Goal: Task Accomplishment & Management: Manage account settings

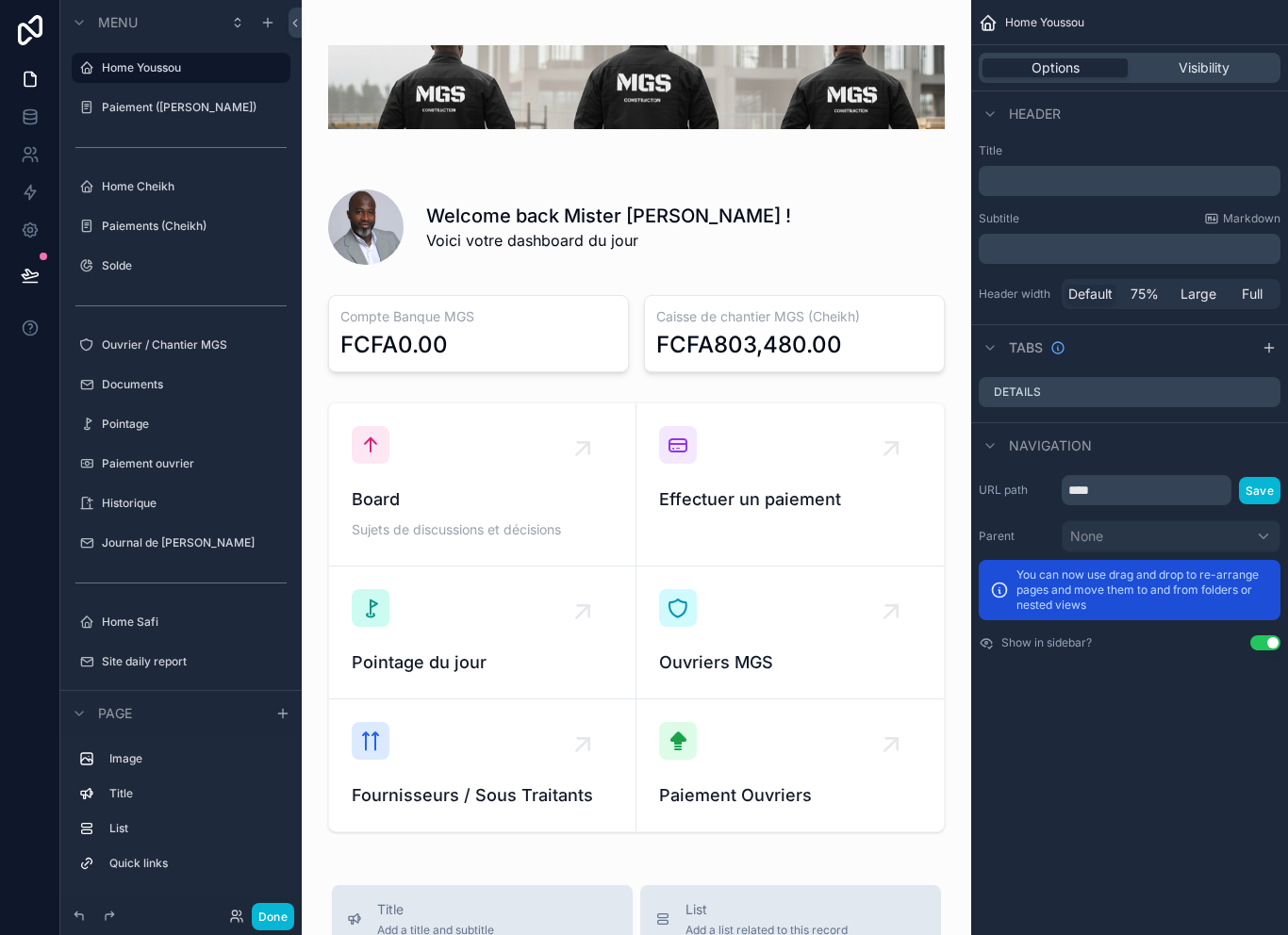
click at [175, 243] on div "scrollable content" at bounding box center [181, 245] width 241 height 4
click at [168, 238] on div "Paiements (Cheikh)" at bounding box center [181, 226] width 211 height 30
click at [167, 232] on label "Paiements (Cheikh)" at bounding box center [177, 226] width 150 height 15
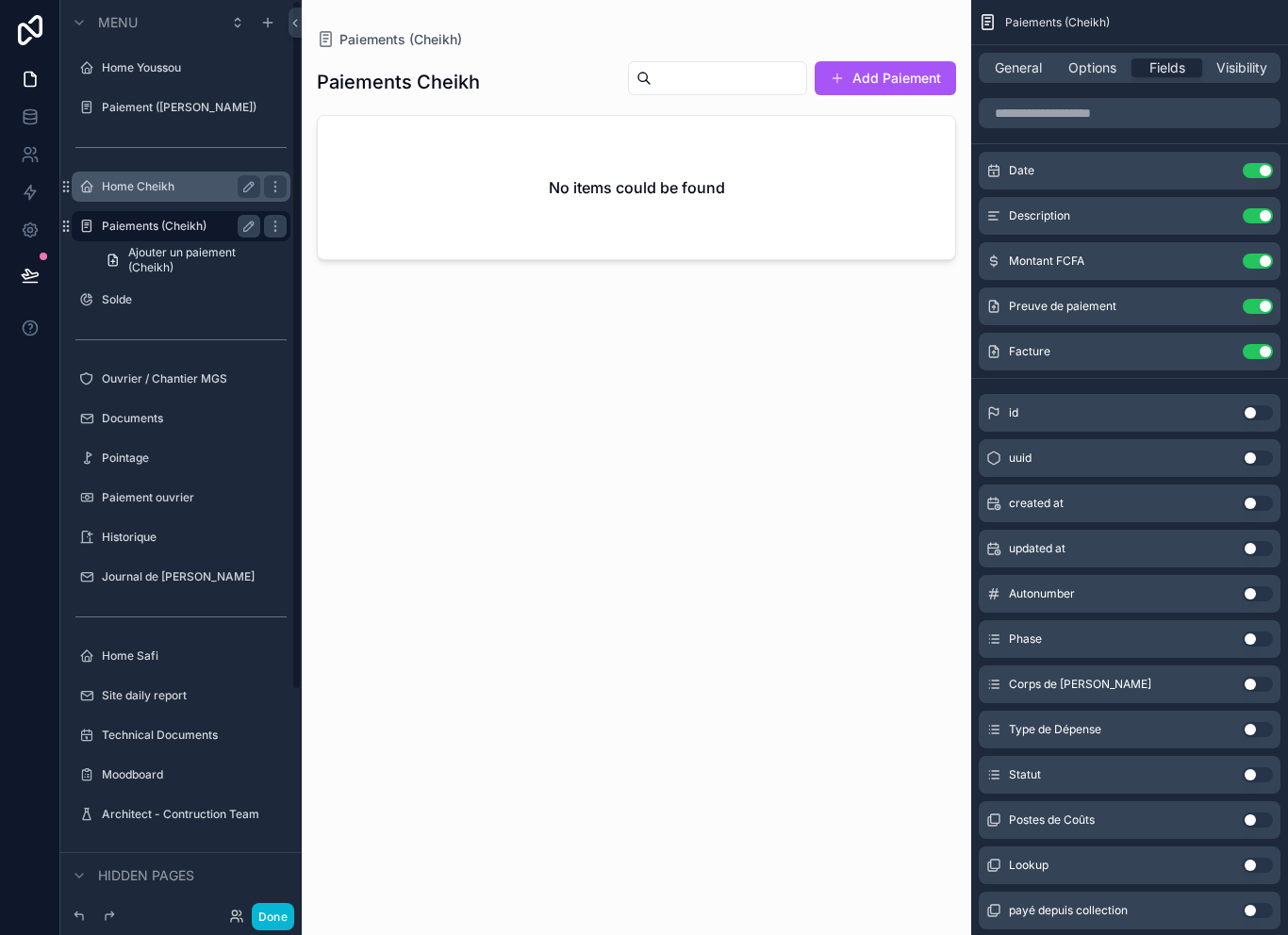
click at [165, 185] on label "Home Cheikh" at bounding box center [177, 186] width 150 height 15
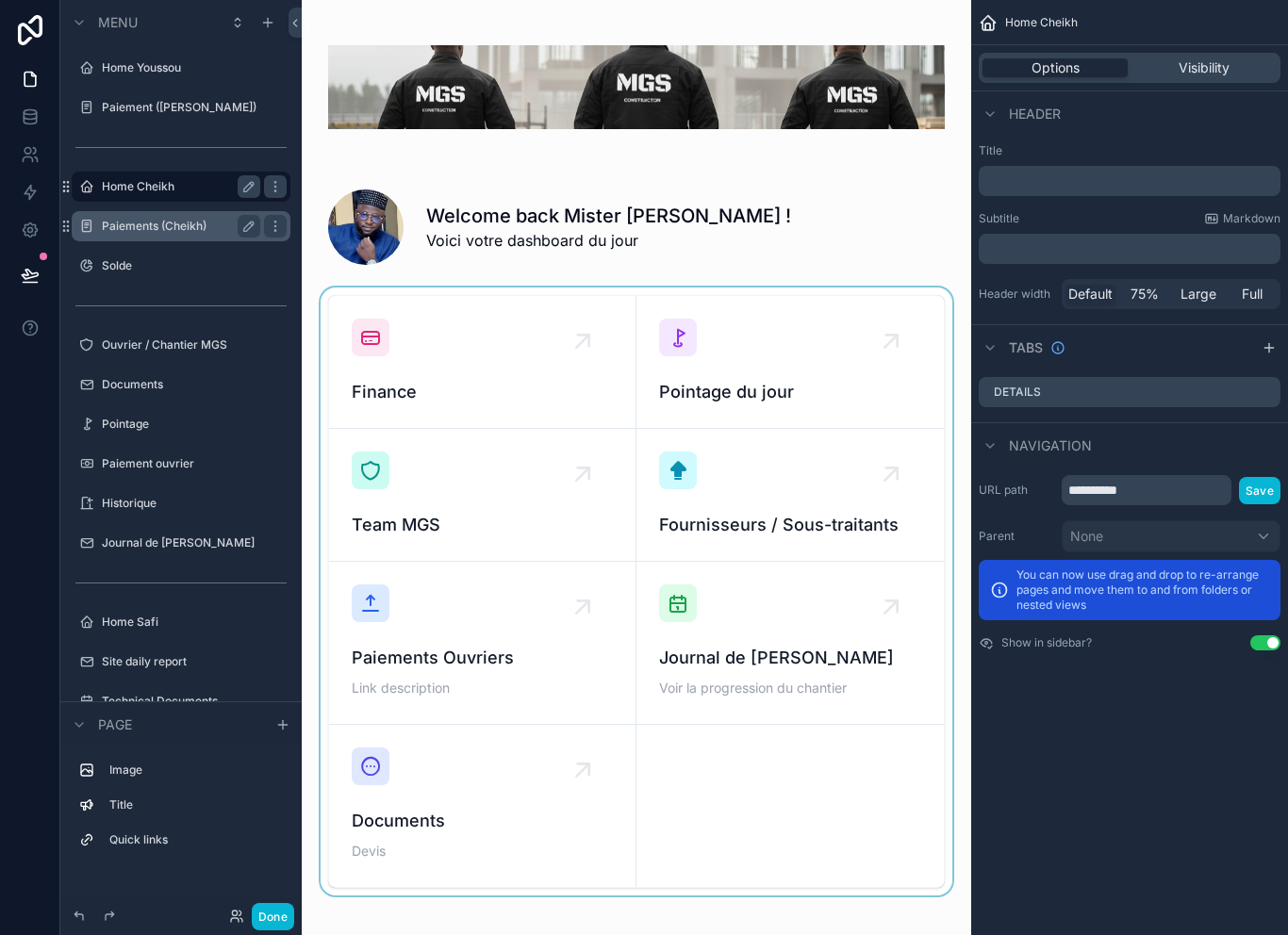
click at [433, 372] on div "scrollable content" at bounding box center [636, 591] width 639 height 609
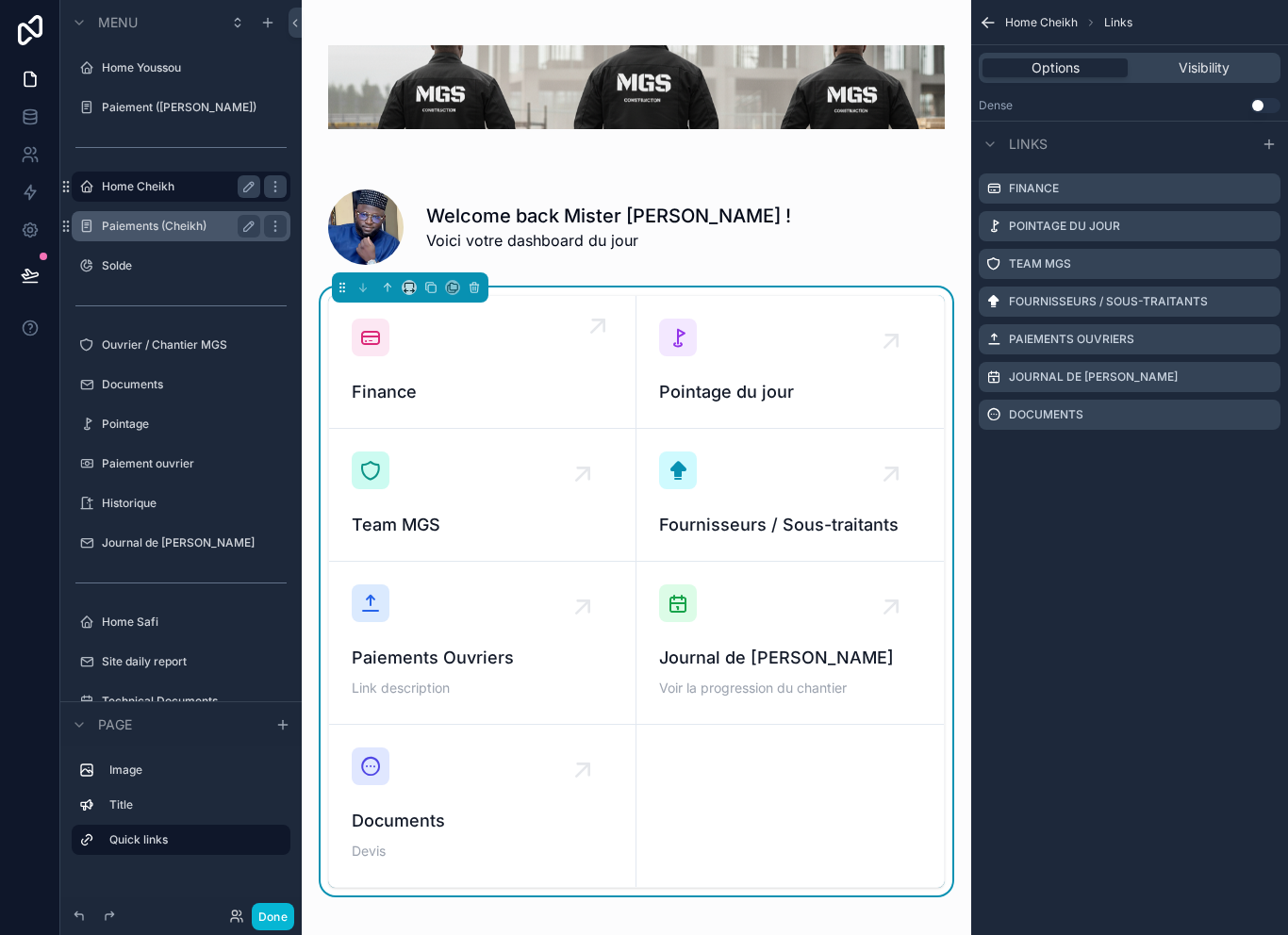
click at [464, 373] on div "Finance" at bounding box center [483, 362] width 261 height 87
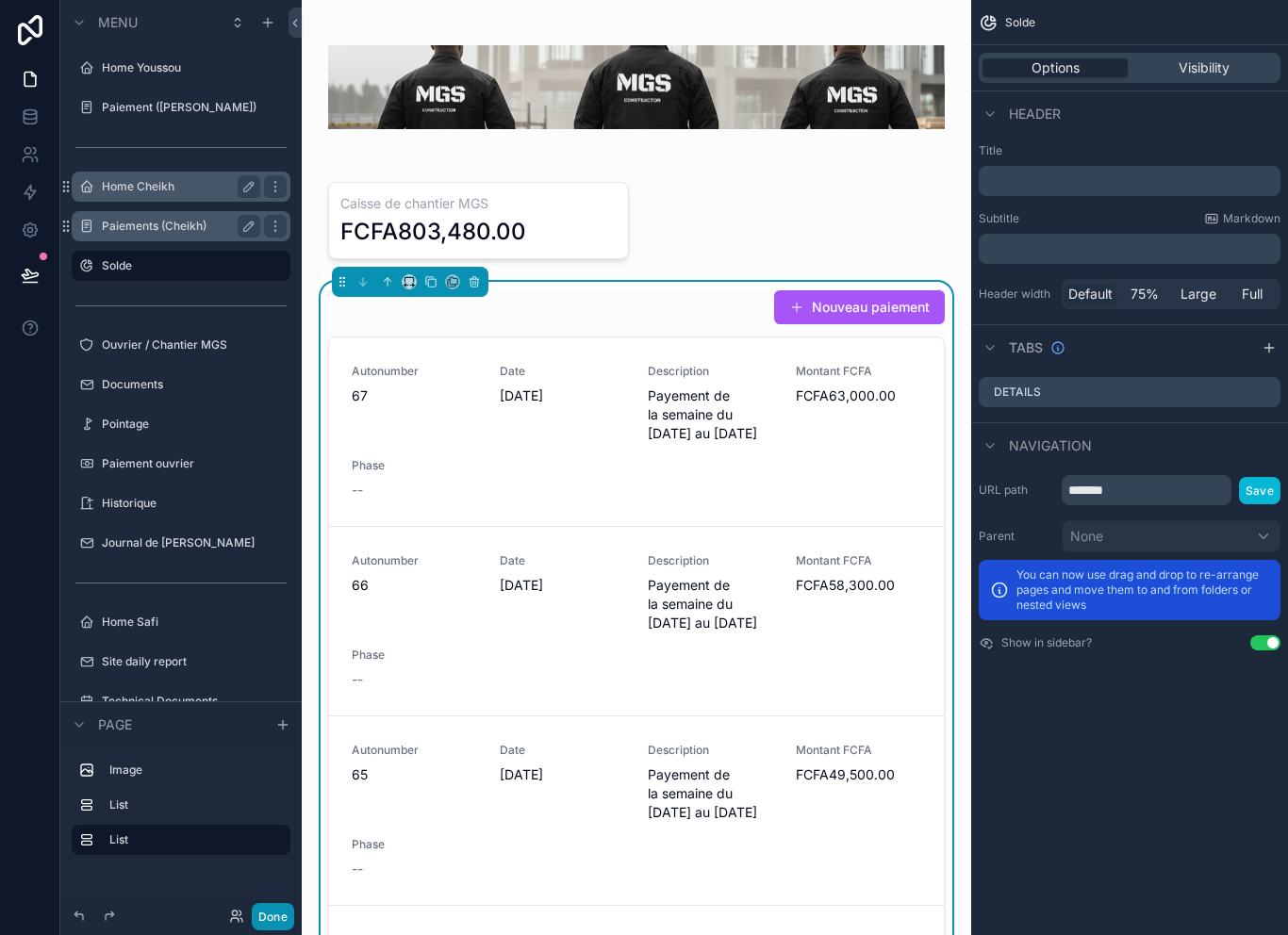
click at [275, 921] on button "Done" at bounding box center [273, 916] width 43 height 27
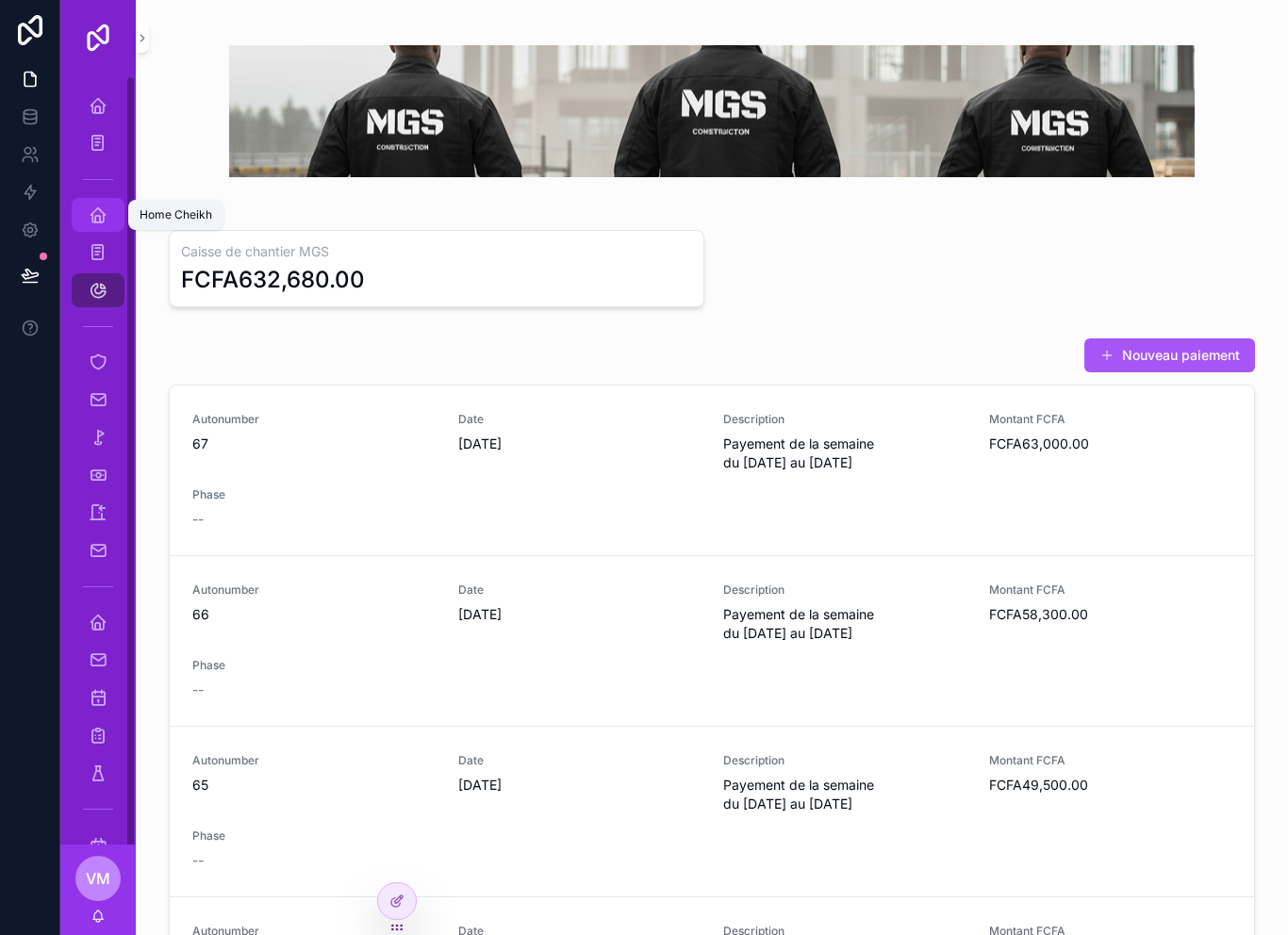
click at [93, 223] on icon "scrollable content" at bounding box center [98, 215] width 19 height 19
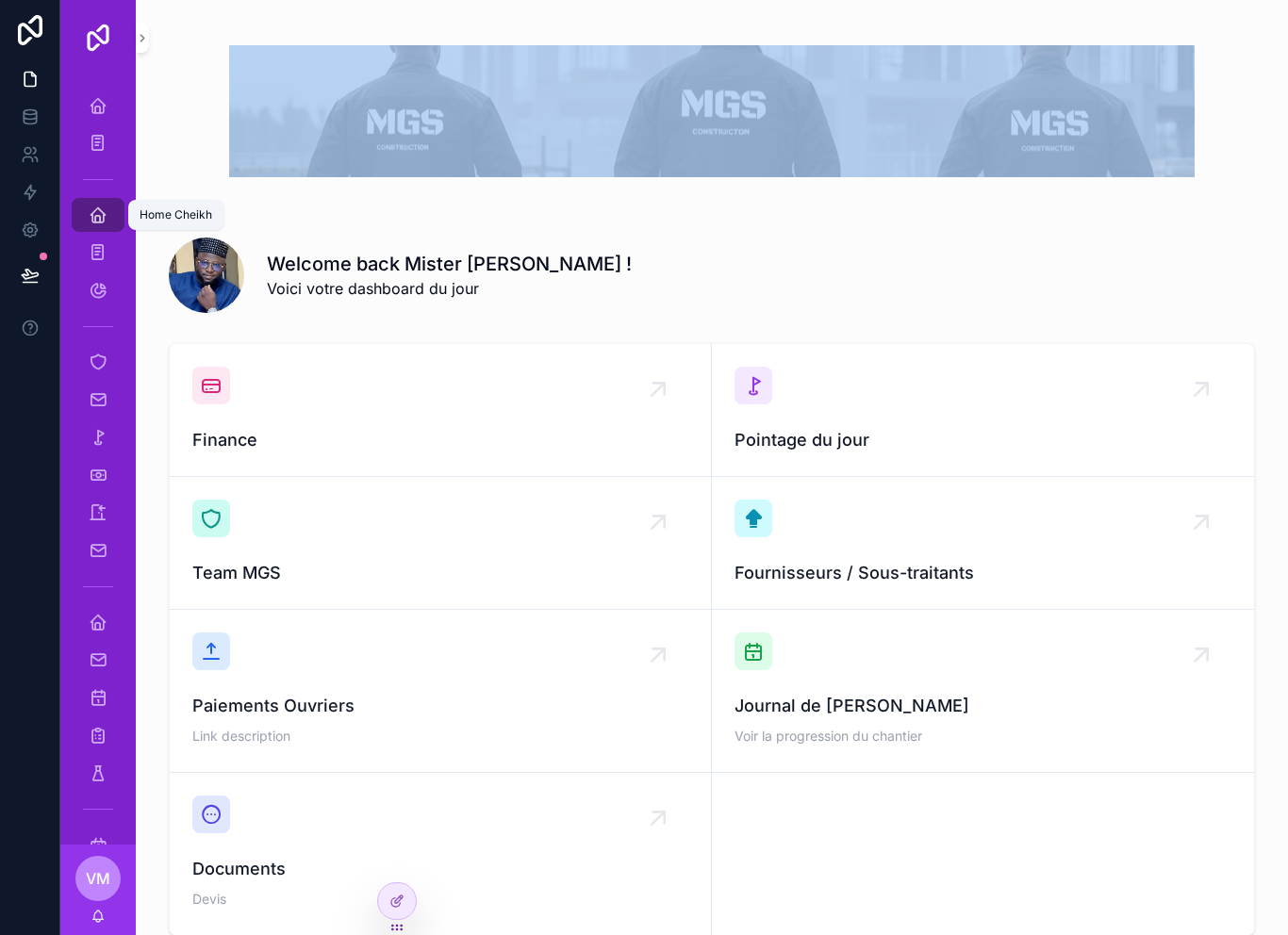
click at [93, 223] on icon "scrollable content" at bounding box center [98, 215] width 19 height 19
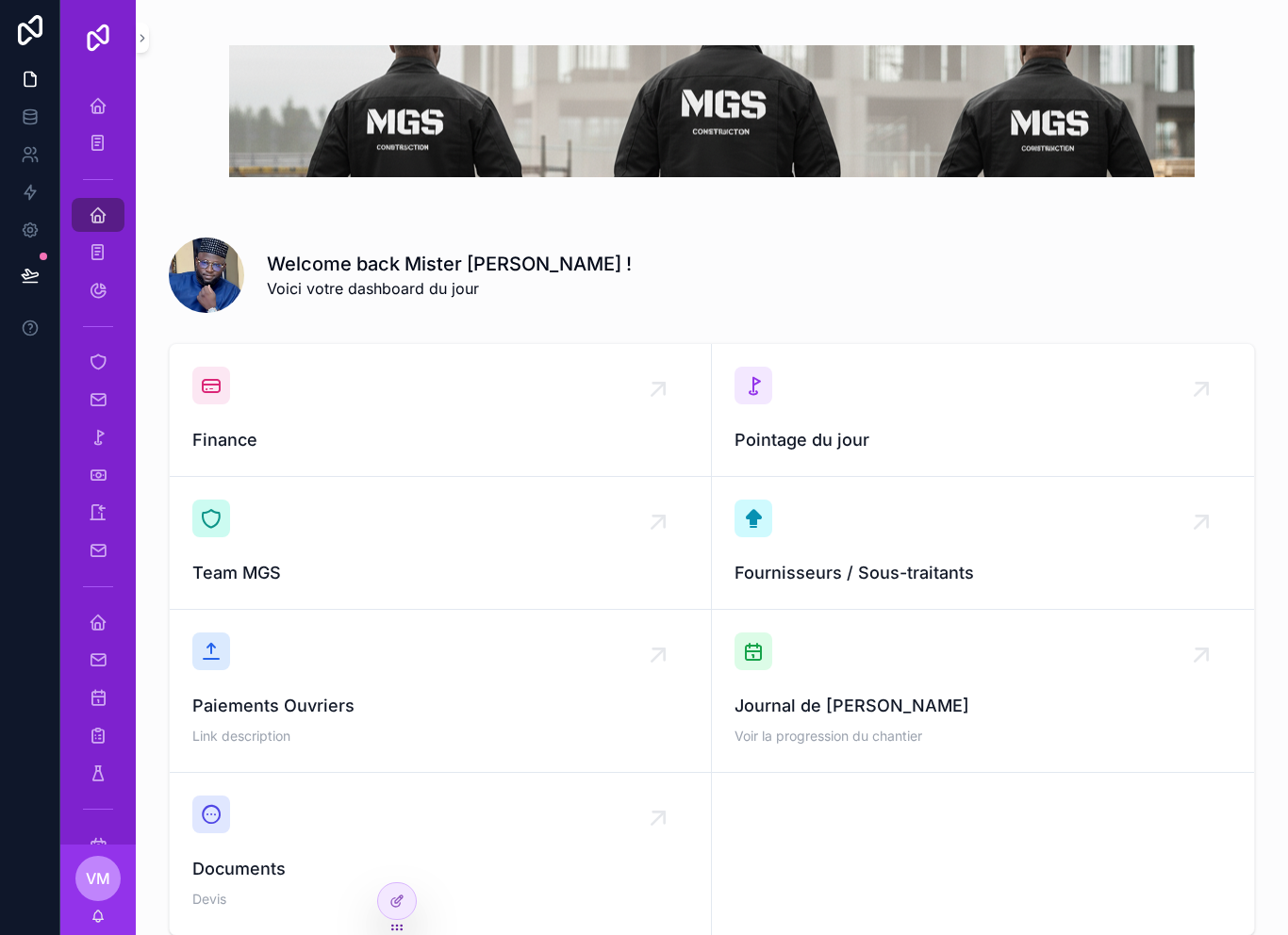
click at [586, 284] on div "Welcome back Mister Sané ! Voici votre dashboard du jour" at bounding box center [761, 275] width 988 height 49
click at [95, 564] on div "Journal de [PERSON_NAME]" at bounding box center [98, 551] width 30 height 30
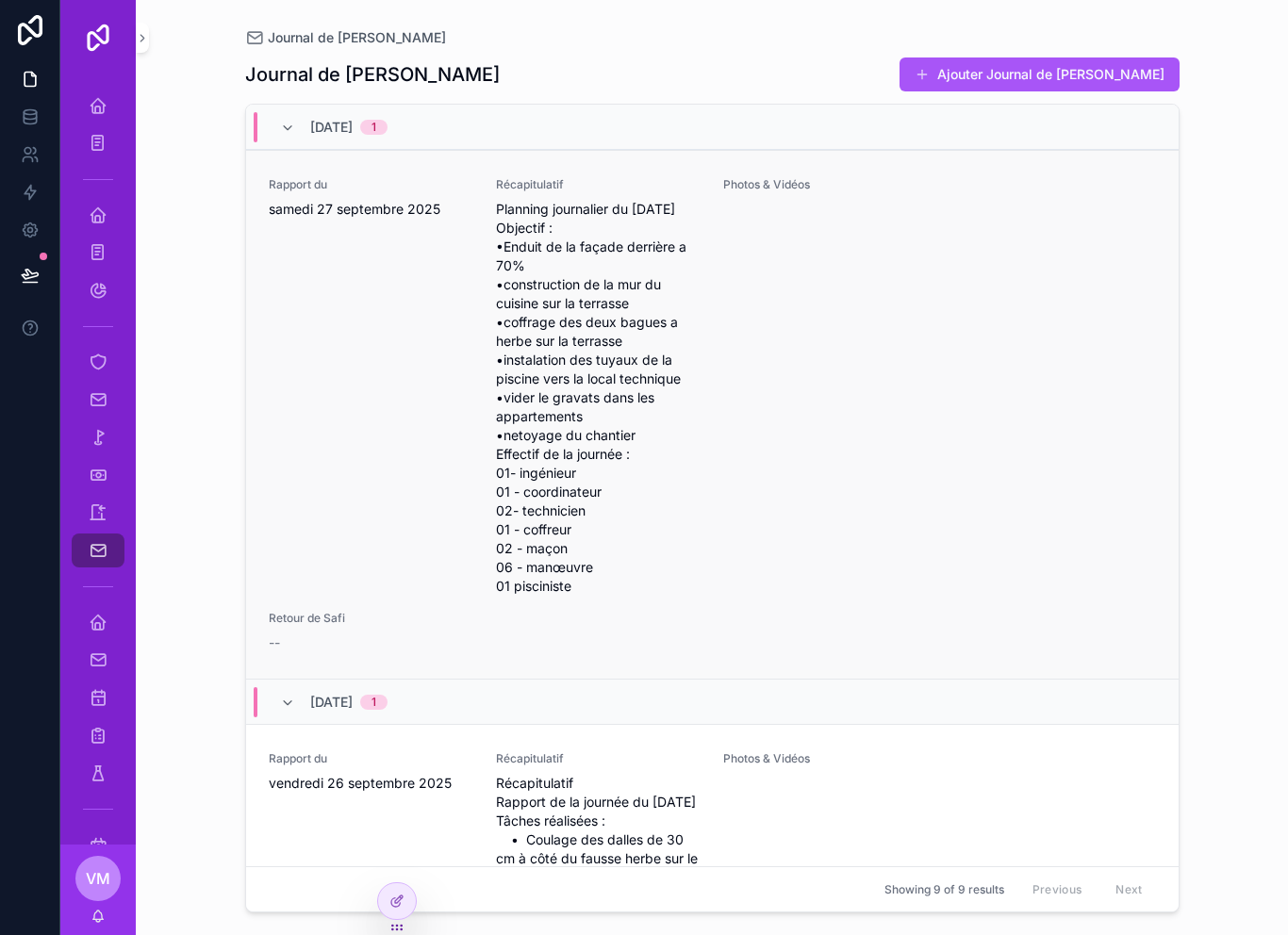
scroll to position [386, 0]
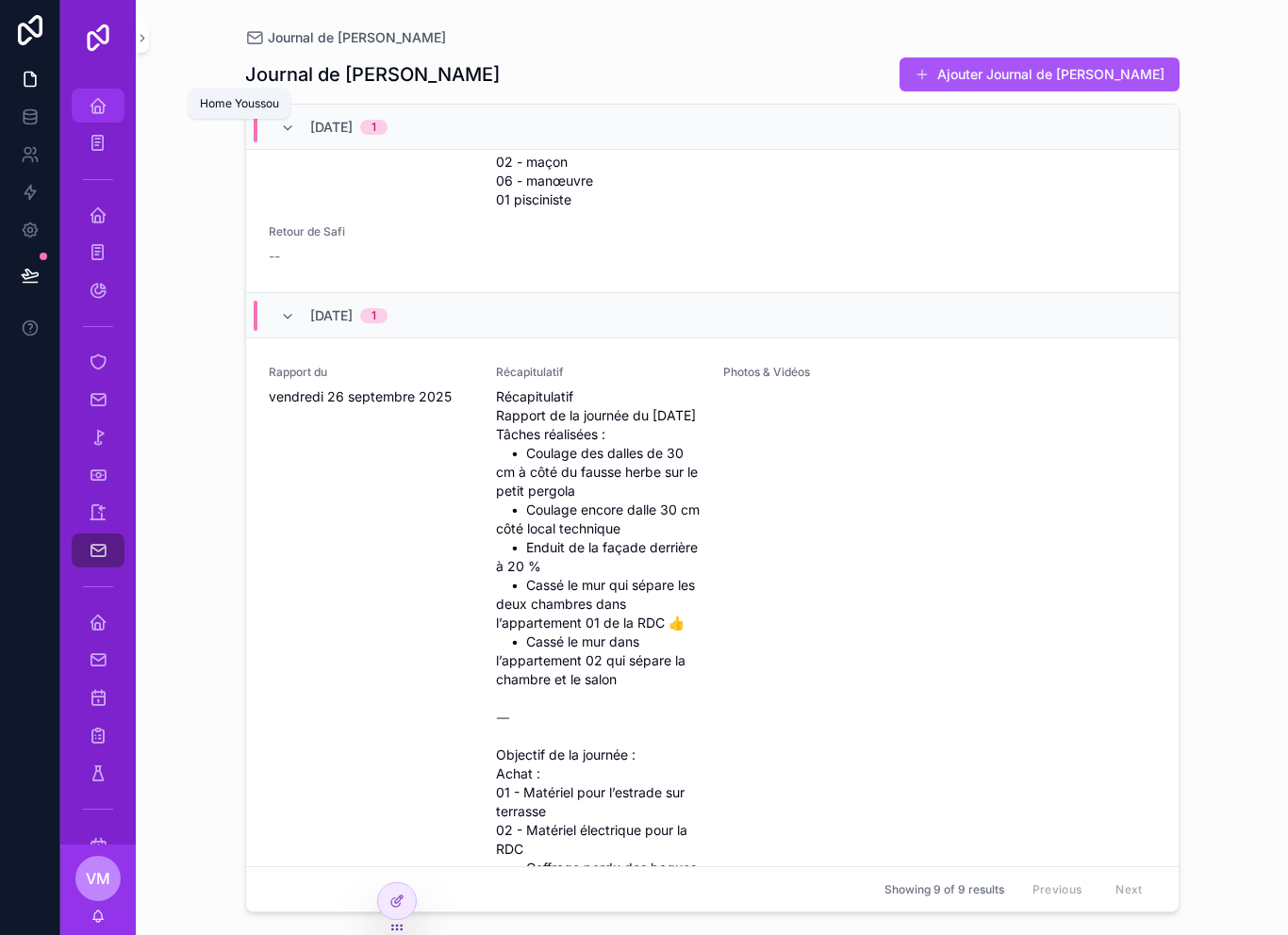
click at [109, 115] on div "Home Youssou" at bounding box center [98, 106] width 30 height 30
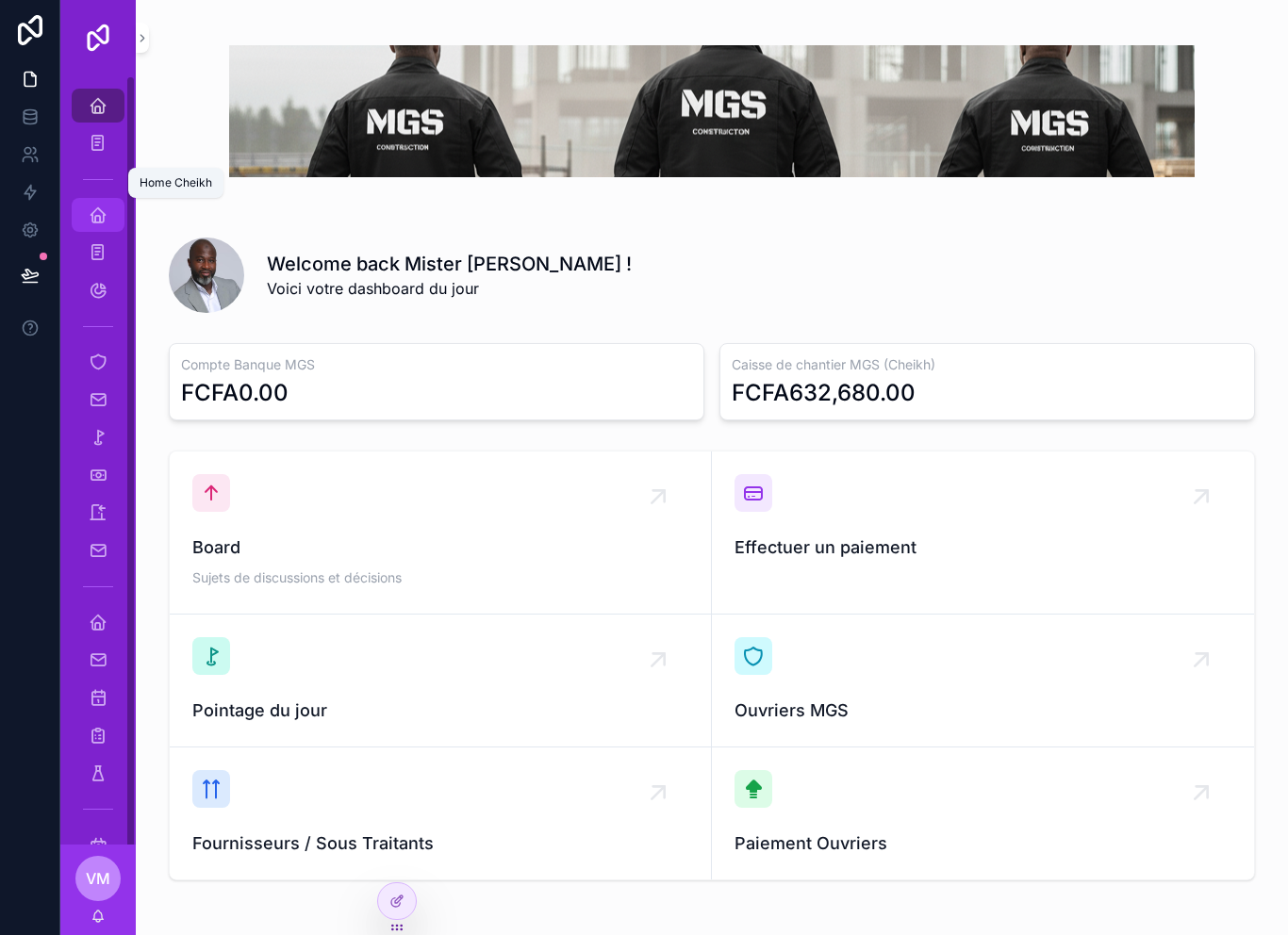
click at [102, 211] on icon "scrollable content" at bounding box center [98, 215] width 19 height 19
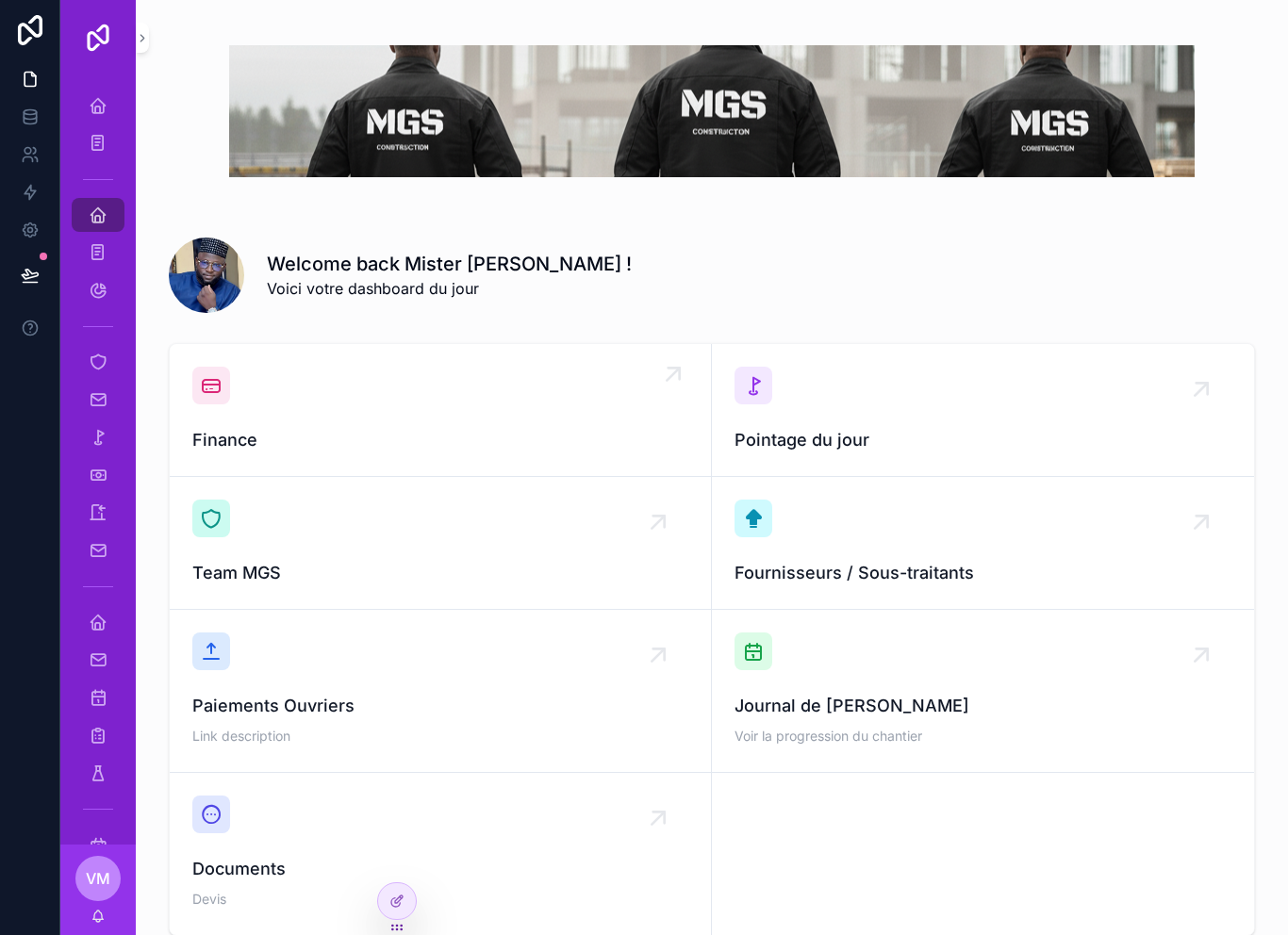
click at [368, 431] on span "Finance" at bounding box center [440, 440] width 496 height 26
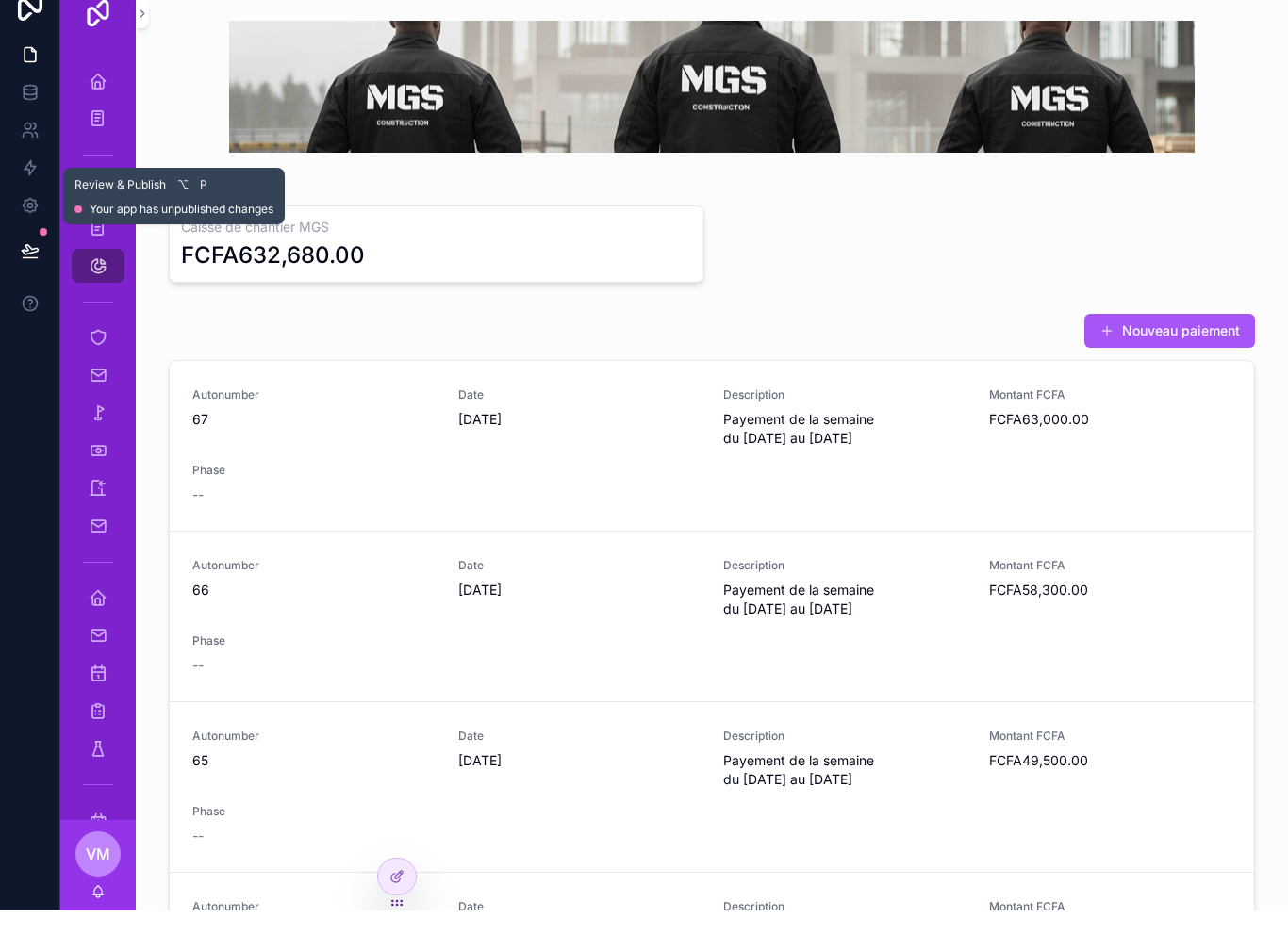
click at [32, 263] on button at bounding box center [30, 275] width 42 height 53
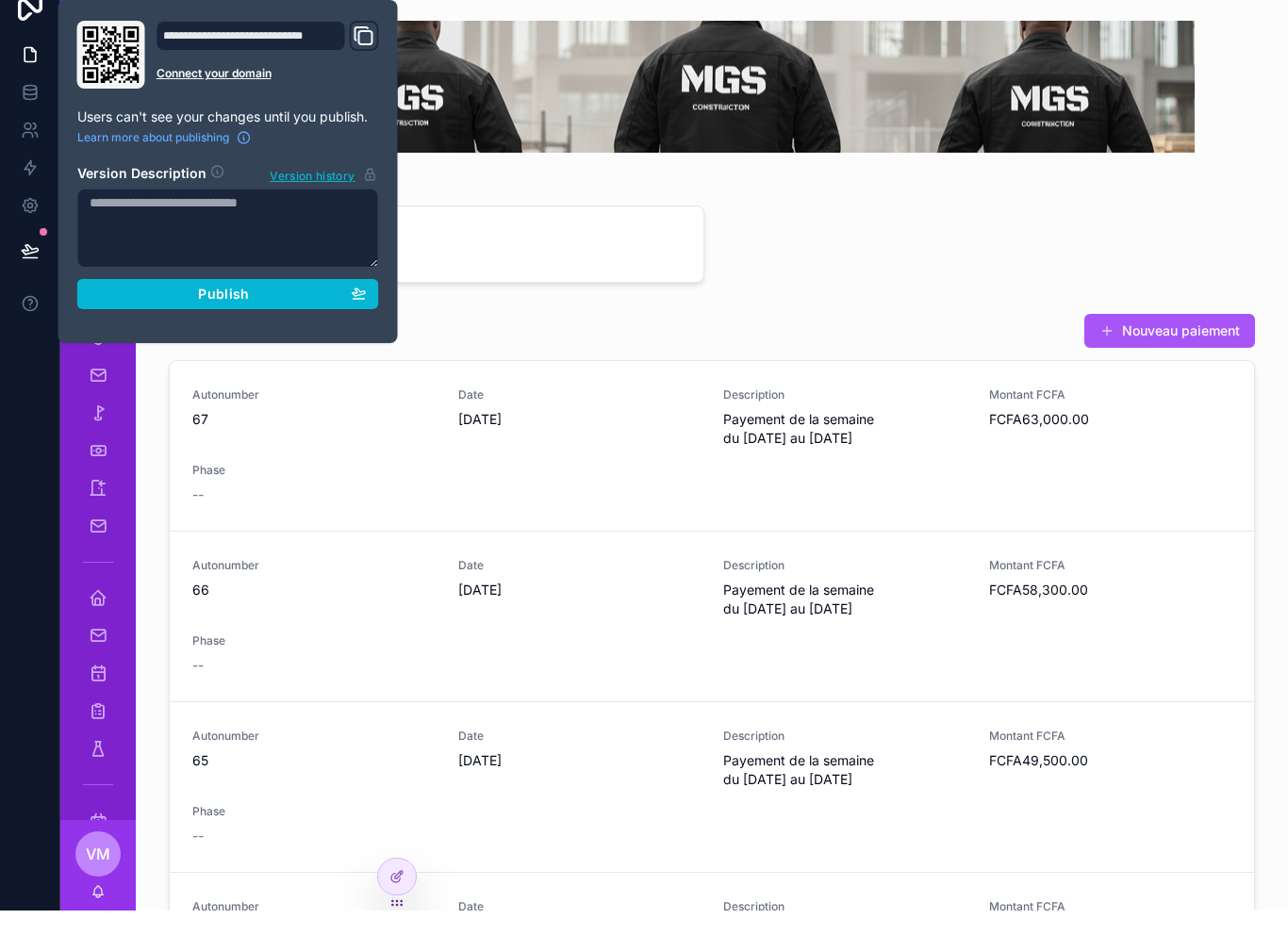
click at [145, 304] on button "Publish" at bounding box center [228, 319] width 302 height 30
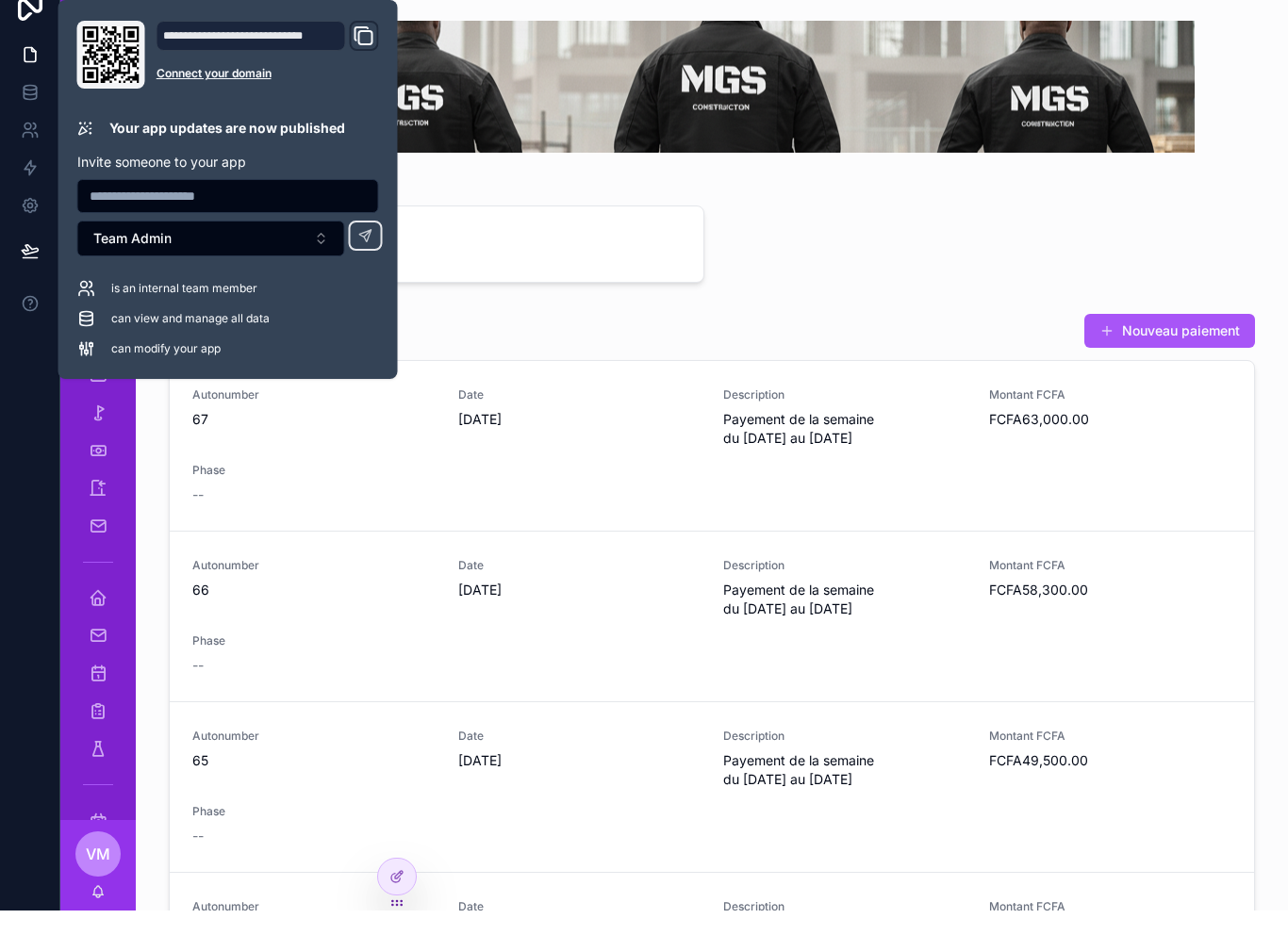
click at [487, 297] on div "Caisse de chantier MGS FCFA632,680.00 Nouveau paiement Autonumber 67 Date 9/29/…" at bounding box center [711, 607] width 1152 height 1214
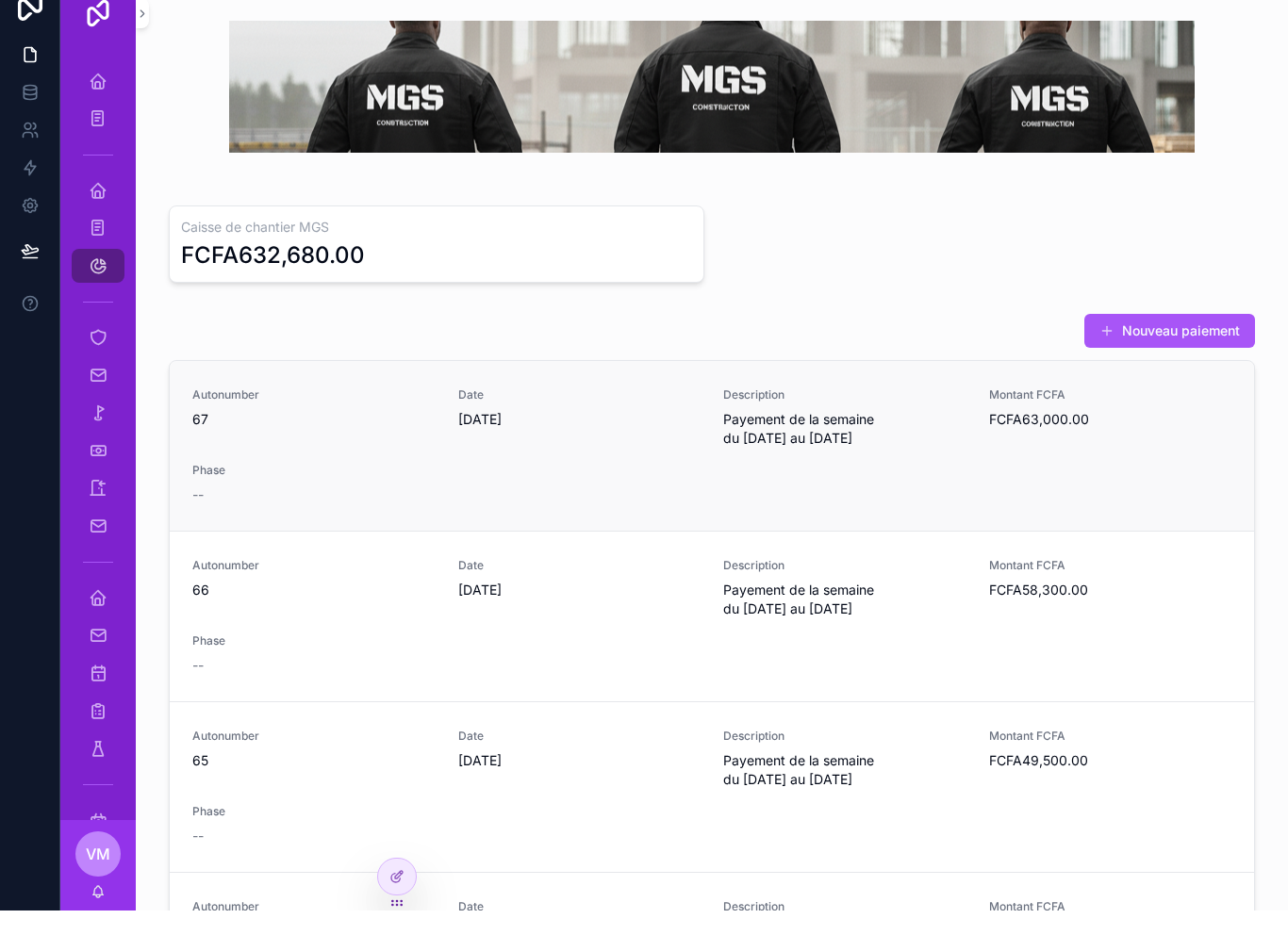
click at [446, 494] on div "Autonumber 67 Date 9/29/2025 Description Payement de la semaine du 22/09/ 2025 …" at bounding box center [712, 470] width 1039 height 117
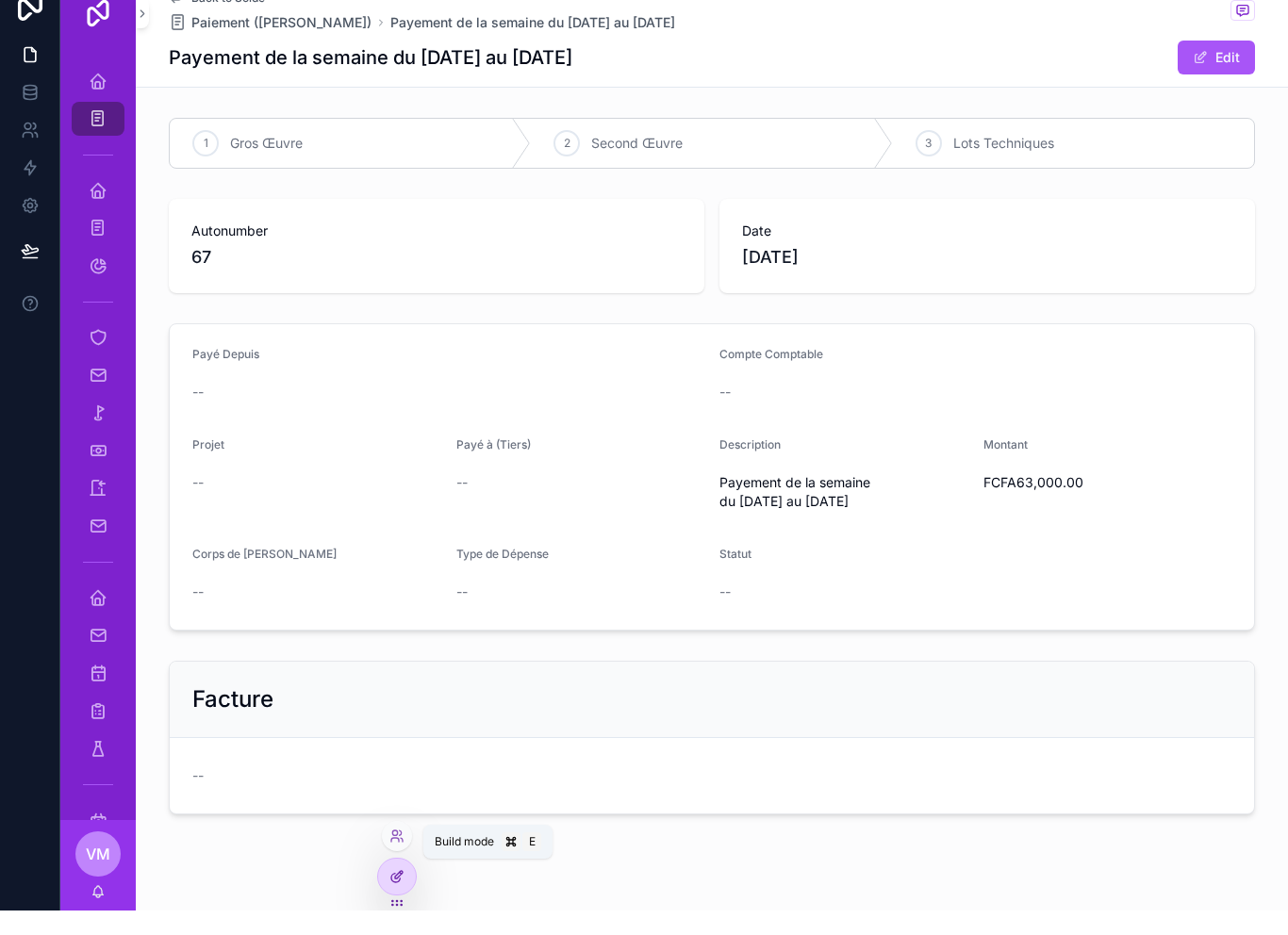
click at [402, 889] on div at bounding box center [397, 901] width 38 height 36
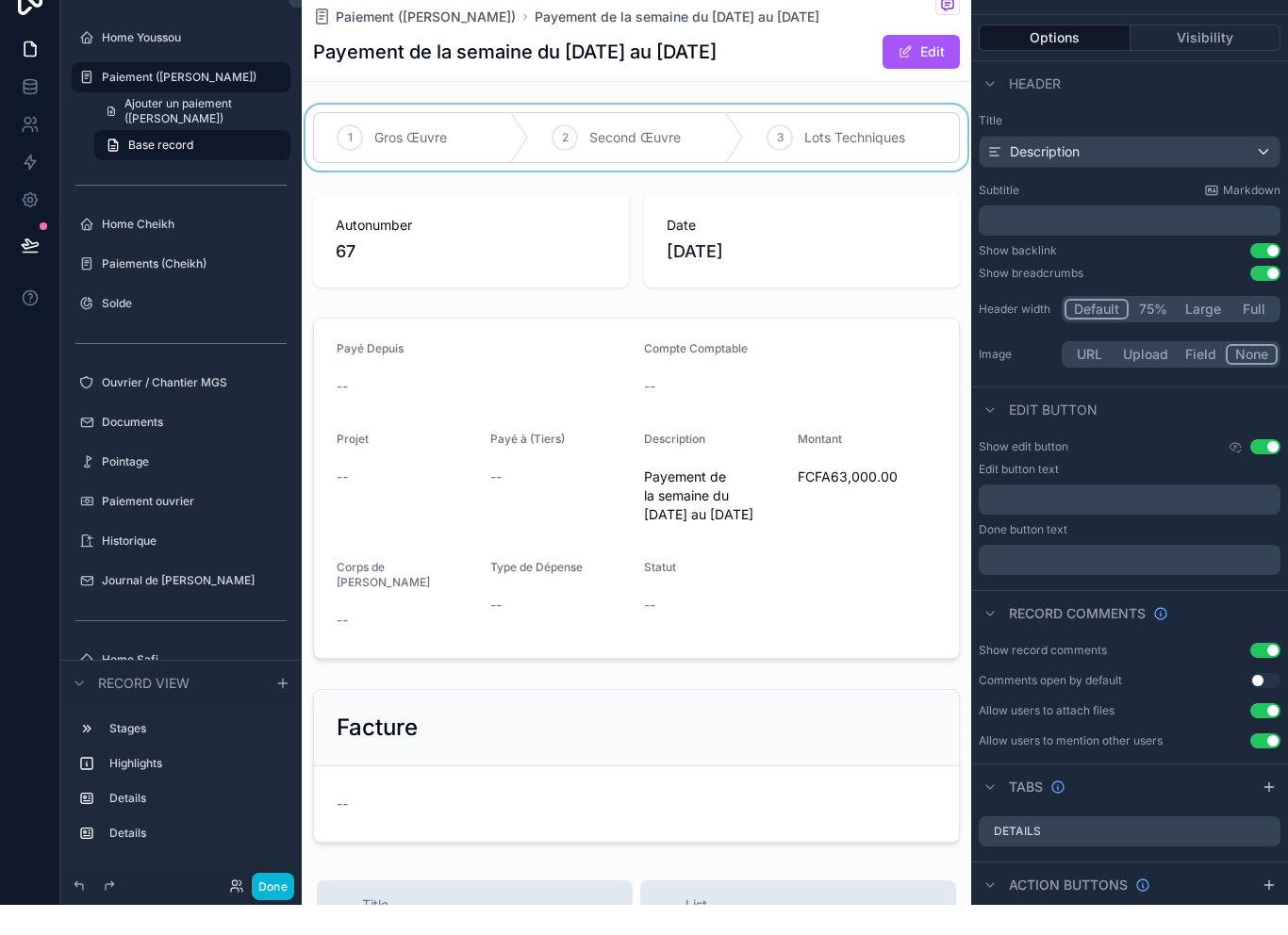
click at [750, 158] on div "scrollable content" at bounding box center [636, 168] width 669 height 66
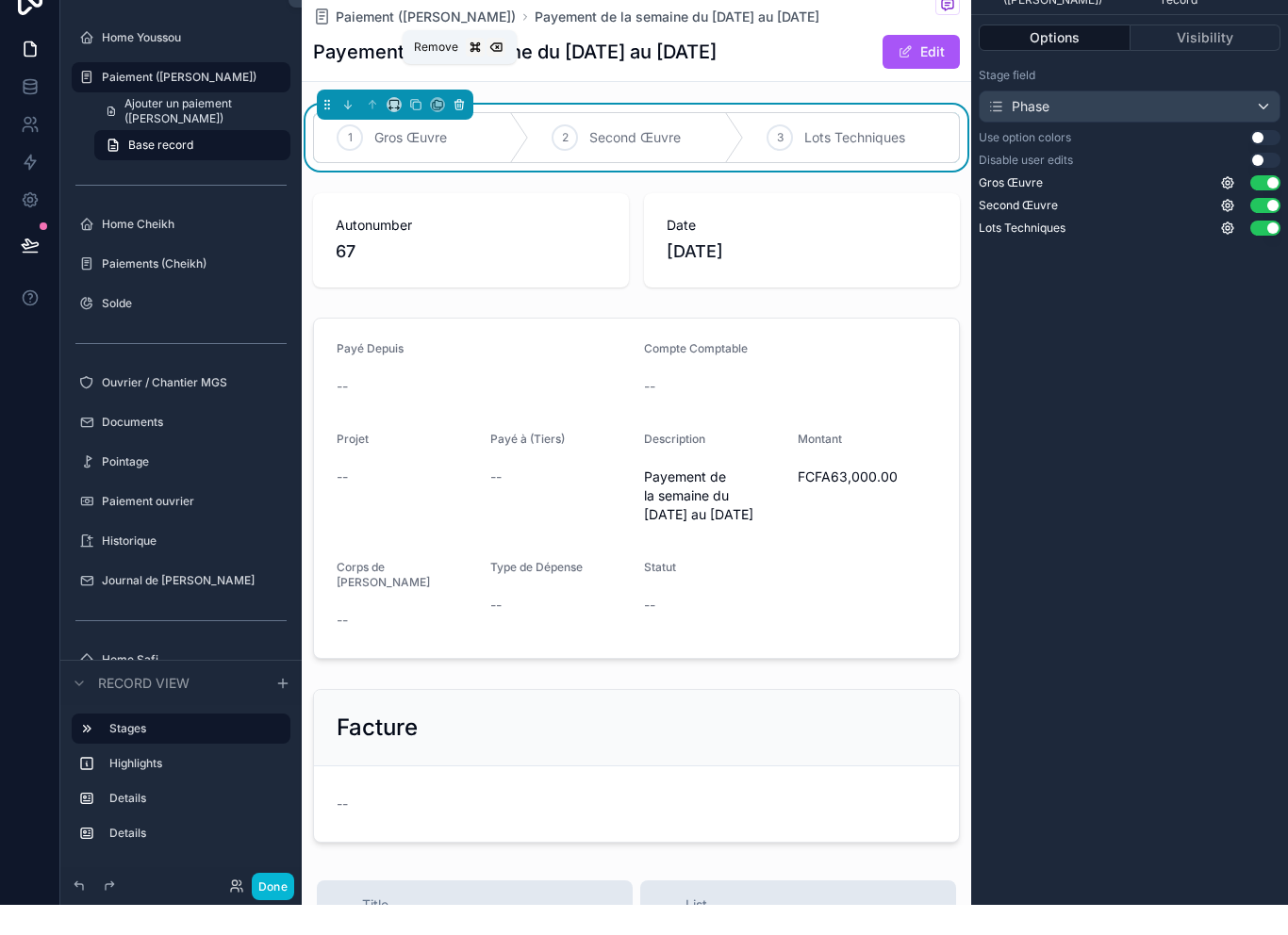
click at [458, 128] on icon "scrollable content" at bounding box center [459, 134] width 13 height 13
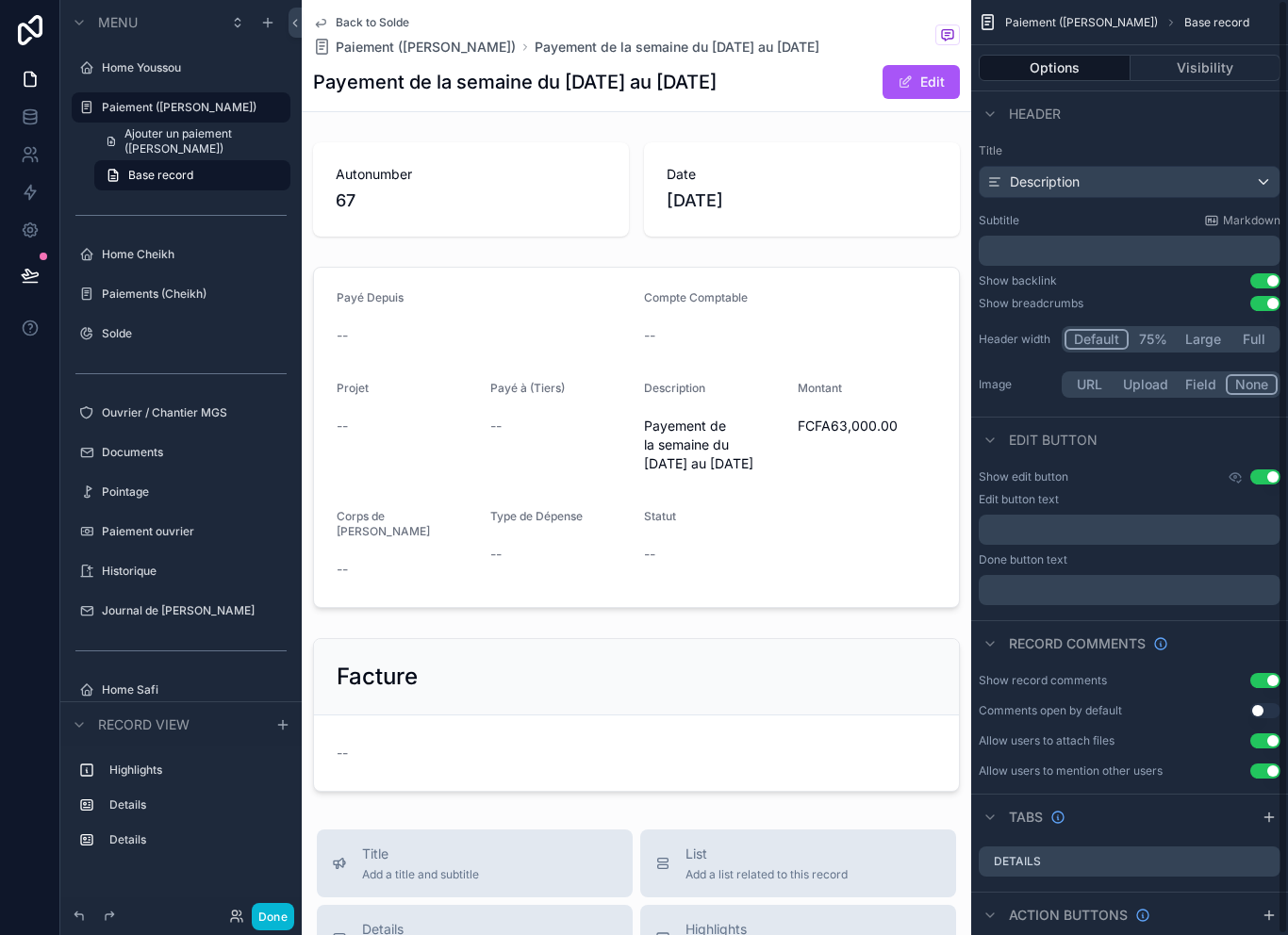
click at [584, 122] on div "Back to Solde Paiement (Youssou) Payement de la semaine du 22/09/ 2025 au 27/ 0…" at bounding box center [636, 833] width 669 height 1667
click at [907, 76] on span "scrollable content" at bounding box center [905, 82] width 15 height 15
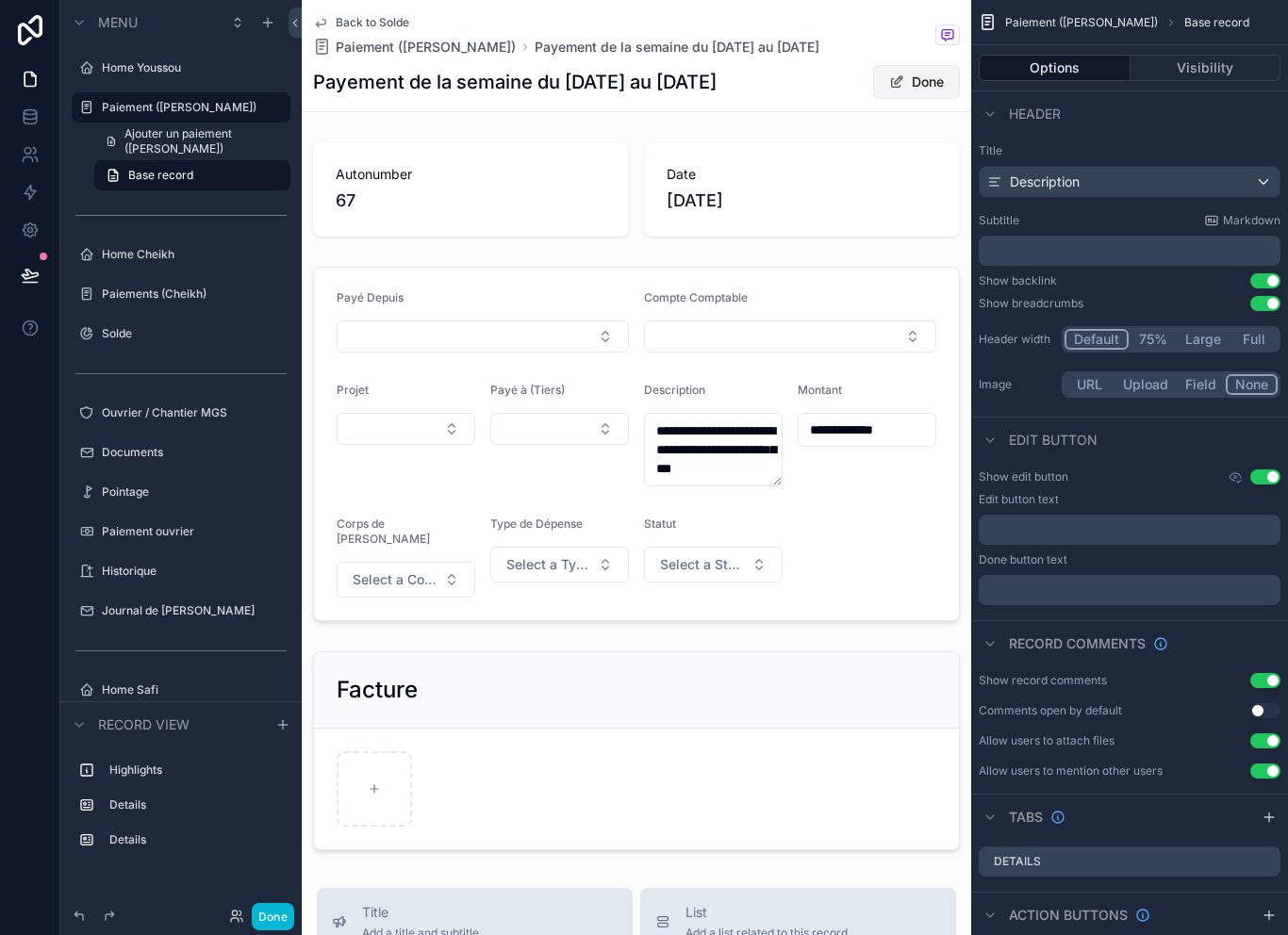
click at [907, 77] on button "Done" at bounding box center [916, 82] width 87 height 34
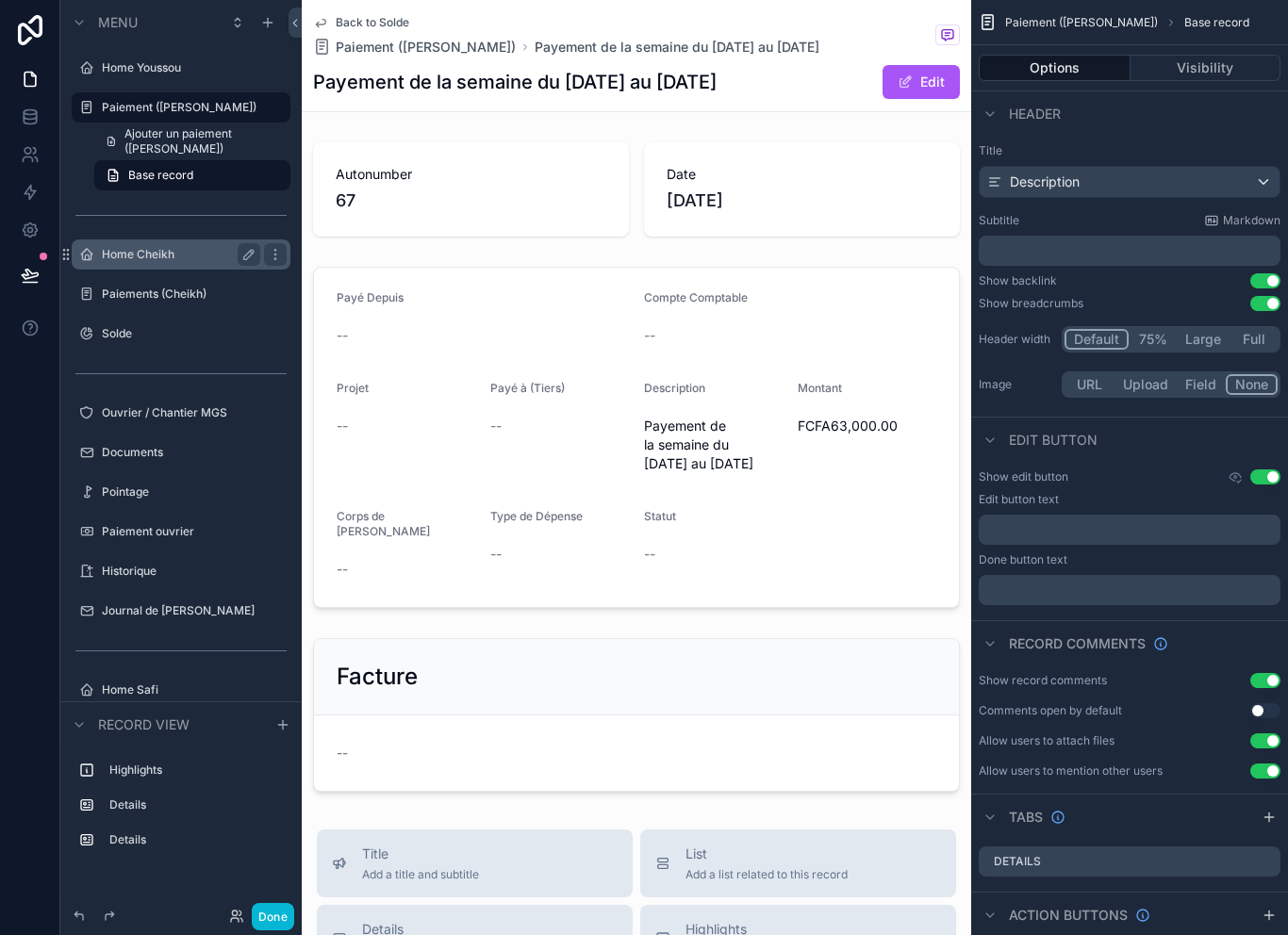
click at [159, 260] on label "Home Cheikh" at bounding box center [177, 255] width 150 height 15
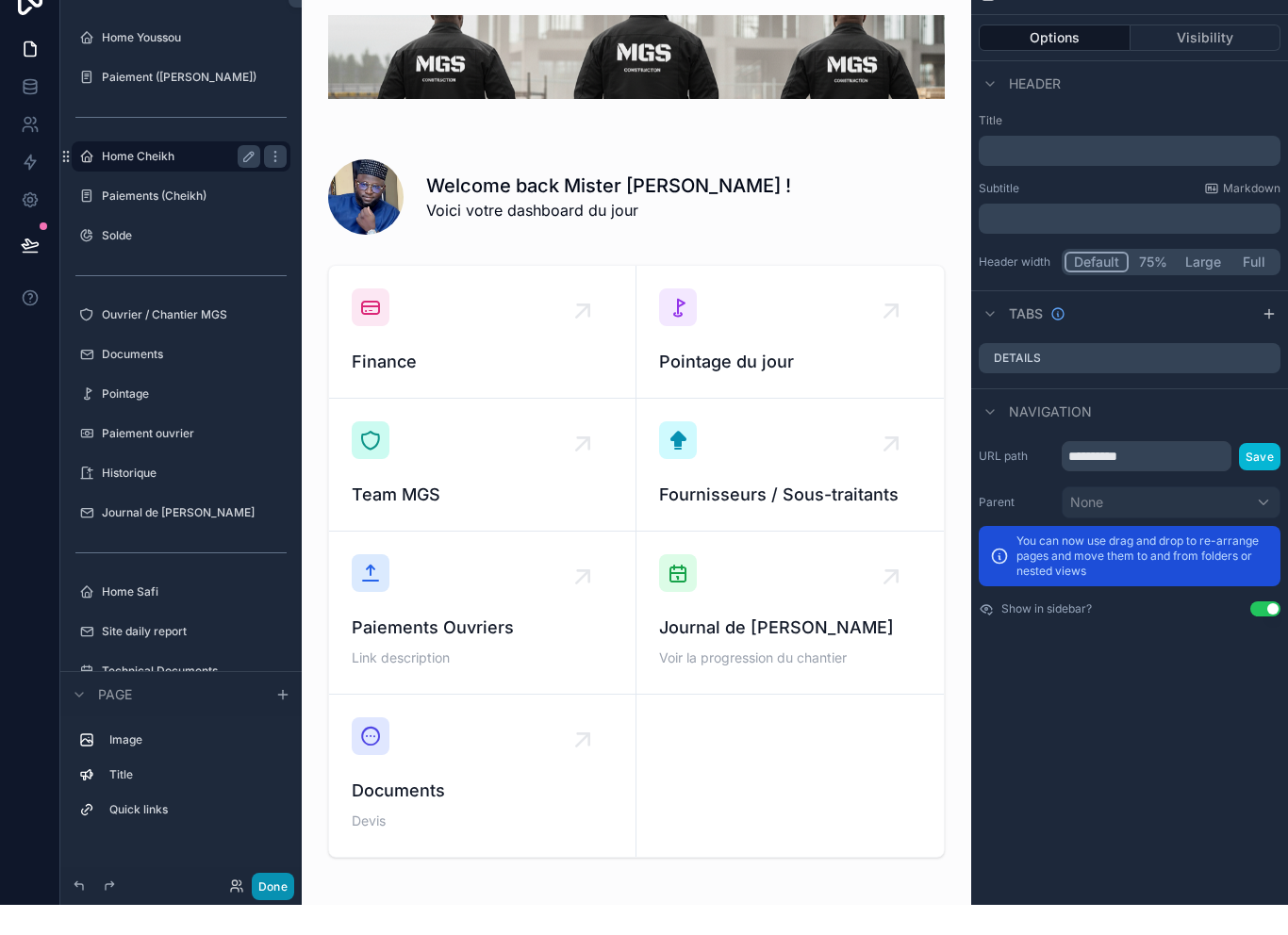
click at [276, 903] on button "Done" at bounding box center [273, 916] width 43 height 27
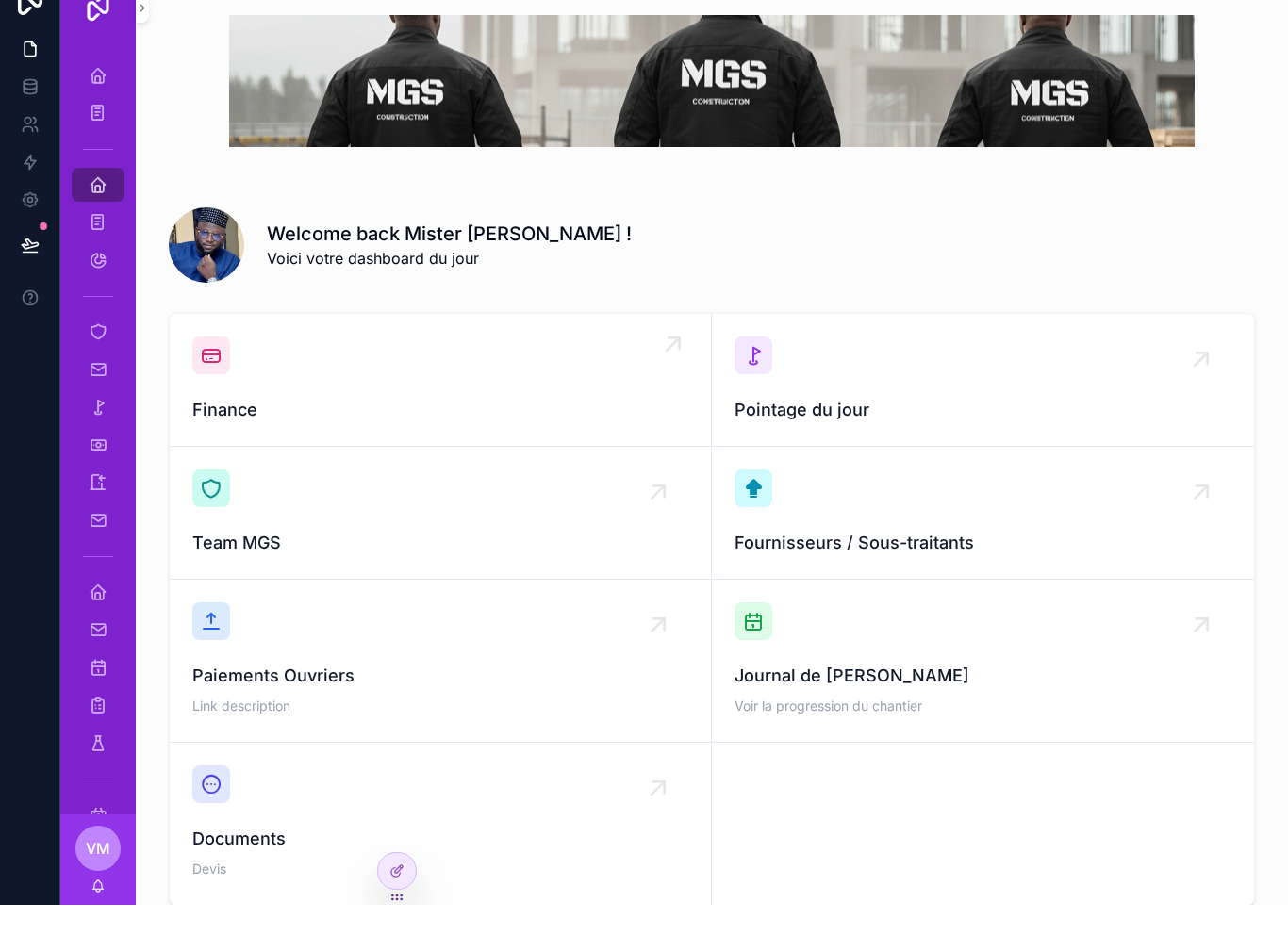
click at [534, 366] on div "Finance" at bounding box center [440, 410] width 496 height 87
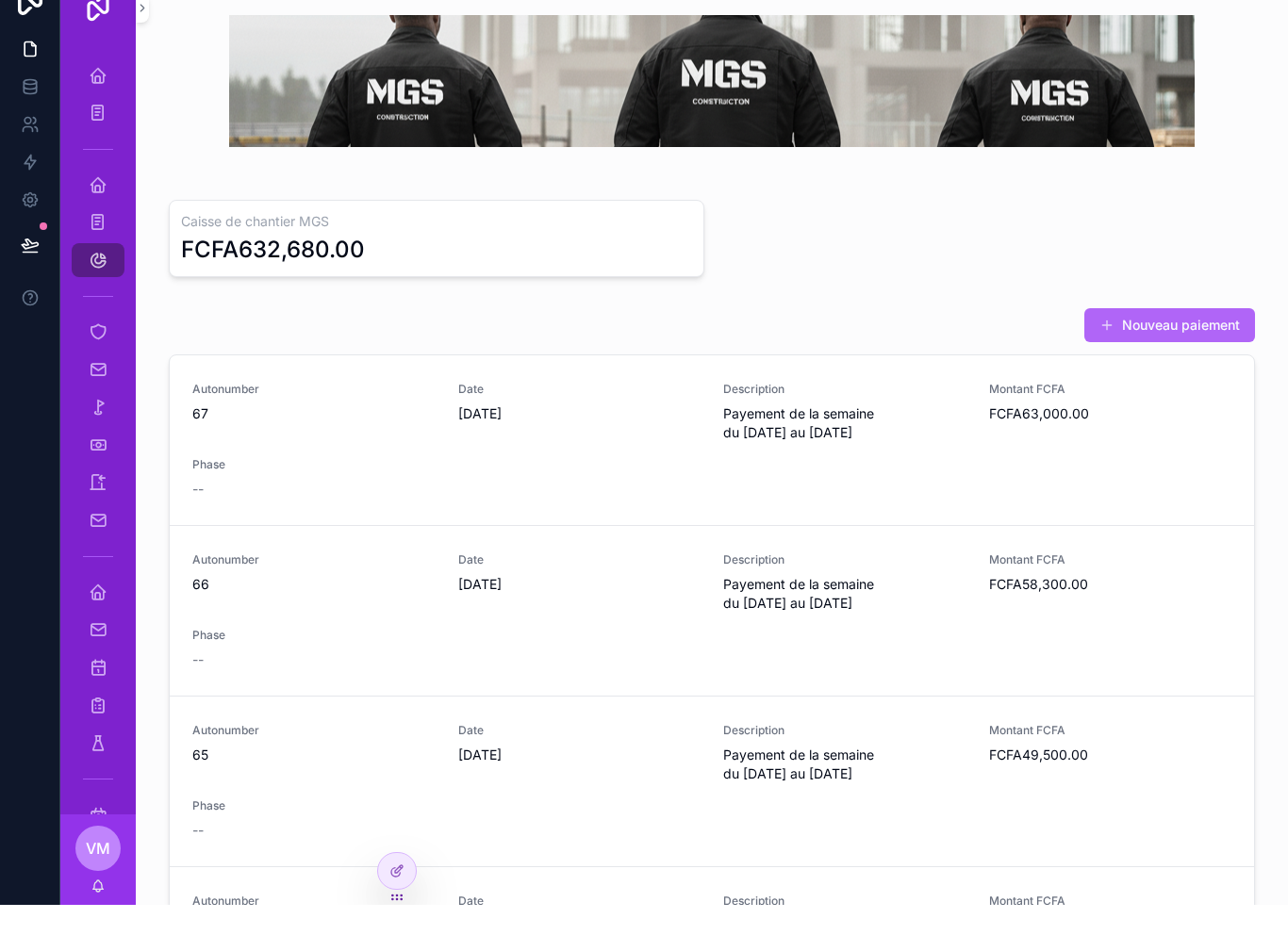
click at [1211, 339] on button "Nouveau paiement" at bounding box center [1170, 356] width 170 height 34
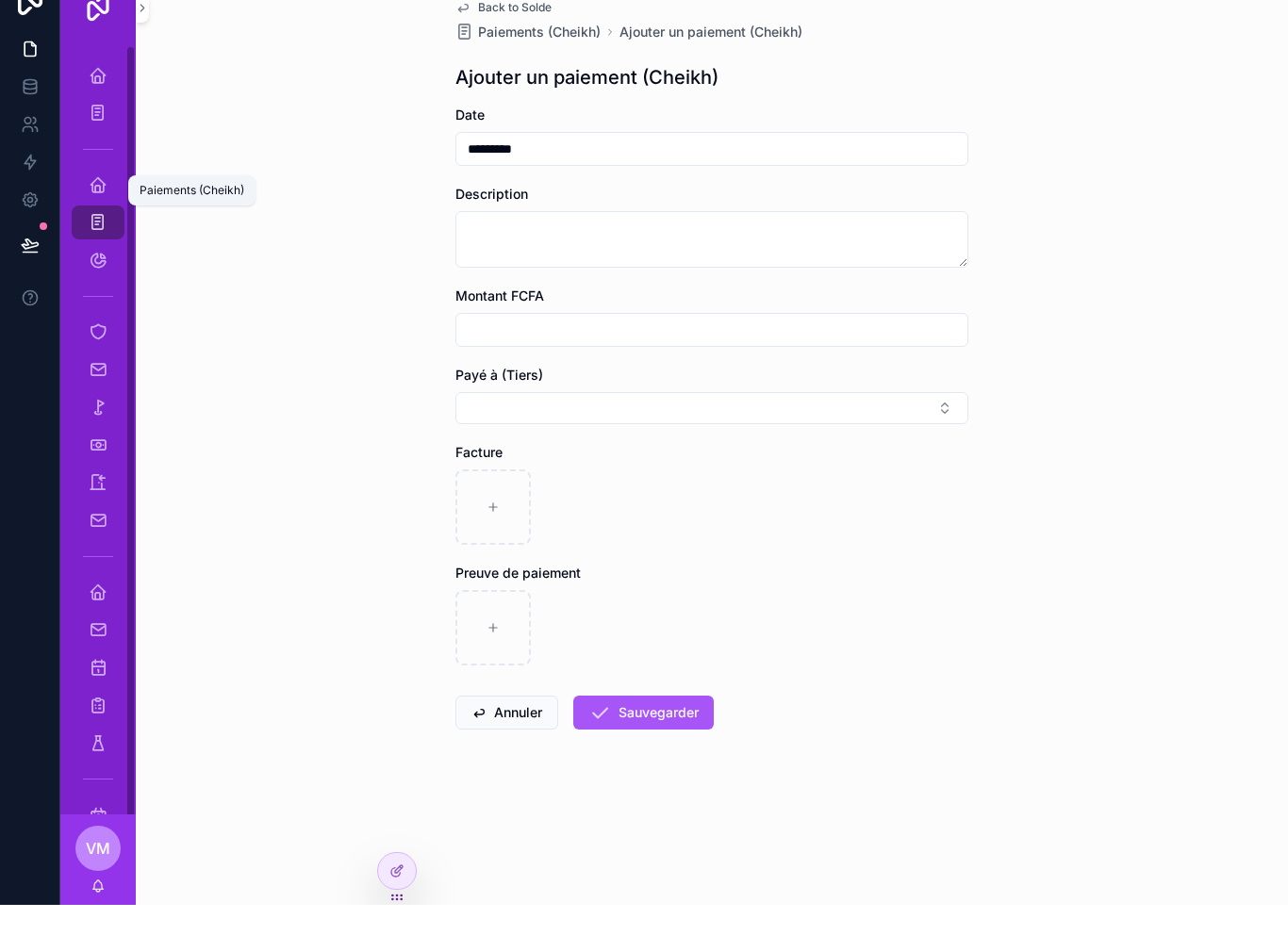
click at [105, 243] on icon "scrollable content" at bounding box center [97, 253] width 18 height 19
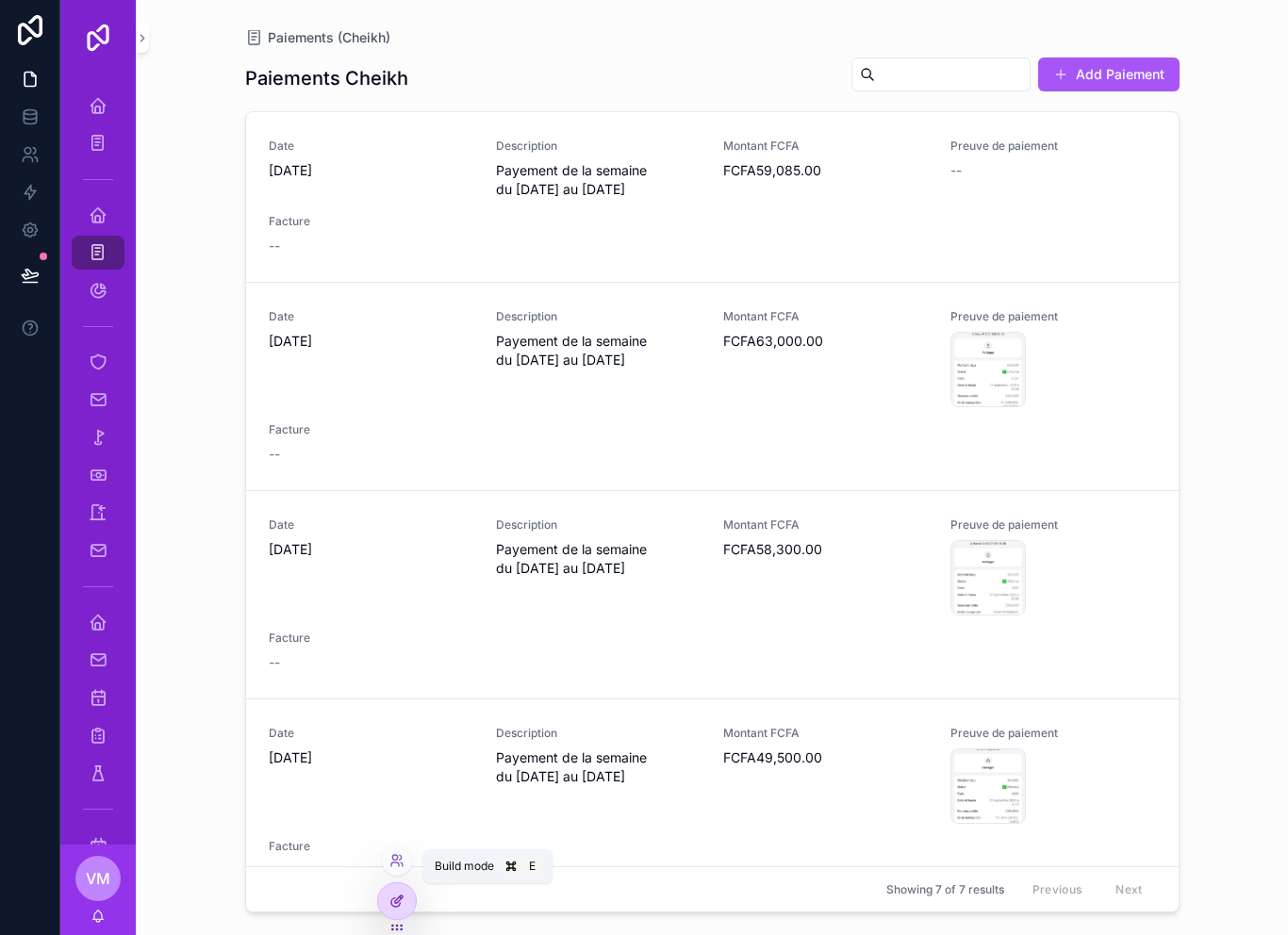
click at [397, 908] on icon at bounding box center [397, 901] width 15 height 15
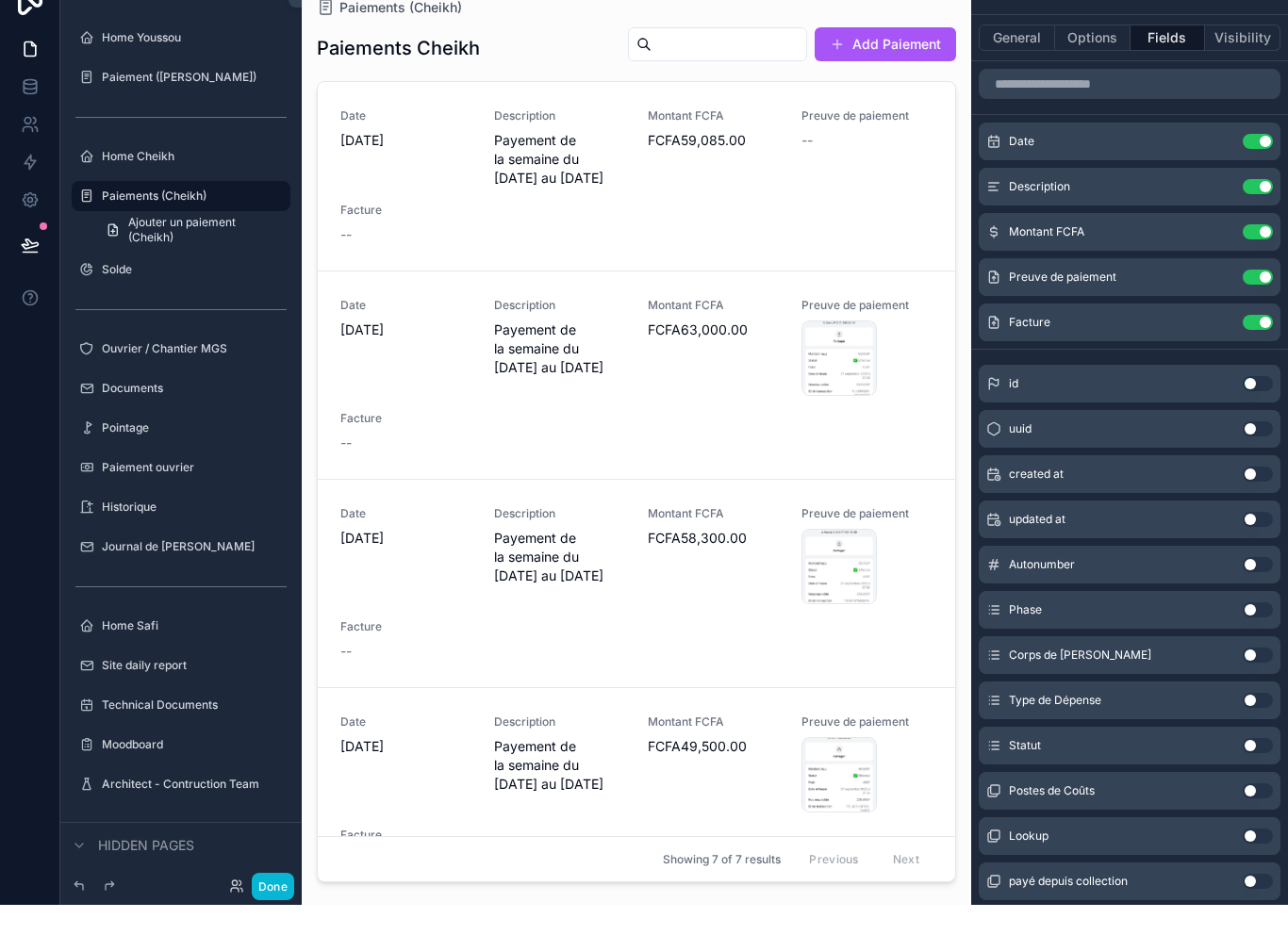
click at [686, 237] on div "scrollable content" at bounding box center [636, 456] width 669 height 912
click at [1096, 55] on button "Options" at bounding box center [1093, 68] width 76 height 26
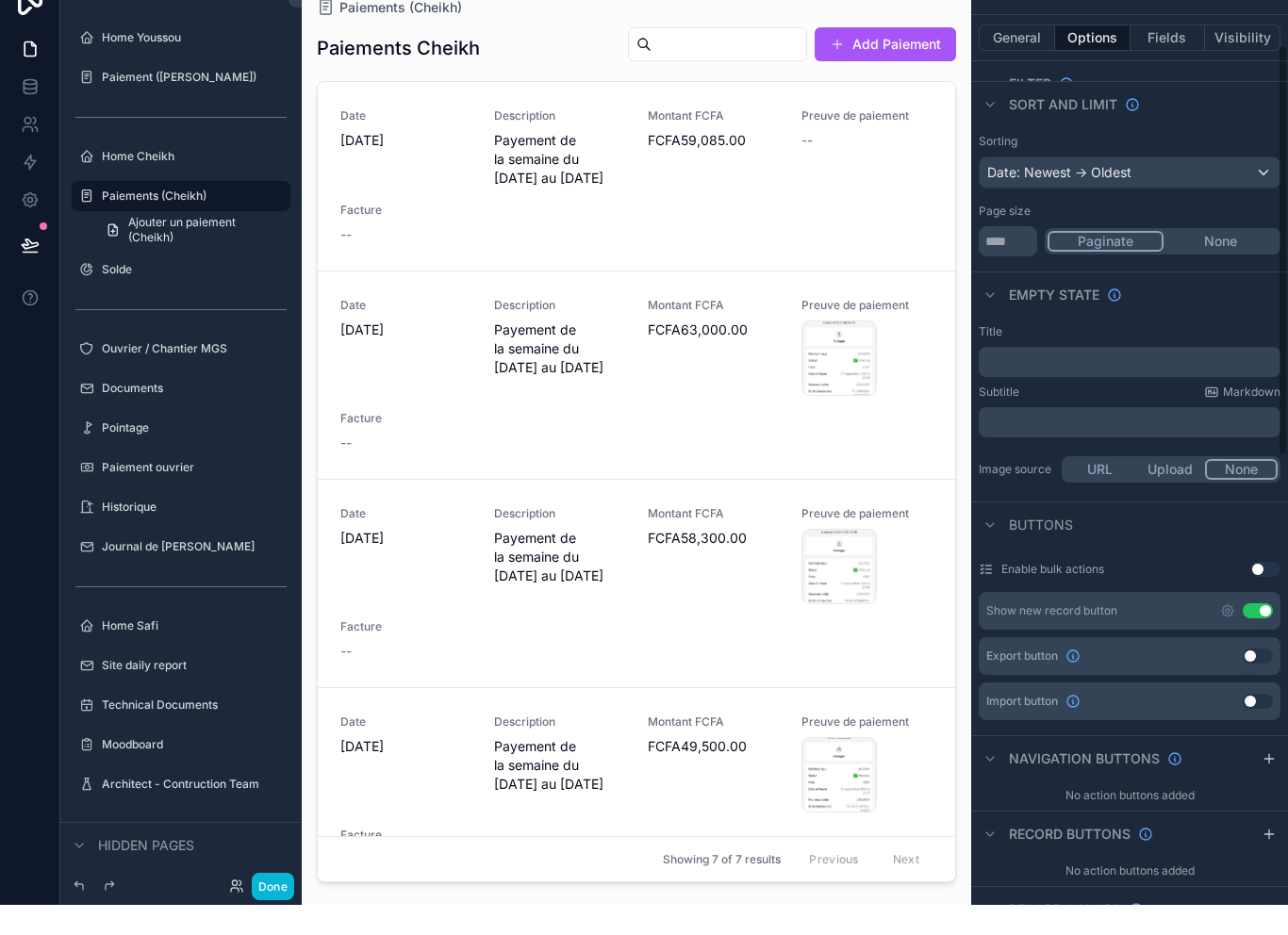
scroll to position [113, 0]
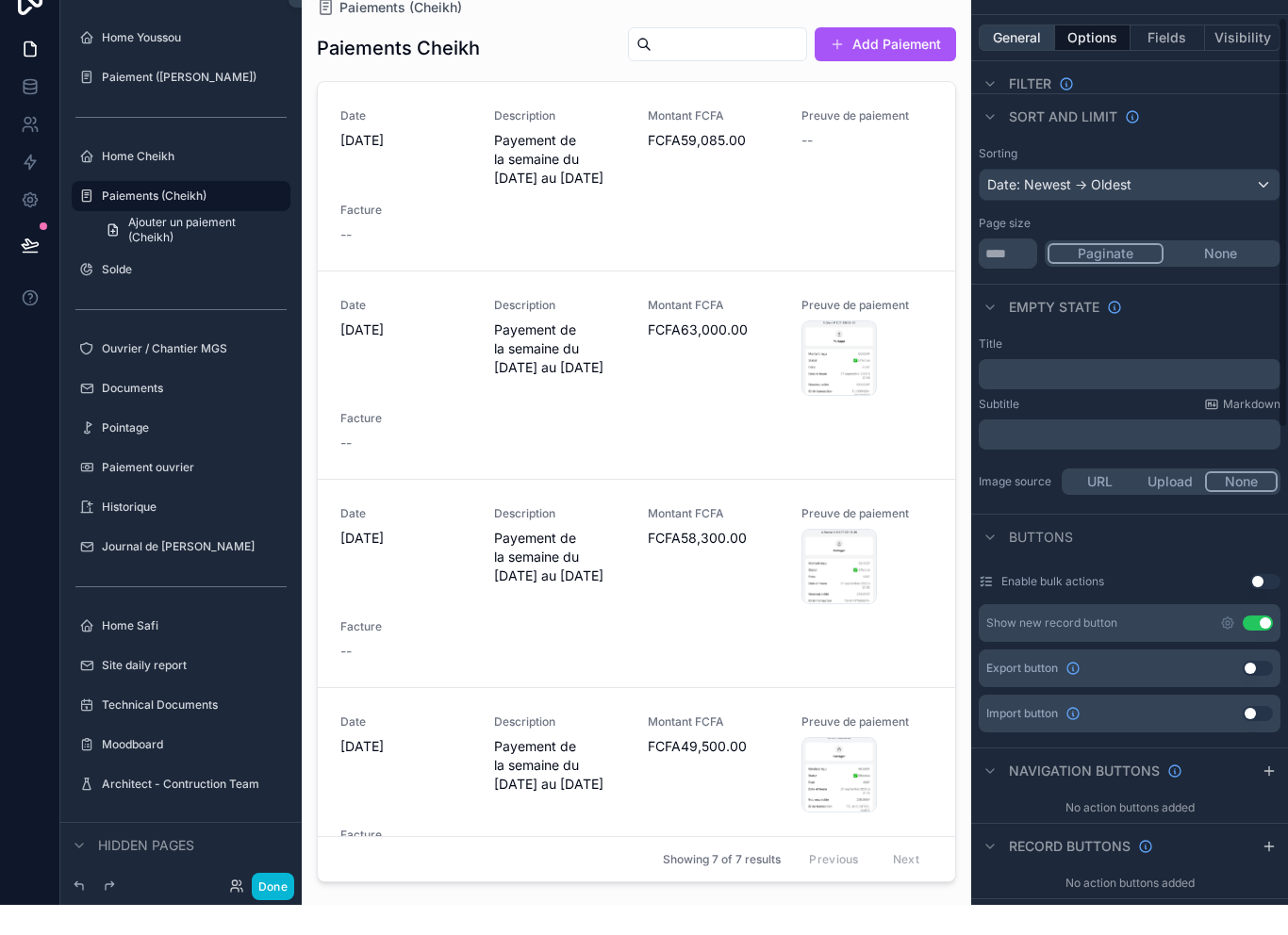
click at [1016, 55] on button "General" at bounding box center [1016, 68] width 77 height 26
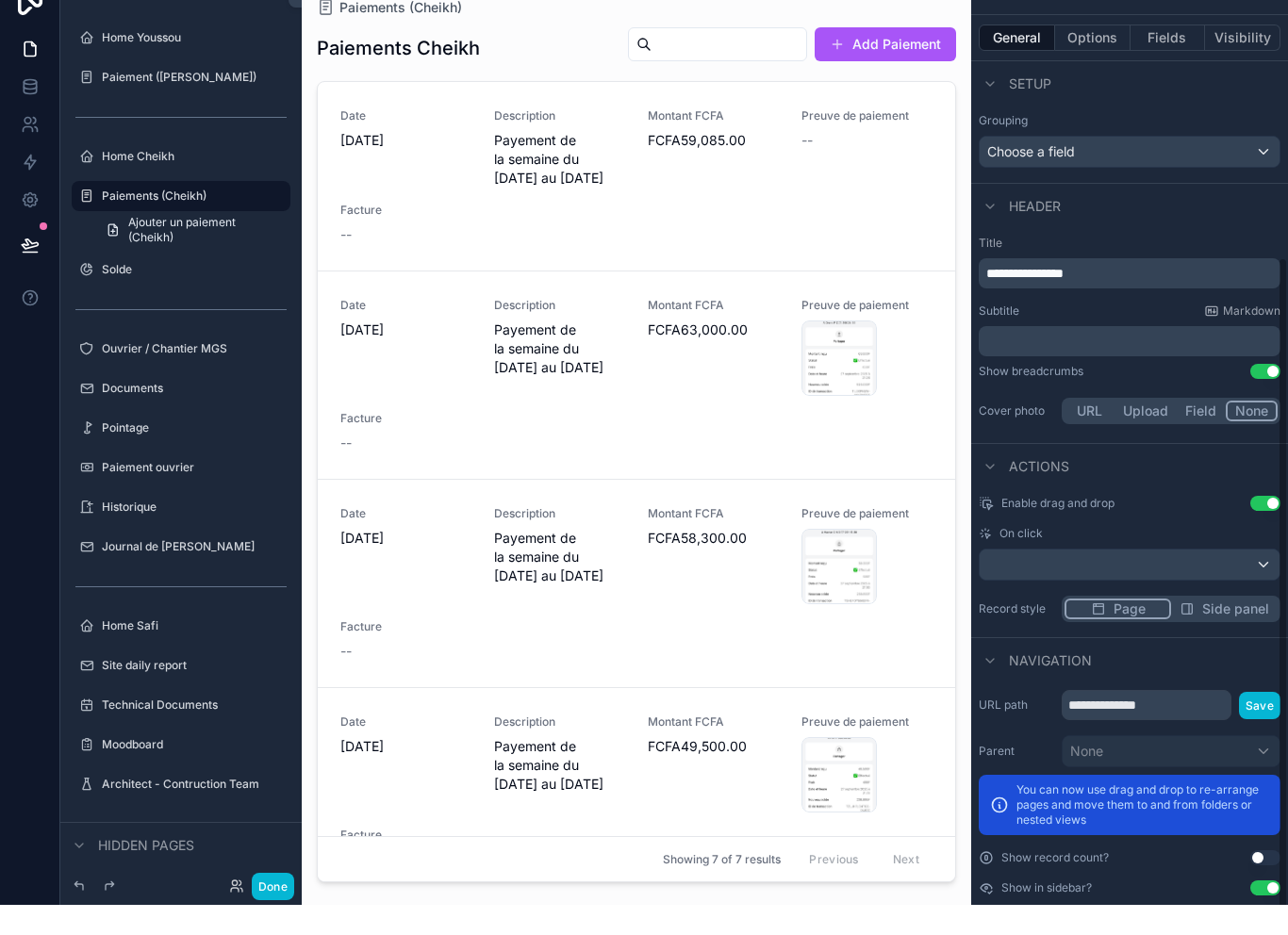
scroll to position [409, 0]
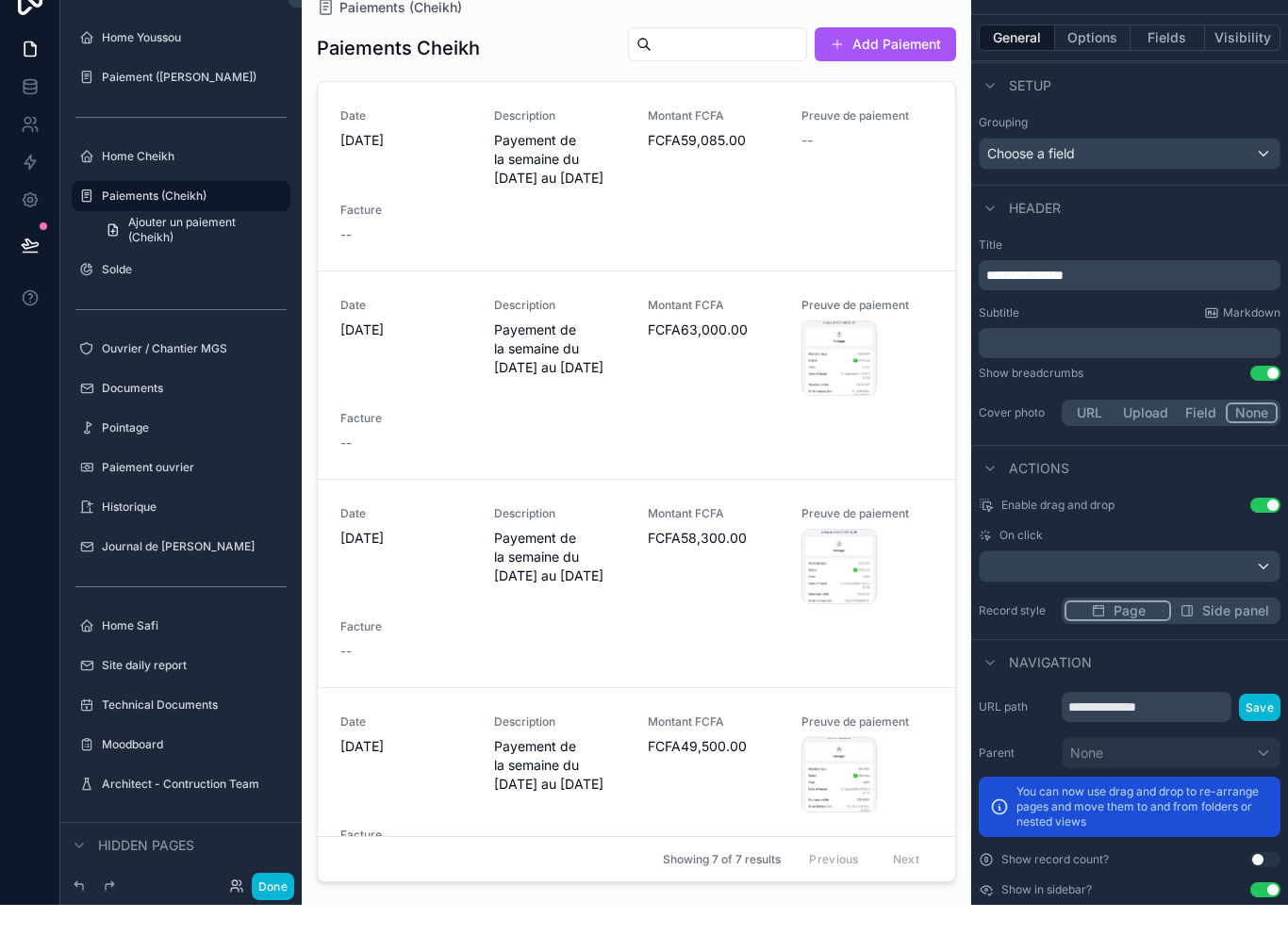
click at [1169, 582] on div "scrollable content" at bounding box center [1129, 597] width 300 height 30
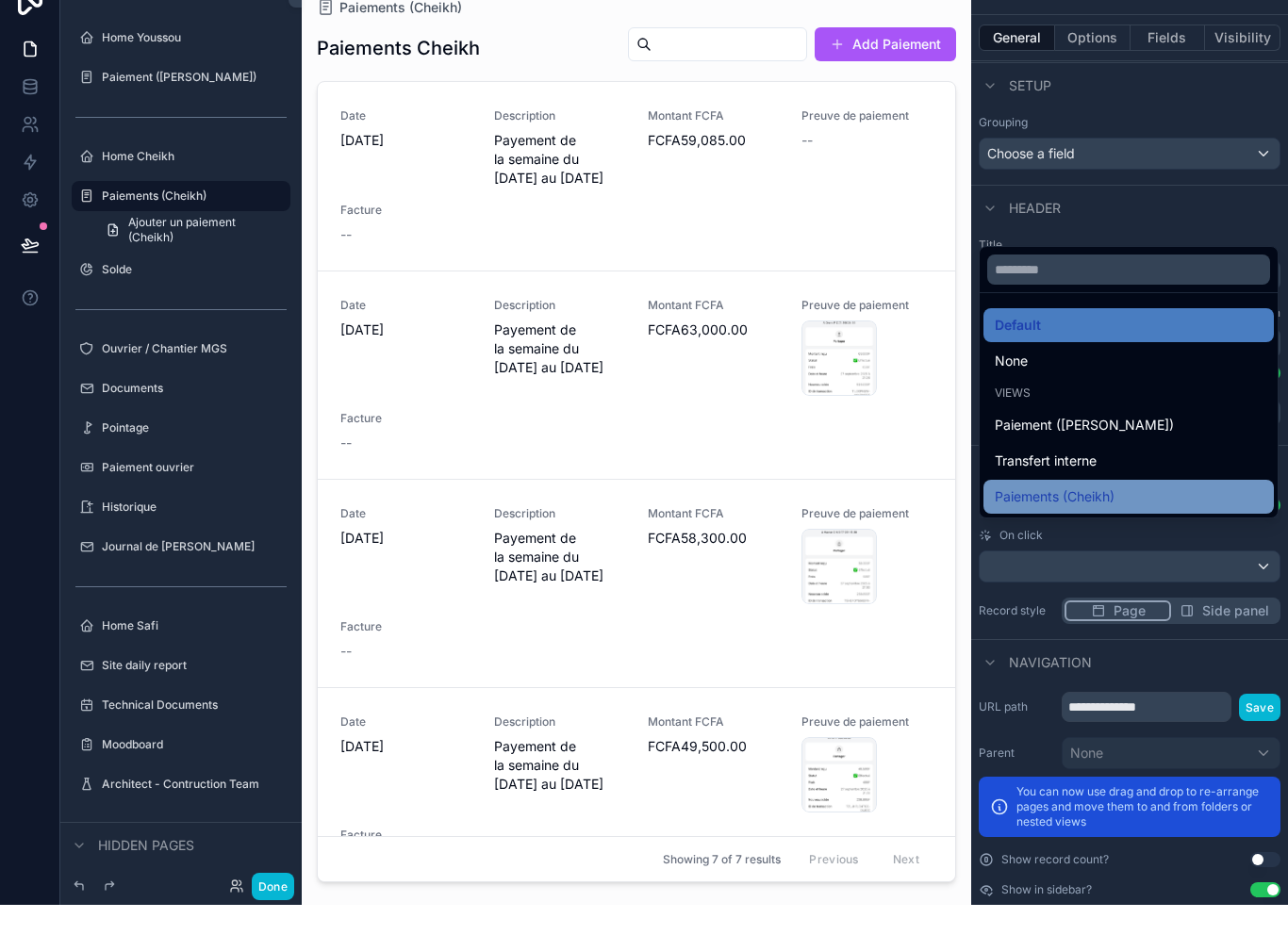
click at [1141, 514] on div "Paiements (Cheikh)" at bounding box center [1128, 527] width 291 height 34
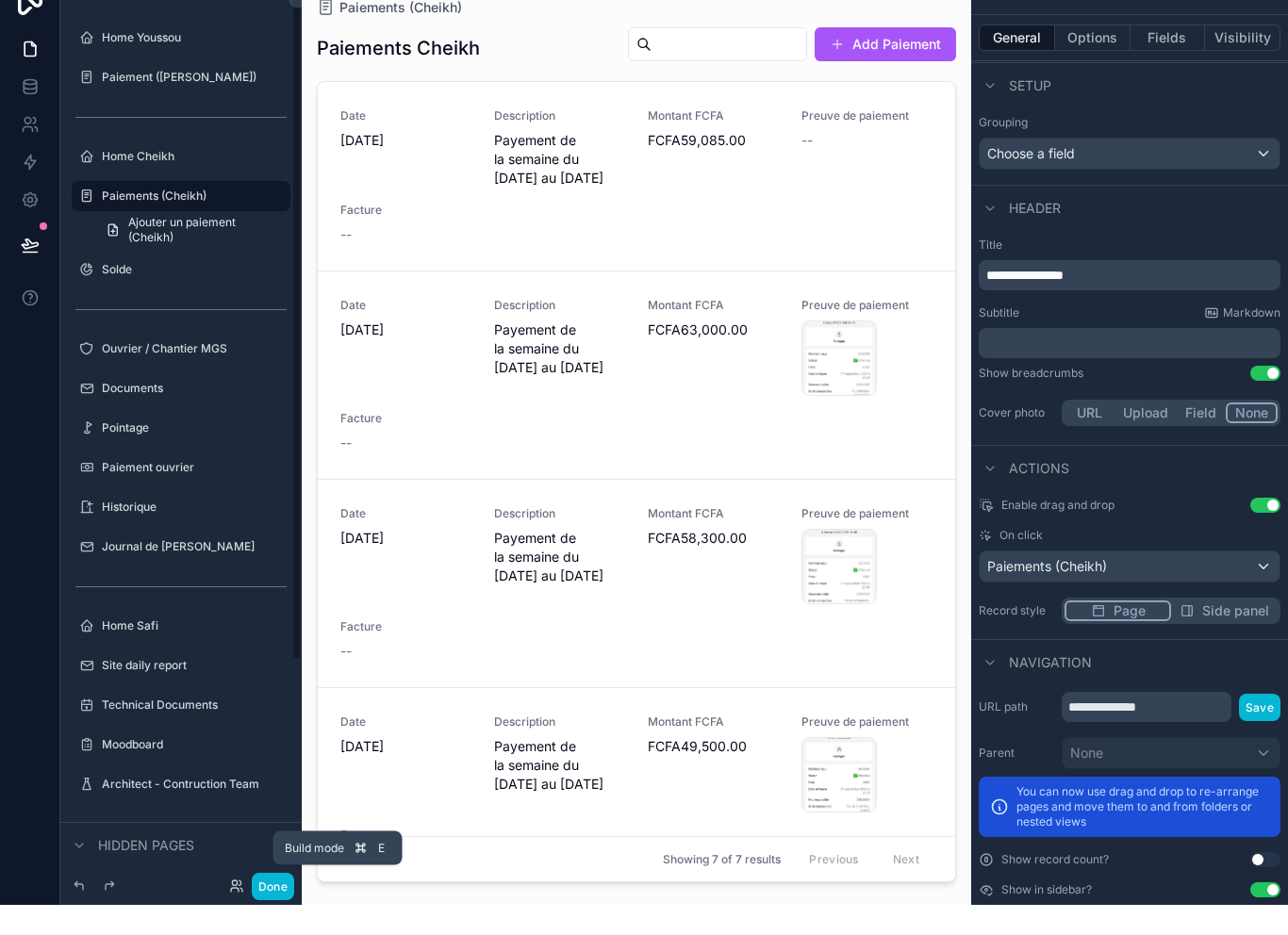
click at [276, 885] on div "Build mode E" at bounding box center [338, 878] width 129 height 34
click at [272, 903] on button "Done" at bounding box center [273, 916] width 43 height 27
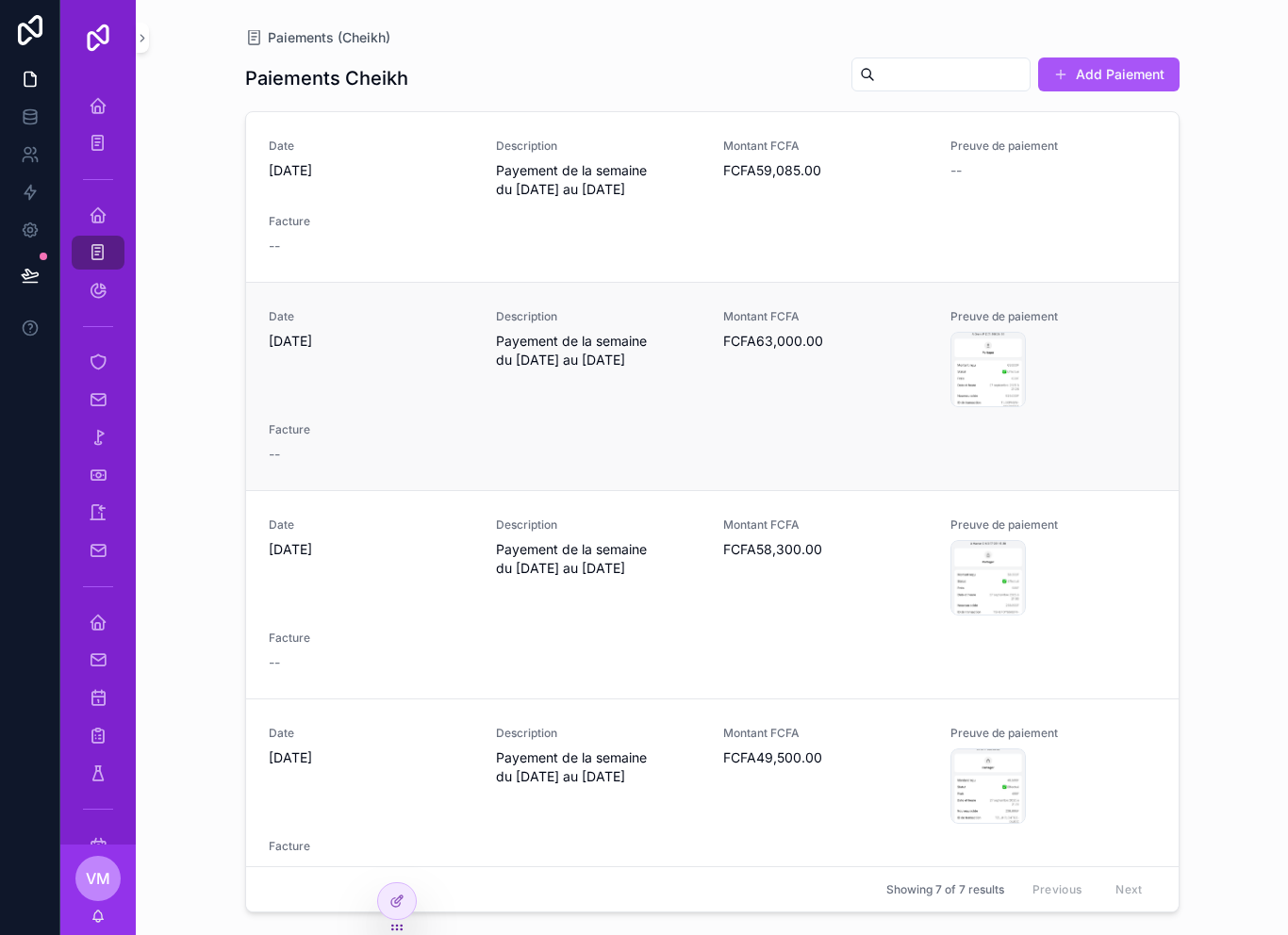
click at [531, 368] on span "Payement de la semaine du [DATE] au [DATE]" at bounding box center [598, 351] width 204 height 38
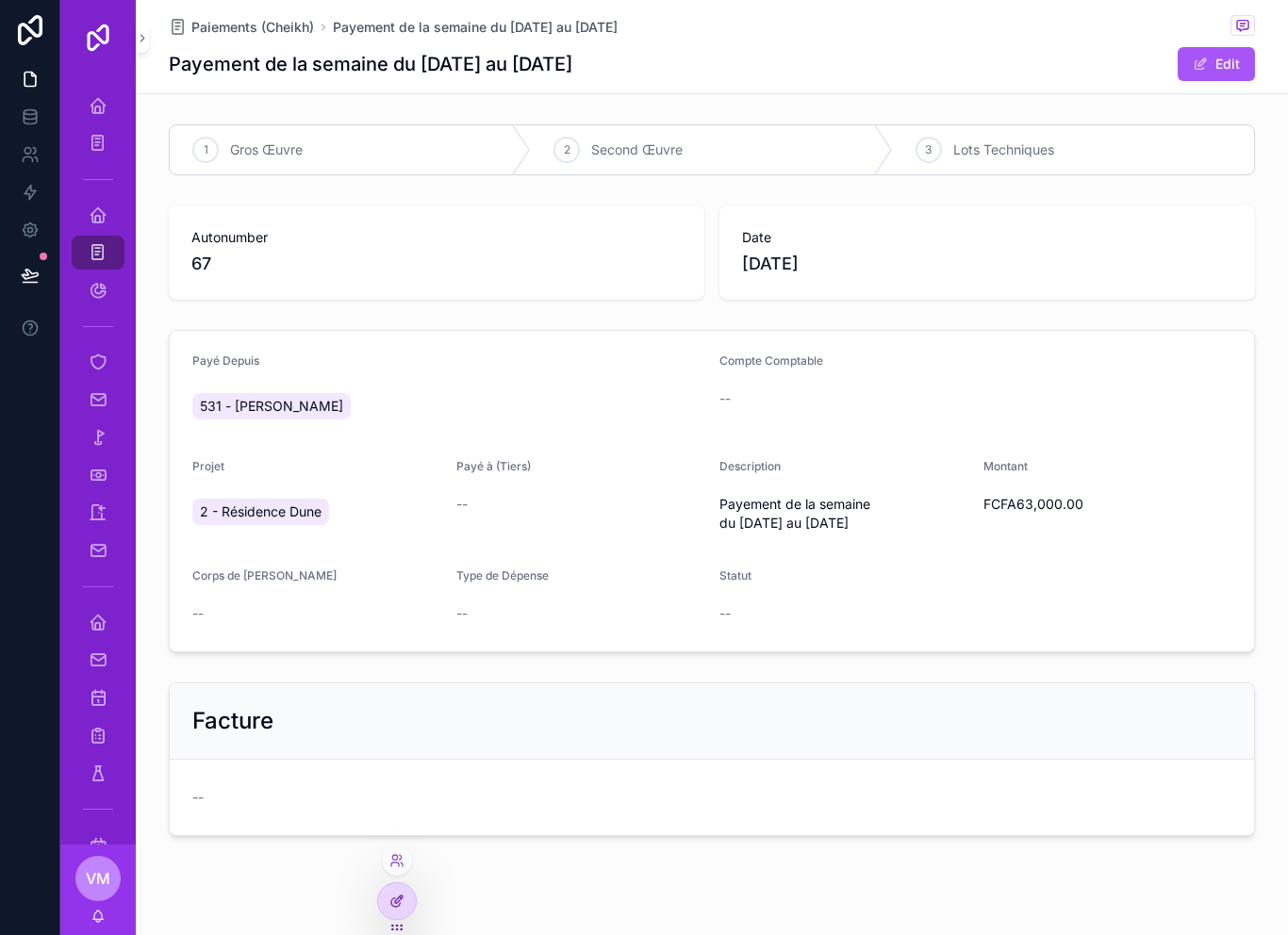
click at [407, 907] on div at bounding box center [397, 901] width 38 height 36
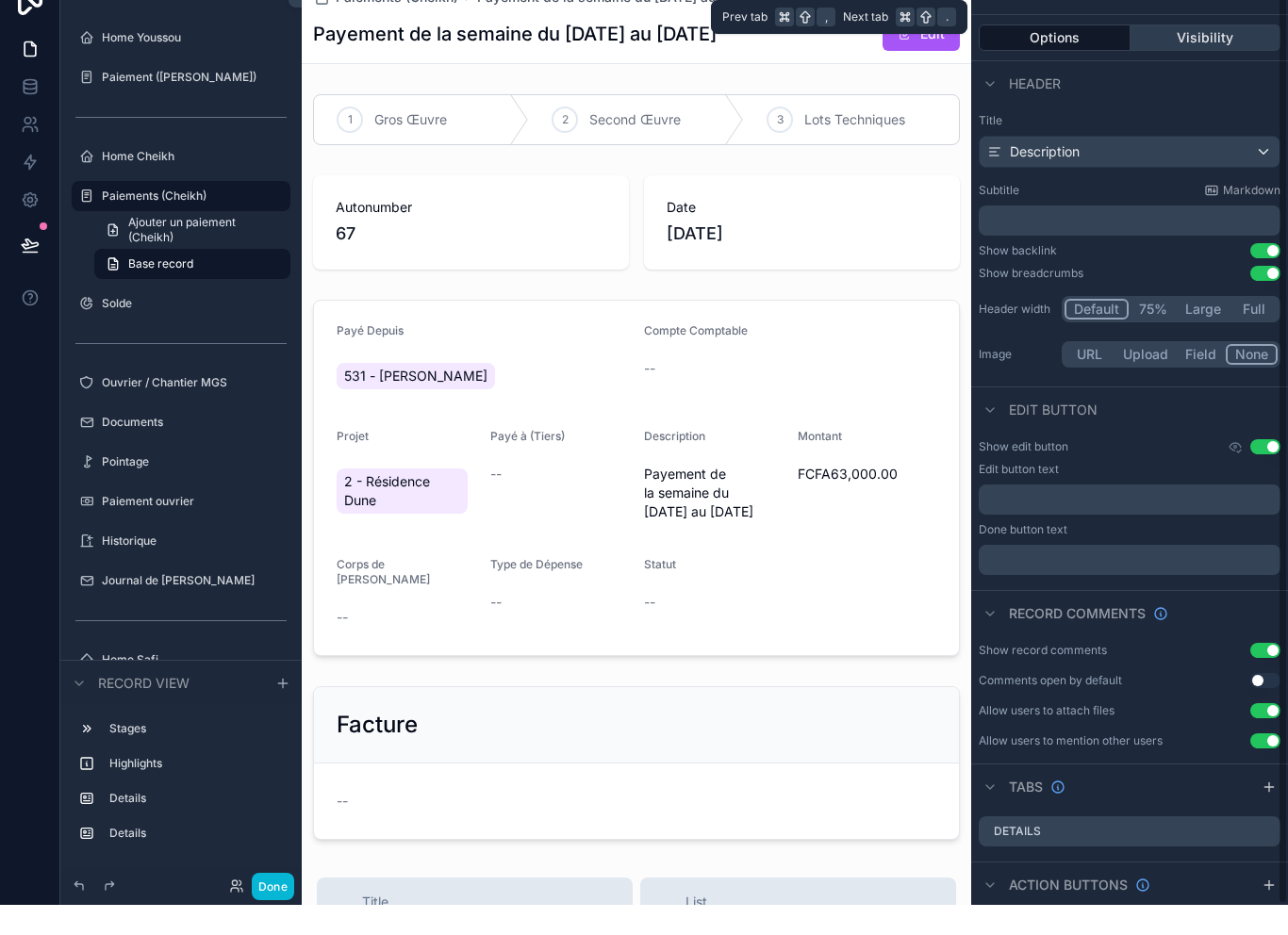
click at [1208, 55] on button "Visibility" at bounding box center [1205, 68] width 150 height 26
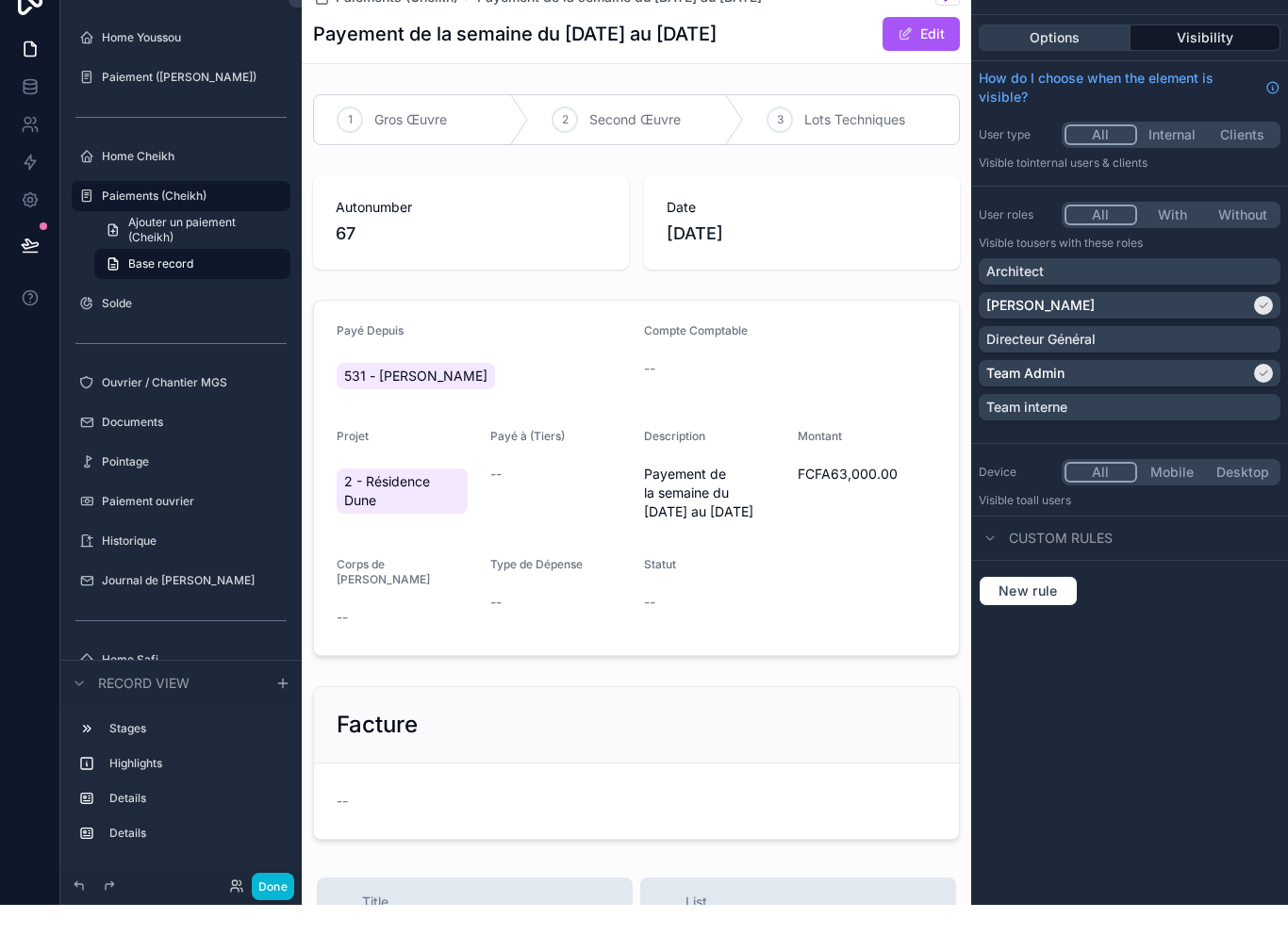
click at [1069, 55] on button "Options" at bounding box center [1054, 68] width 151 height 26
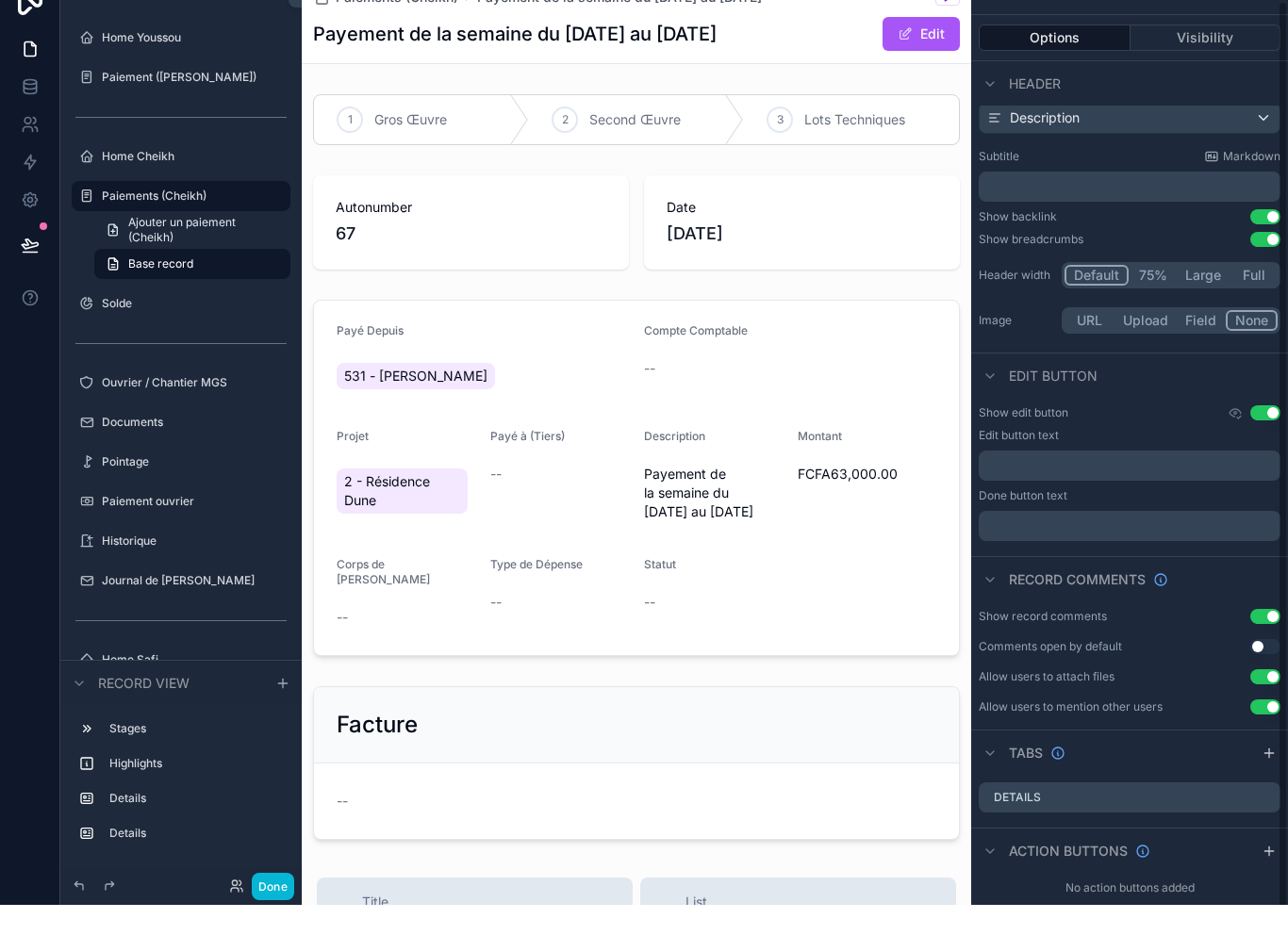
scroll to position [32, 0]
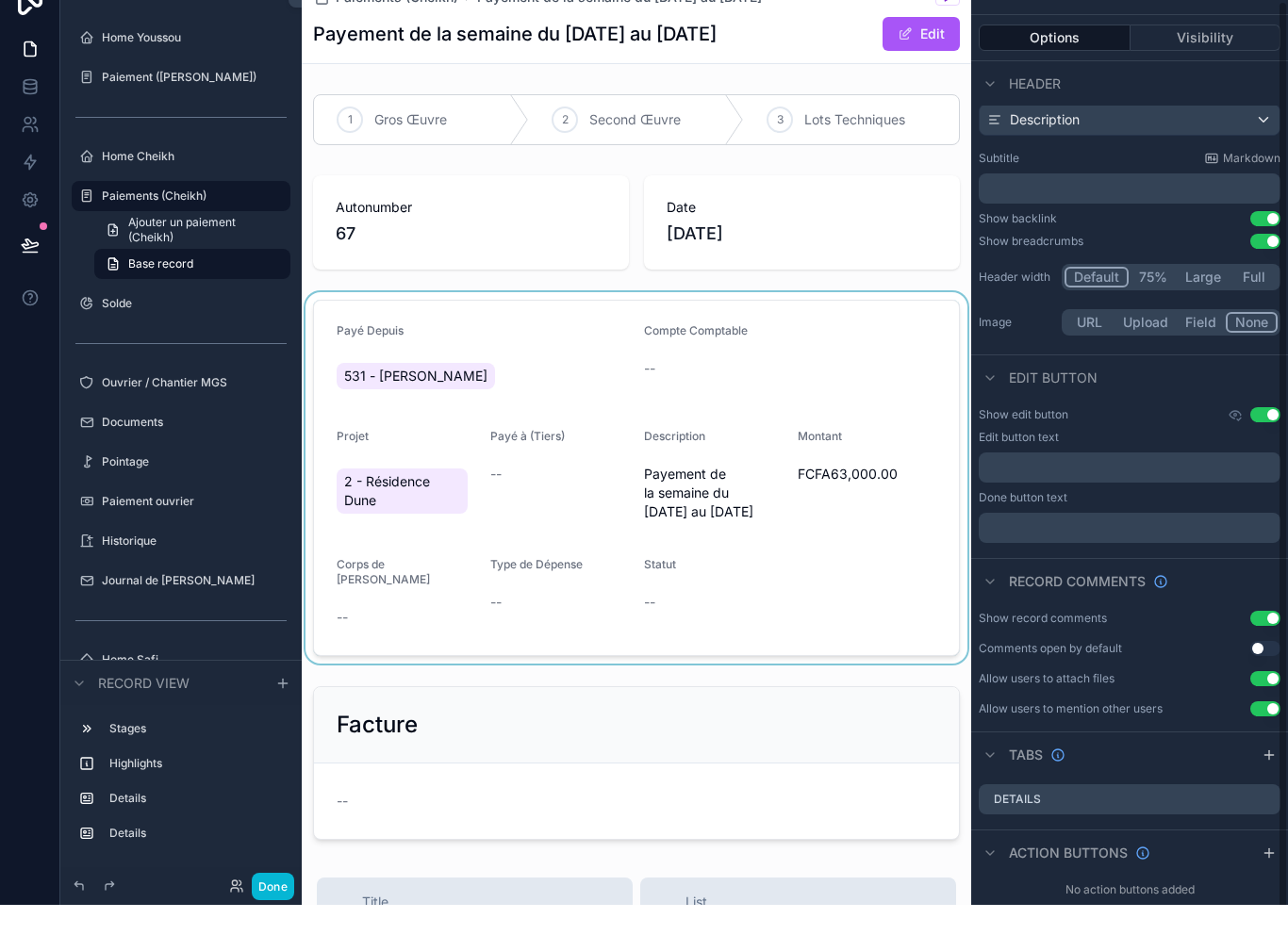
click at [596, 336] on div "scrollable content" at bounding box center [636, 508] width 669 height 371
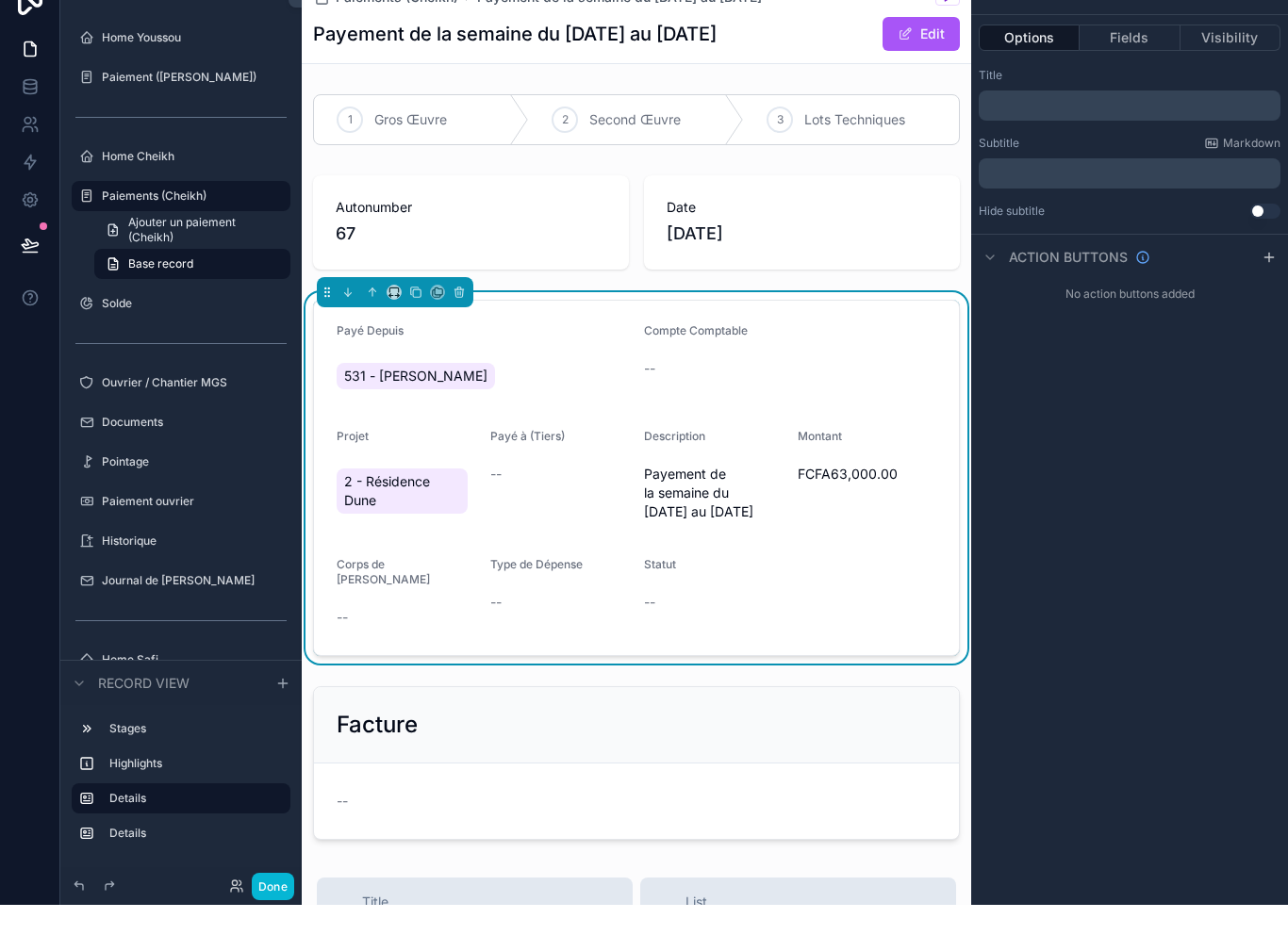
scroll to position [0, 0]
click at [1148, 55] on button "Fields" at bounding box center [1130, 68] width 100 height 26
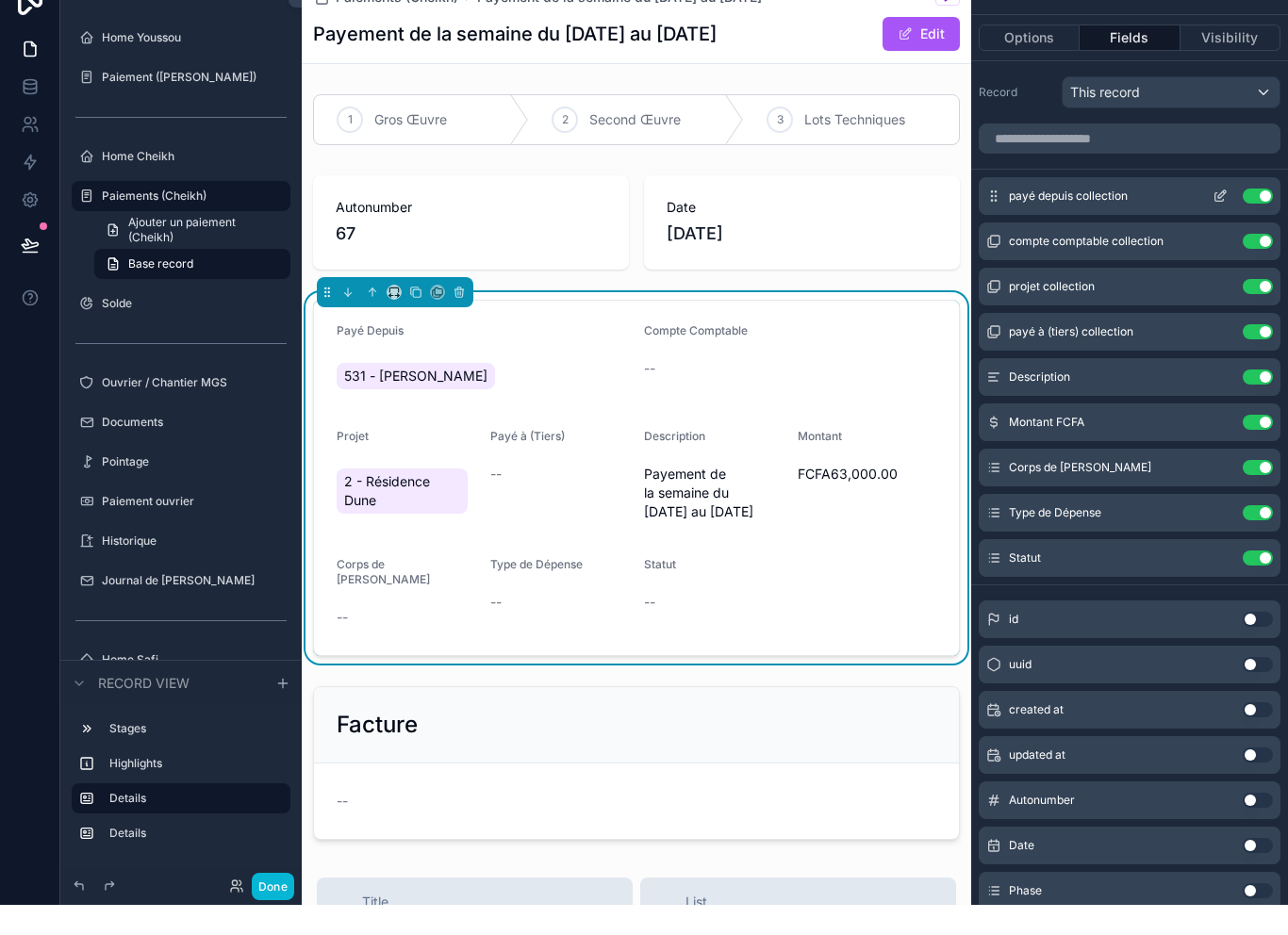
click at [1259, 219] on button "Use setting" at bounding box center [1258, 226] width 30 height 15
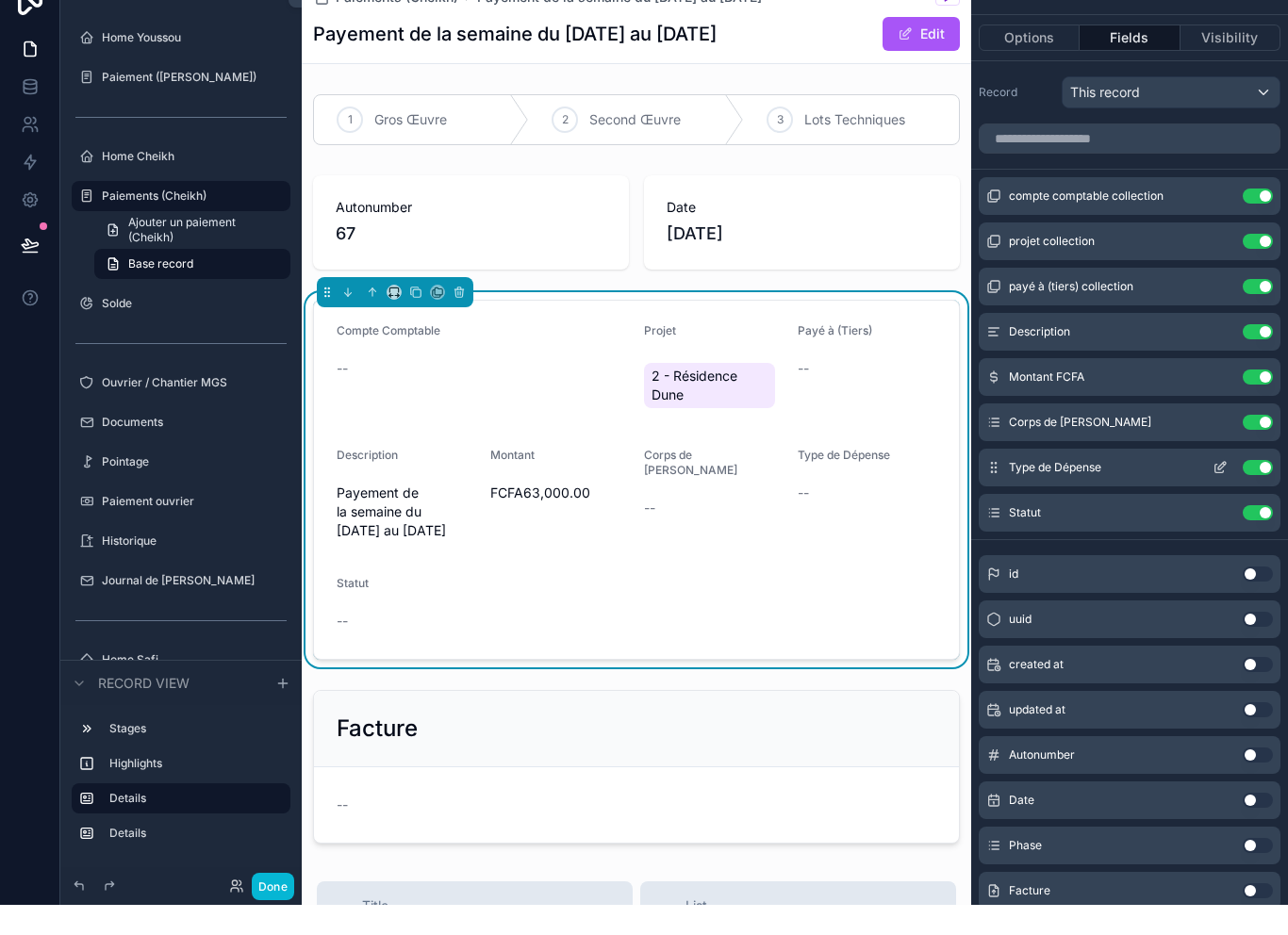
click at [1268, 490] on button "Use setting" at bounding box center [1258, 498] width 30 height 15
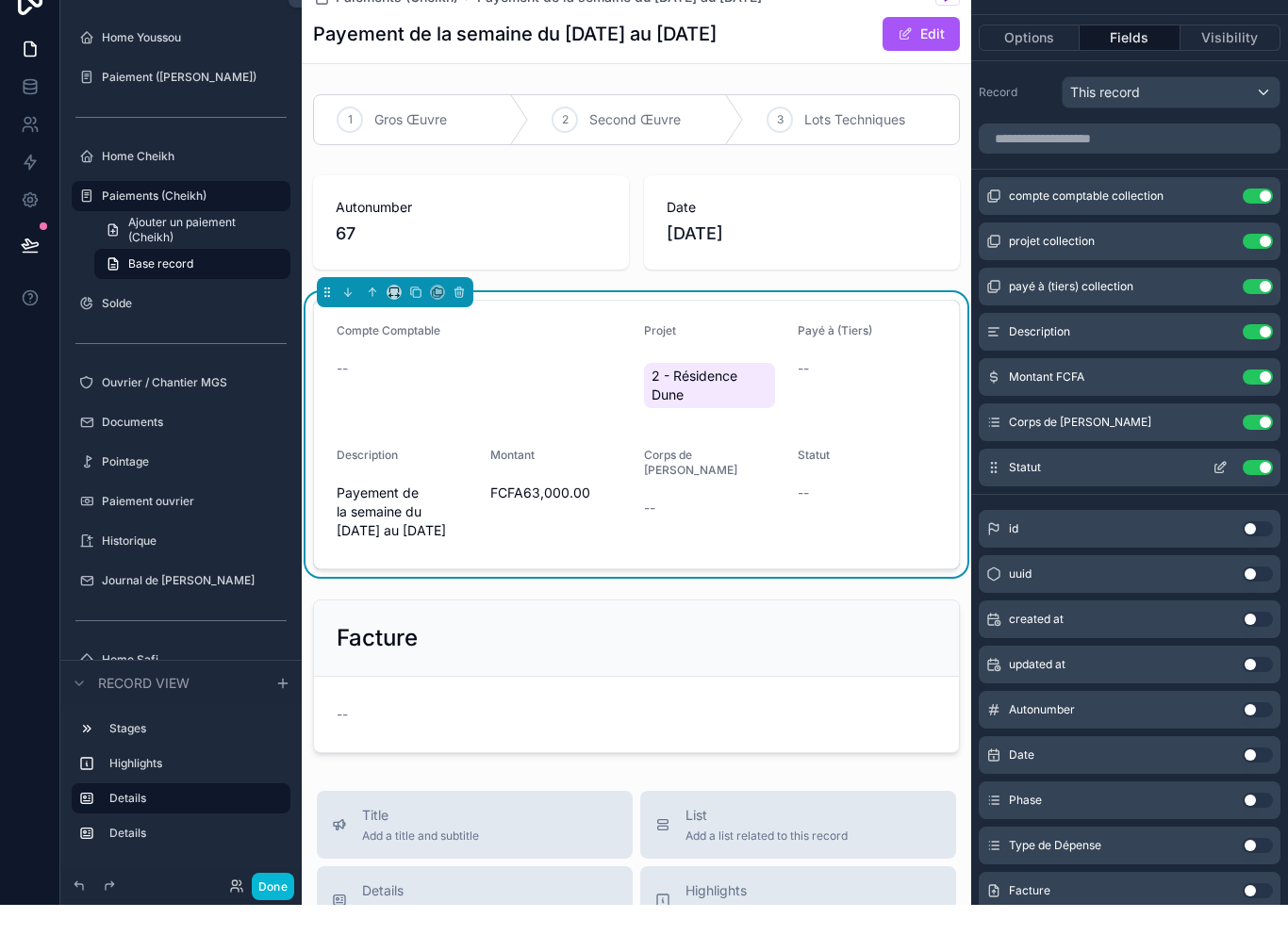
click at [1260, 490] on button "Use setting" at bounding box center [1258, 498] width 30 height 15
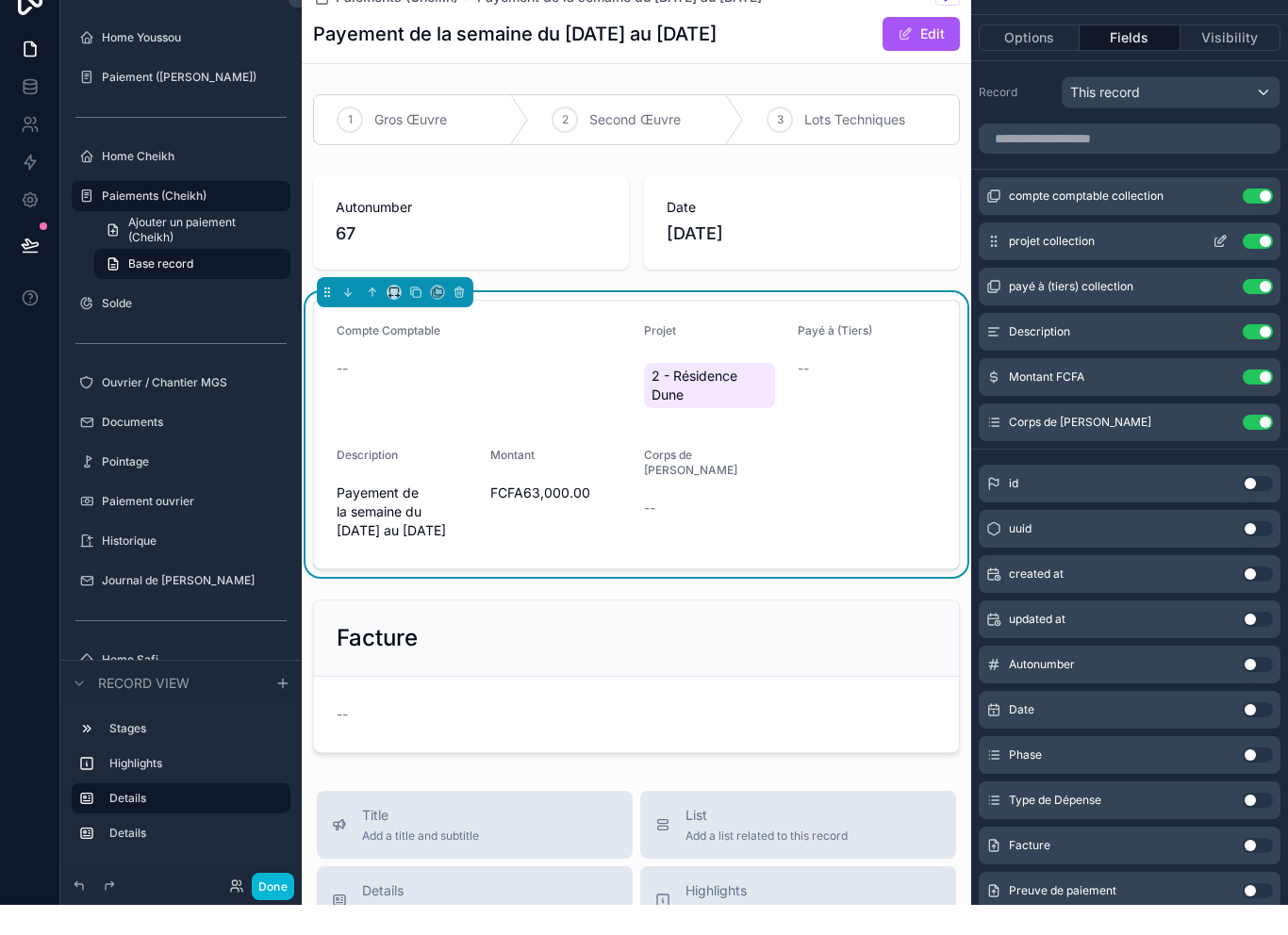
click at [1262, 264] on button "Use setting" at bounding box center [1258, 272] width 30 height 15
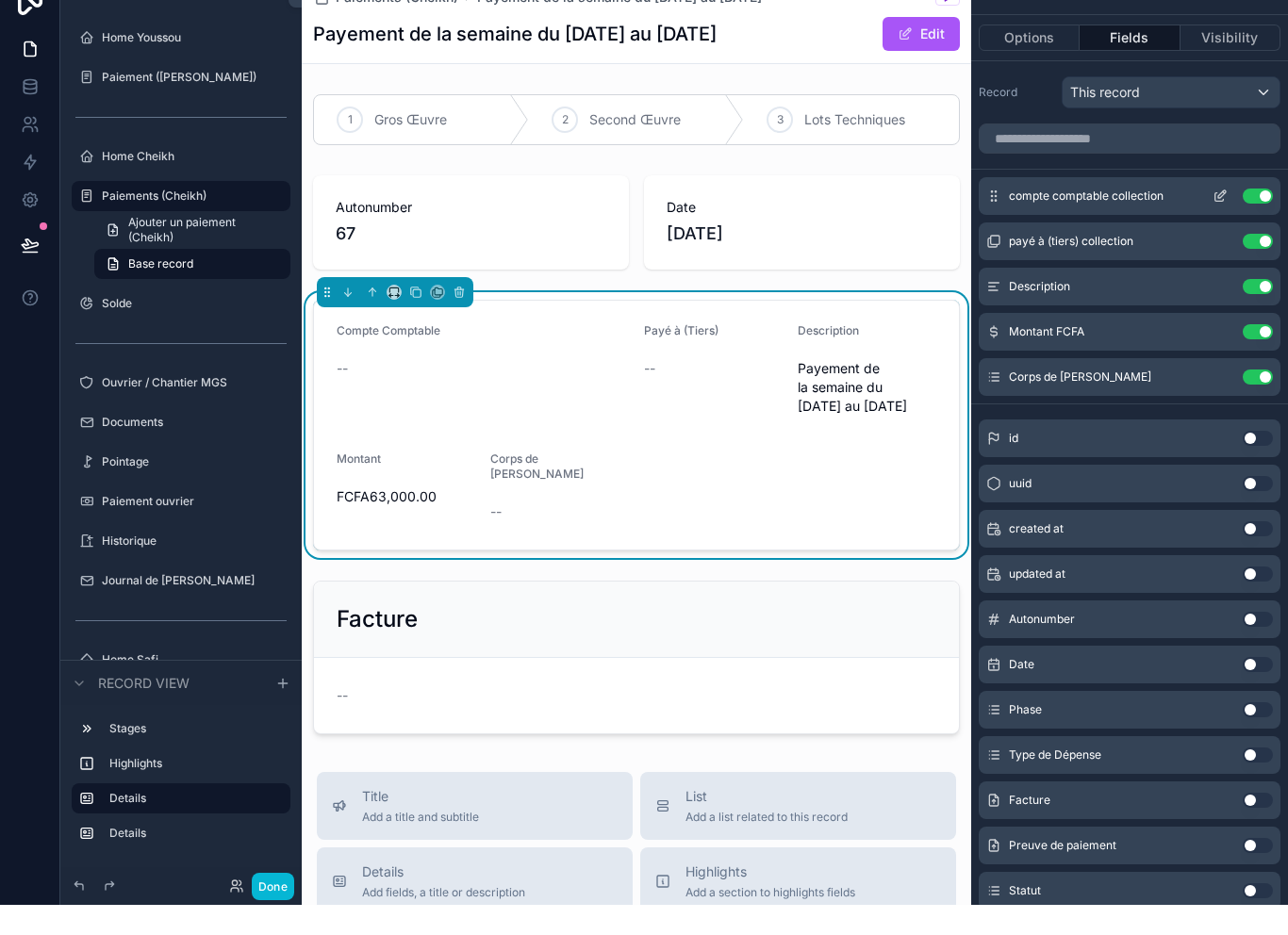
click at [1256, 219] on button "Use setting" at bounding box center [1258, 226] width 30 height 15
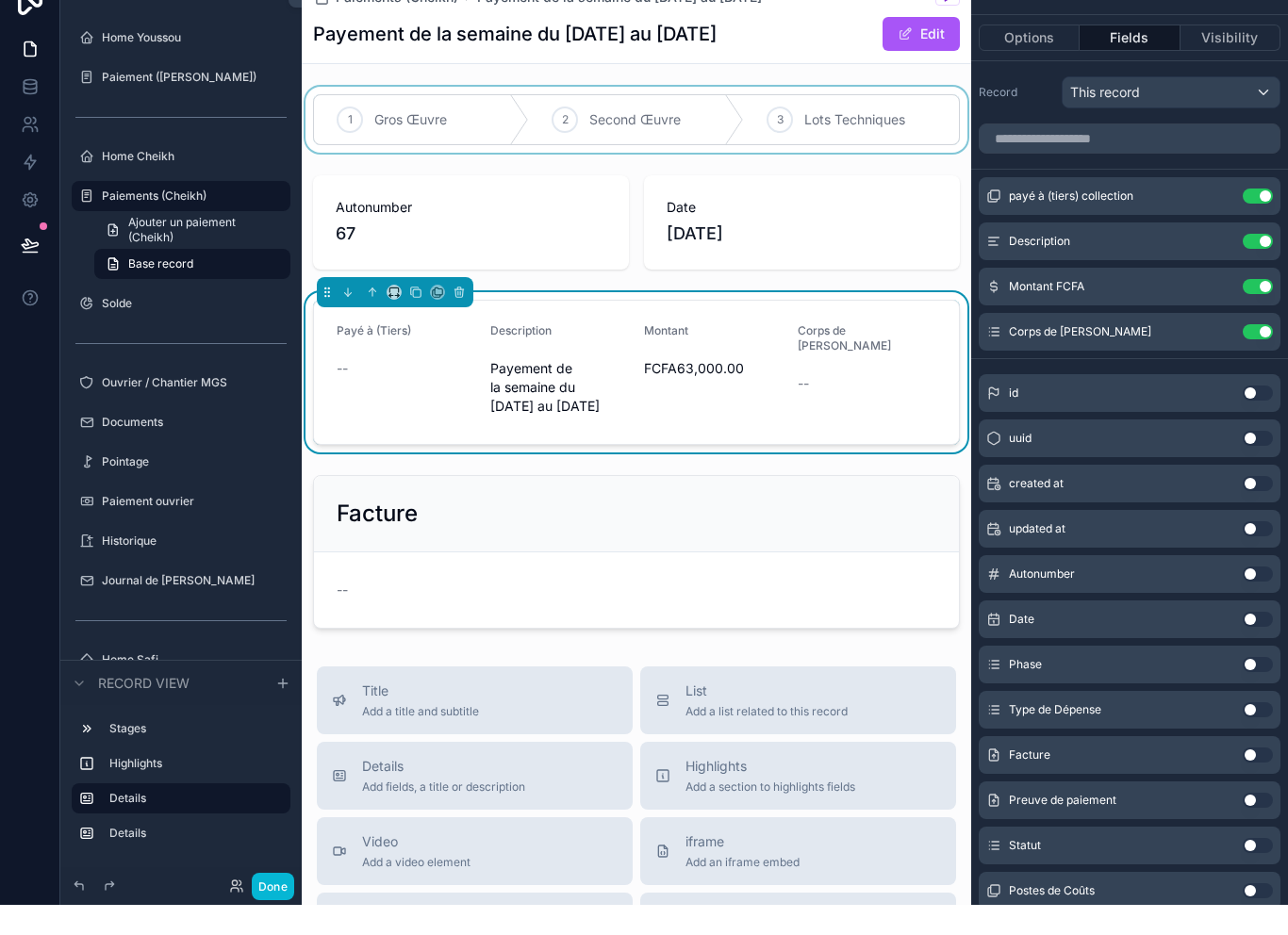
click at [538, 143] on div "scrollable content" at bounding box center [636, 150] width 669 height 66
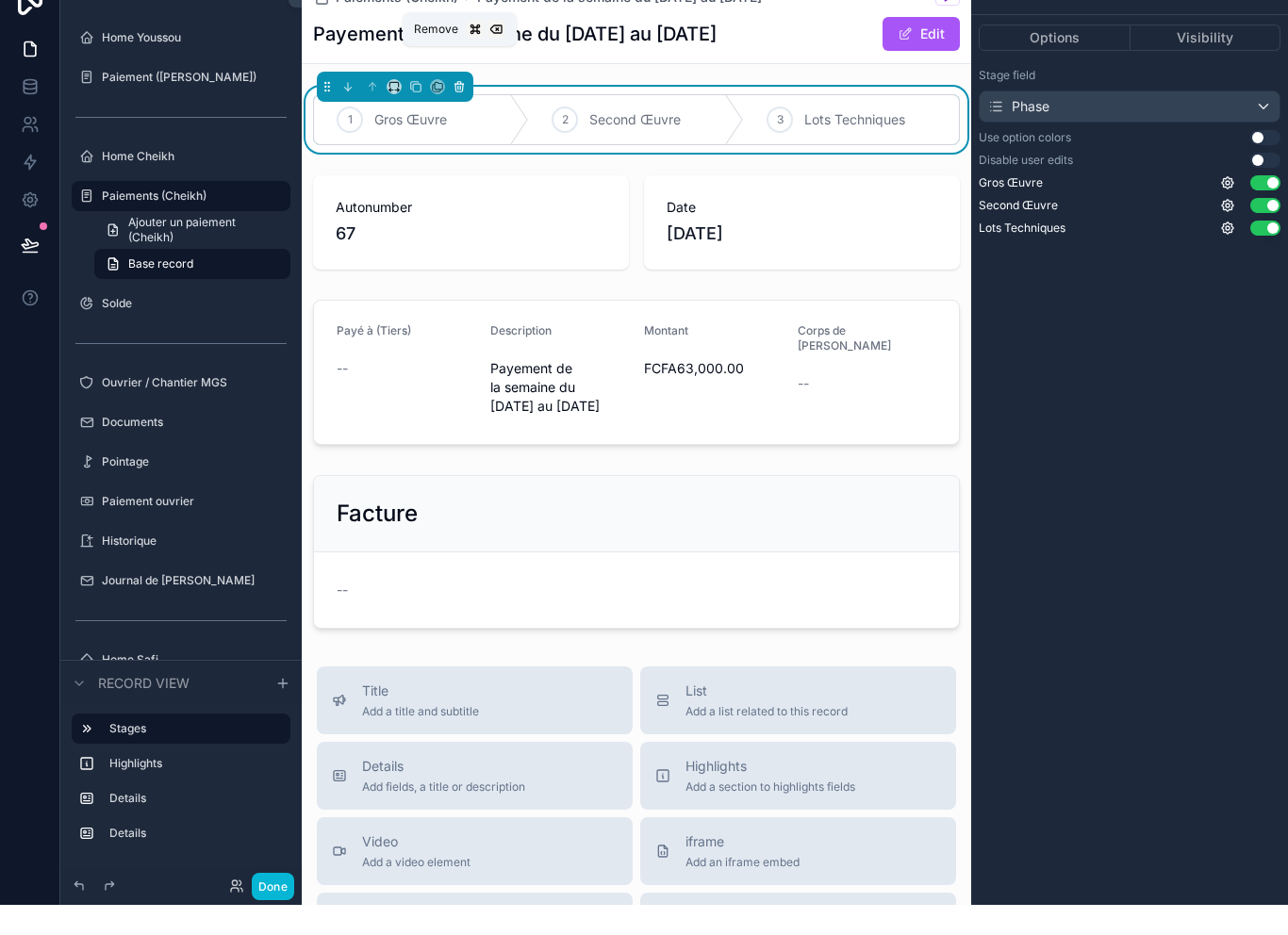
click at [456, 111] on icon "scrollable content" at bounding box center [459, 117] width 13 height 13
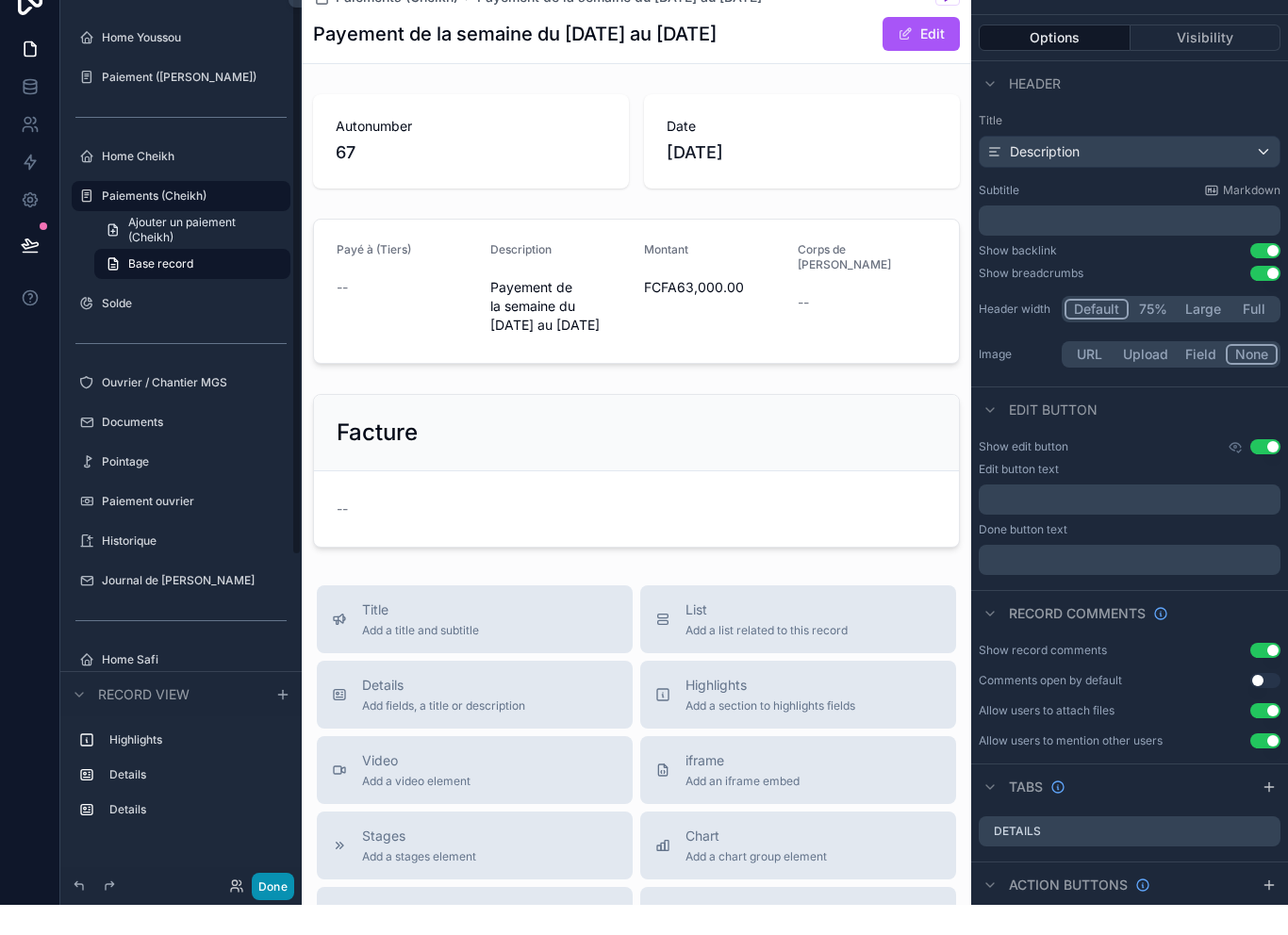
click at [275, 903] on button "Done" at bounding box center [273, 916] width 43 height 27
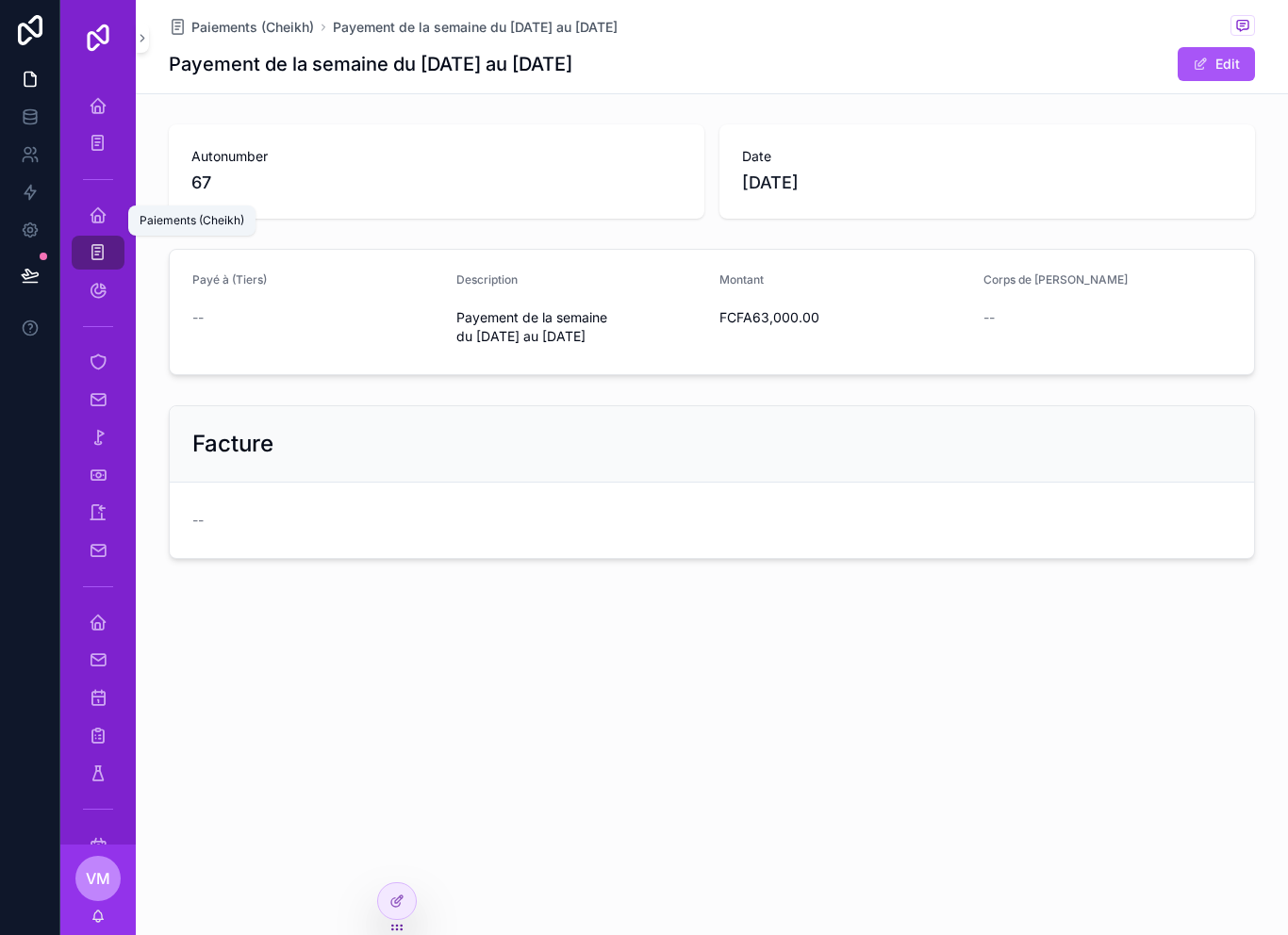
click at [102, 252] on icon "scrollable content" at bounding box center [97, 253] width 18 height 19
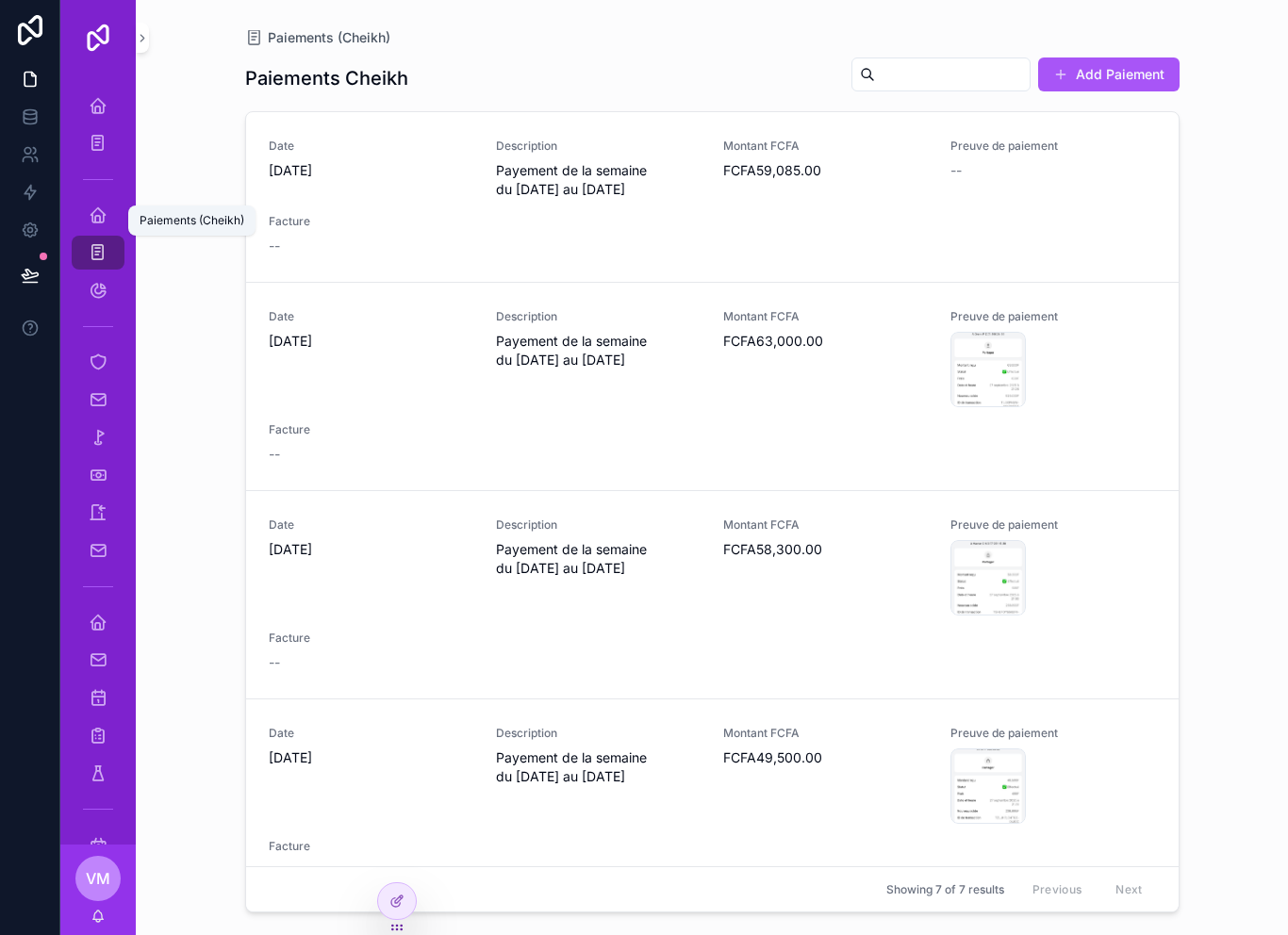
click at [102, 252] on icon "scrollable content" at bounding box center [97, 253] width 18 height 19
click at [1139, 70] on button "Add Paiement" at bounding box center [1108, 75] width 141 height 34
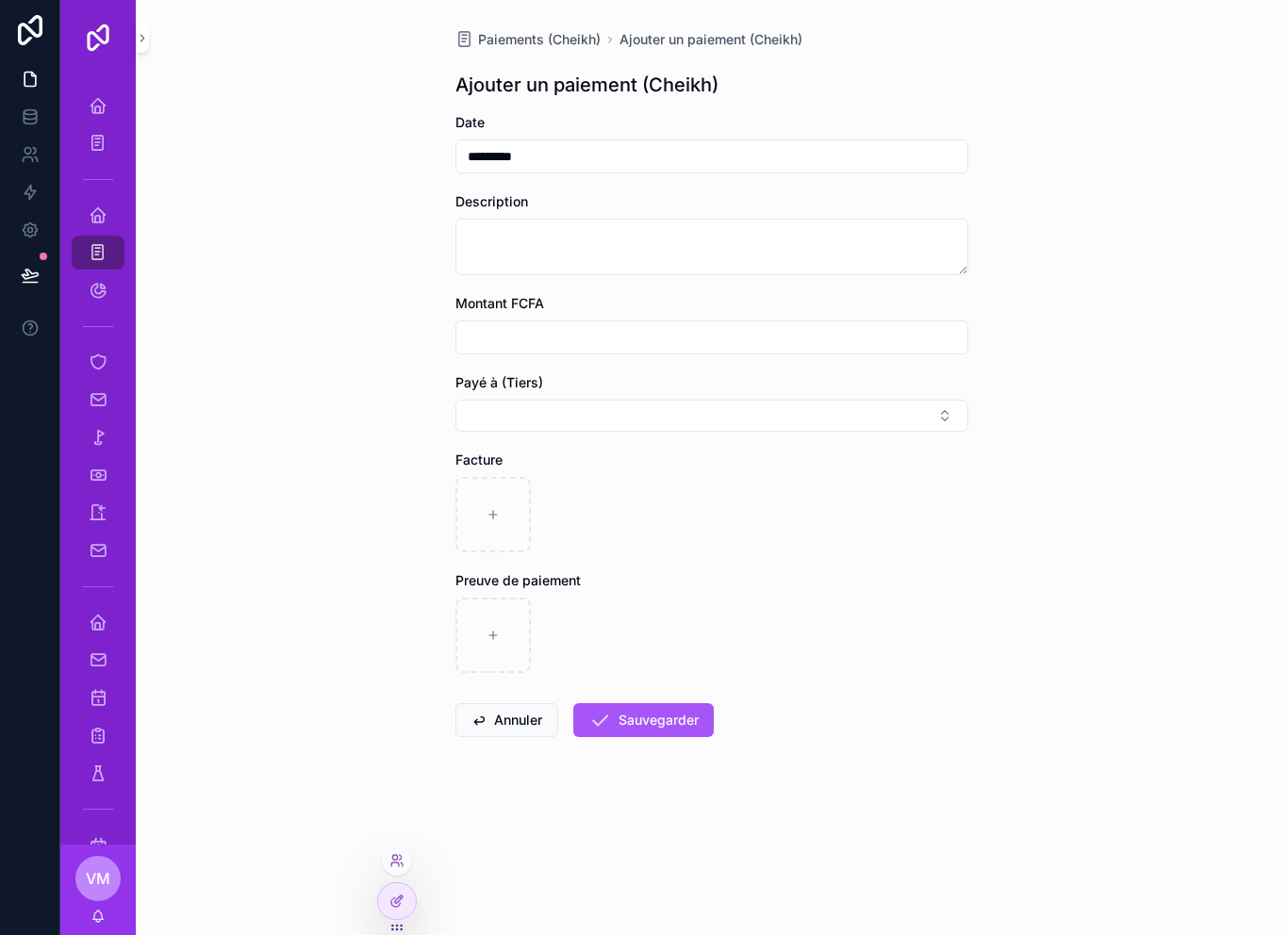
click at [394, 920] on icon at bounding box center [397, 927] width 15 height 15
click at [395, 905] on icon at bounding box center [397, 901] width 15 height 15
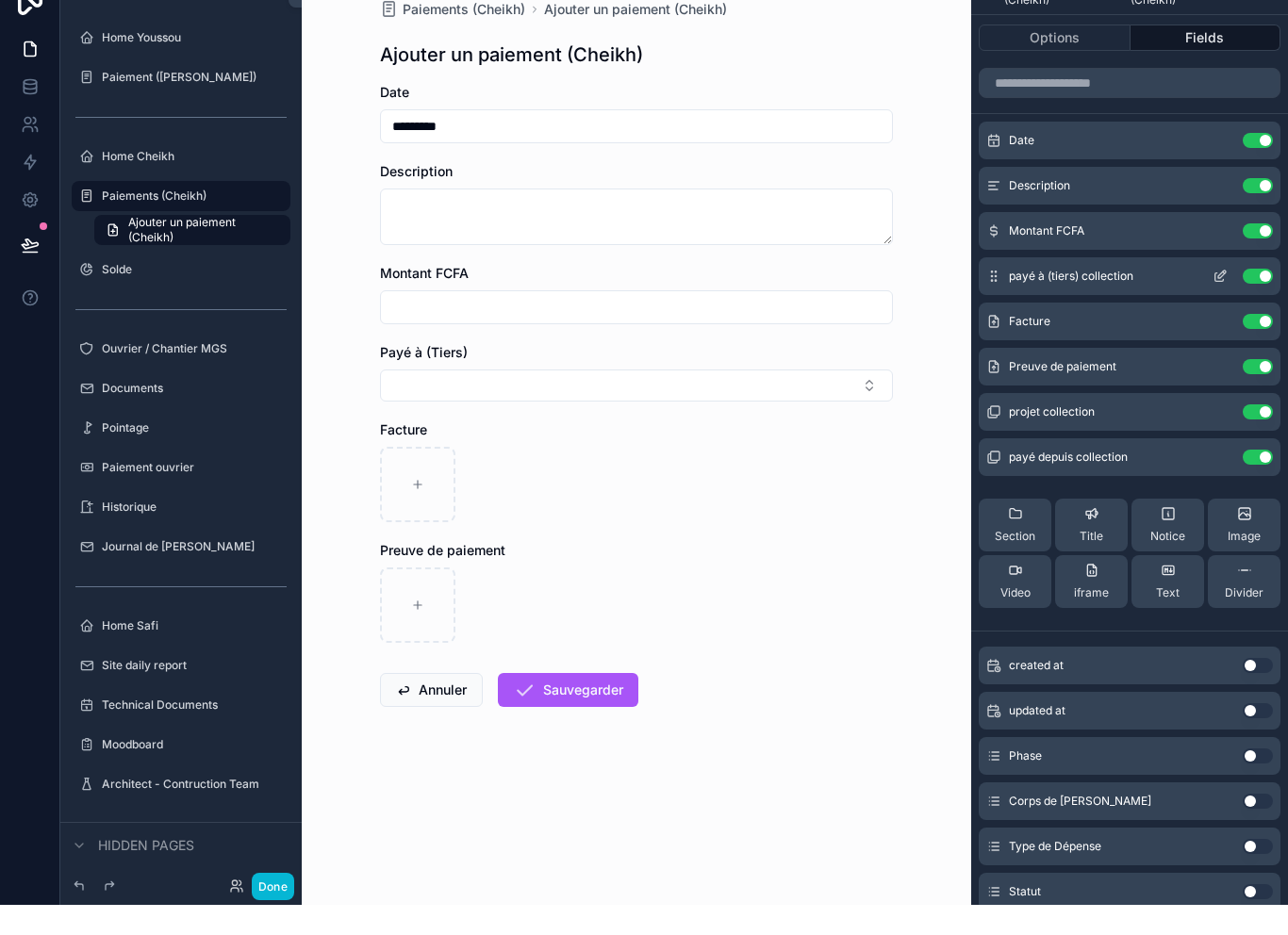
click at [1223, 301] on icon "scrollable content" at bounding box center [1222, 305] width 8 height 8
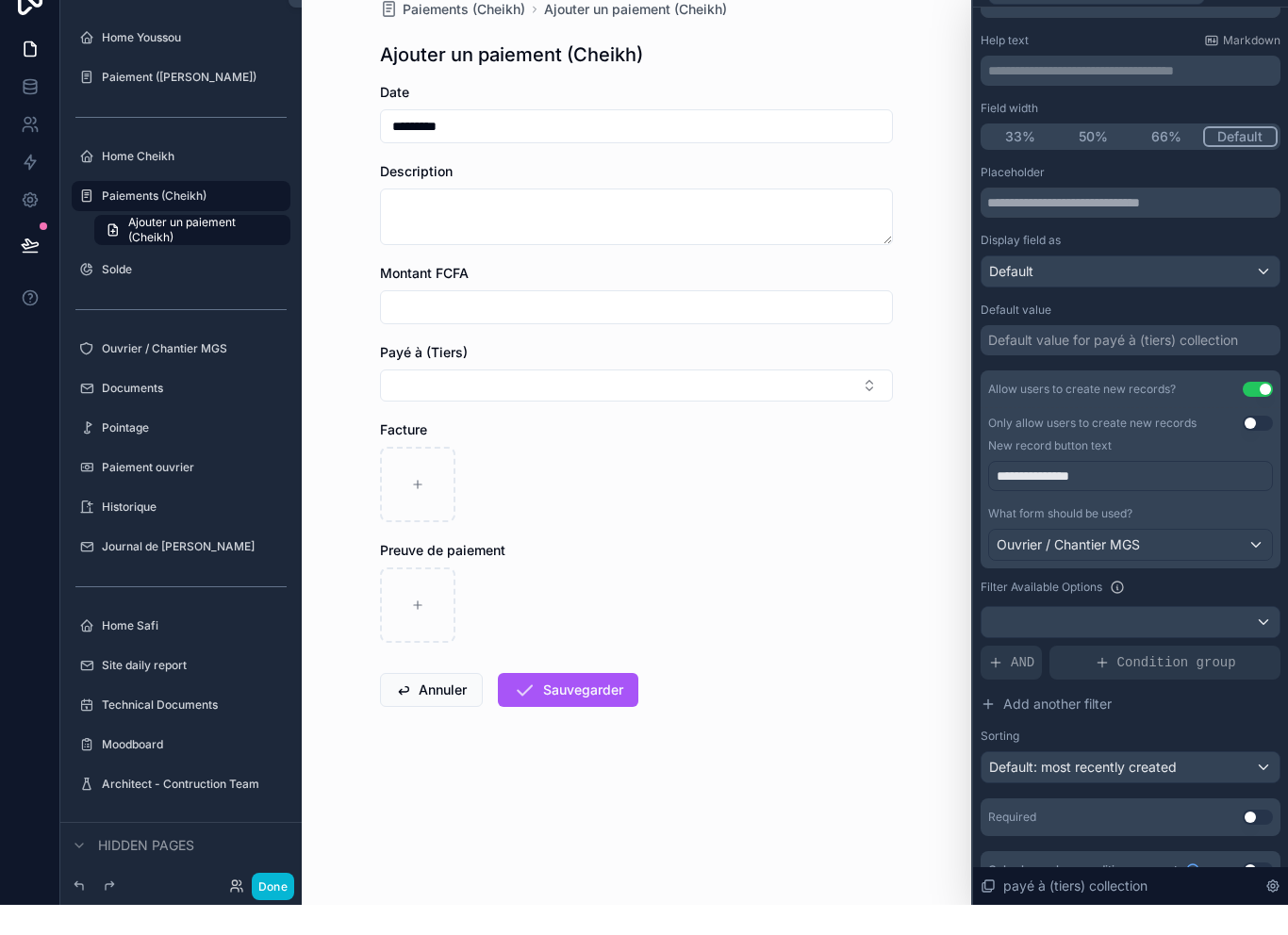
scroll to position [83, 0]
click at [1264, 841] on button "Use setting" at bounding box center [1258, 849] width 30 height 15
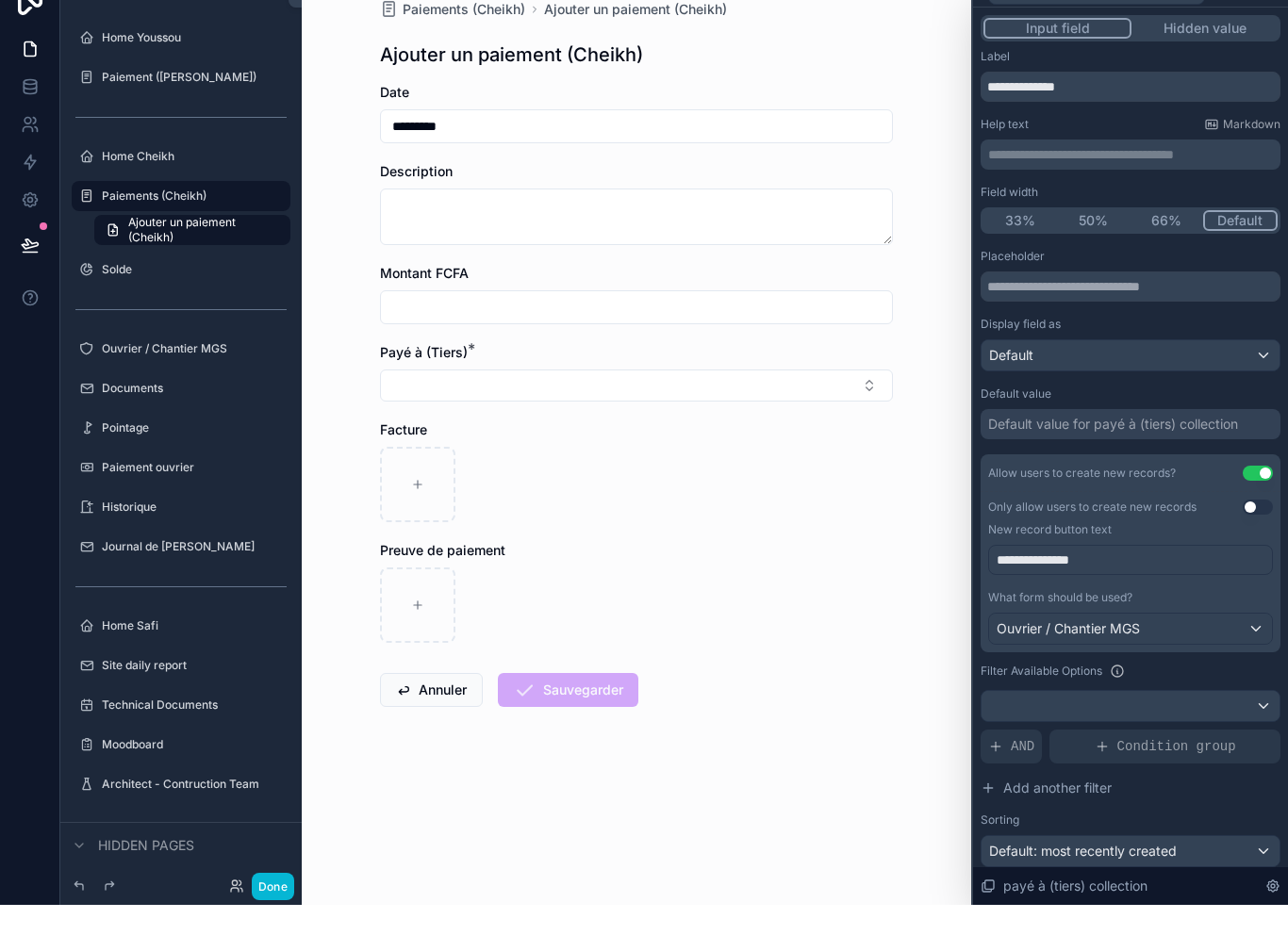
scroll to position [0, 0]
click at [286, 892] on div "**********" at bounding box center [644, 468] width 1288 height 935
click at [282, 903] on button "Done" at bounding box center [273, 916] width 43 height 27
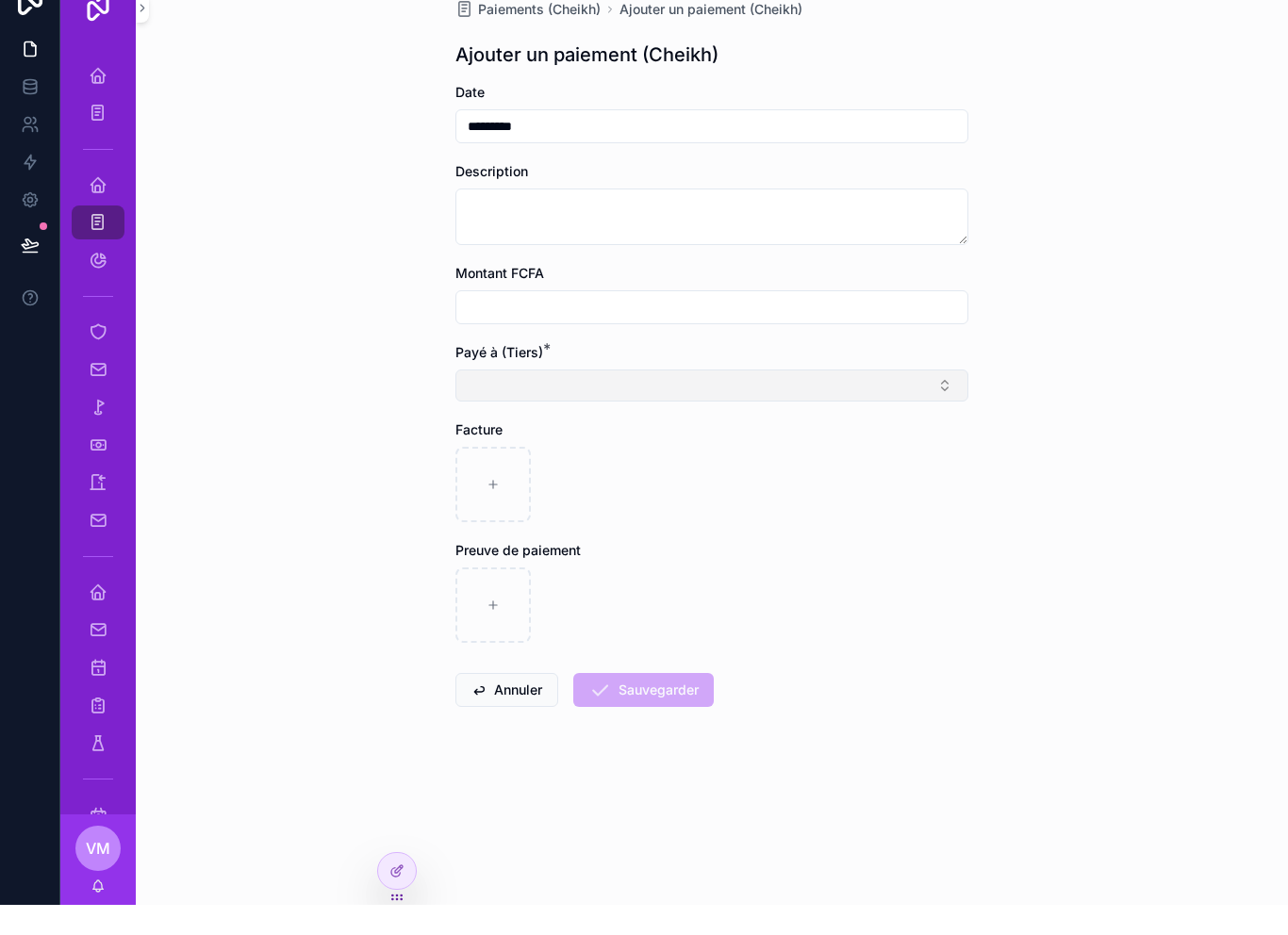
click at [609, 399] on button "Select Button" at bounding box center [712, 415] width 513 height 32
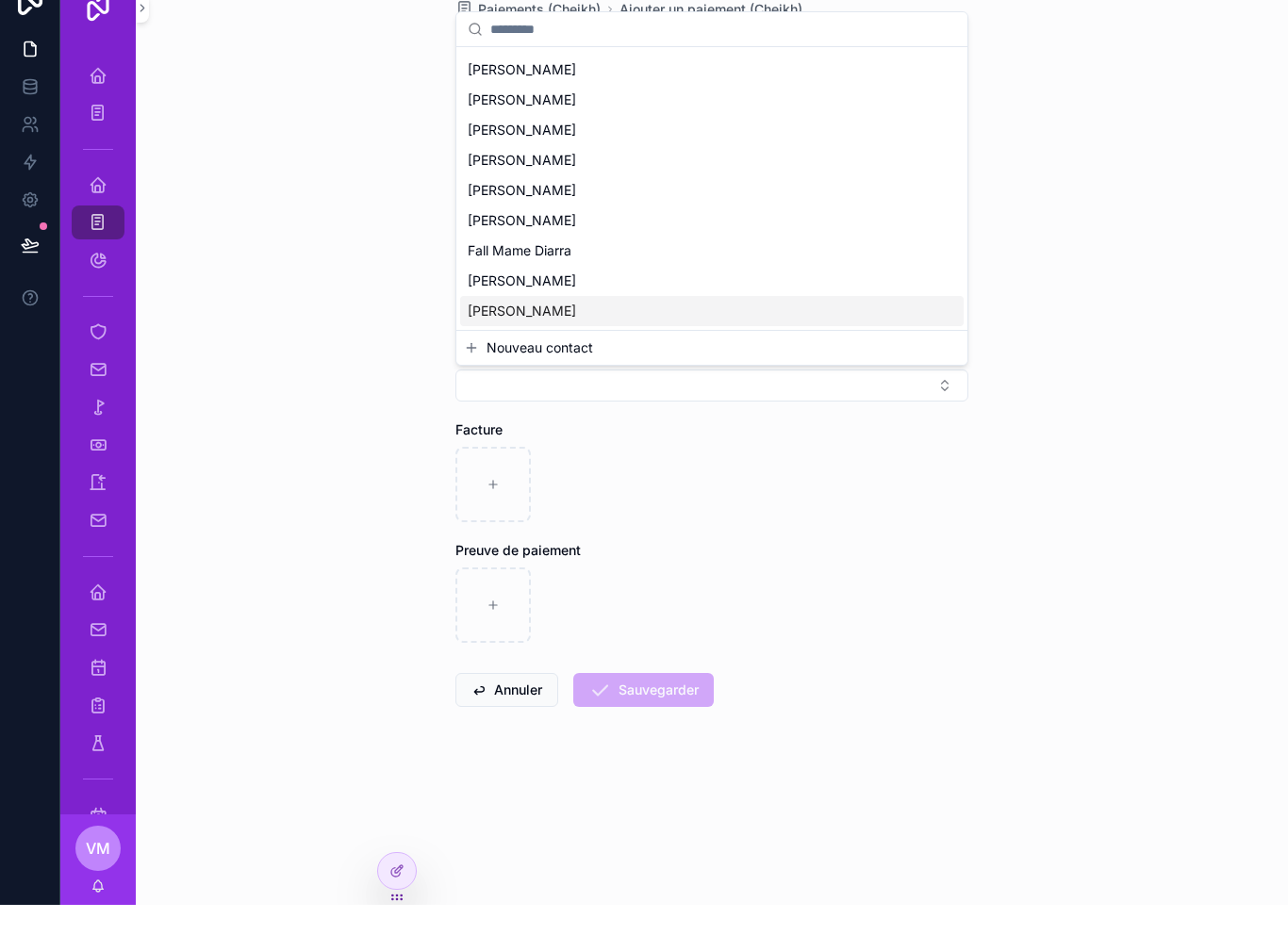
scroll to position [30, 0]
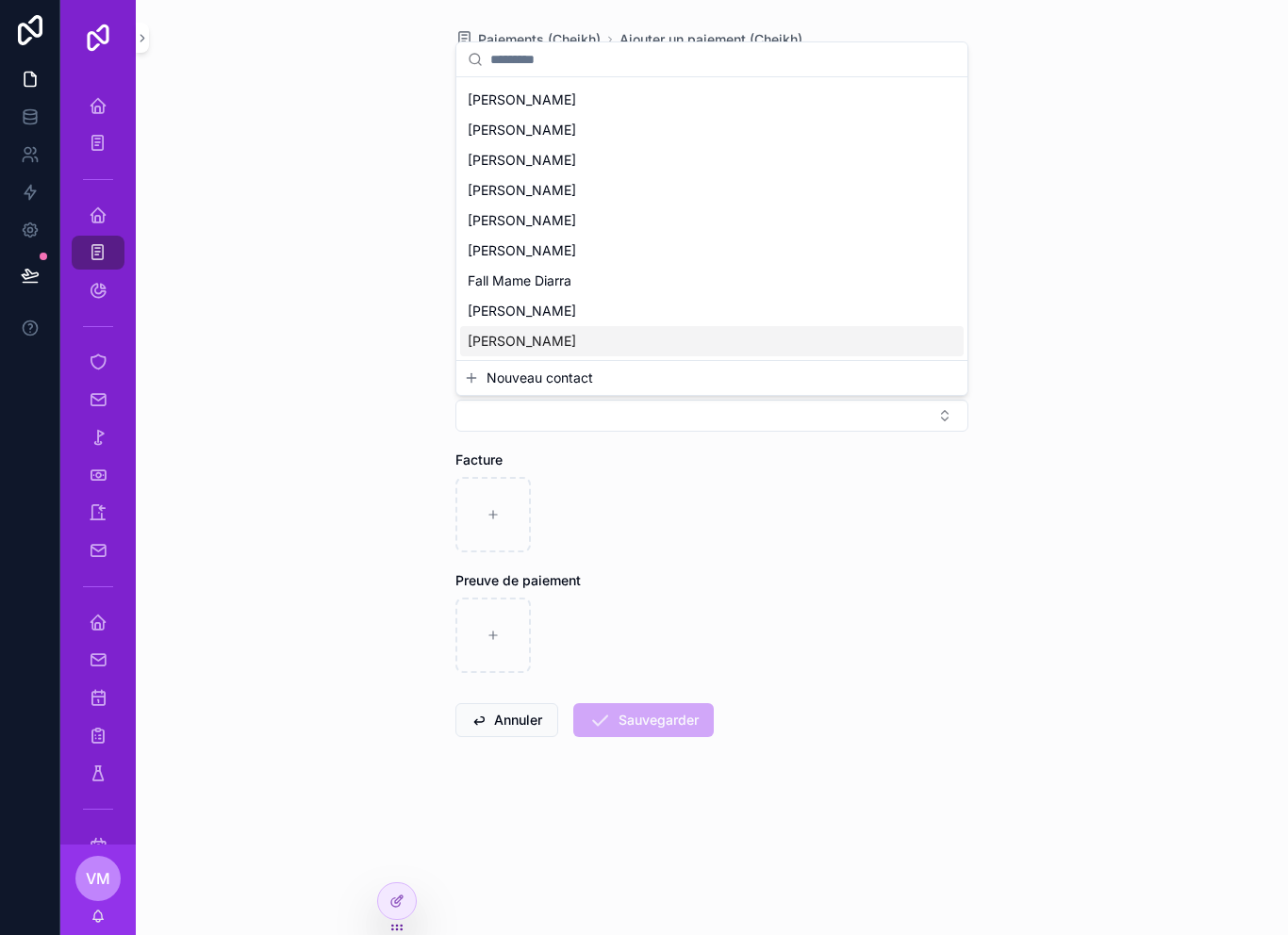
click at [572, 350] on div "Home Youssou Paiement (Youssou) Home Cheikh Paiements (Cheikh) Solde Ouvrier / …" at bounding box center [674, 468] width 1227 height 935
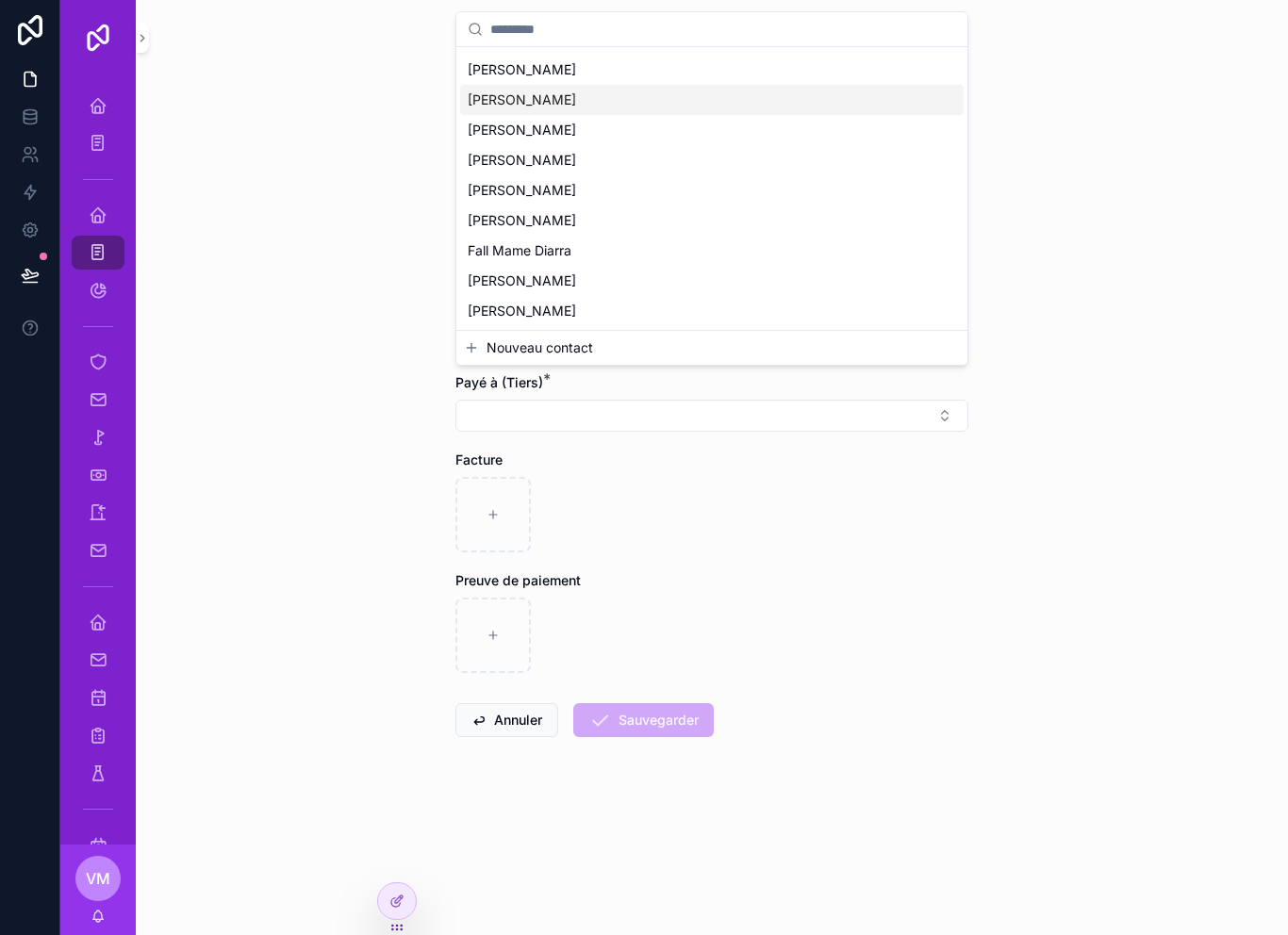
click at [548, 348] on div "Home Youssou Paiement (Youssou) Home Cheikh Paiements (Cheikh) Solde Ouvrier / …" at bounding box center [674, 468] width 1227 height 935
click at [569, 355] on span "Nouveau contact" at bounding box center [539, 348] width 107 height 19
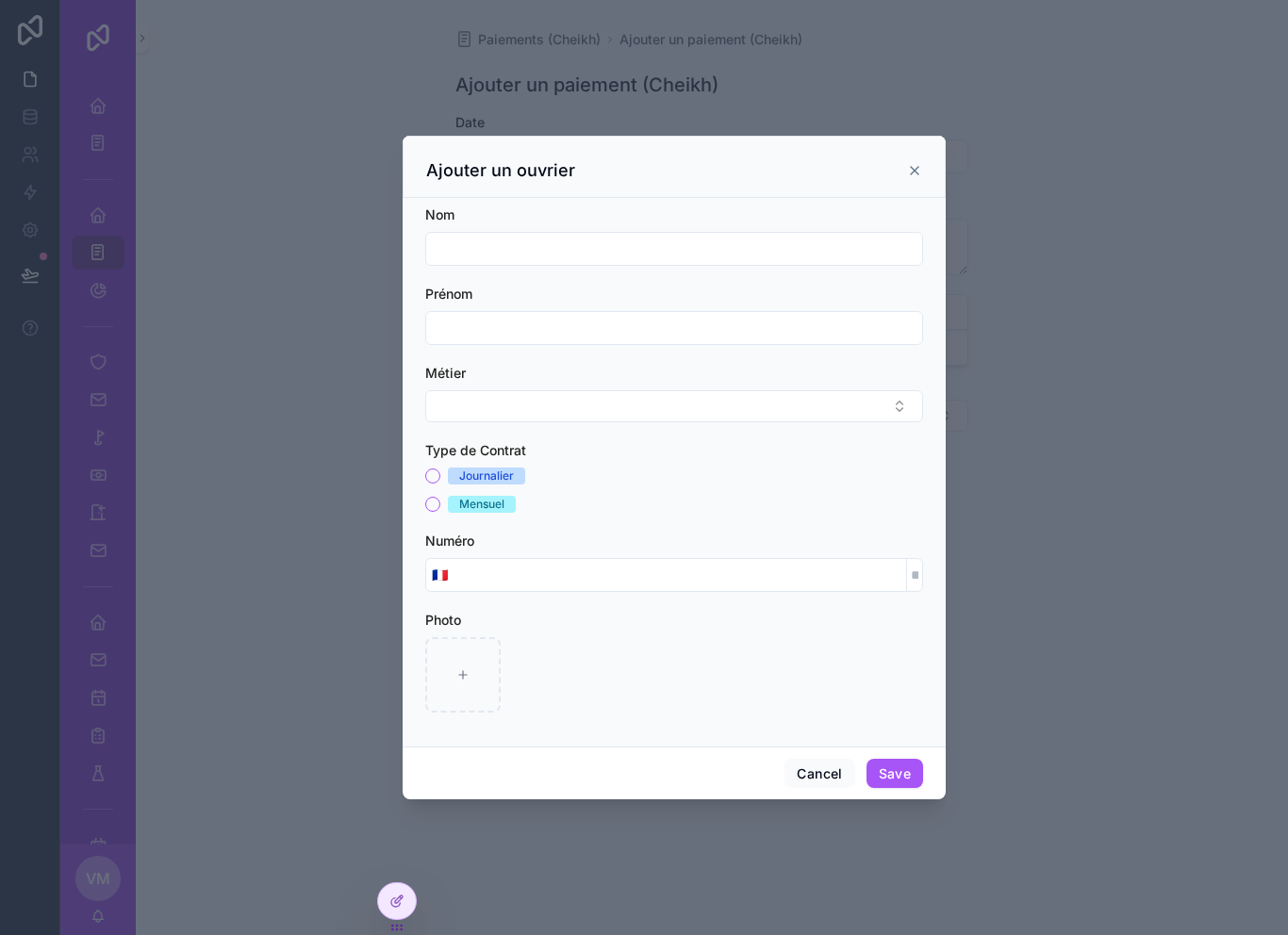
scroll to position [0, 0]
click at [907, 168] on icon "scrollable content" at bounding box center [914, 170] width 15 height 15
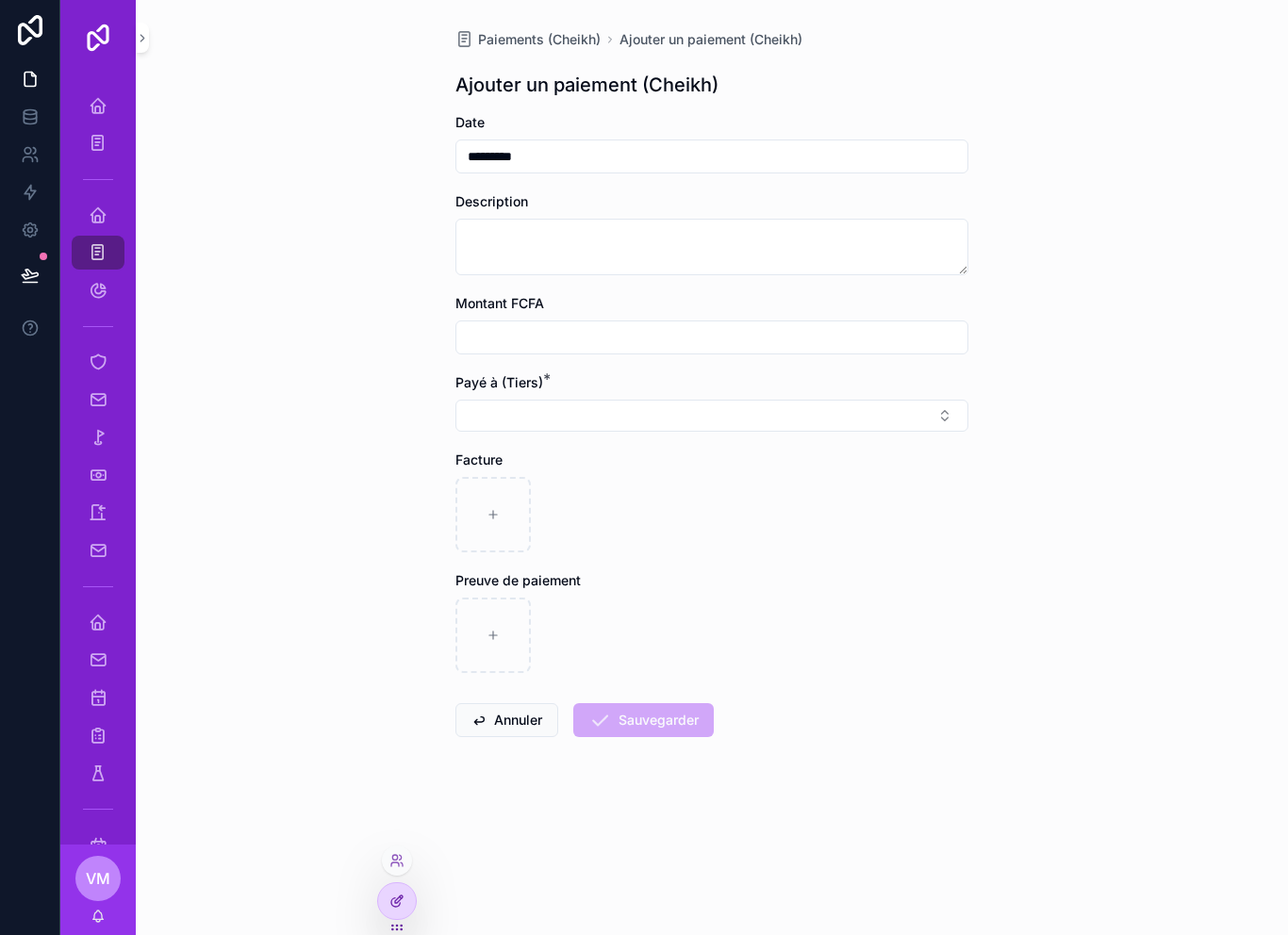
click at [396, 906] on icon at bounding box center [397, 901] width 15 height 15
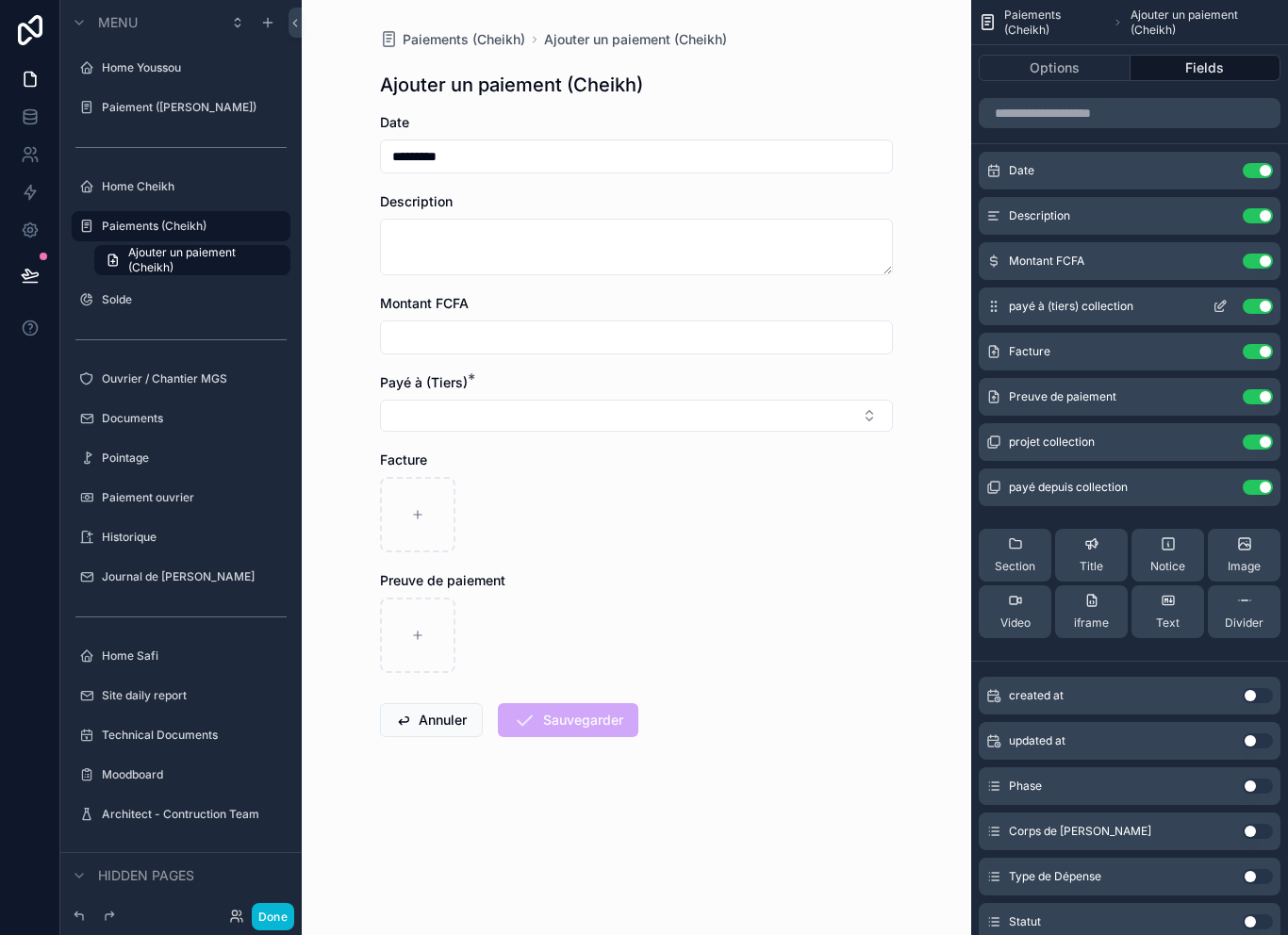
click at [1219, 309] on icon "scrollable content" at bounding box center [1222, 305] width 8 height 8
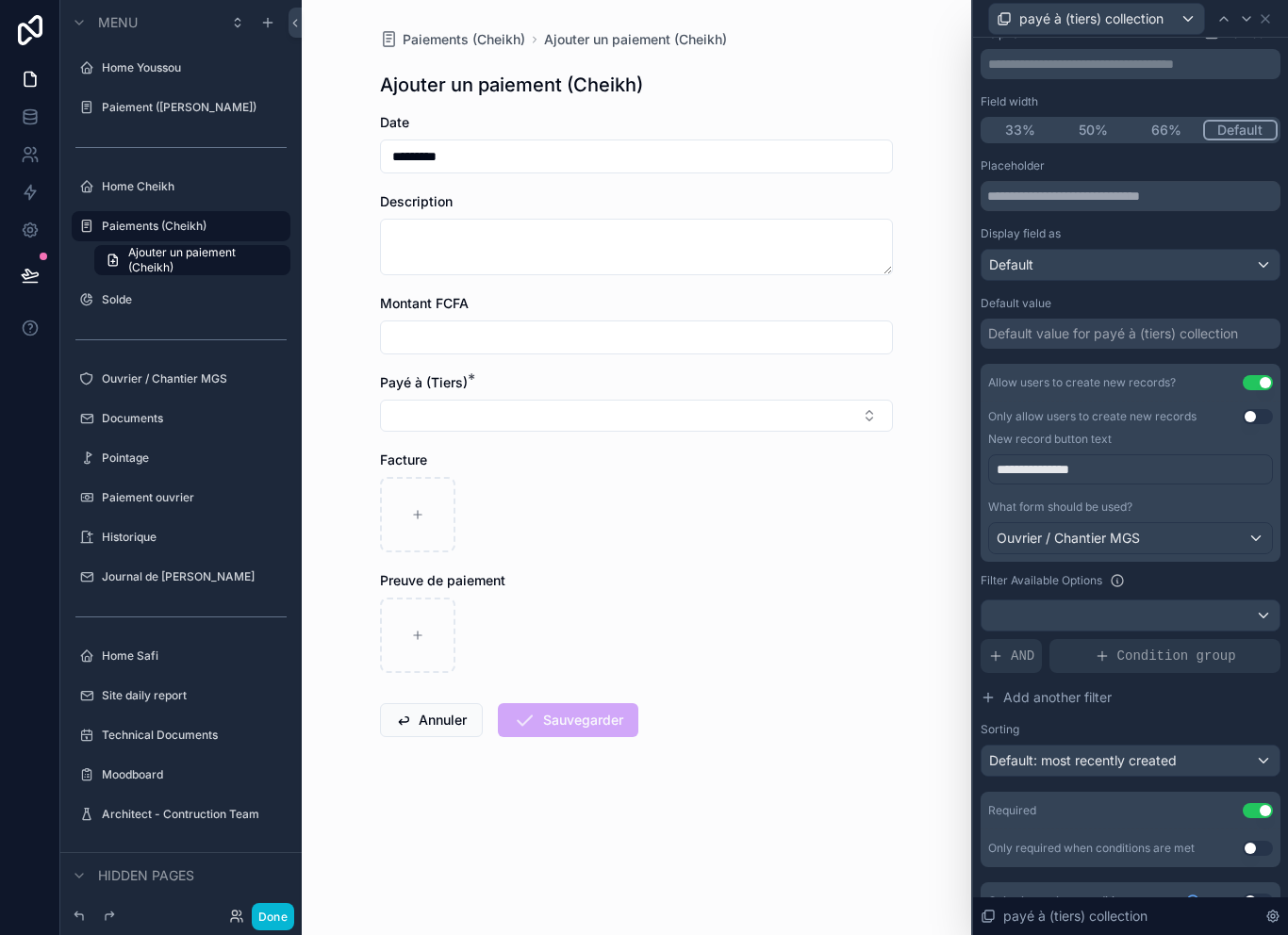
scroll to position [121, 0]
click at [1258, 813] on button "Use setting" at bounding box center [1258, 811] width 30 height 15
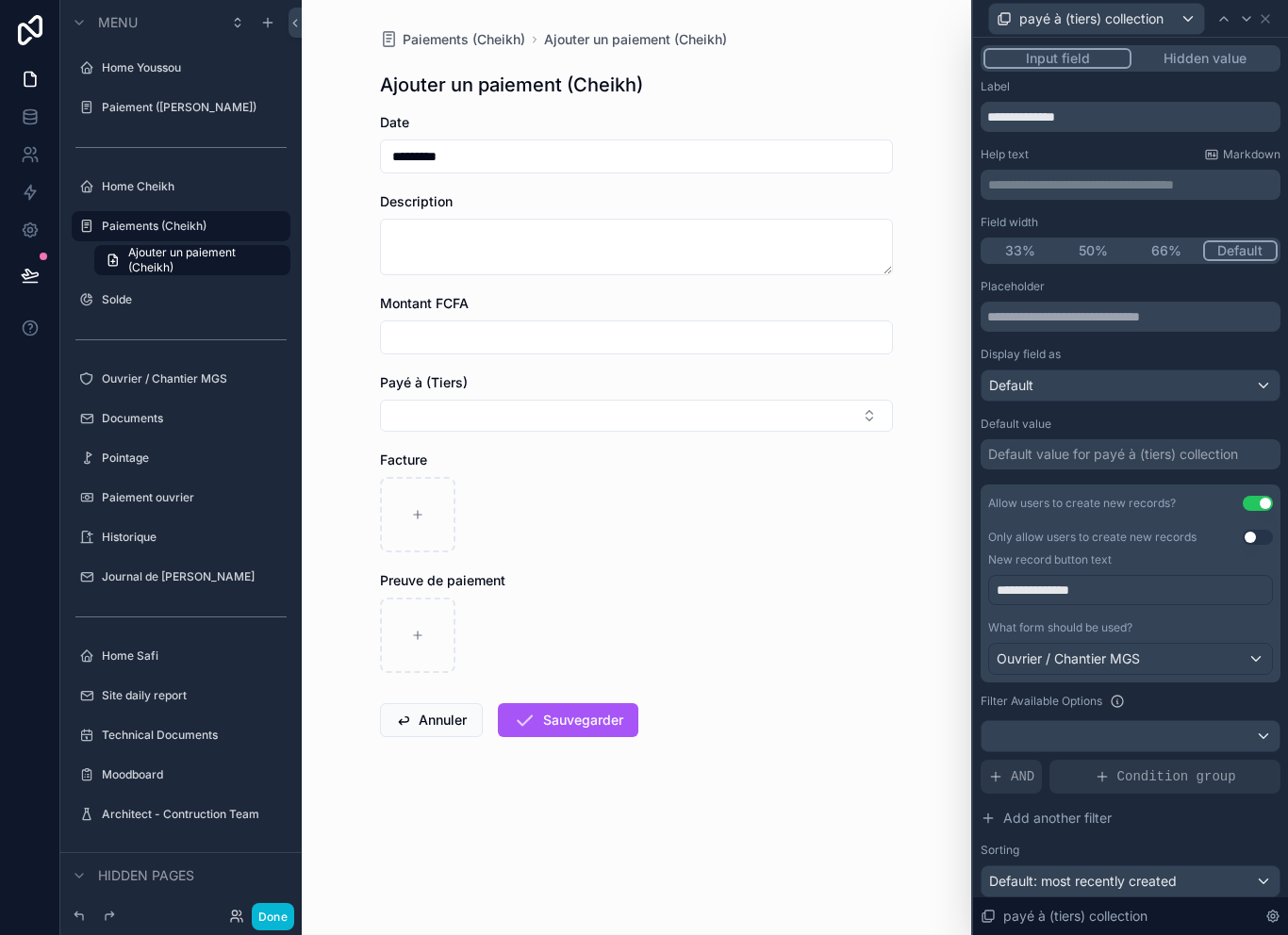
scroll to position [0, 0]
click at [289, 920] on button "Done" at bounding box center [273, 916] width 43 height 27
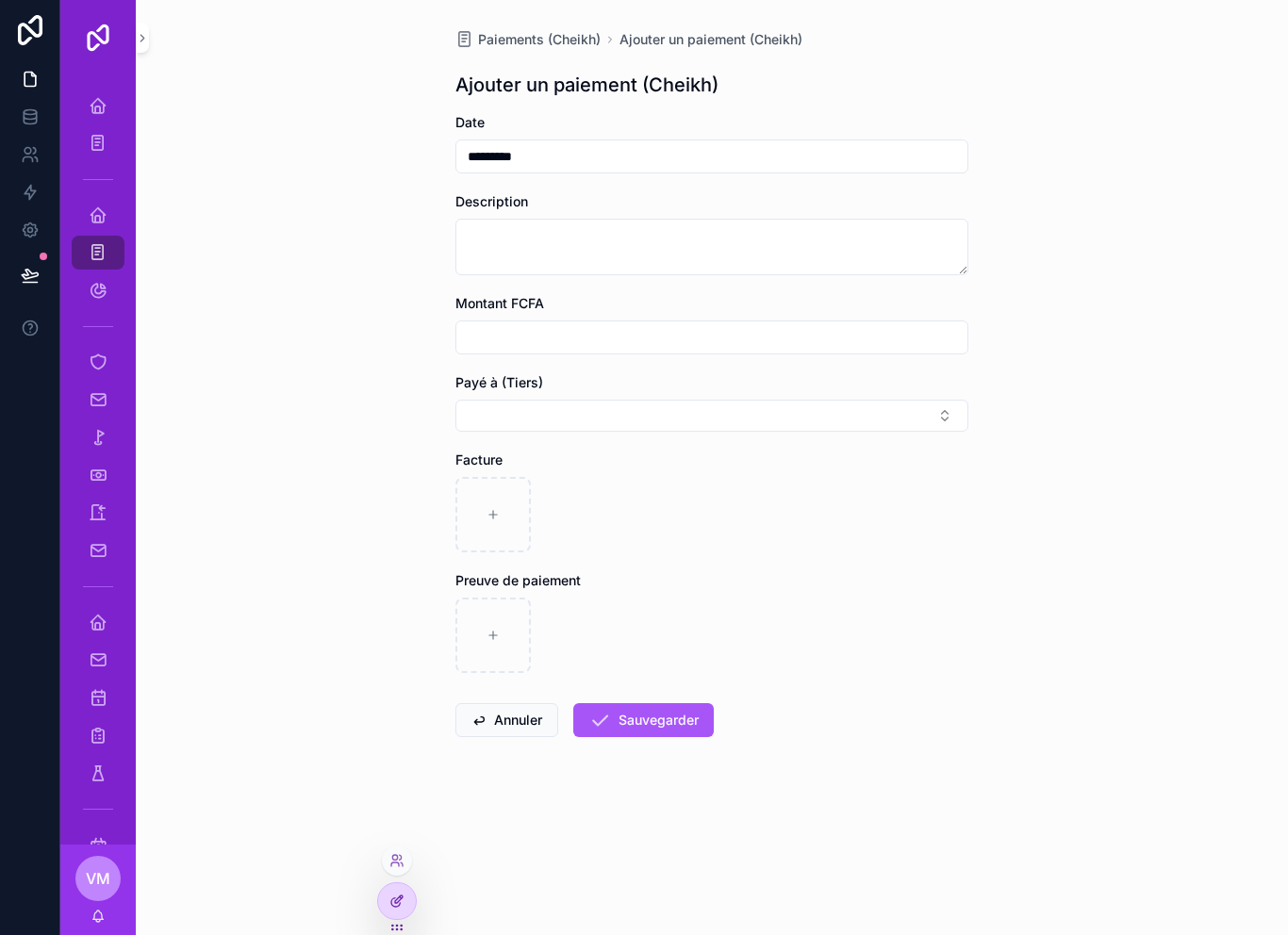
click at [390, 905] on icon at bounding box center [397, 901] width 15 height 15
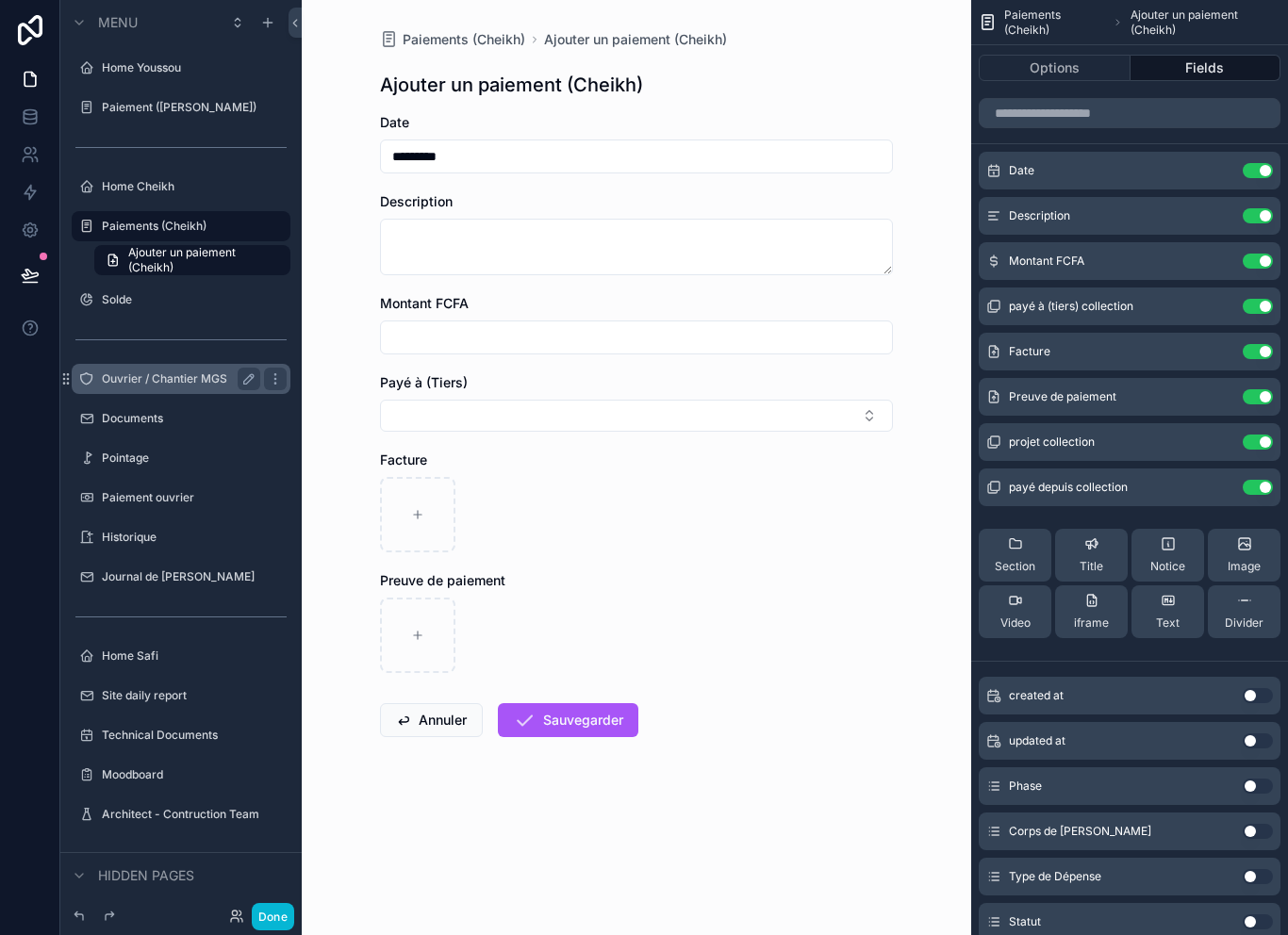
click at [177, 367] on div "Ouvrier / Chantier MGS" at bounding box center [181, 379] width 158 height 23
click at [157, 371] on label "Ouvrier / Chantier MGS" at bounding box center [177, 379] width 150 height 15
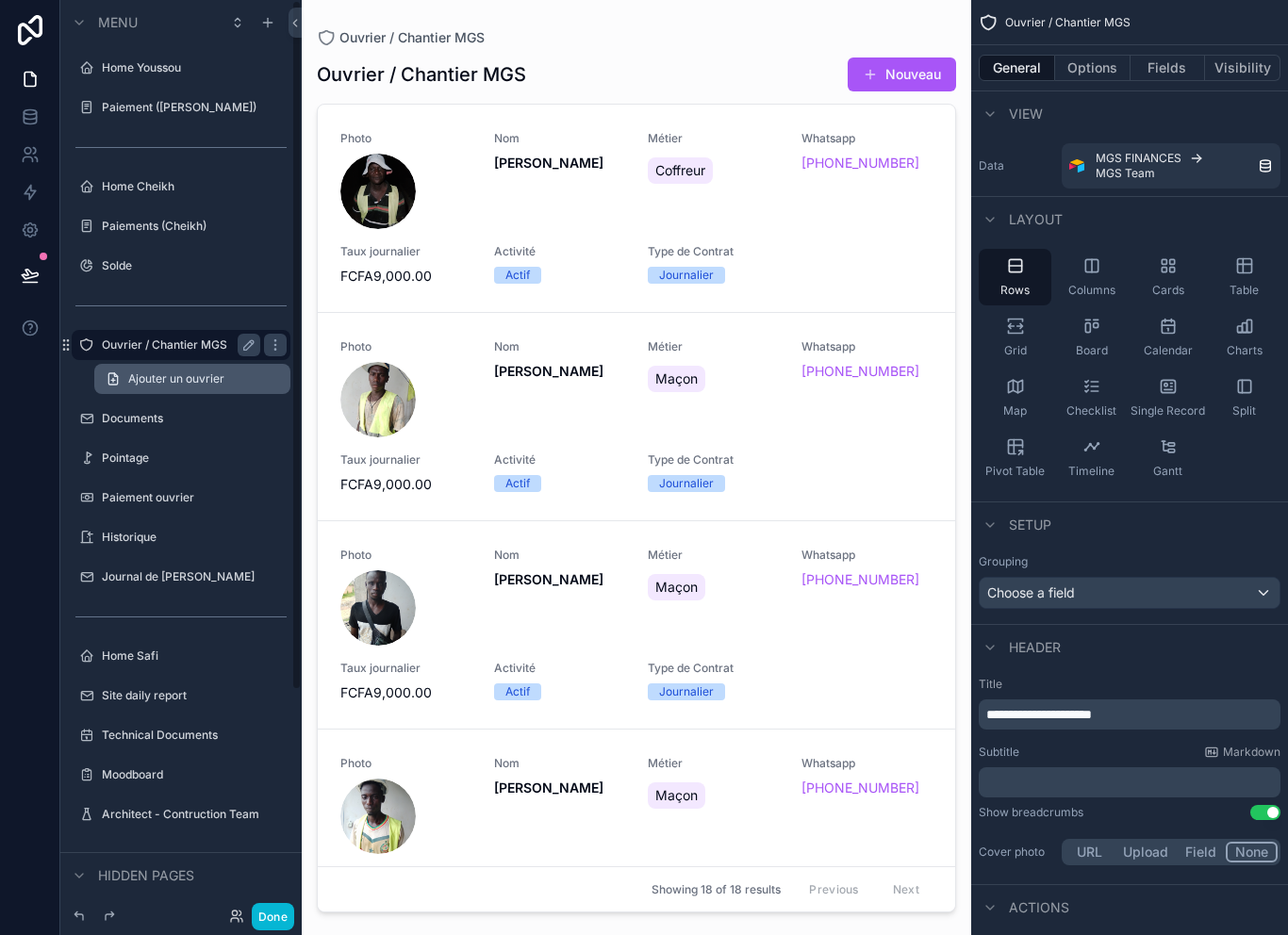
click at [156, 379] on span "Ajouter un ouvrier" at bounding box center [176, 379] width 97 height 15
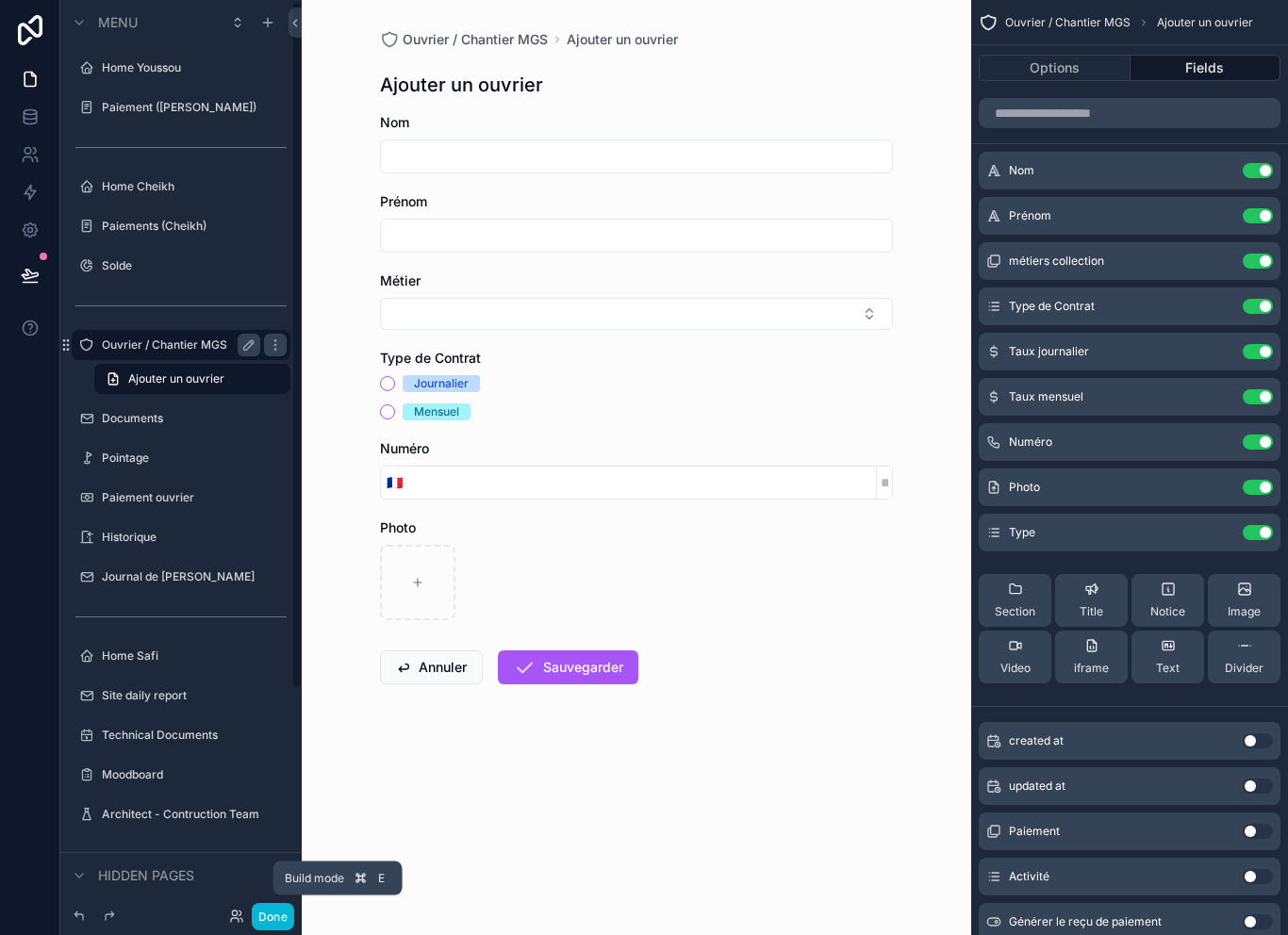
click at [273, 895] on div "Build mode E" at bounding box center [338, 878] width 129 height 34
click at [272, 915] on button "Done" at bounding box center [273, 916] width 43 height 27
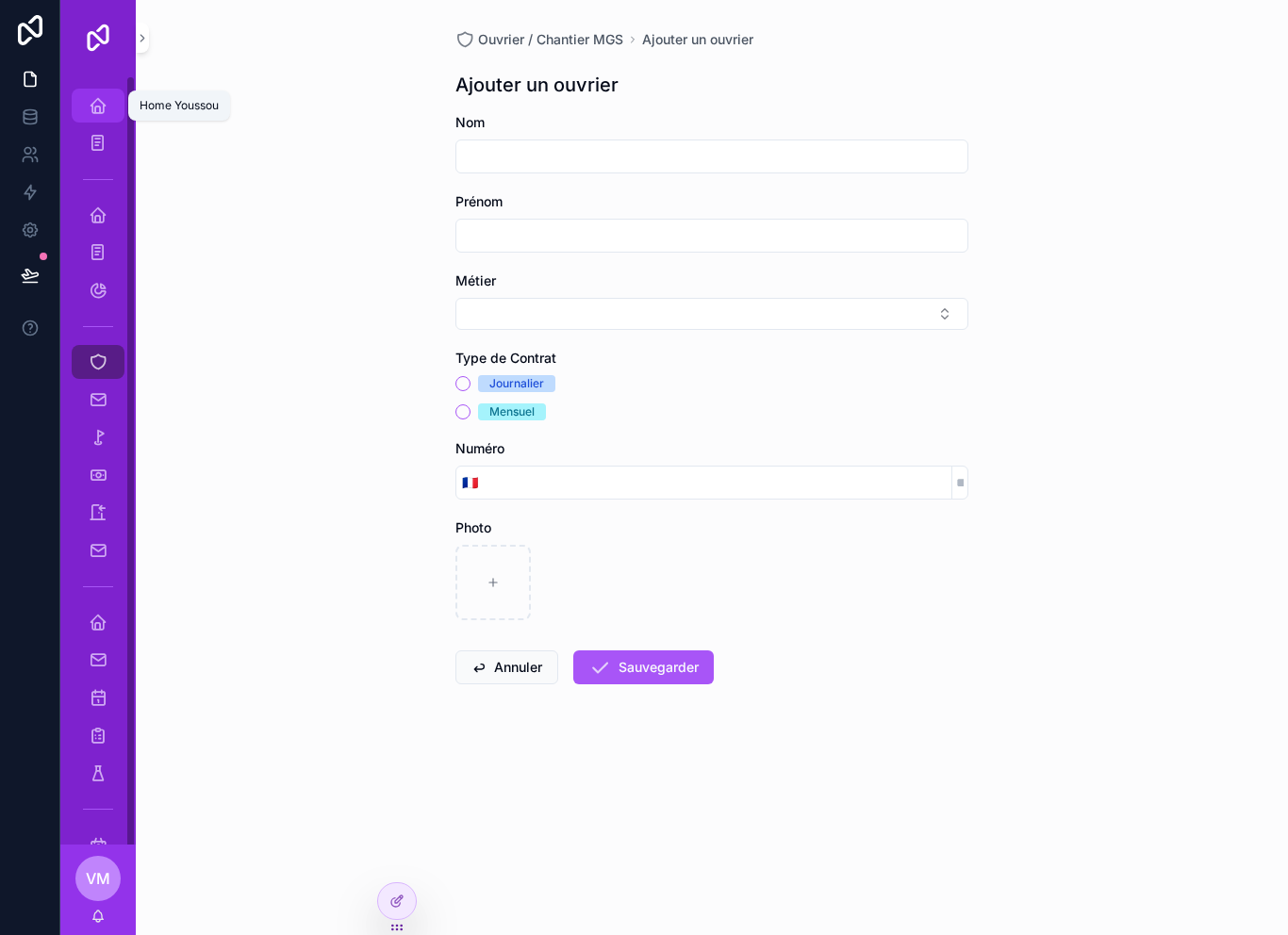
click at [78, 101] on link "Home Youssou" at bounding box center [98, 106] width 53 height 34
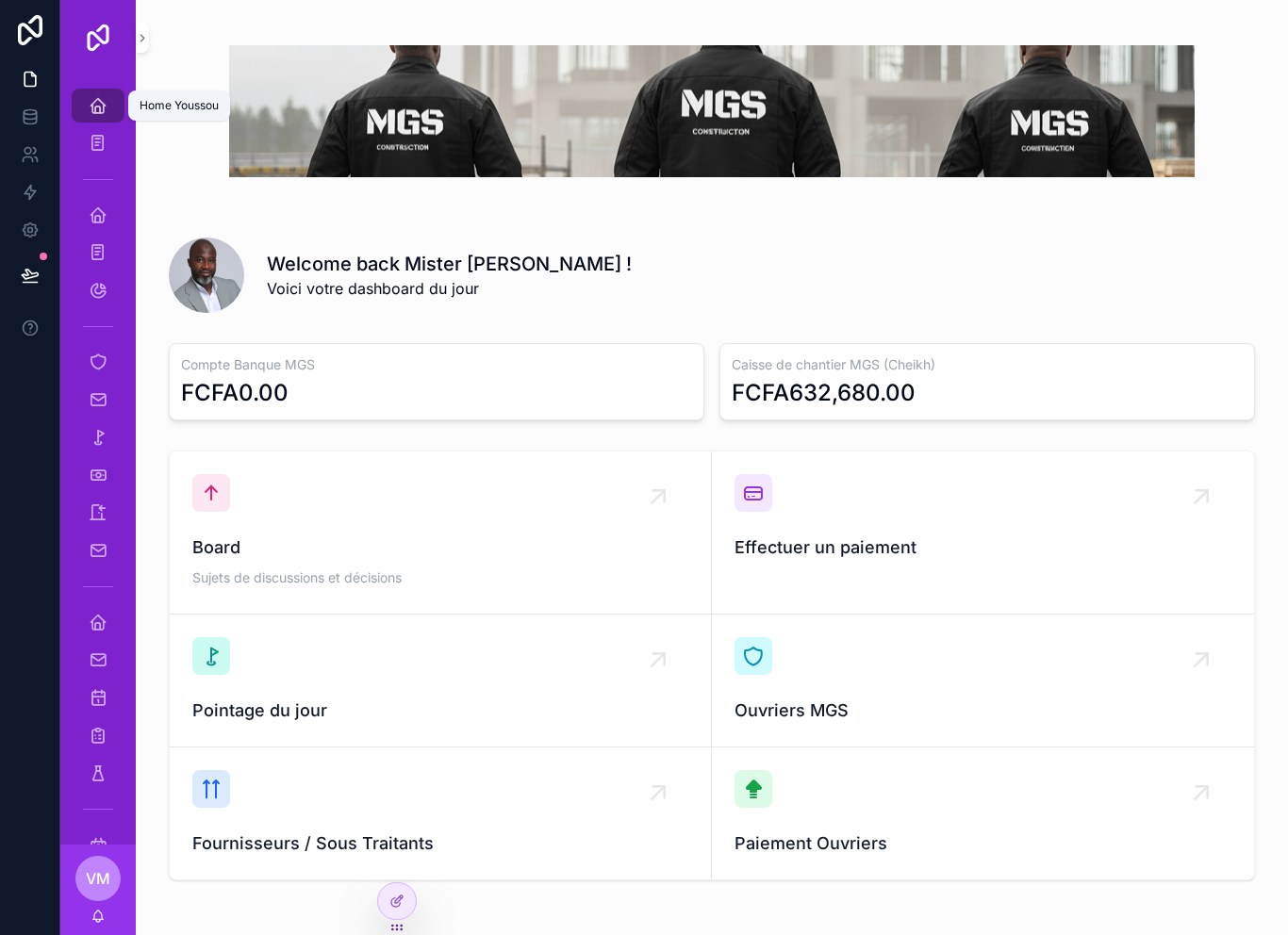
click at [78, 101] on link "Home Youssou" at bounding box center [98, 106] width 53 height 34
click at [97, 220] on icon "scrollable content" at bounding box center [98, 215] width 19 height 19
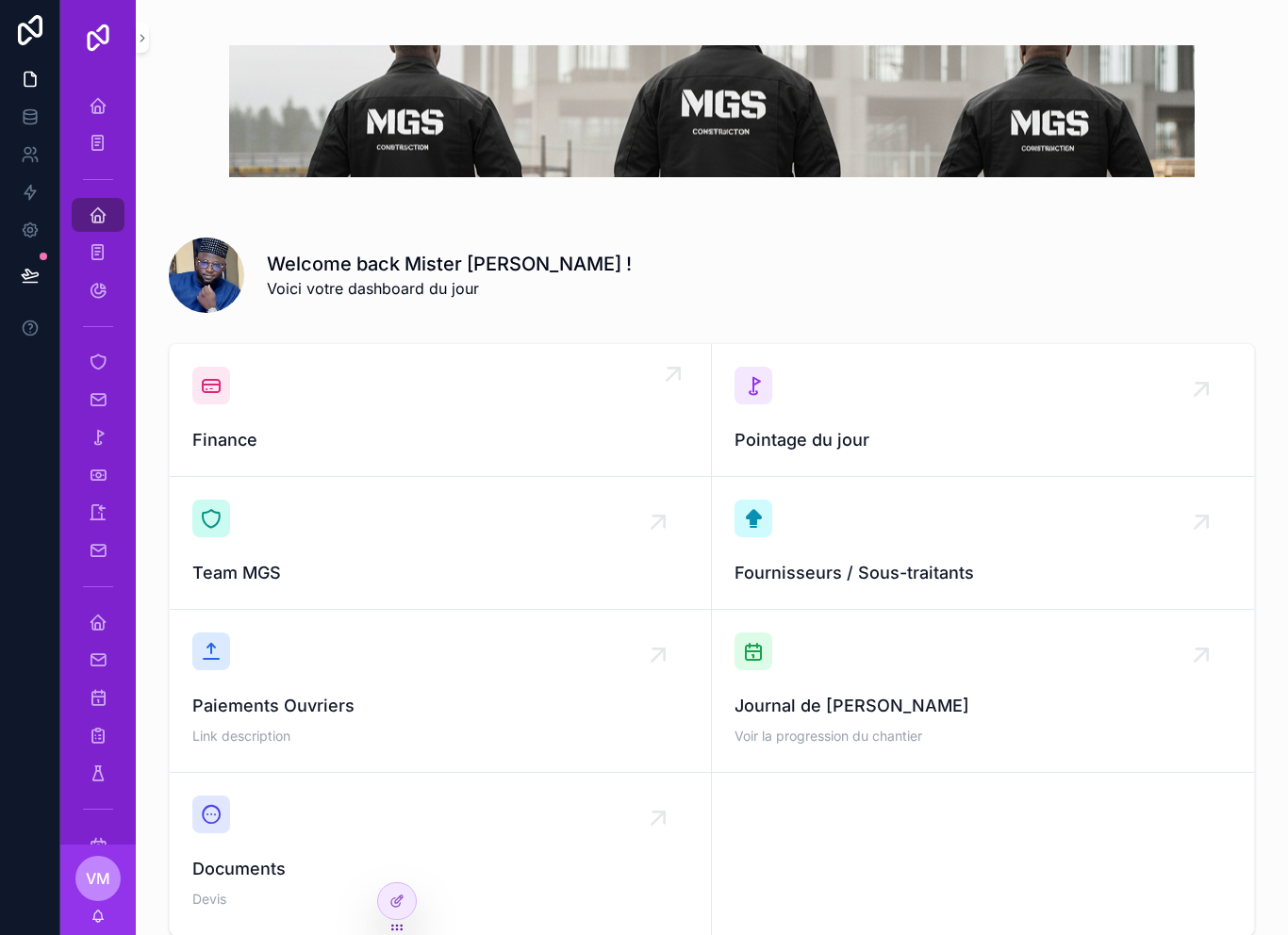
click at [335, 393] on div "Finance" at bounding box center [440, 410] width 496 height 87
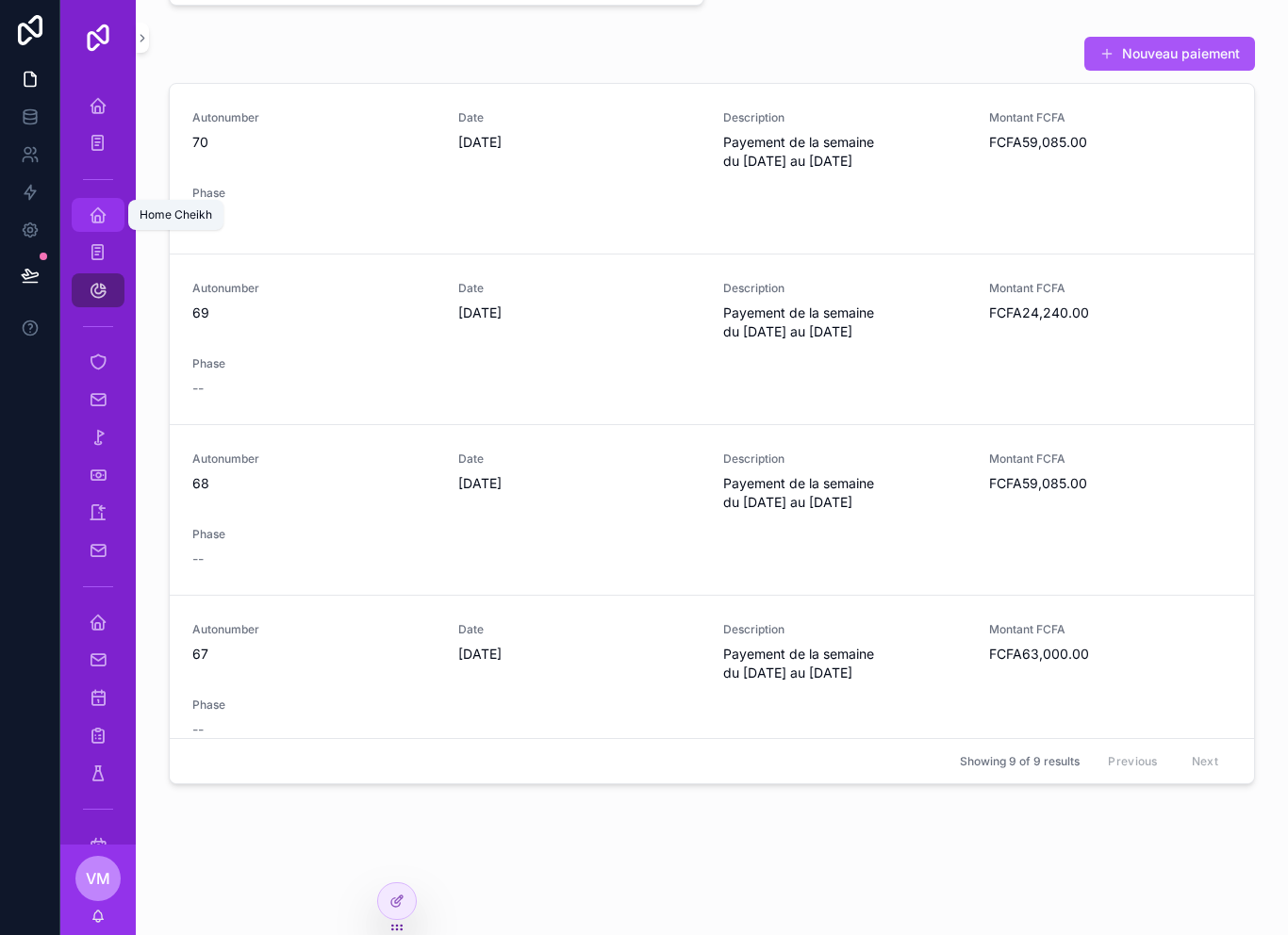
click at [96, 221] on icon "scrollable content" at bounding box center [98, 215] width 19 height 19
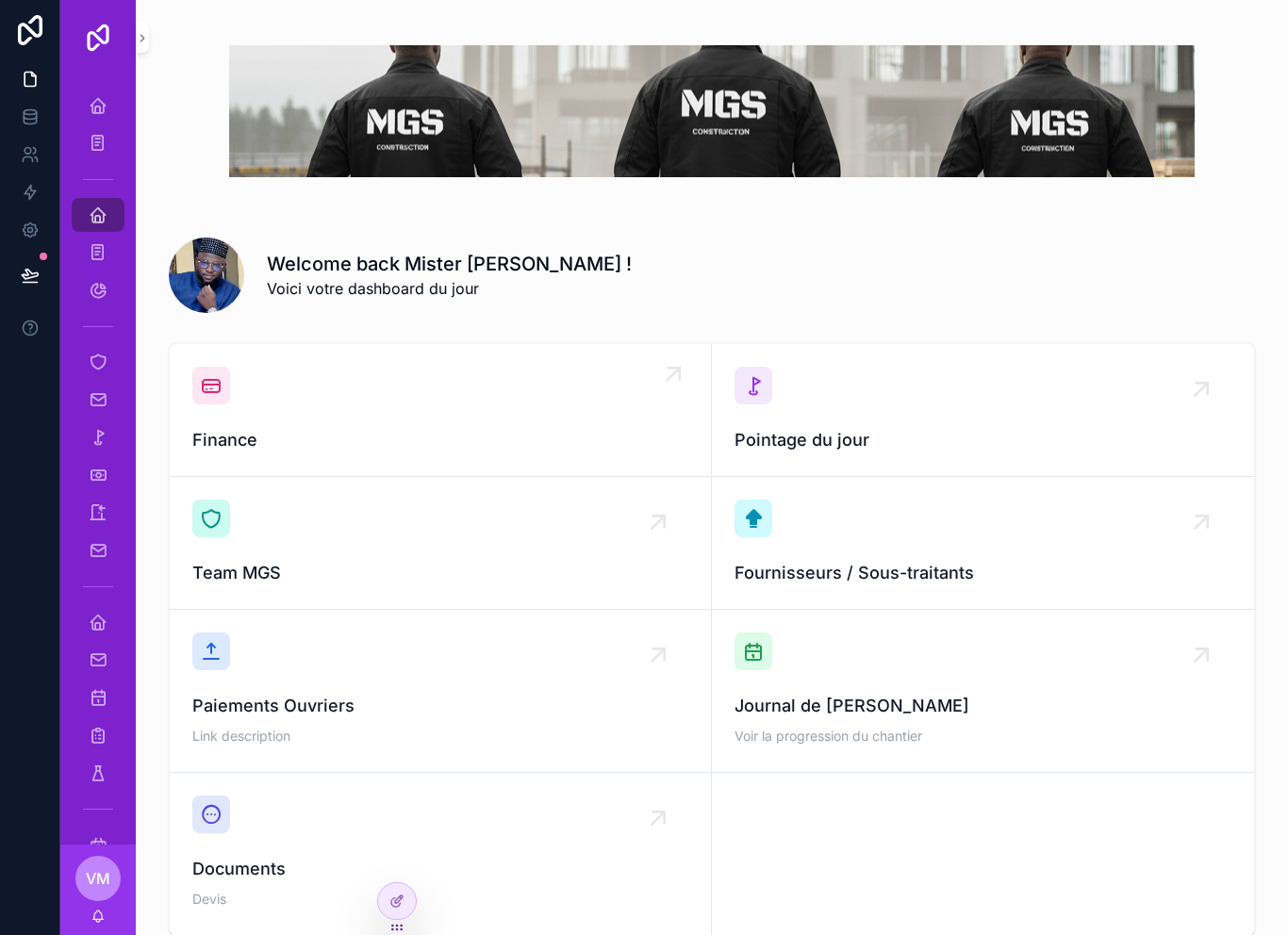
click at [451, 406] on div "Finance" at bounding box center [440, 410] width 496 height 87
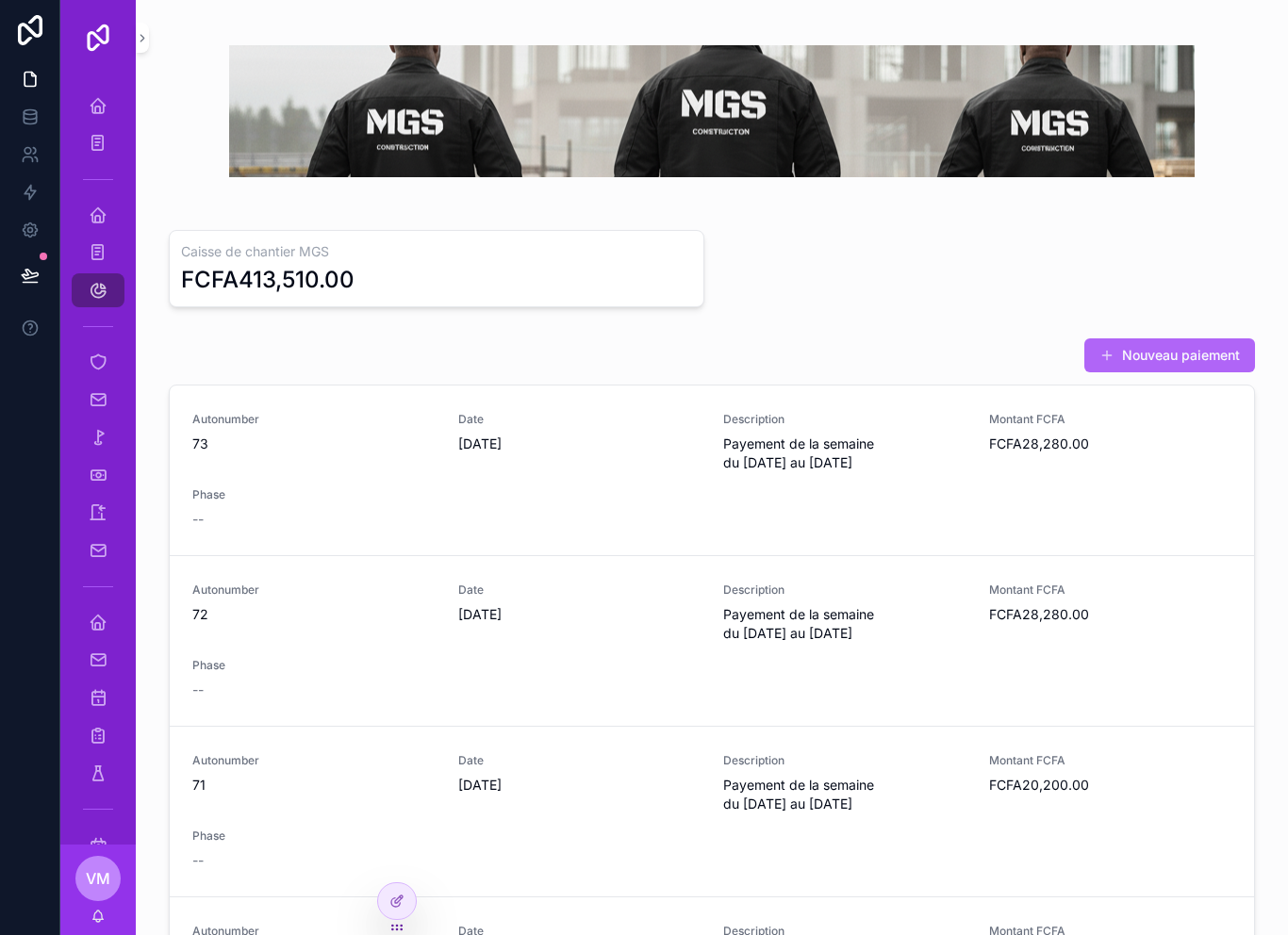
click at [1219, 346] on button "Nouveau paiement" at bounding box center [1170, 356] width 170 height 34
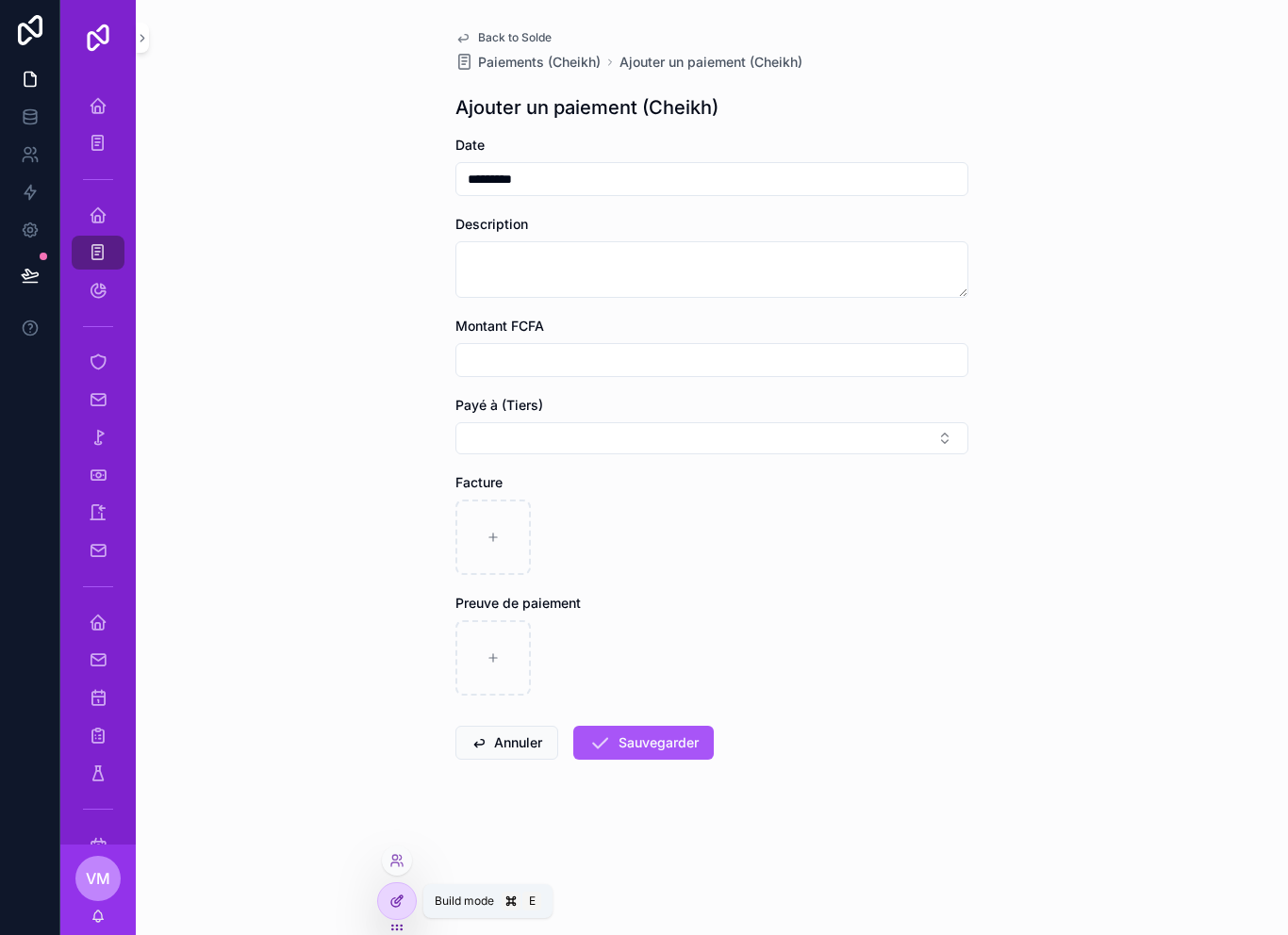
click at [397, 908] on icon at bounding box center [397, 901] width 15 height 15
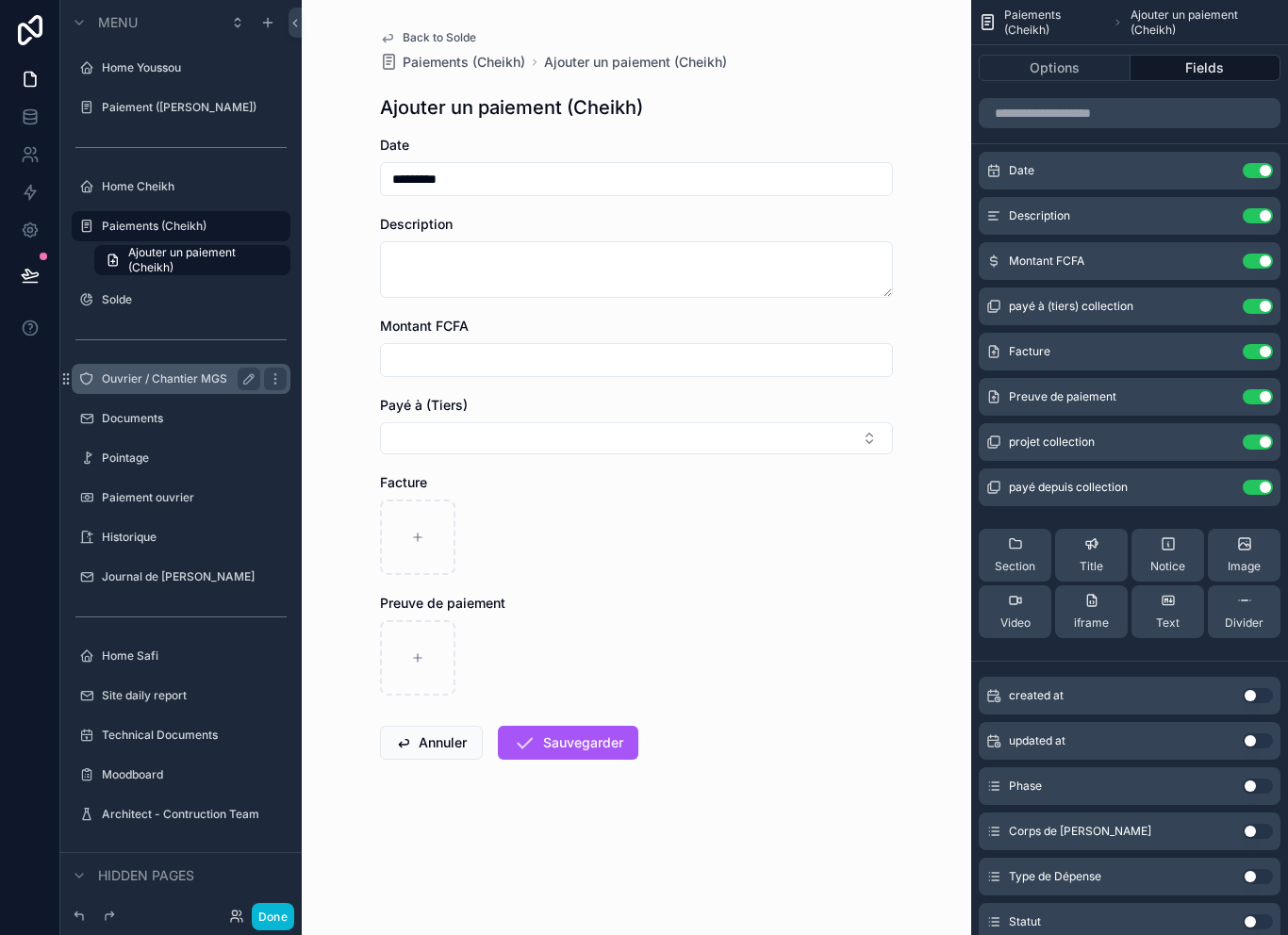
click at [170, 384] on label "Ouvrier / Chantier MGS" at bounding box center [177, 379] width 150 height 15
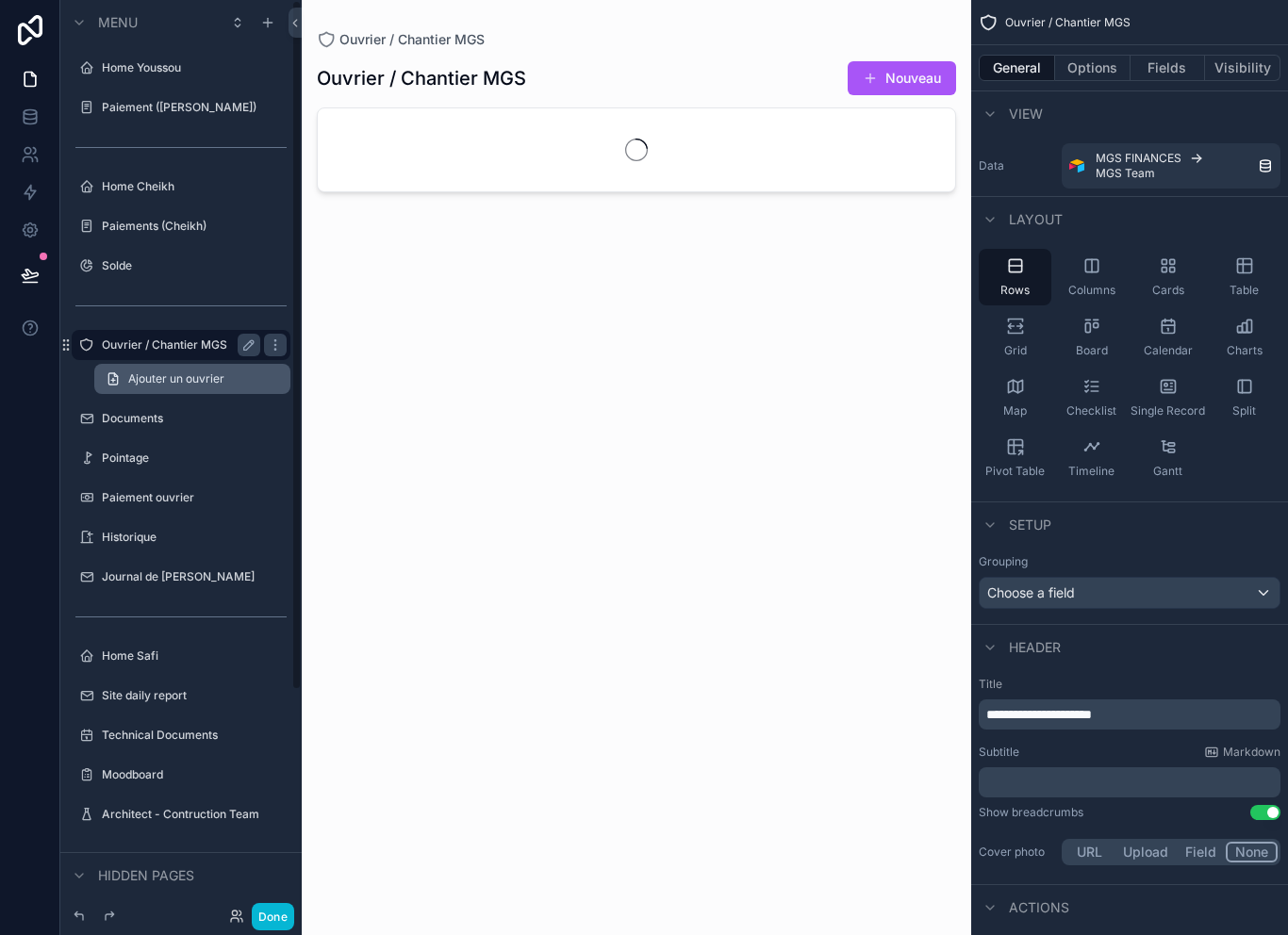
click at [169, 381] on span "Ajouter un ouvrier" at bounding box center [176, 379] width 97 height 15
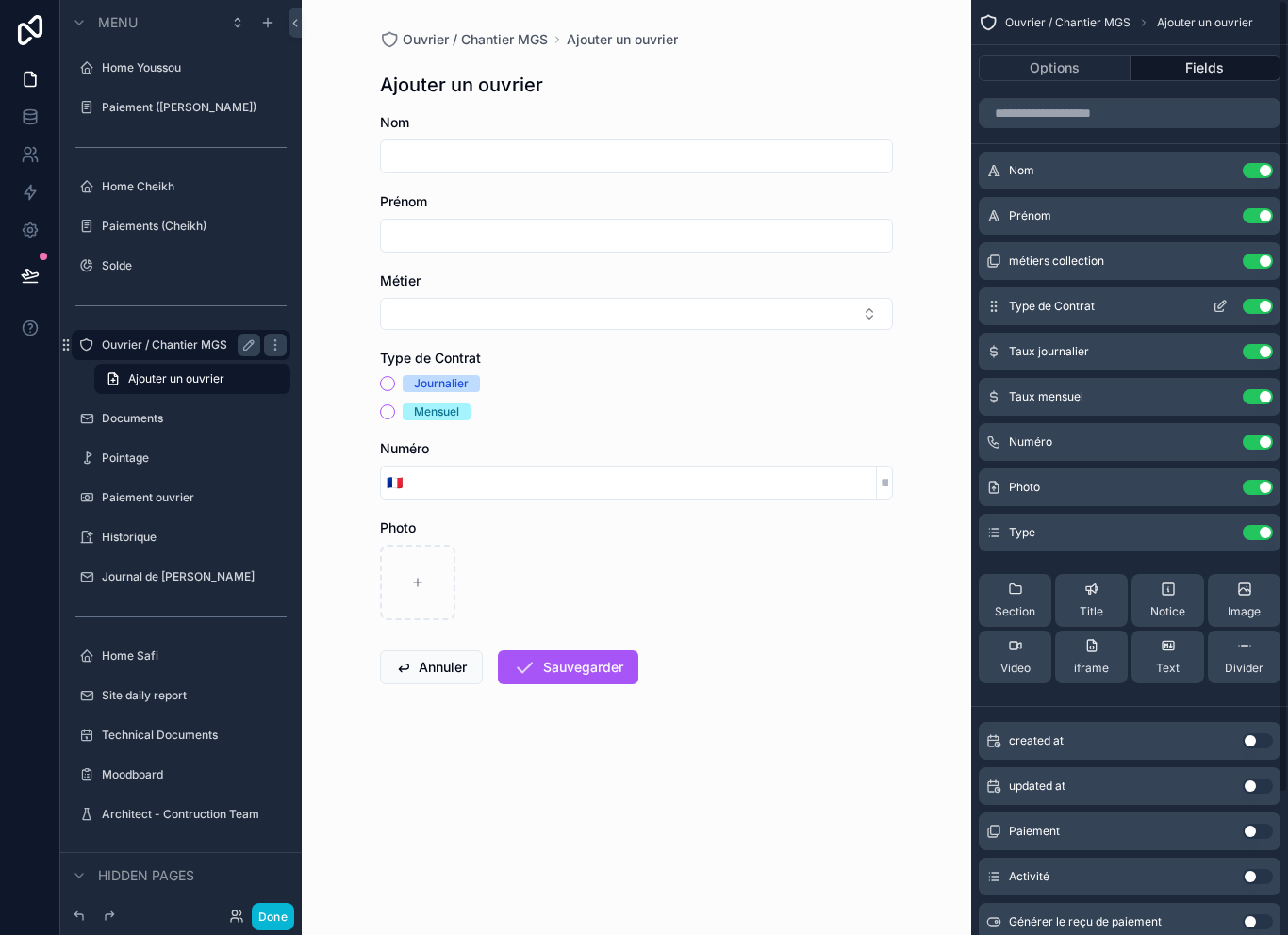
click at [1220, 307] on icon "scrollable content" at bounding box center [1220, 307] width 15 height 15
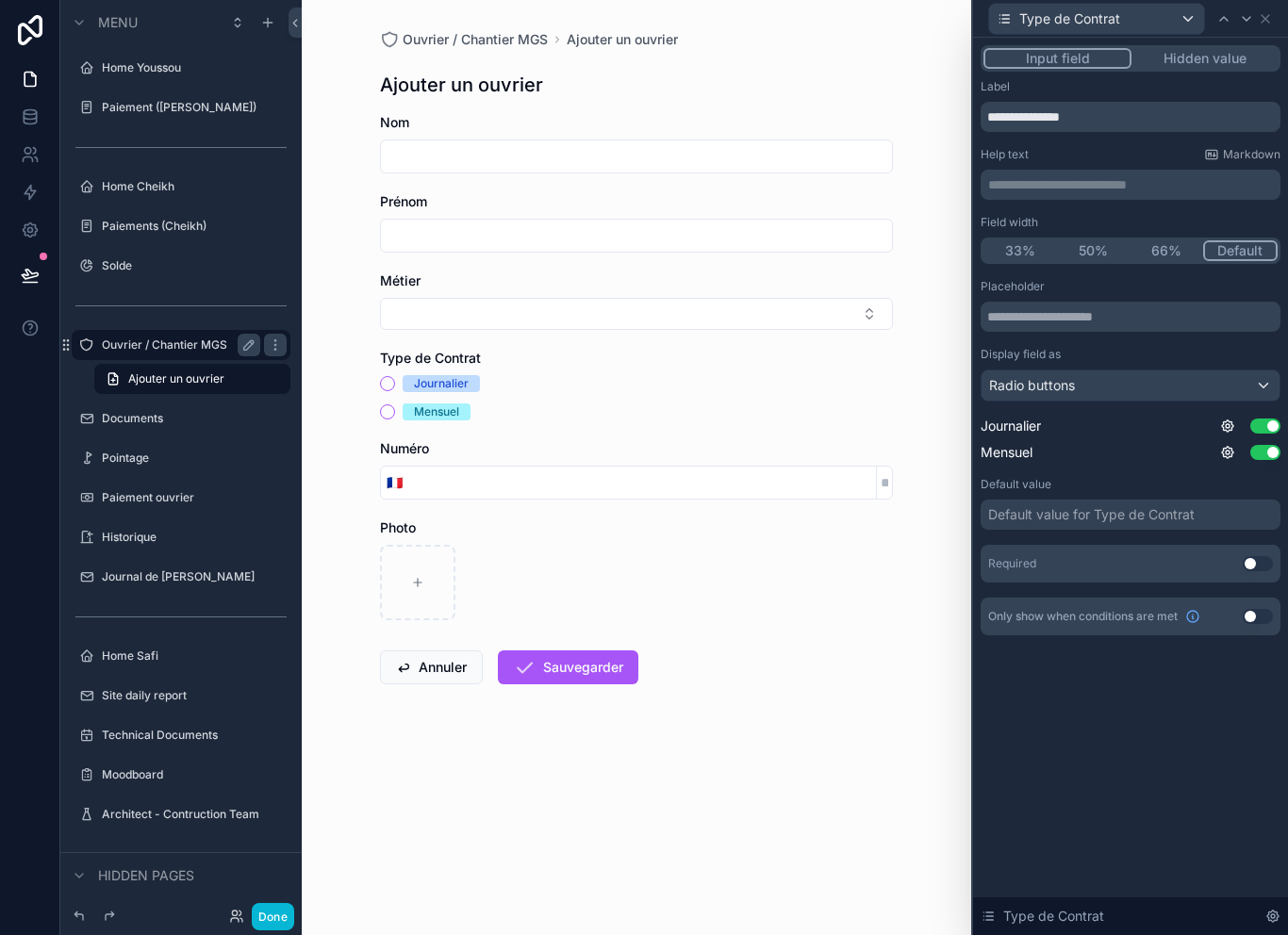
click at [712, 857] on div "Ouvrier / Chantier MGS Ajouter un ouvrier Ajouter un ouvrier Nom Prénom Métier …" at bounding box center [636, 468] width 669 height 935
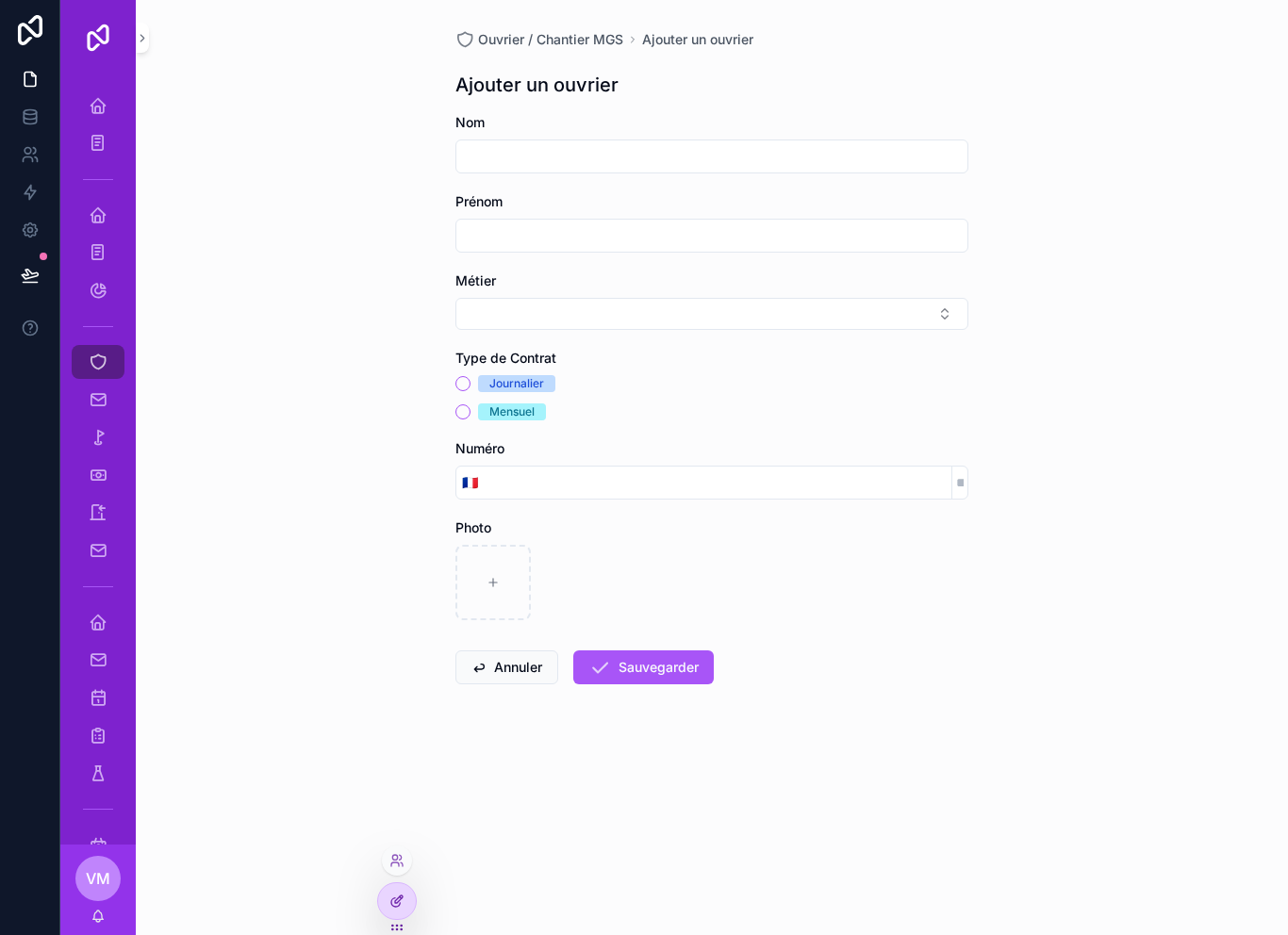
click at [401, 913] on div at bounding box center [397, 901] width 38 height 36
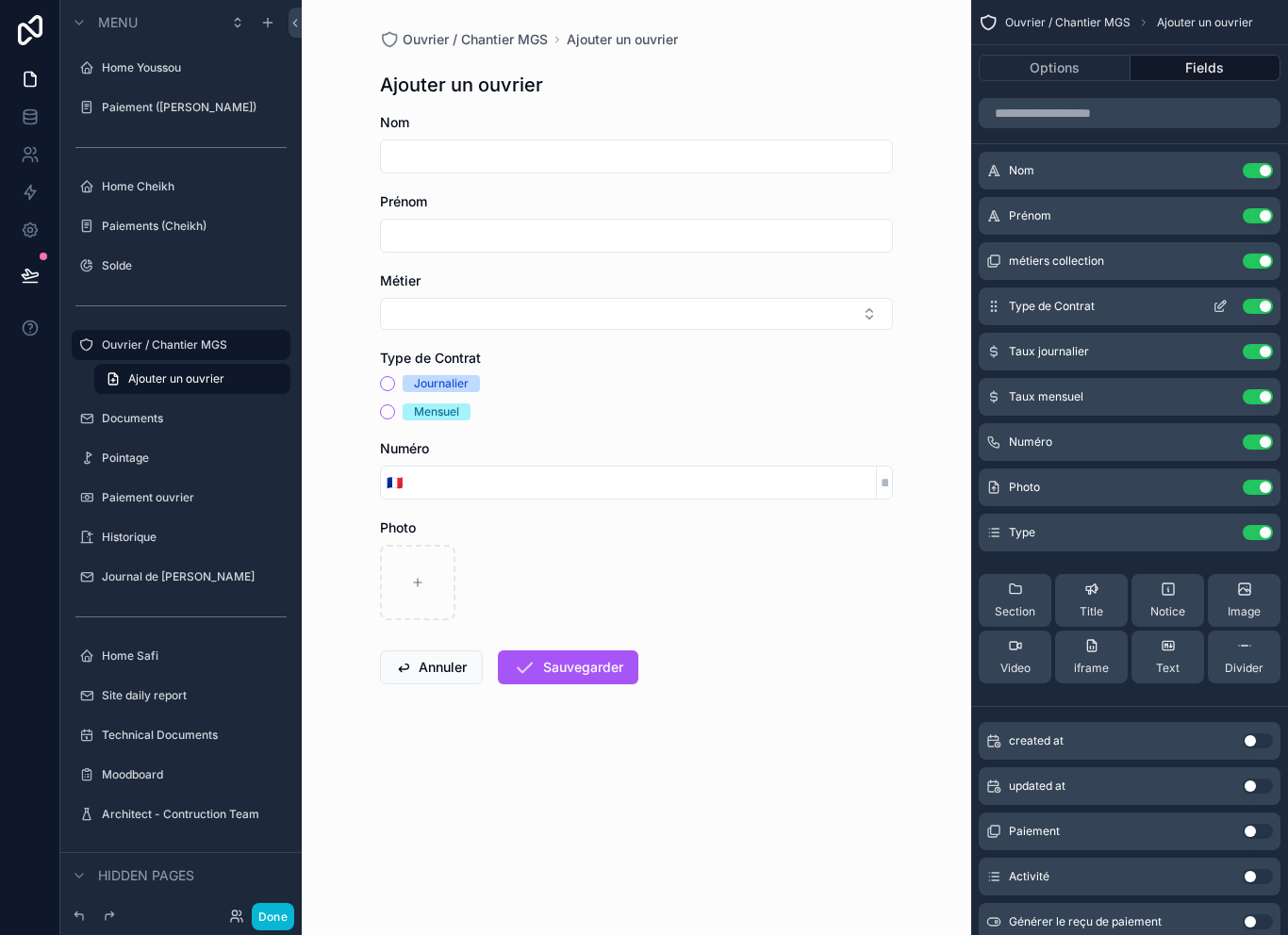
click at [1222, 304] on icon "scrollable content" at bounding box center [1220, 307] width 15 height 15
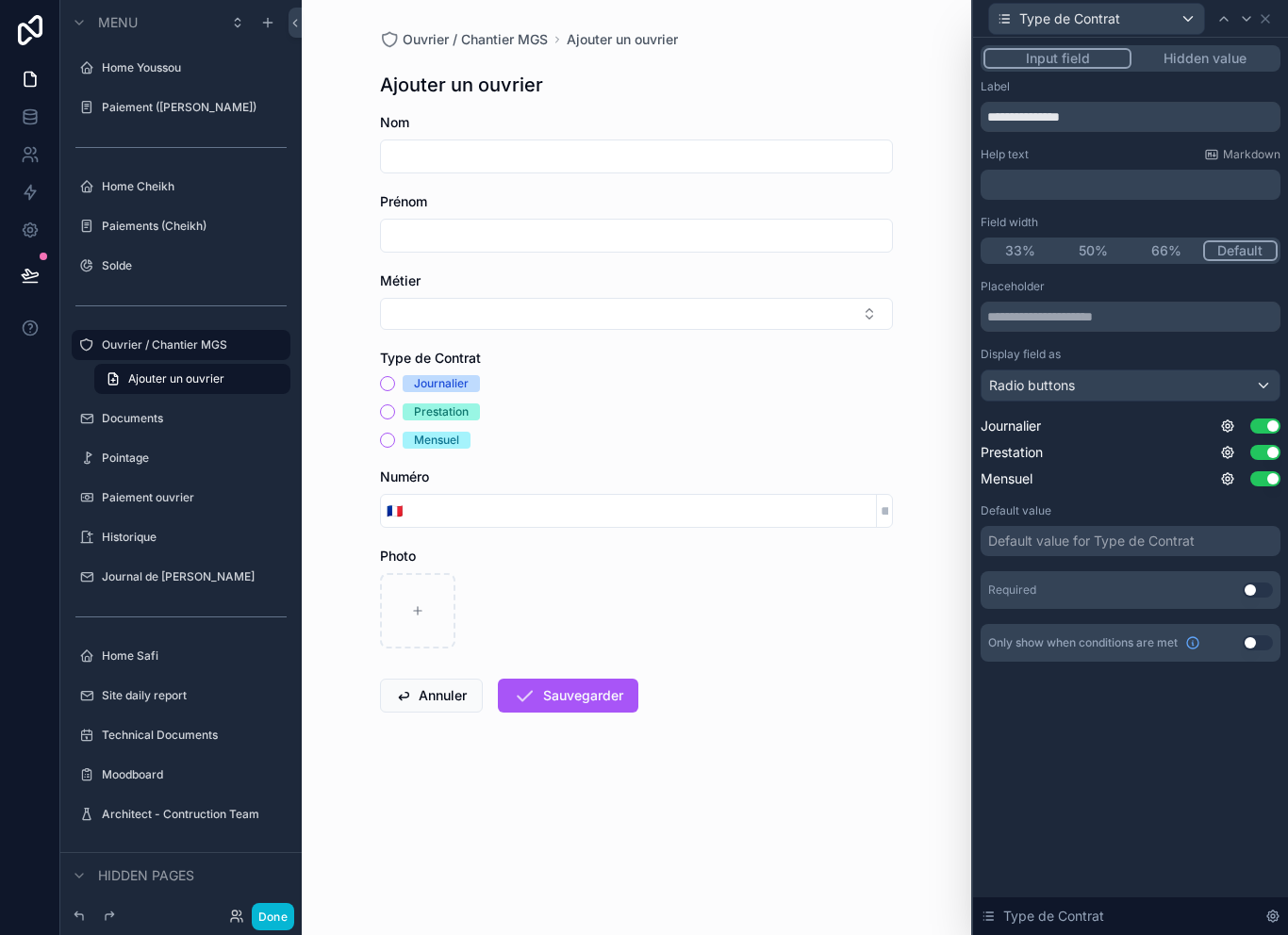
click at [1250, 392] on div "Radio buttons" at bounding box center [1130, 385] width 298 height 30
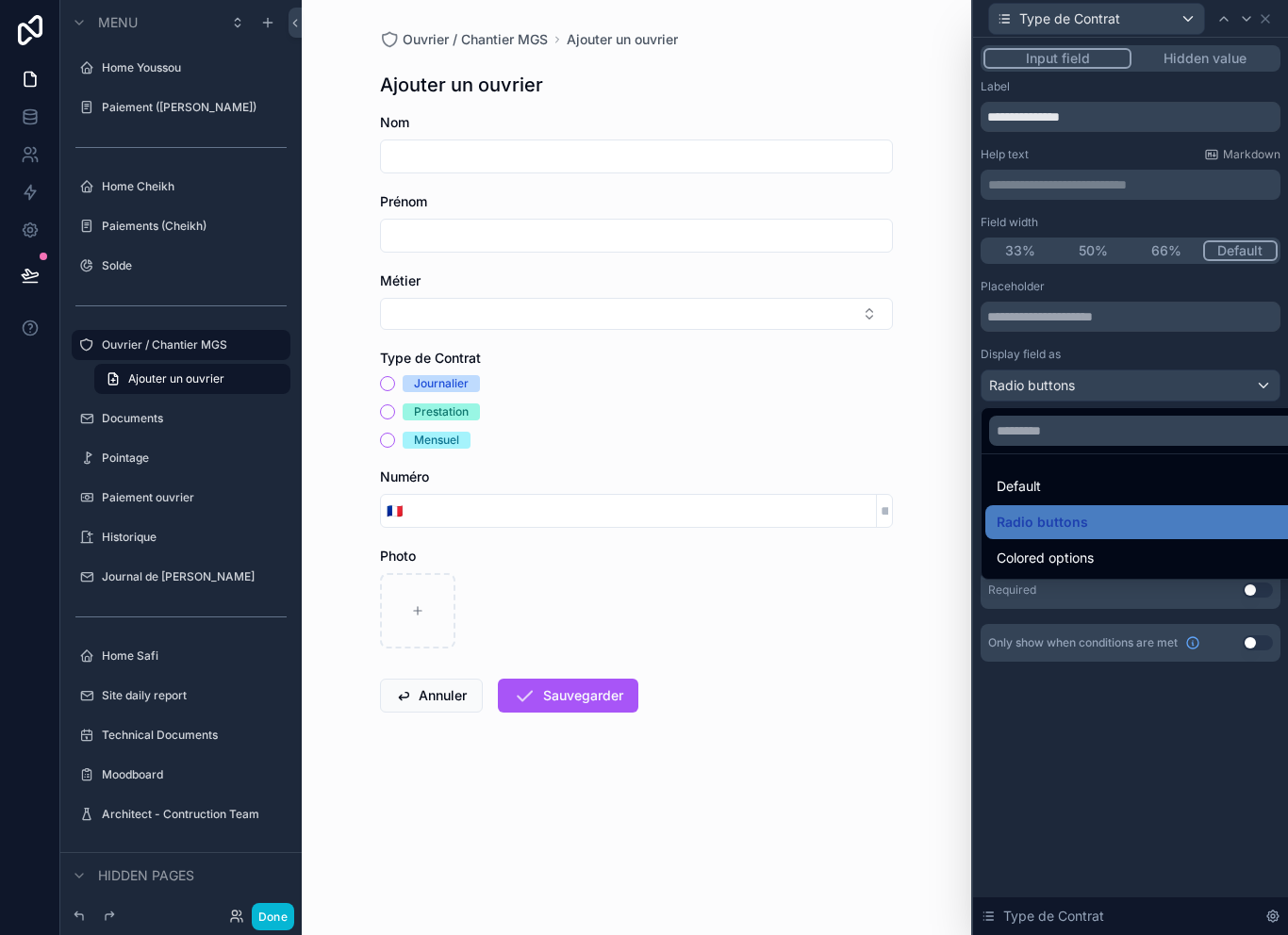
click at [1245, 397] on div at bounding box center [1130, 468] width 315 height 935
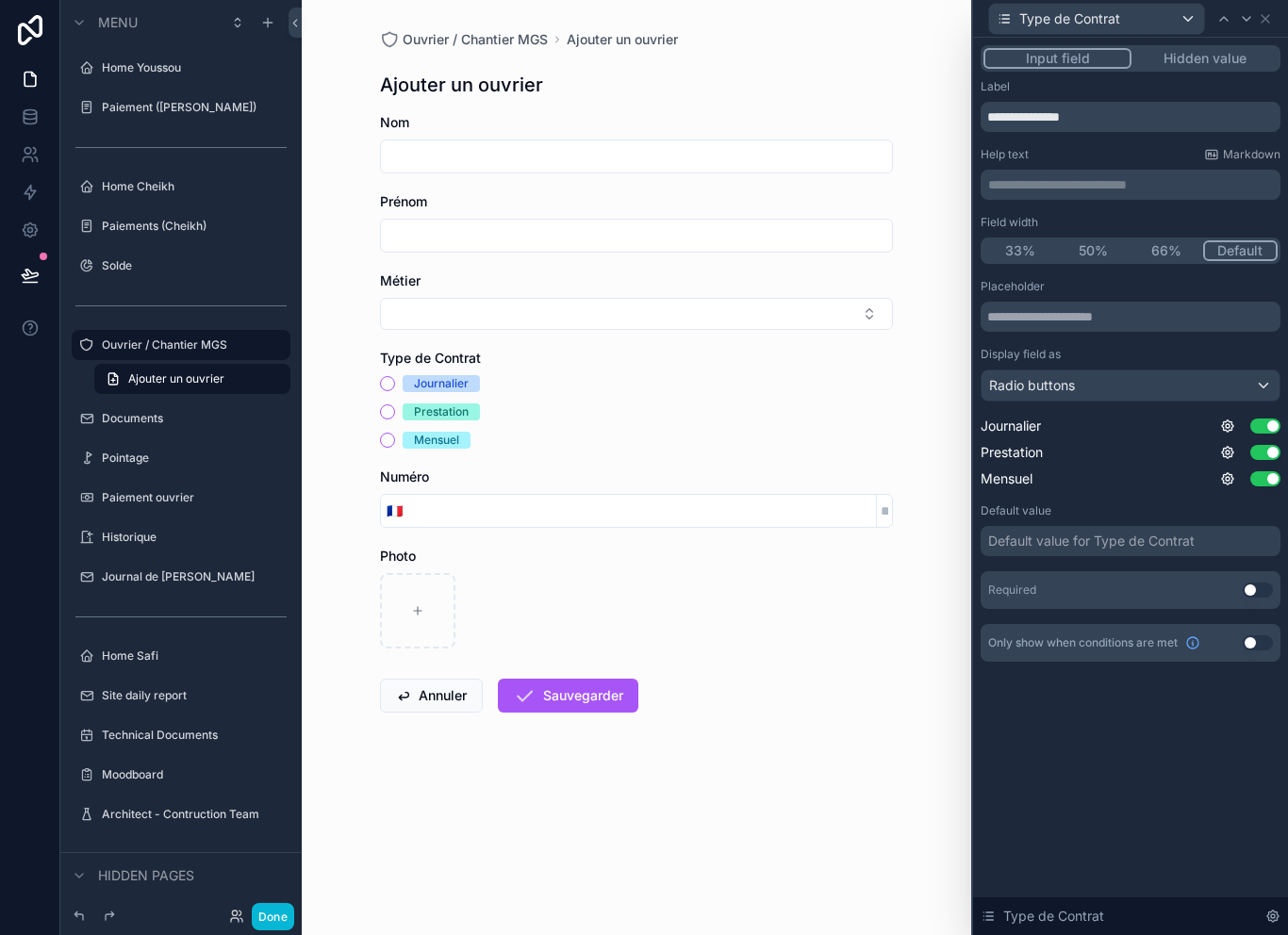
click at [636, 98] on div "Ouvrier / Chantier MGS Ajouter un ouvrier Ajouter un ouvrier Nom Prénom Métier …" at bounding box center [637, 416] width 543 height 834
click at [1264, 25] on icon at bounding box center [1265, 19] width 15 height 15
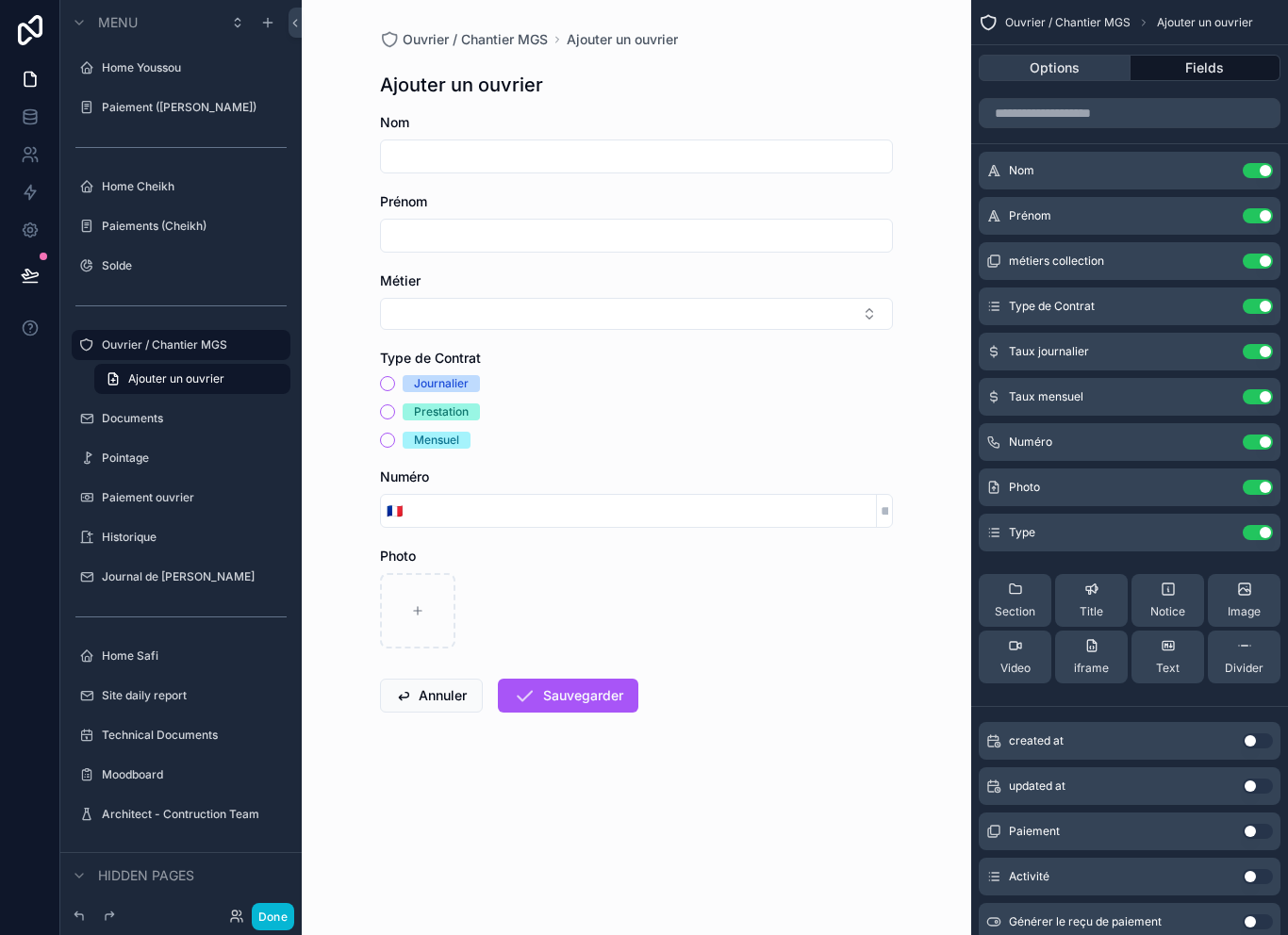
click at [1085, 64] on button "Options" at bounding box center [1054, 68] width 151 height 26
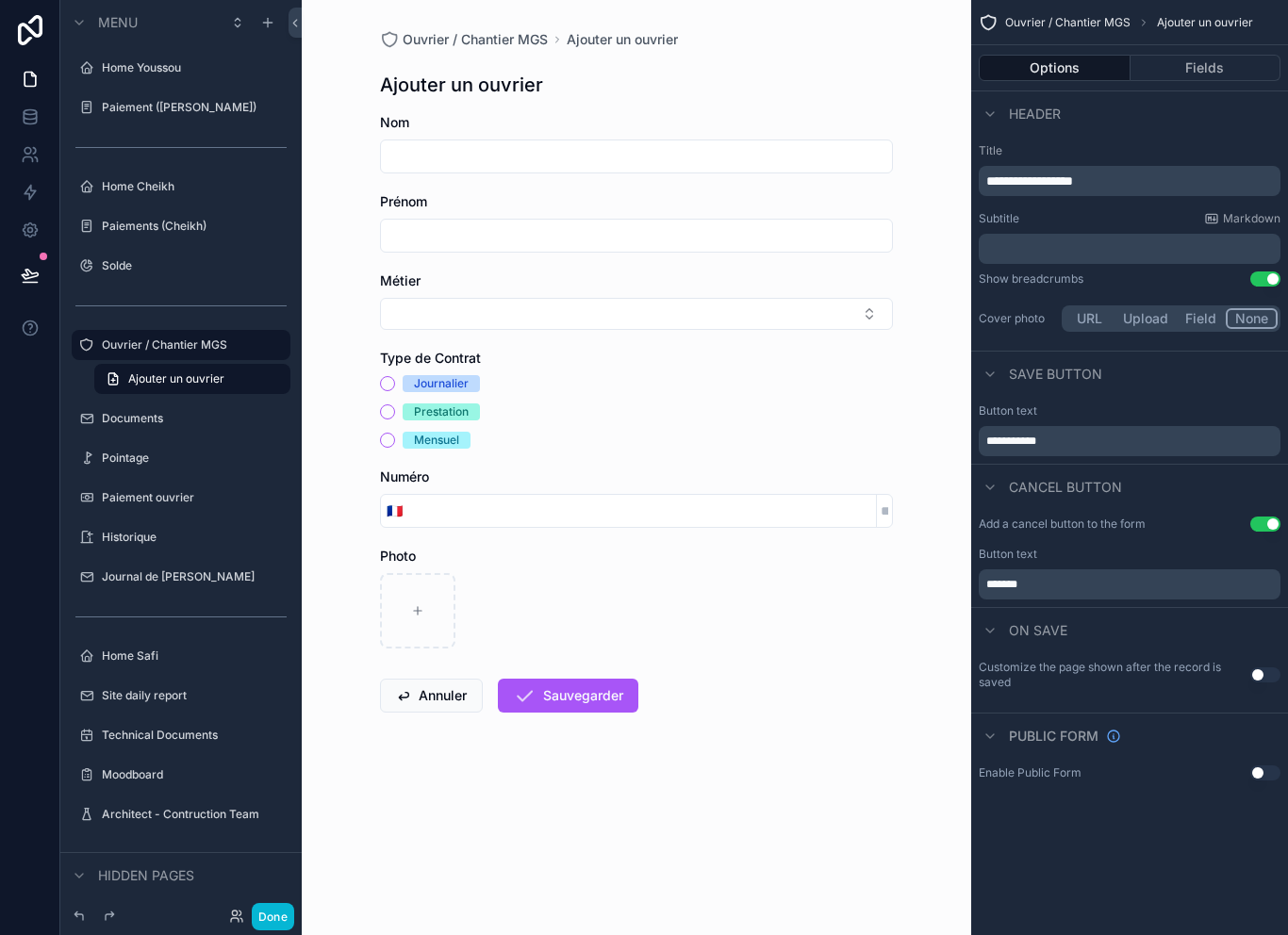
click at [1073, 181] on span "**********" at bounding box center [1030, 181] width 87 height 13
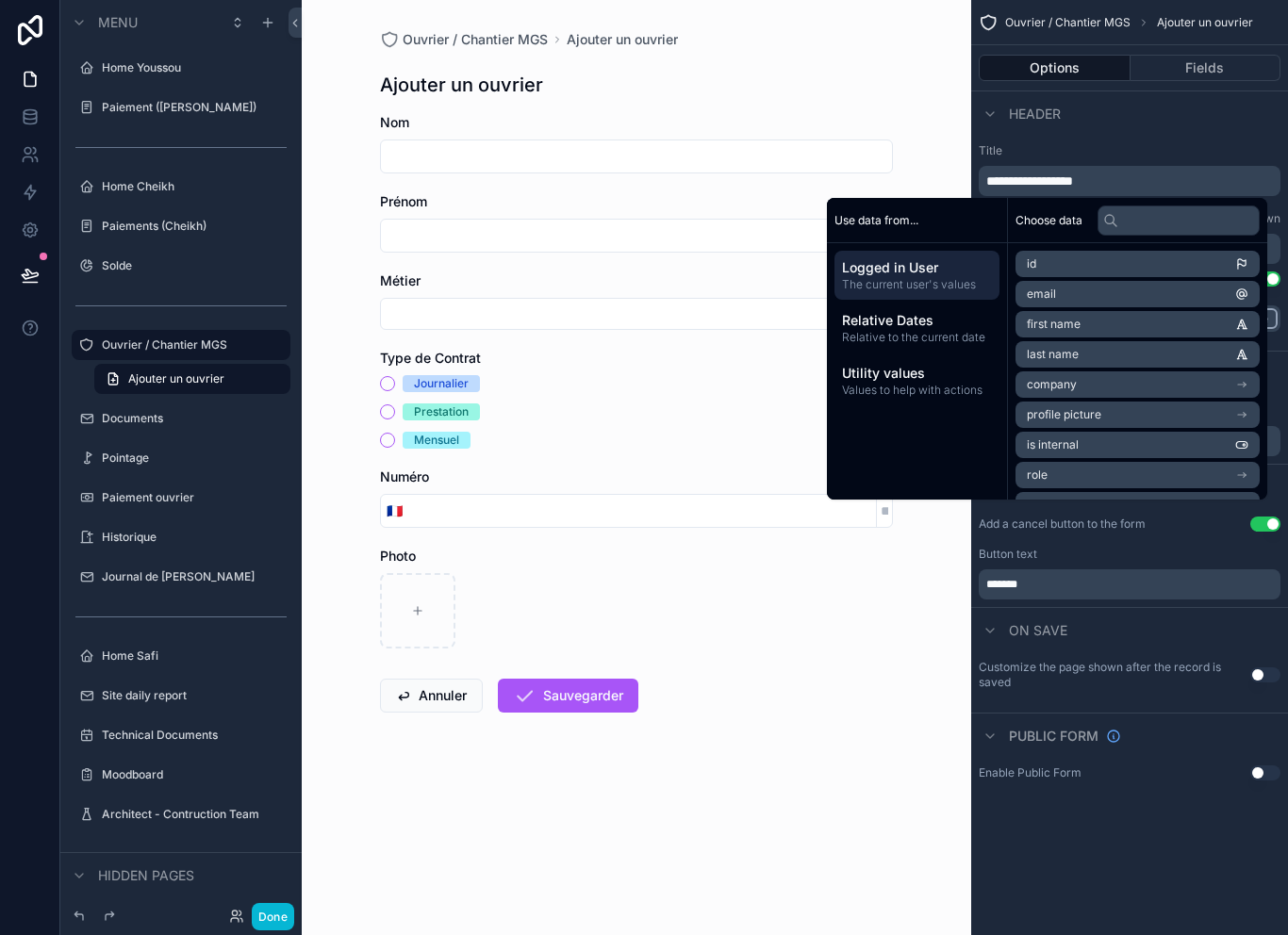
click at [1073, 181] on span "**********" at bounding box center [1030, 181] width 87 height 13
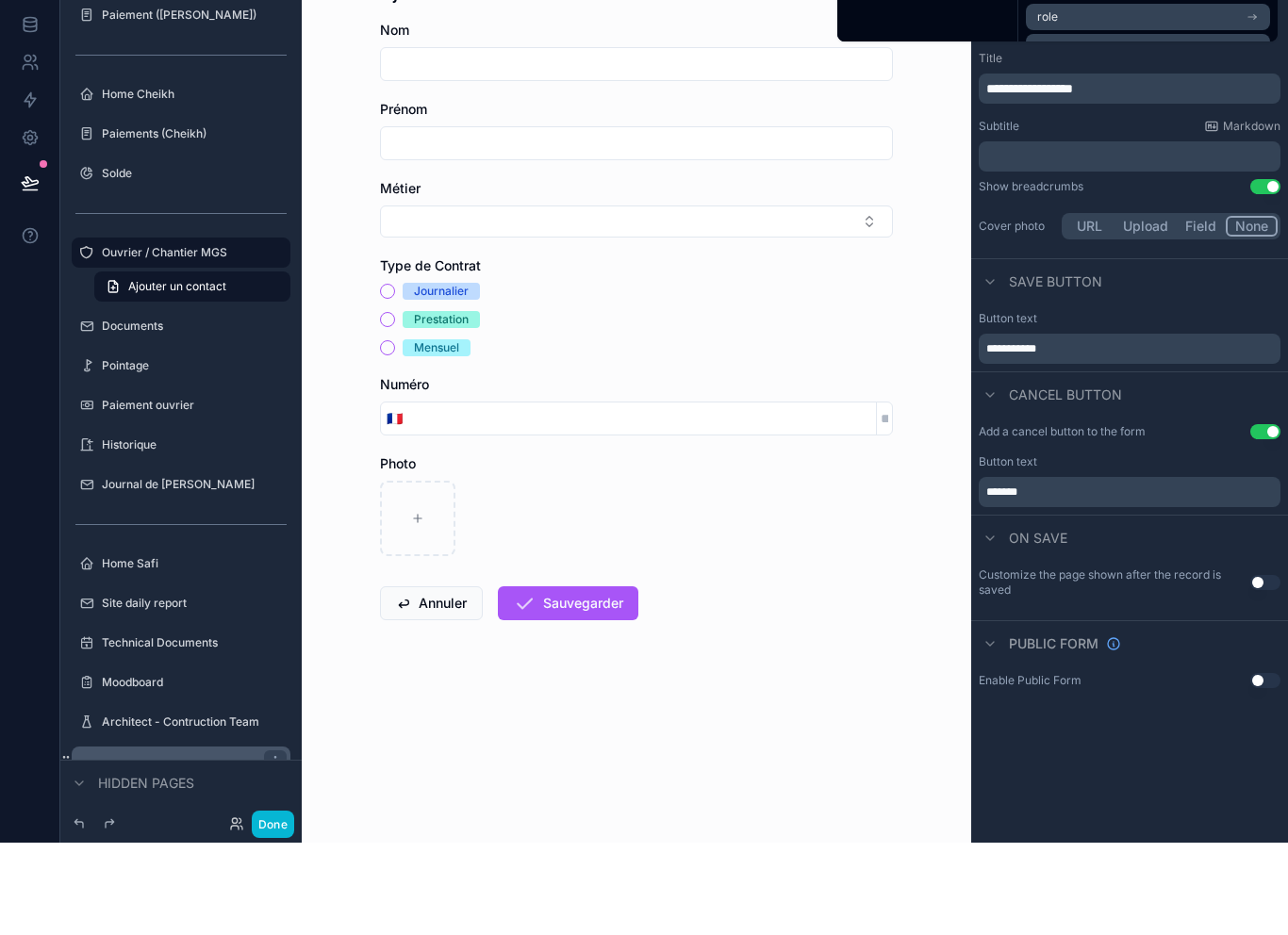
click at [268, 821] on div "Menu Home Youssou Paiement (Youssou) Home Cheikh Paiements (Cheikh) Solde Ouvri…" at bounding box center [181, 468] width 241 height 935
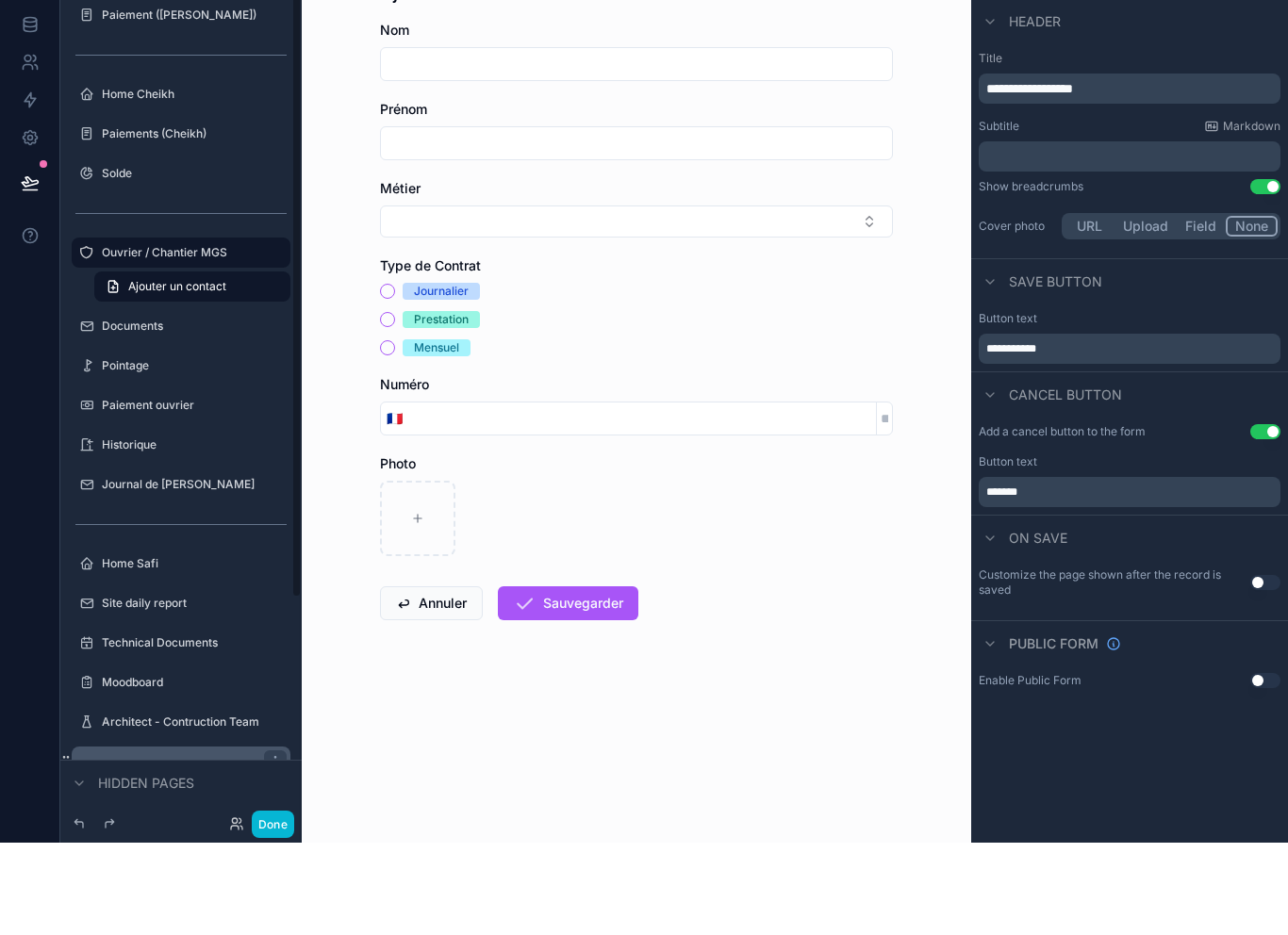
scroll to position [30, 0]
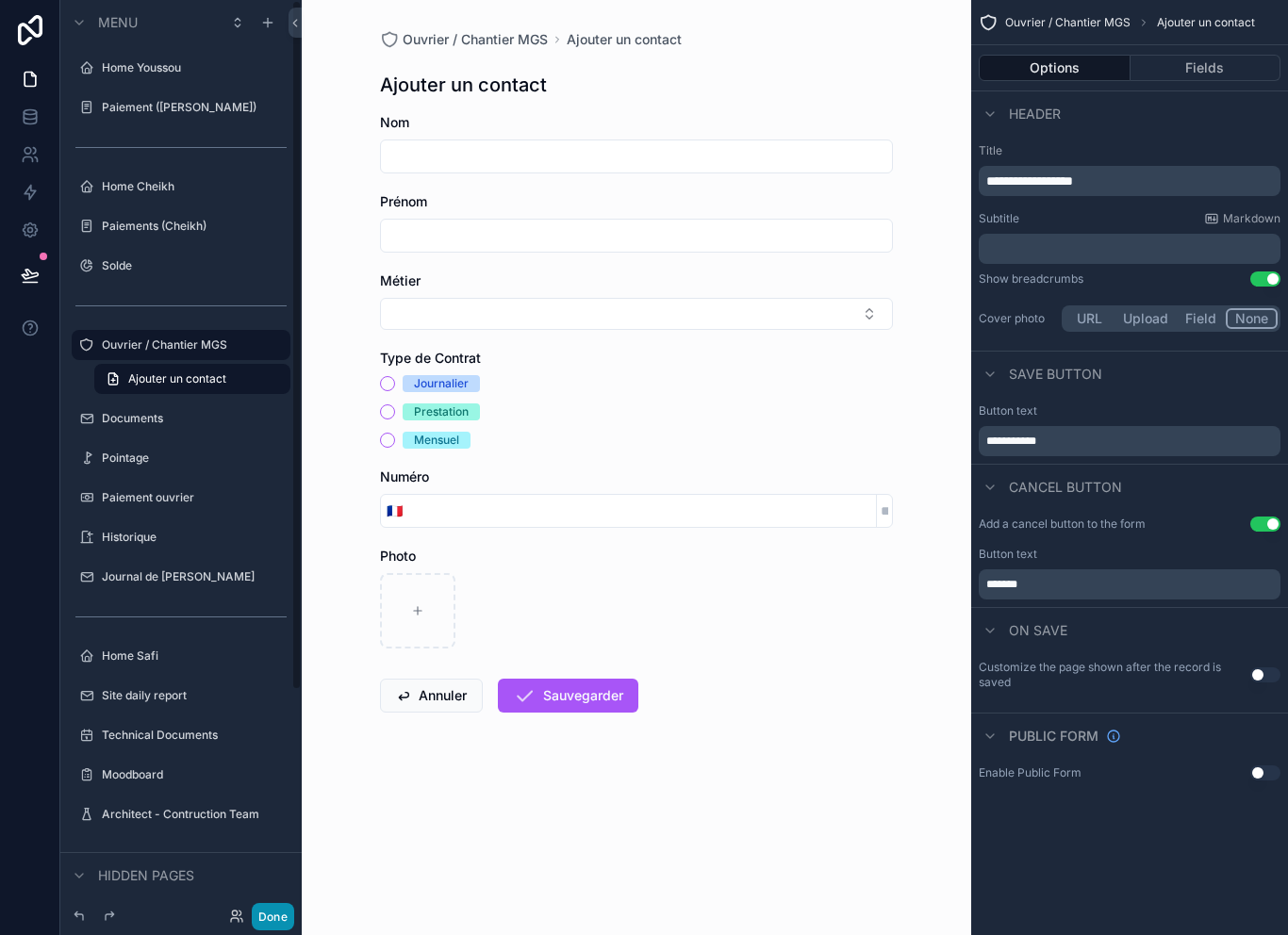
click at [285, 914] on button "Done" at bounding box center [273, 916] width 43 height 27
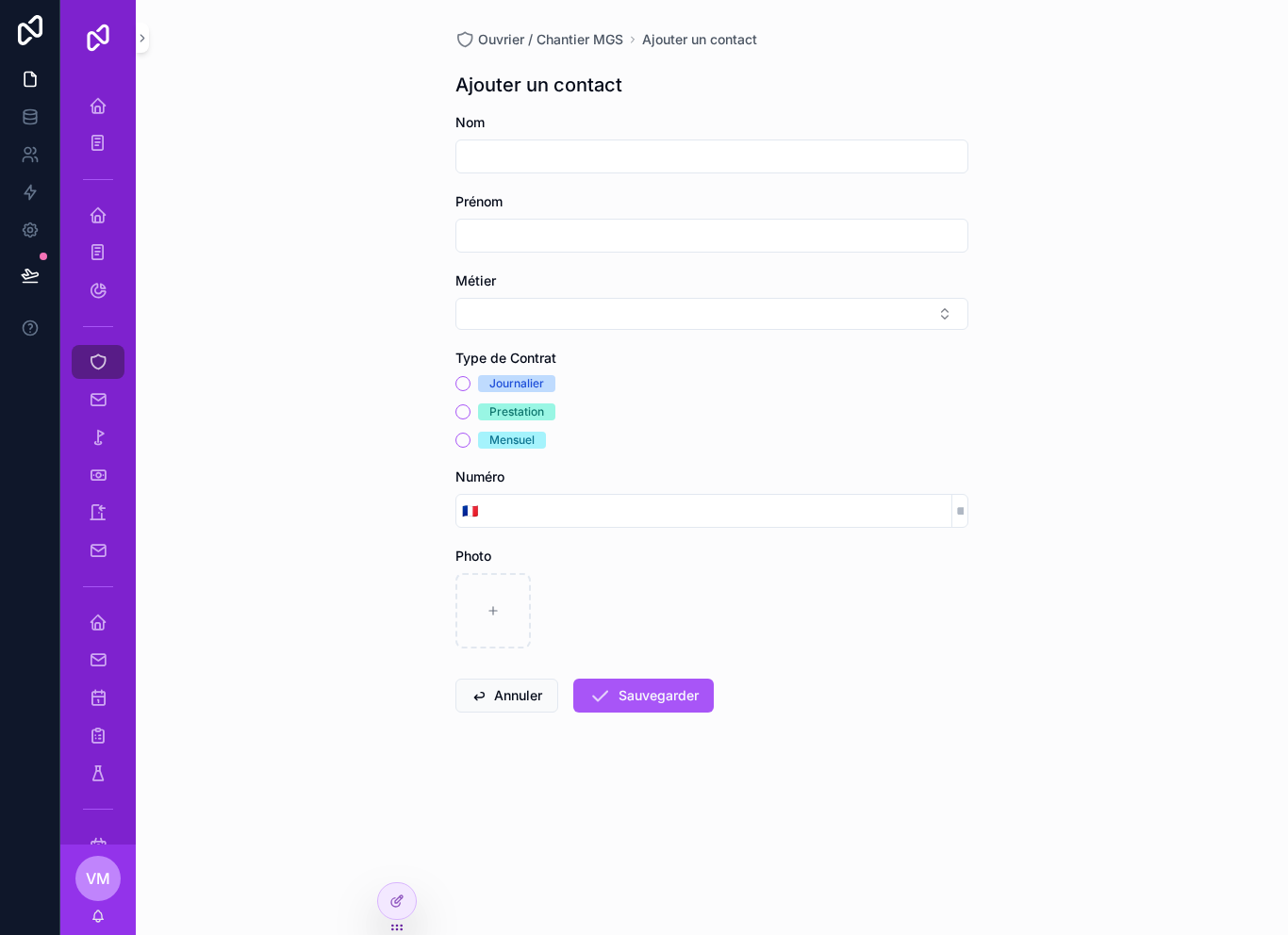
scroll to position [0, 0]
click at [92, 106] on icon "scrollable content" at bounding box center [98, 106] width 19 height 19
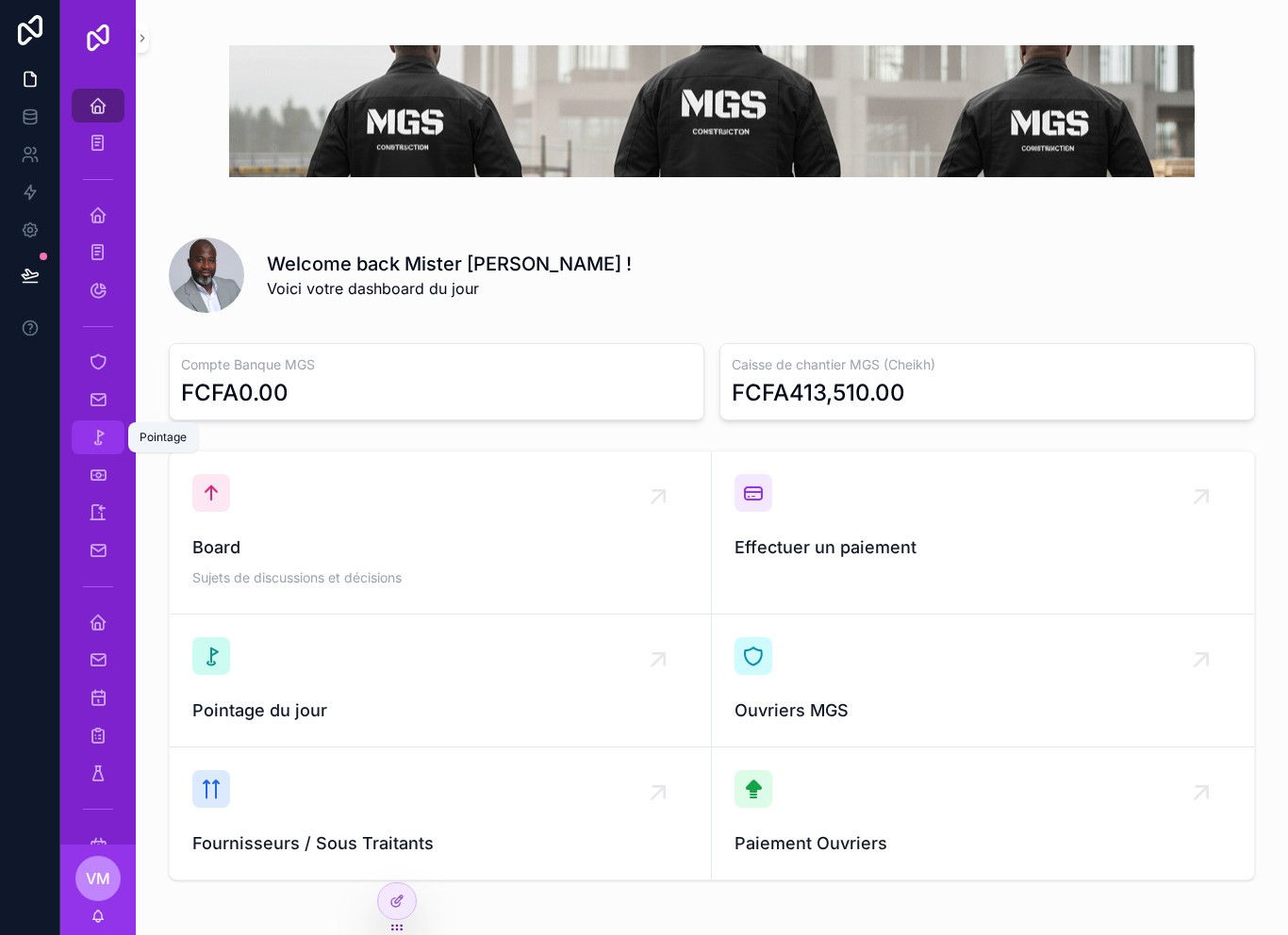
click at [97, 450] on div "Pointage" at bounding box center [98, 437] width 30 height 30
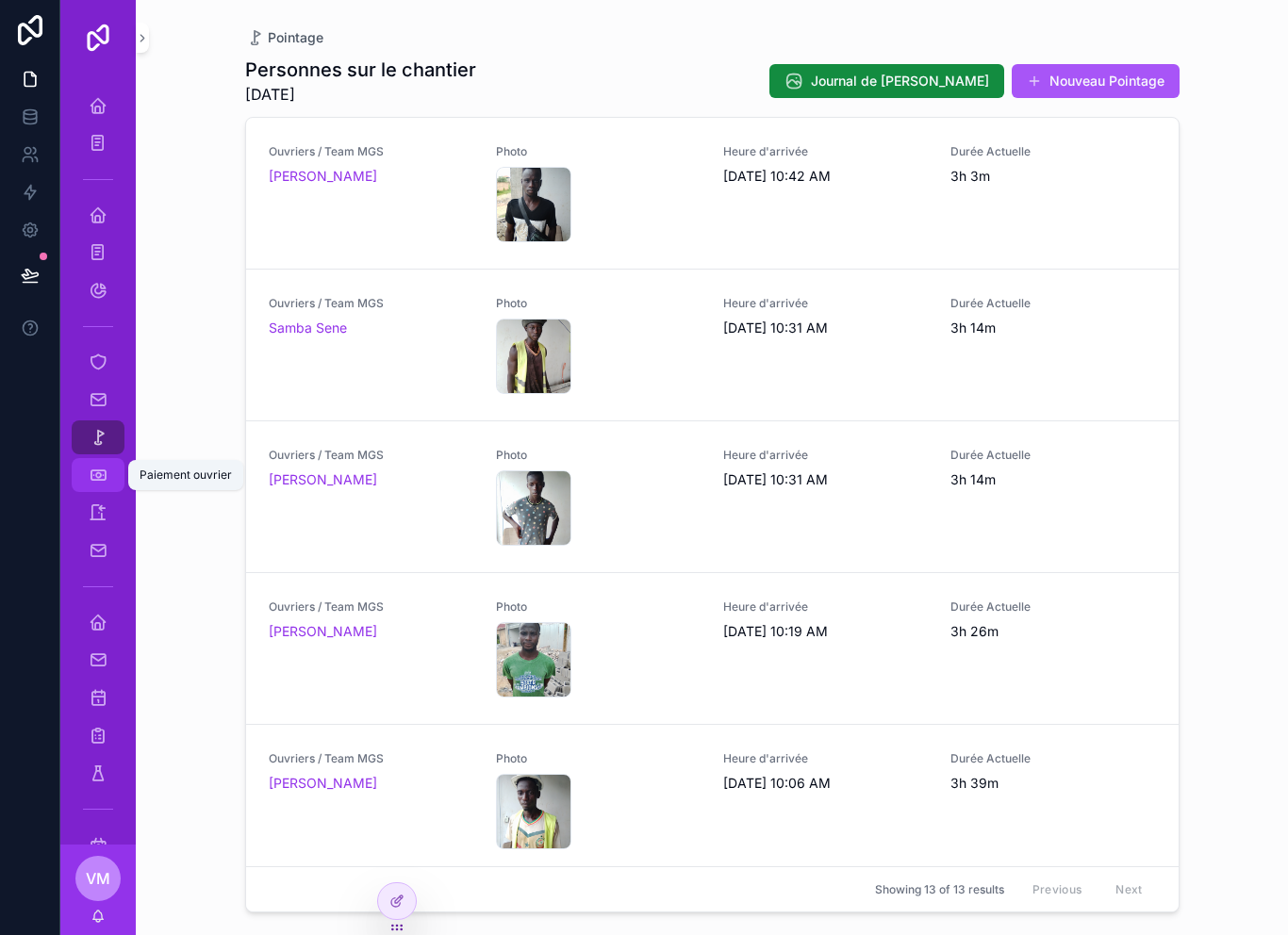
click at [98, 481] on icon "scrollable content" at bounding box center [98, 475] width 19 height 19
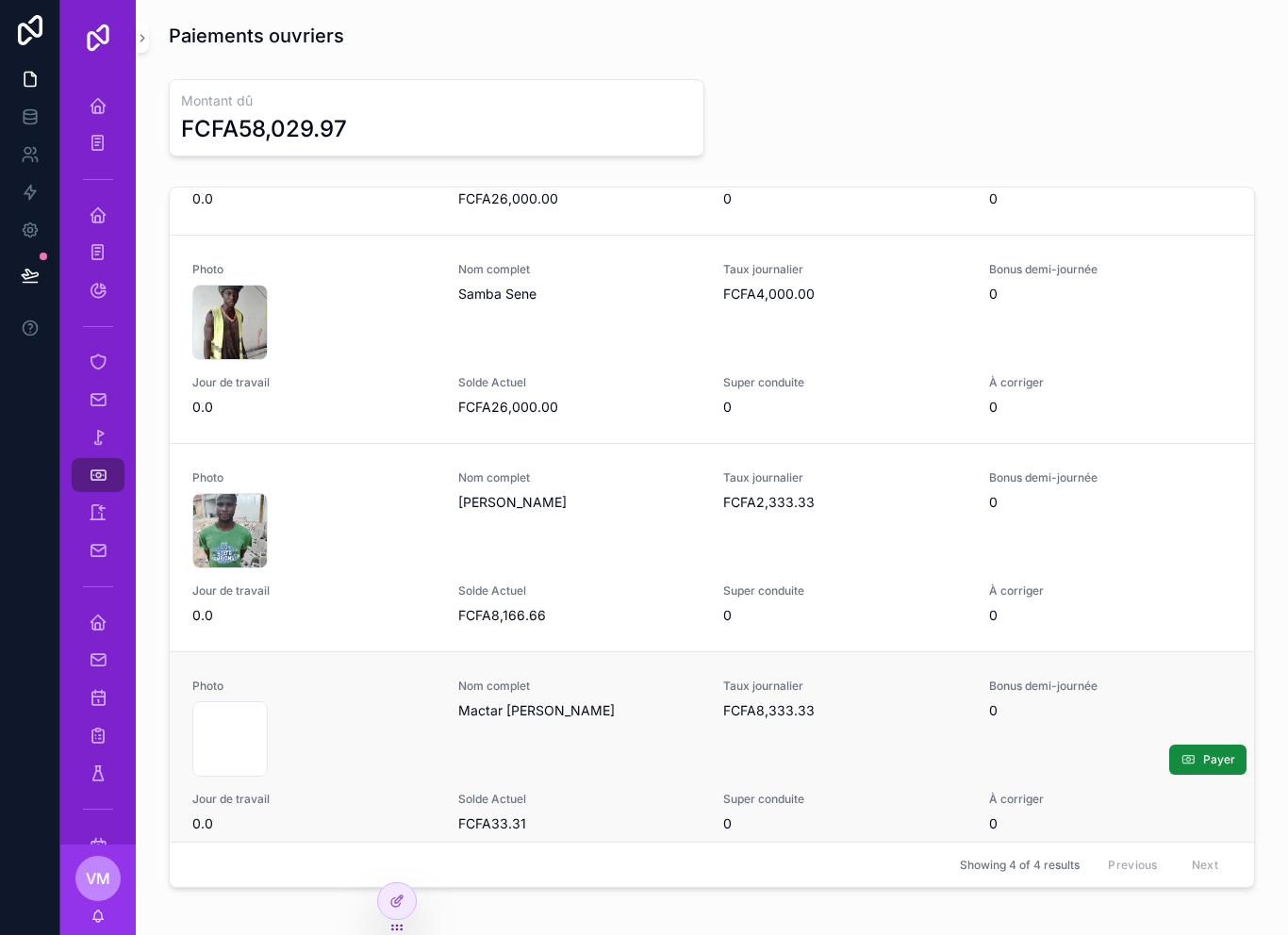
scroll to position [155, 0]
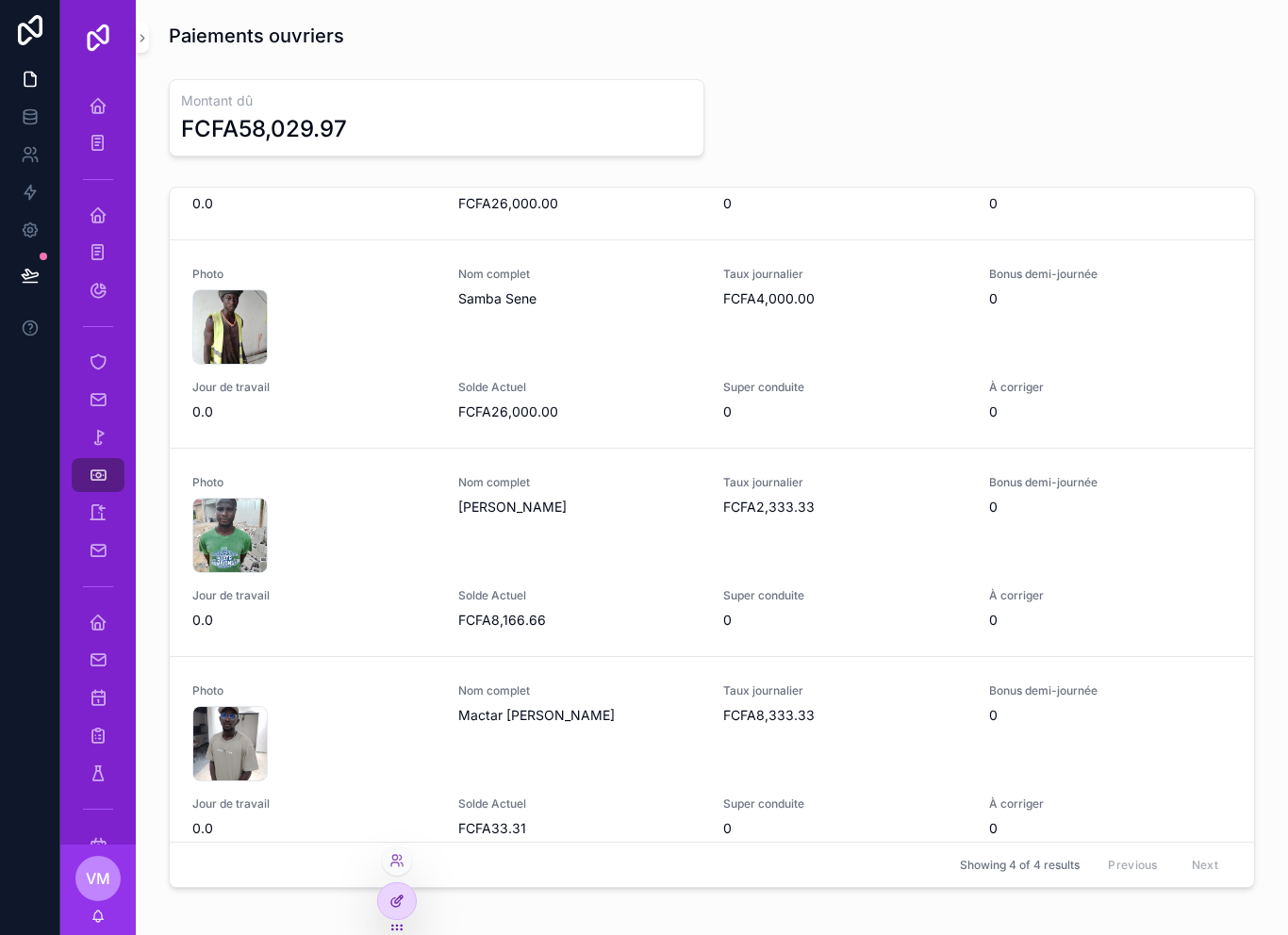
click at [397, 909] on div at bounding box center [397, 901] width 38 height 36
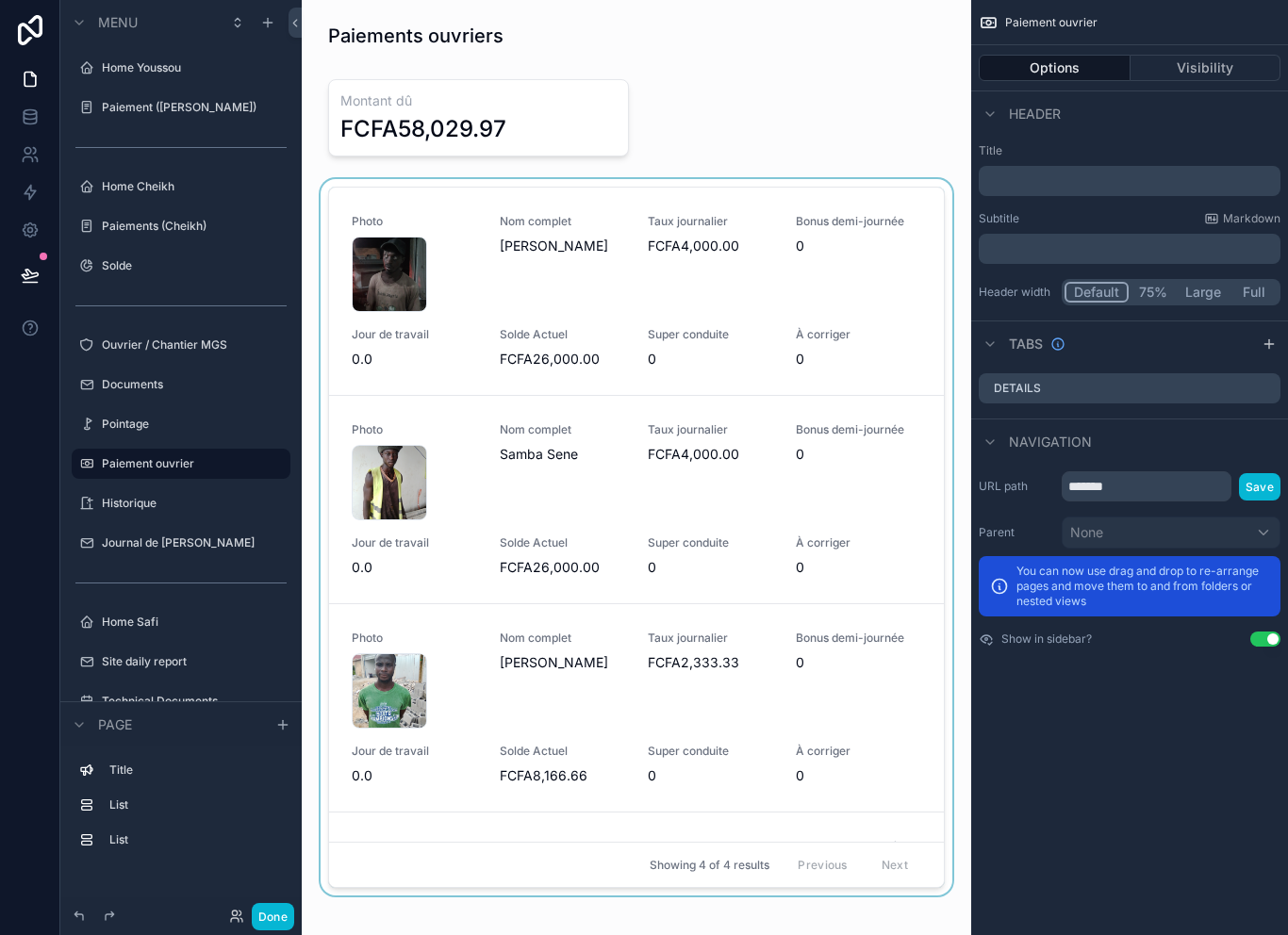
click at [787, 188] on div "scrollable content" at bounding box center [636, 540] width 639 height 724
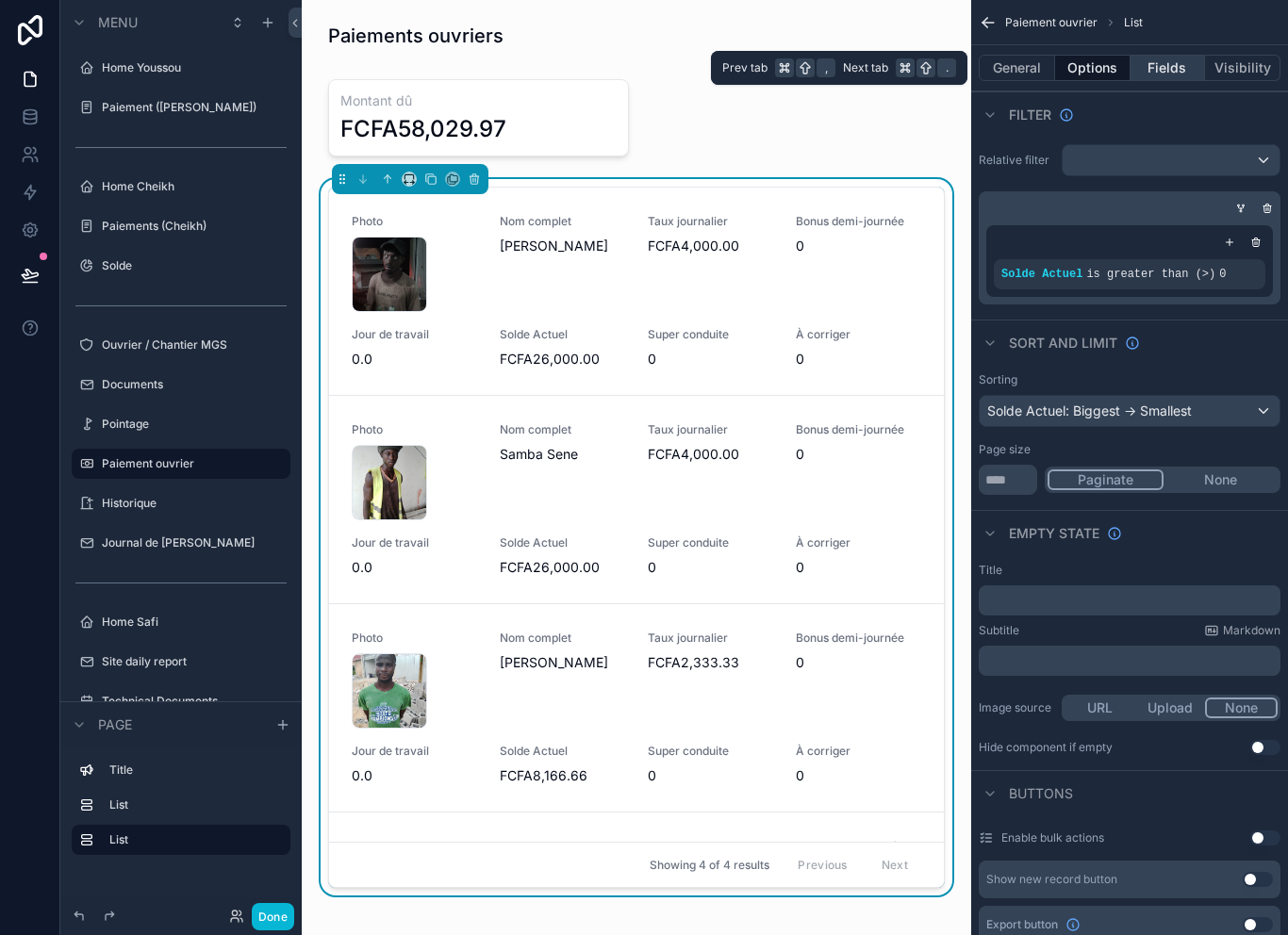
click at [1186, 71] on button "Fields" at bounding box center [1168, 68] width 76 height 26
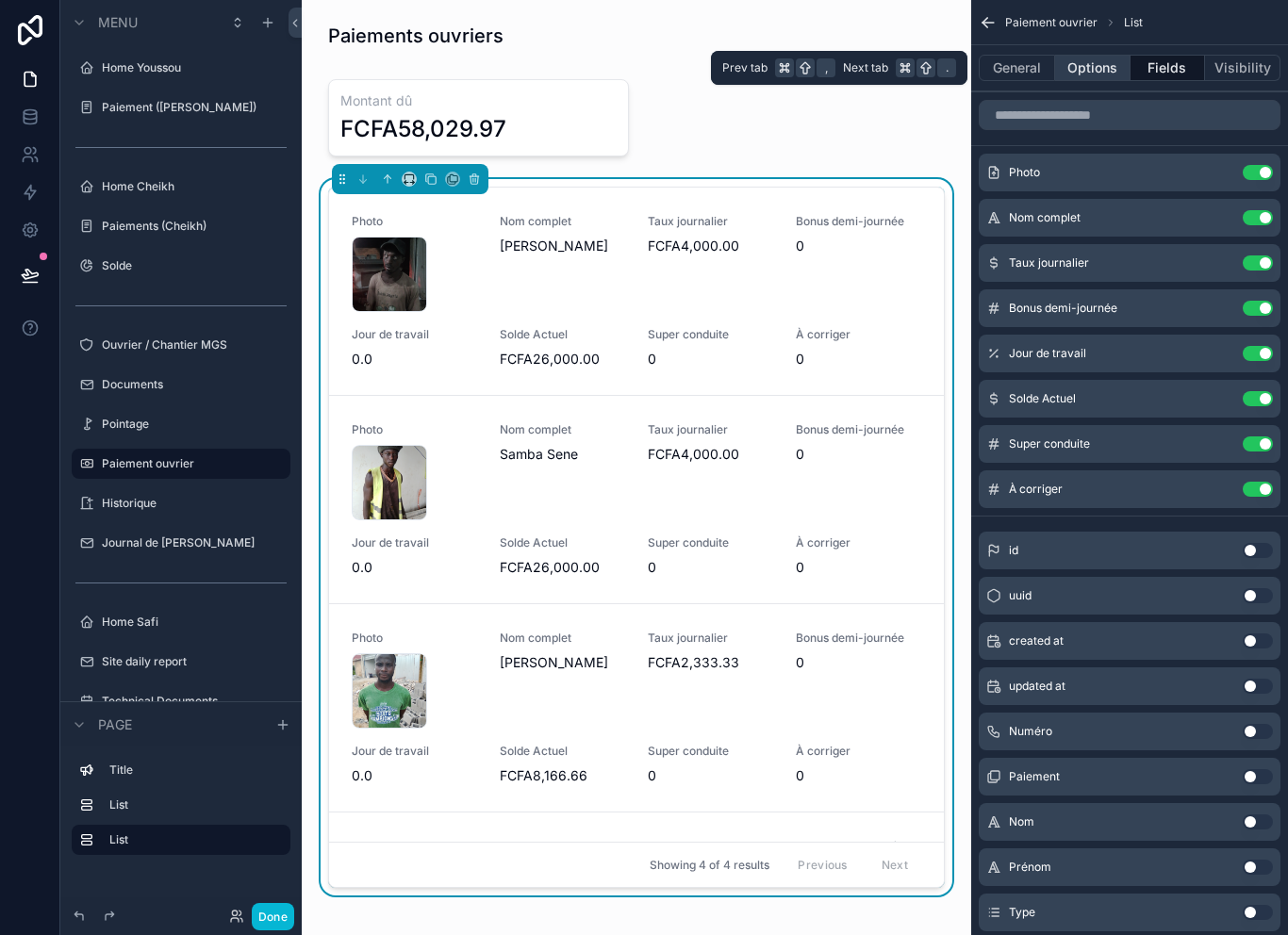
click at [1120, 73] on button "Options" at bounding box center [1093, 68] width 76 height 26
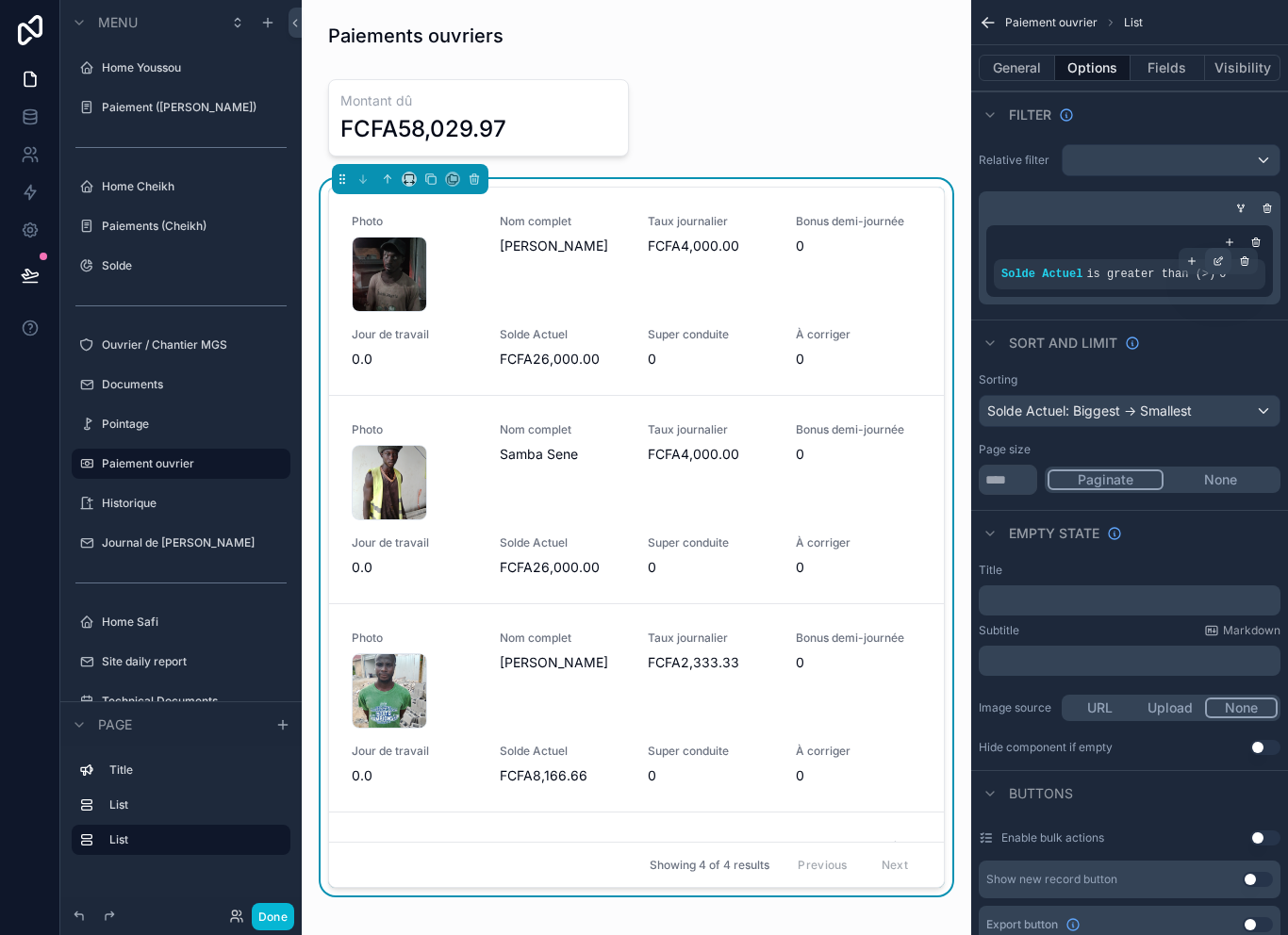
click at [1221, 262] on icon "scrollable content" at bounding box center [1218, 261] width 11 height 11
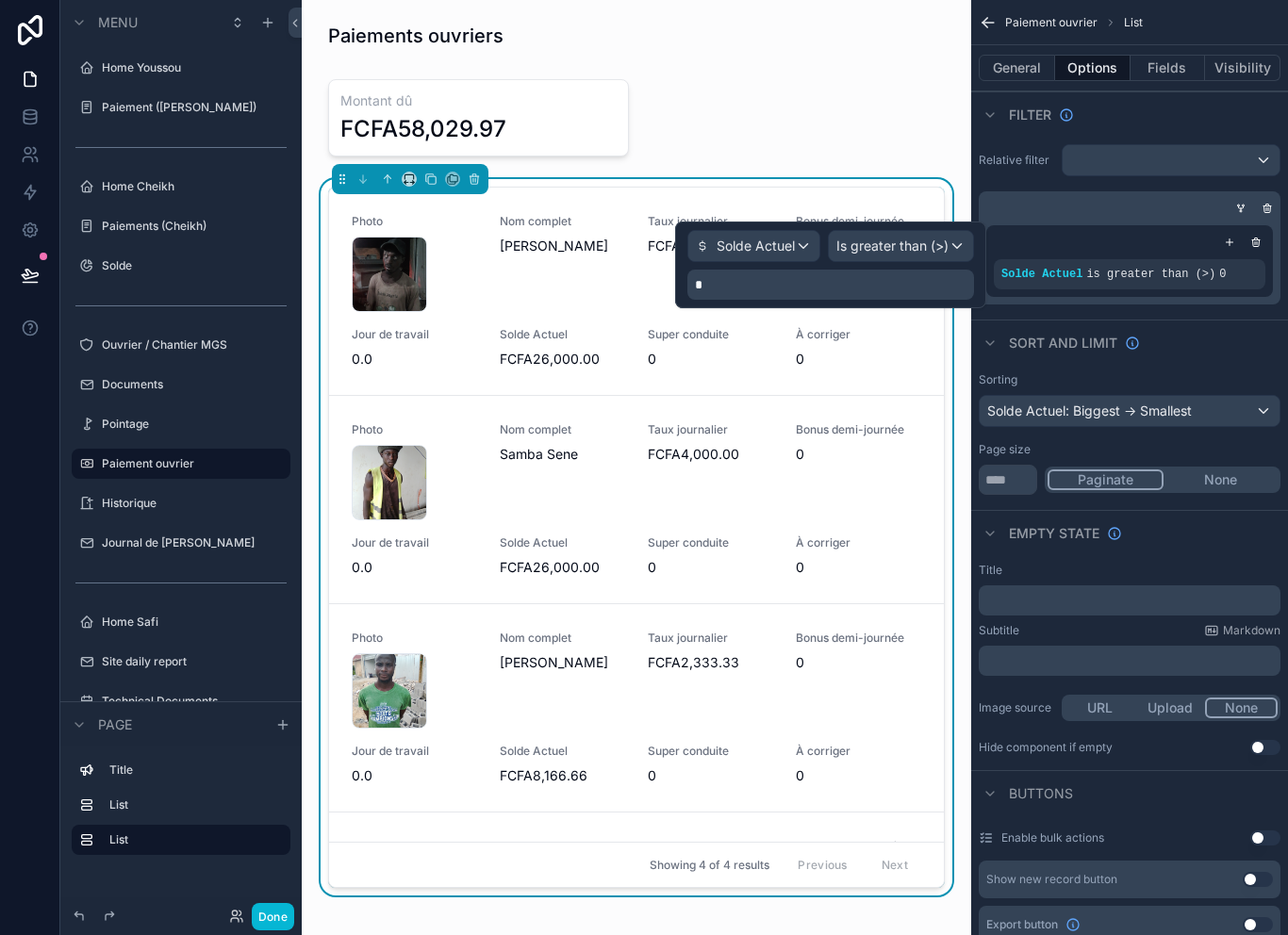
click at [839, 284] on p "*" at bounding box center [832, 285] width 275 height 19
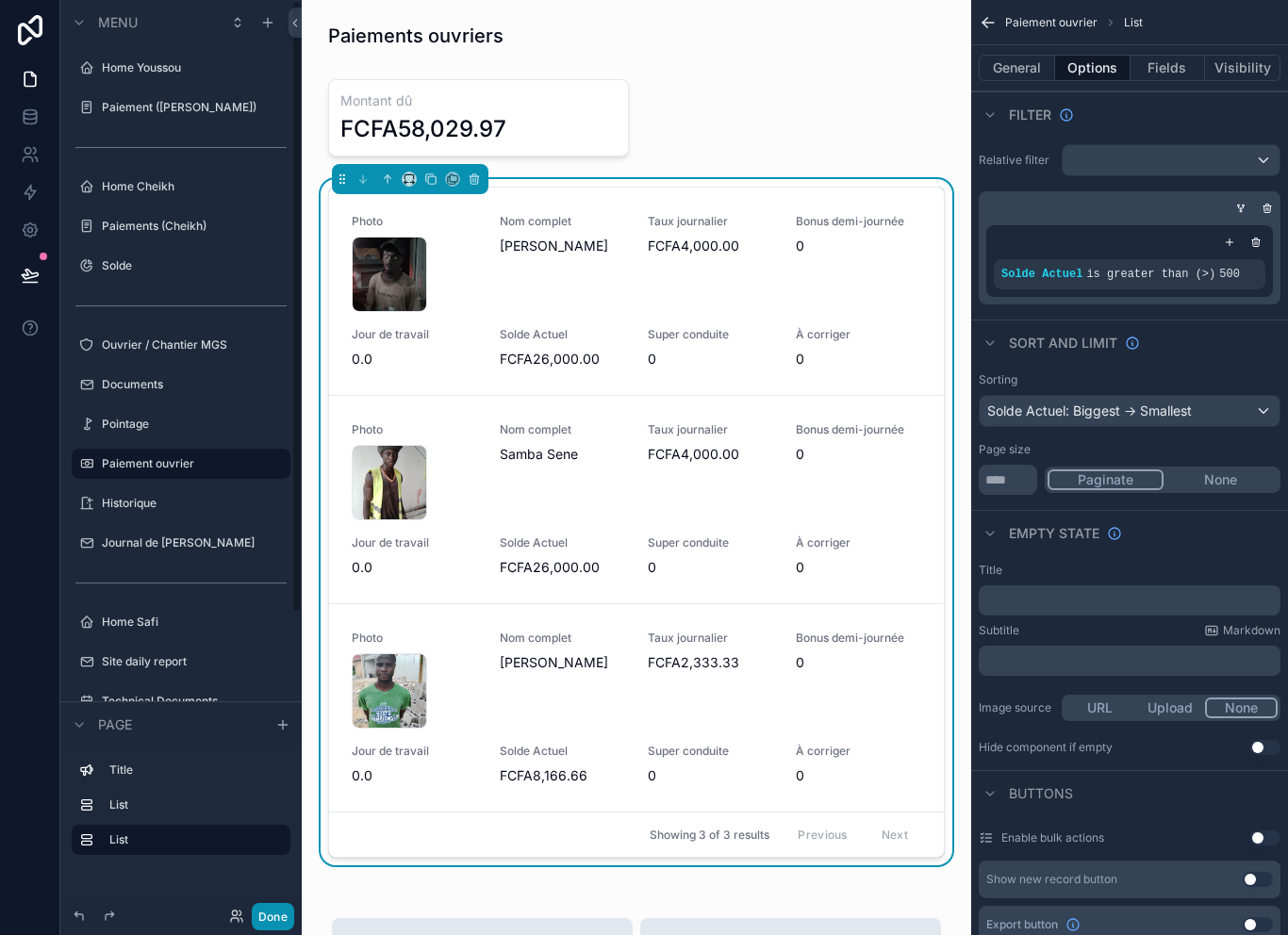
click at [275, 913] on button "Done" at bounding box center [273, 916] width 43 height 27
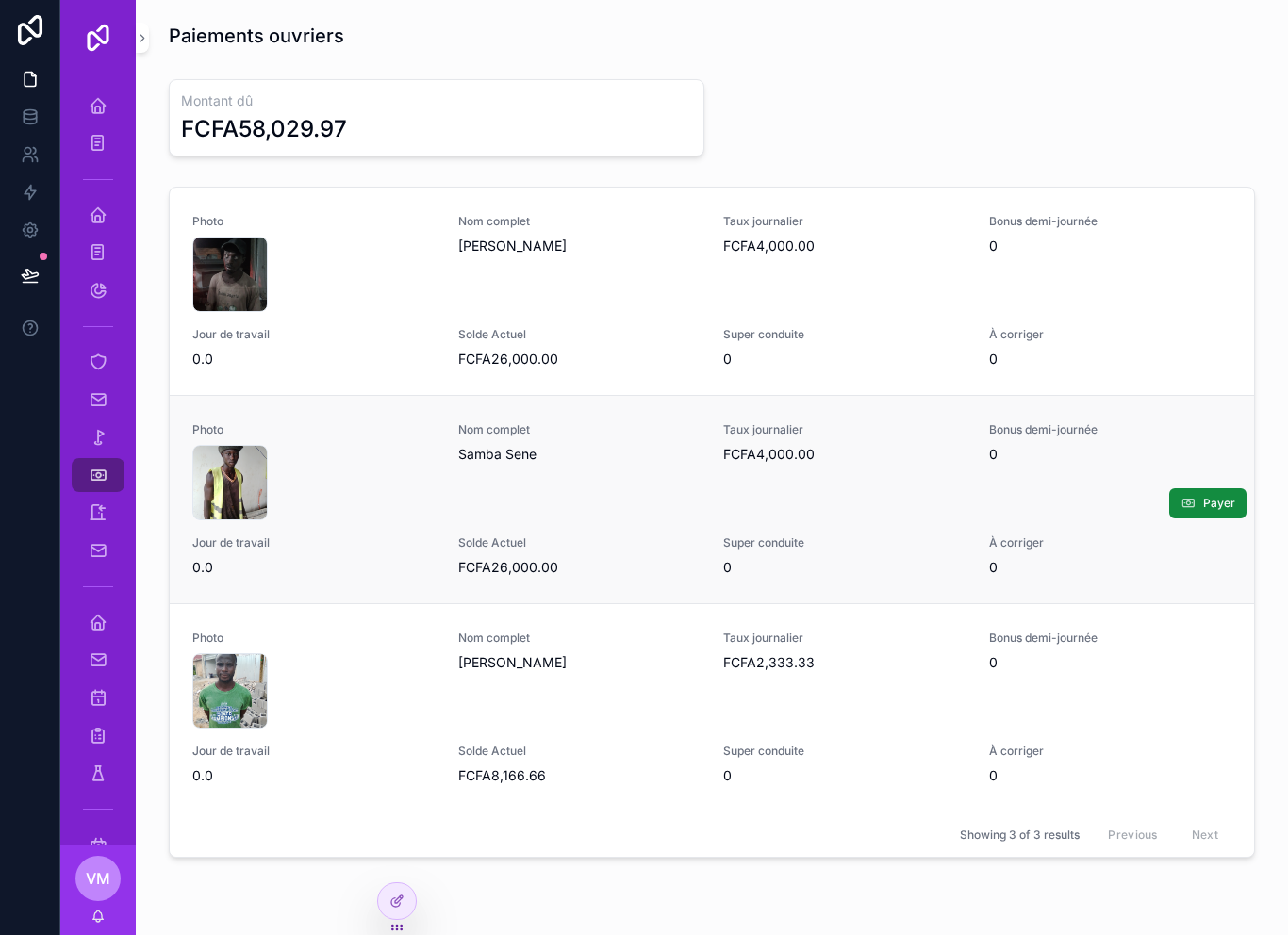
scroll to position [0, 0]
click at [108, 433] on div "Pointage" at bounding box center [98, 437] width 30 height 30
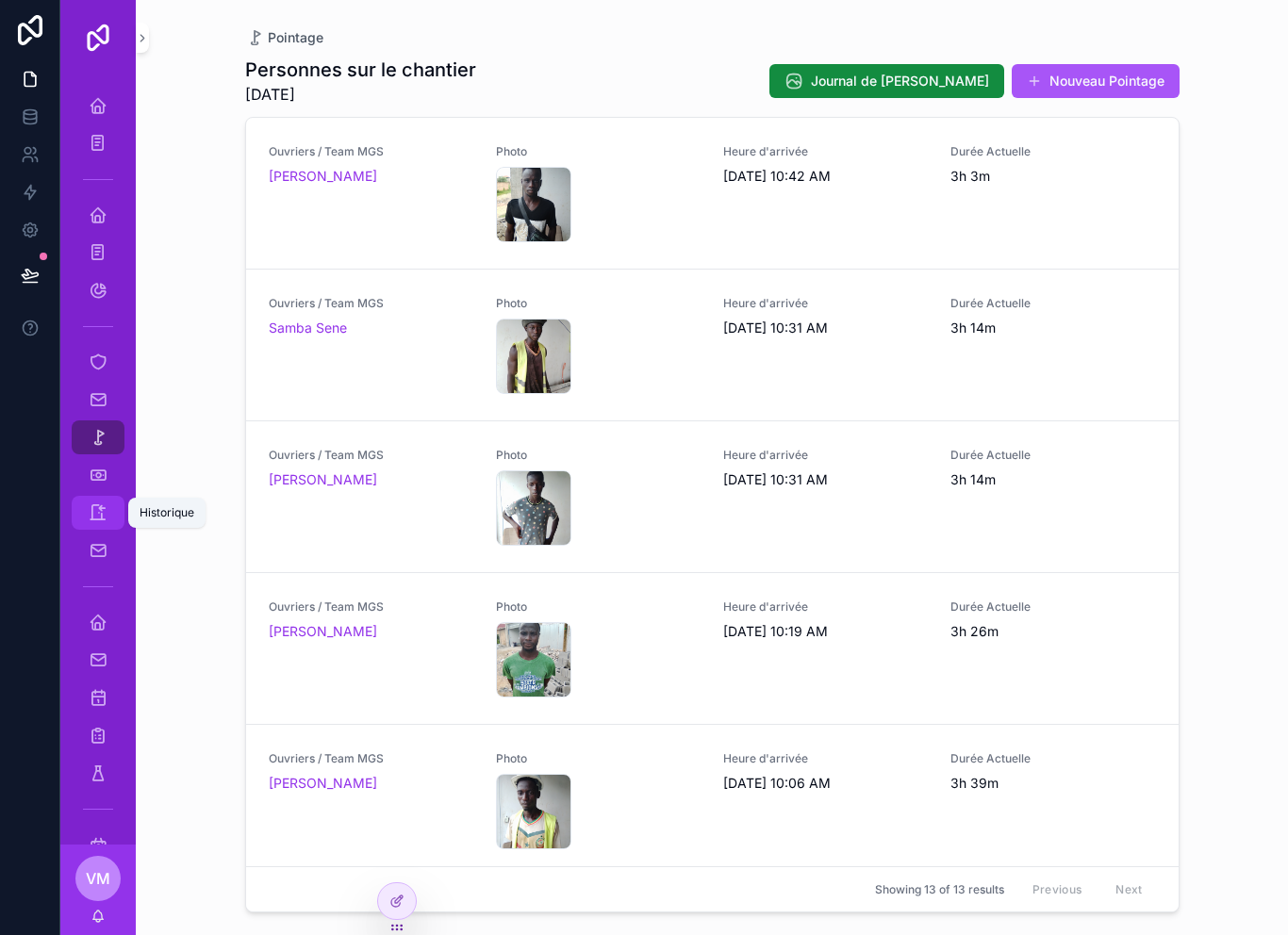
click at [98, 518] on icon "scrollable content" at bounding box center [98, 513] width 19 height 19
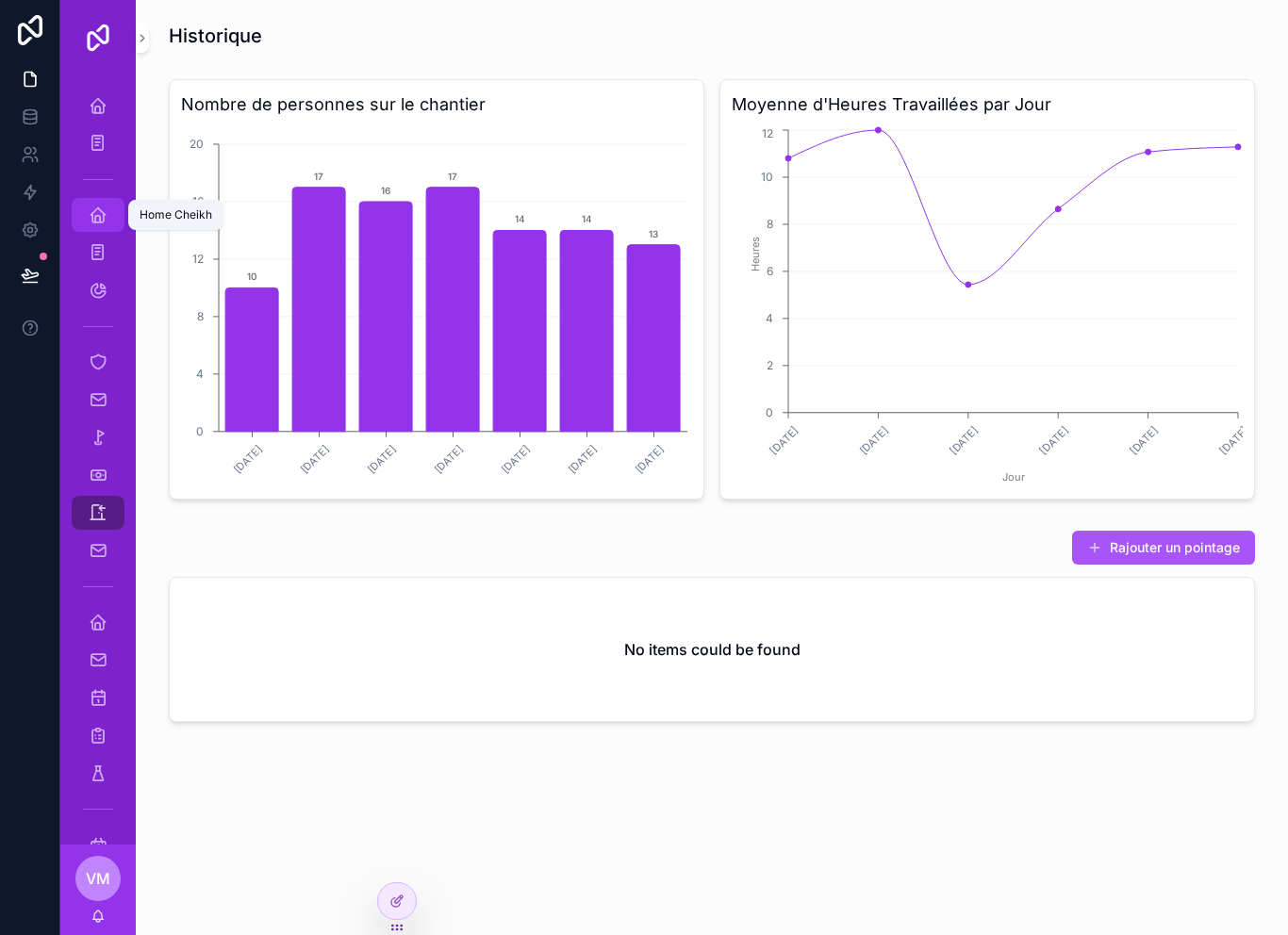
click at [94, 201] on div "Home Cheikh" at bounding box center [98, 215] width 30 height 30
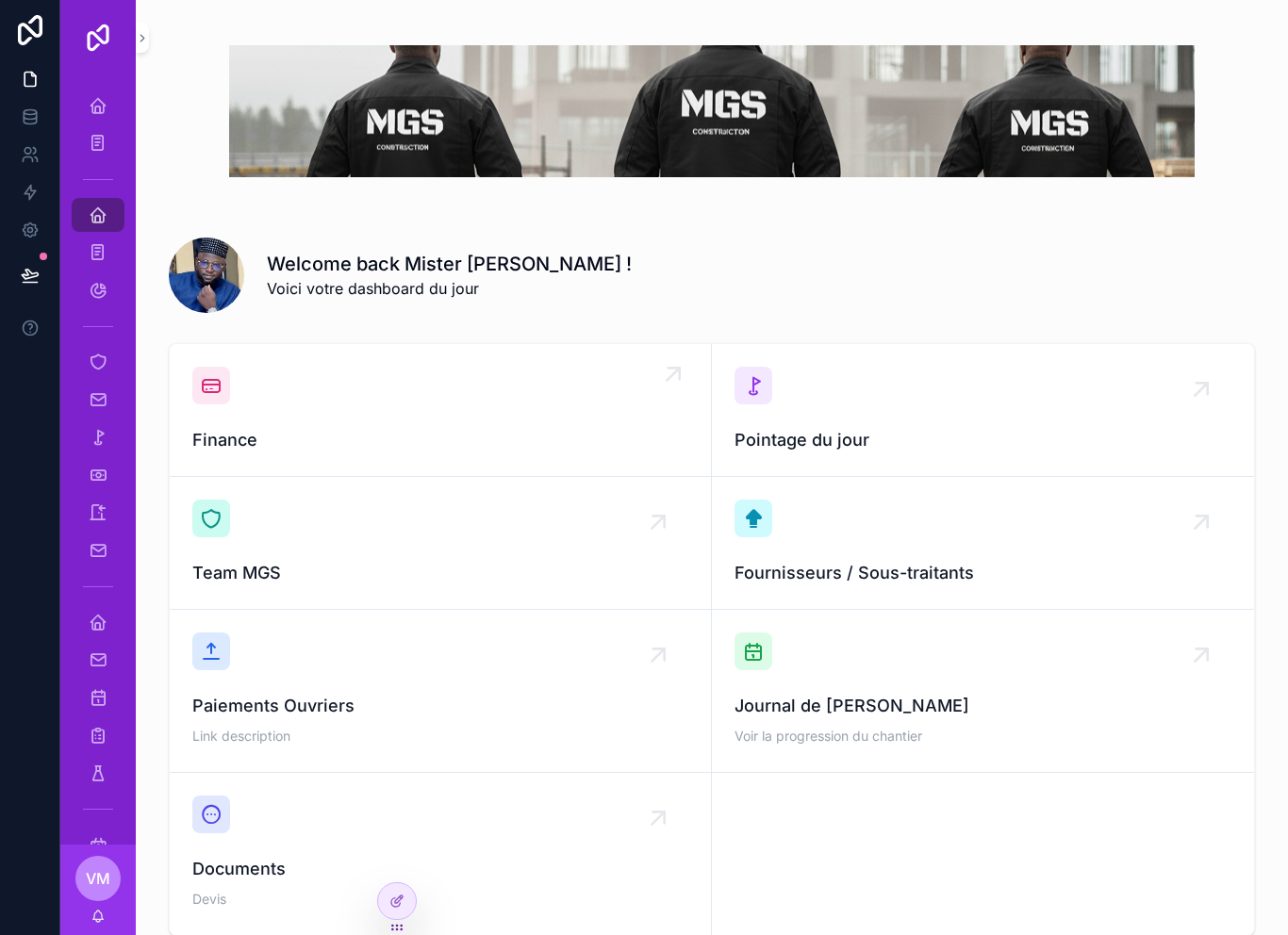
click at [293, 410] on div "Finance" at bounding box center [440, 410] width 496 height 87
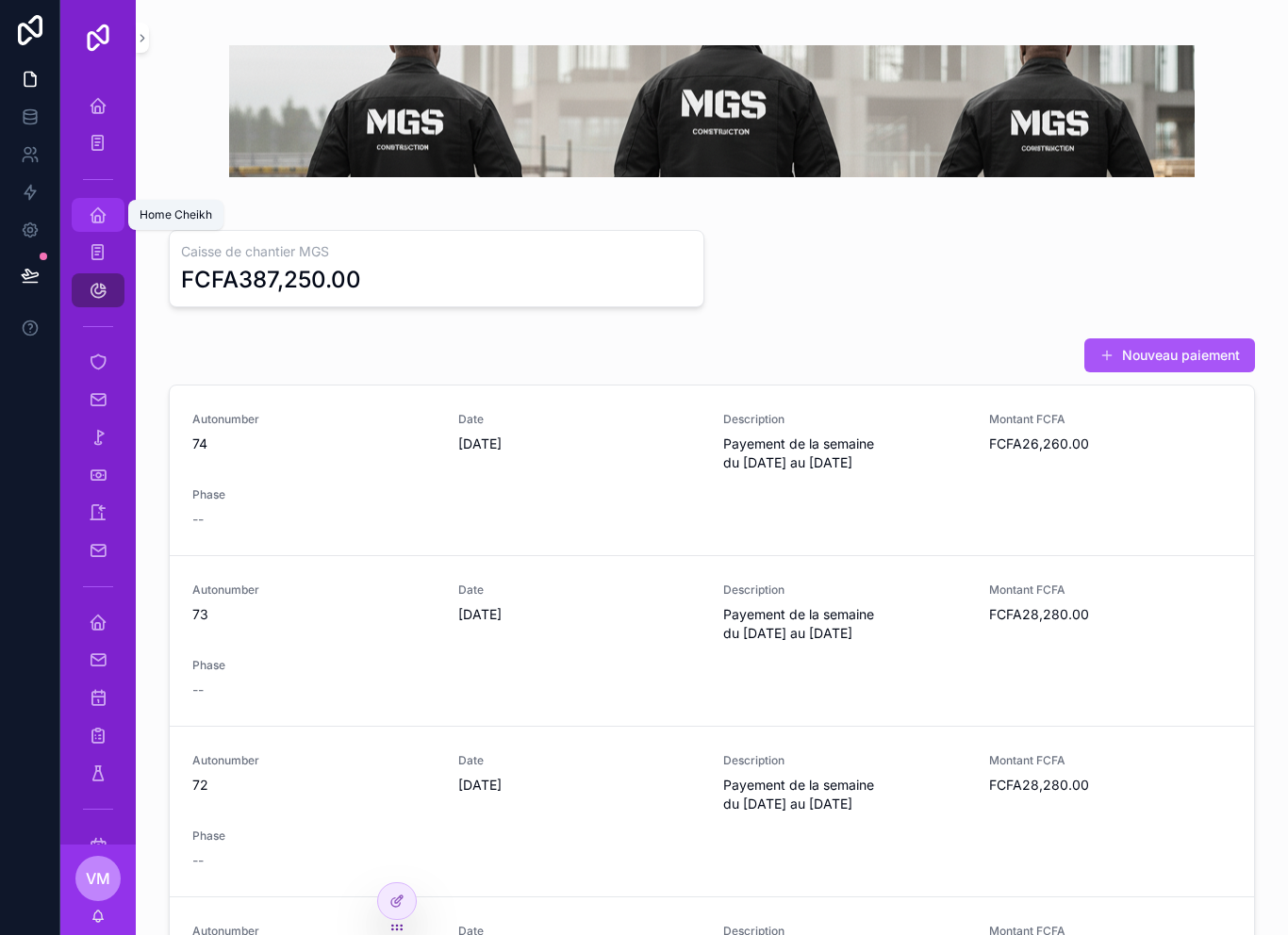
click at [93, 213] on icon "scrollable content" at bounding box center [98, 215] width 19 height 19
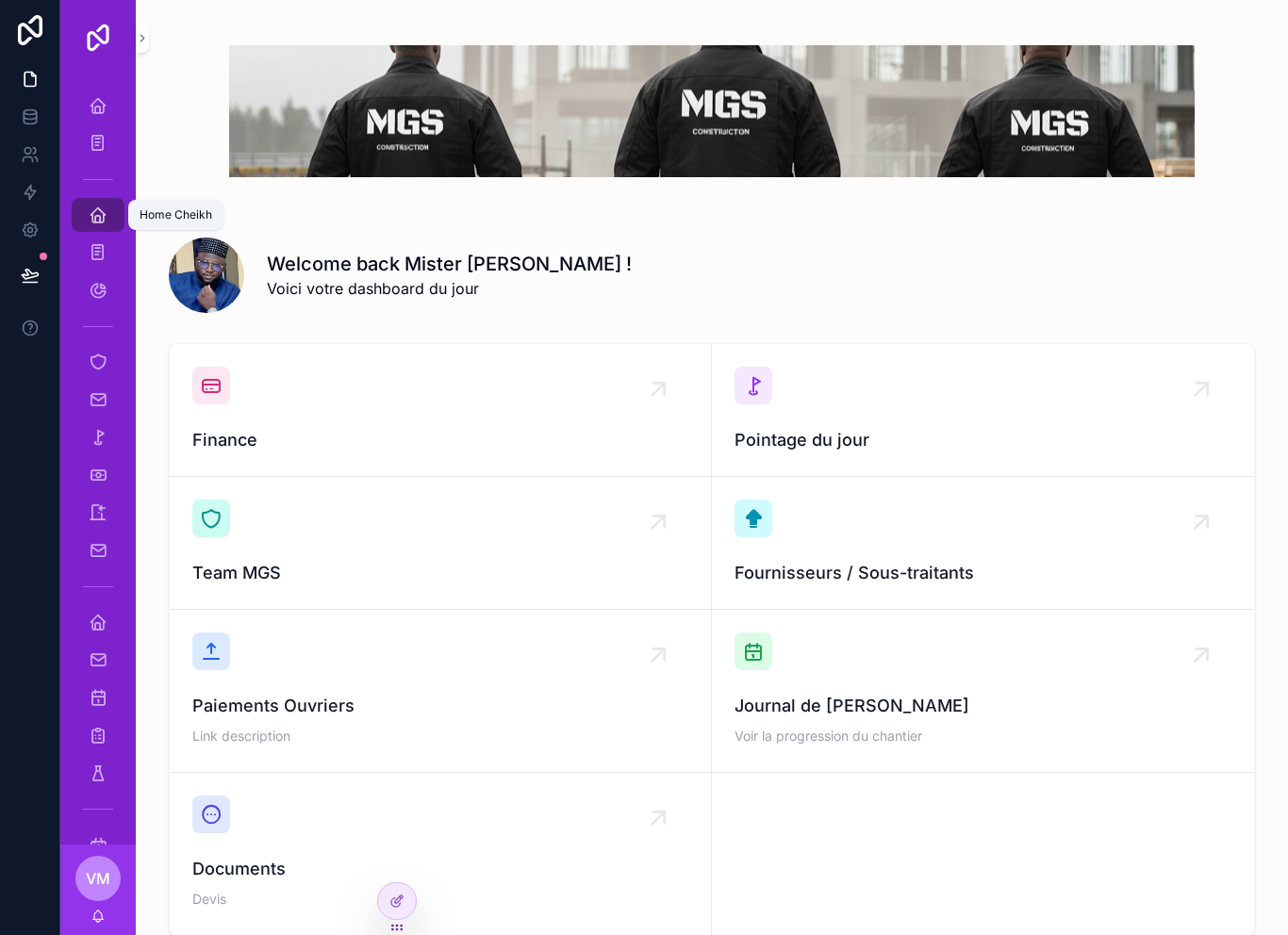
click at [93, 213] on icon "scrollable content" at bounding box center [98, 215] width 19 height 19
click at [106, 262] on span "scrollable content" at bounding box center [98, 253] width 19 height 19
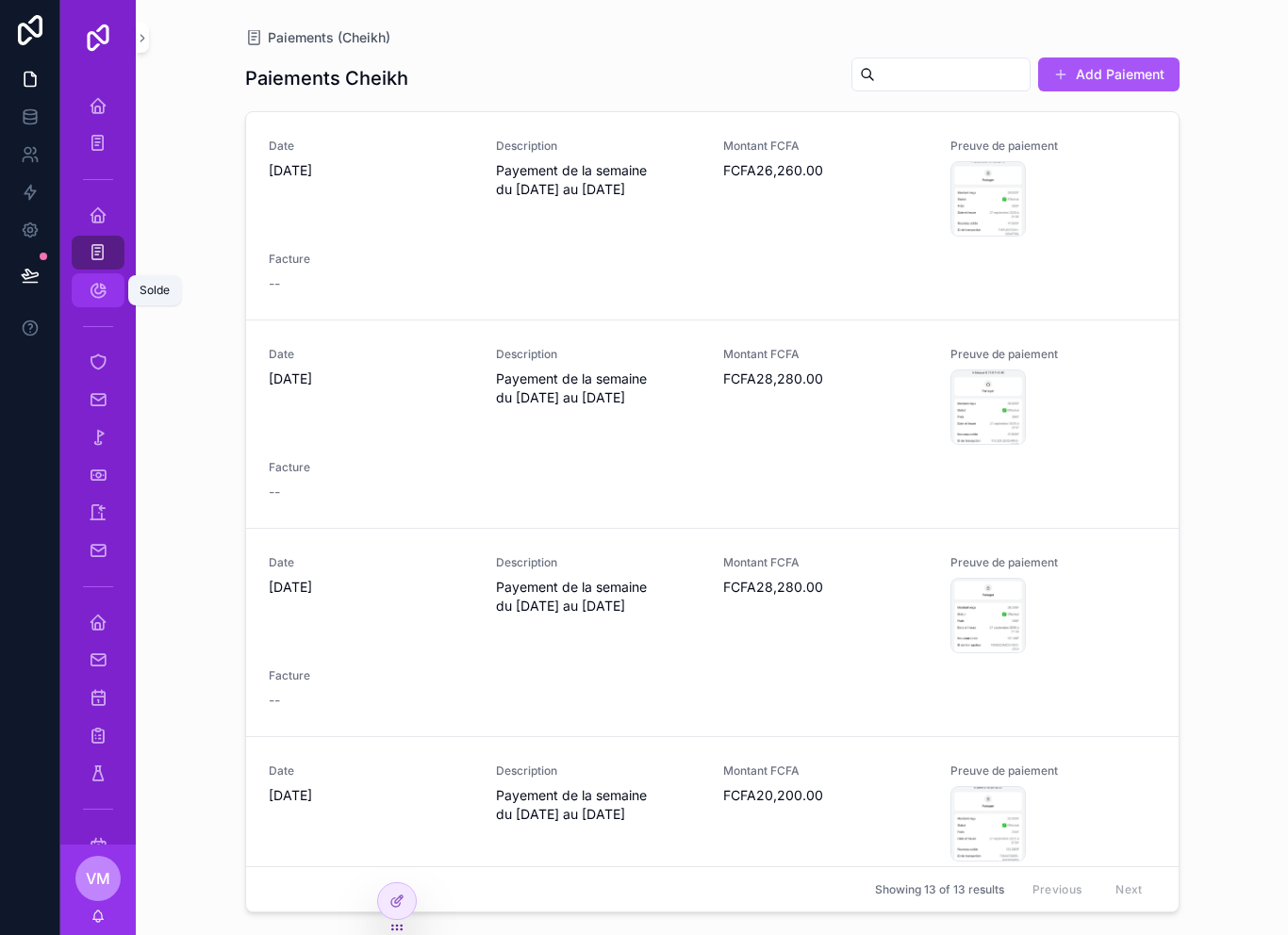
click at [110, 291] on div "Solde" at bounding box center [98, 291] width 30 height 30
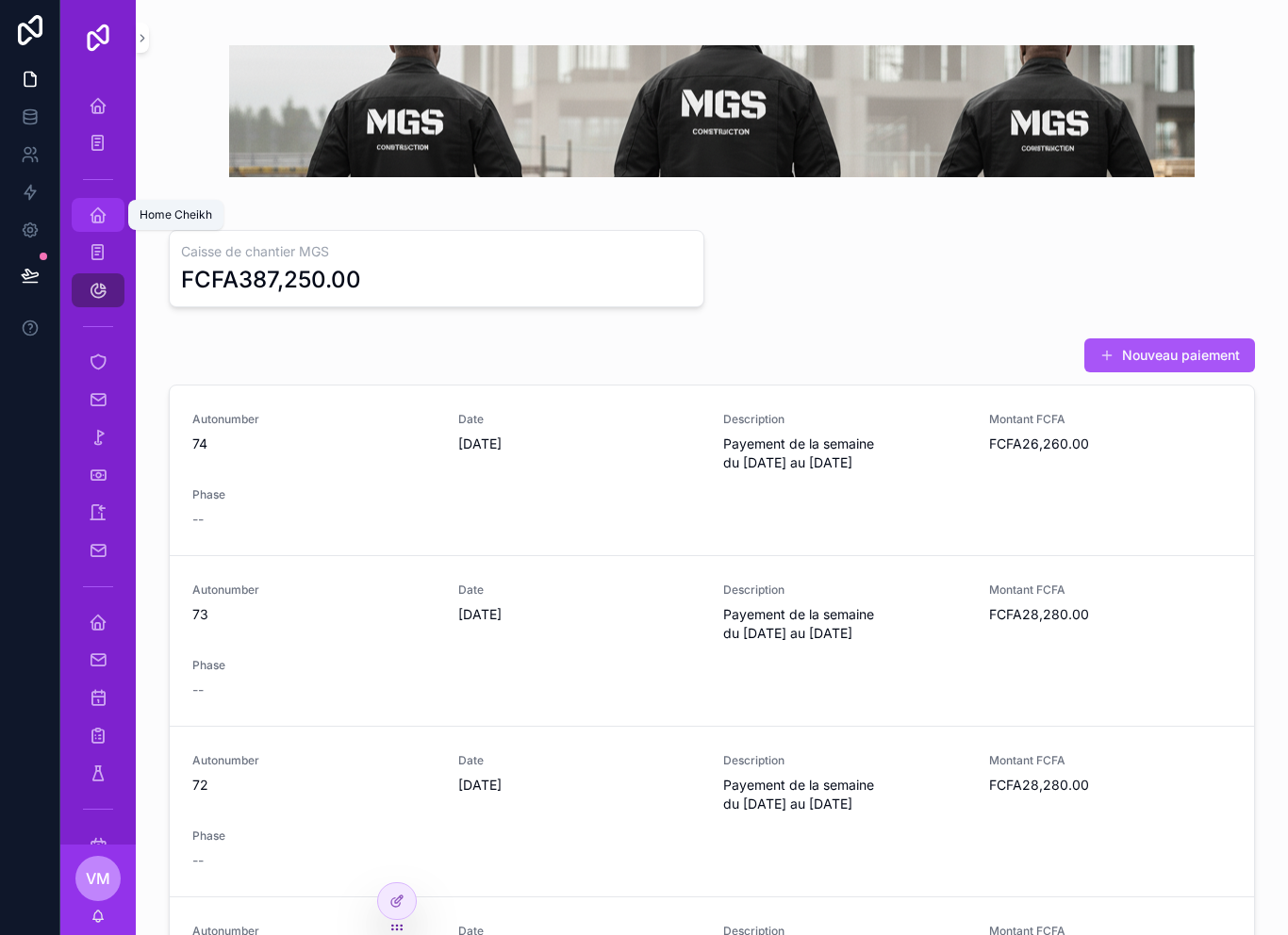
click at [93, 219] on icon "scrollable content" at bounding box center [98, 215] width 19 height 19
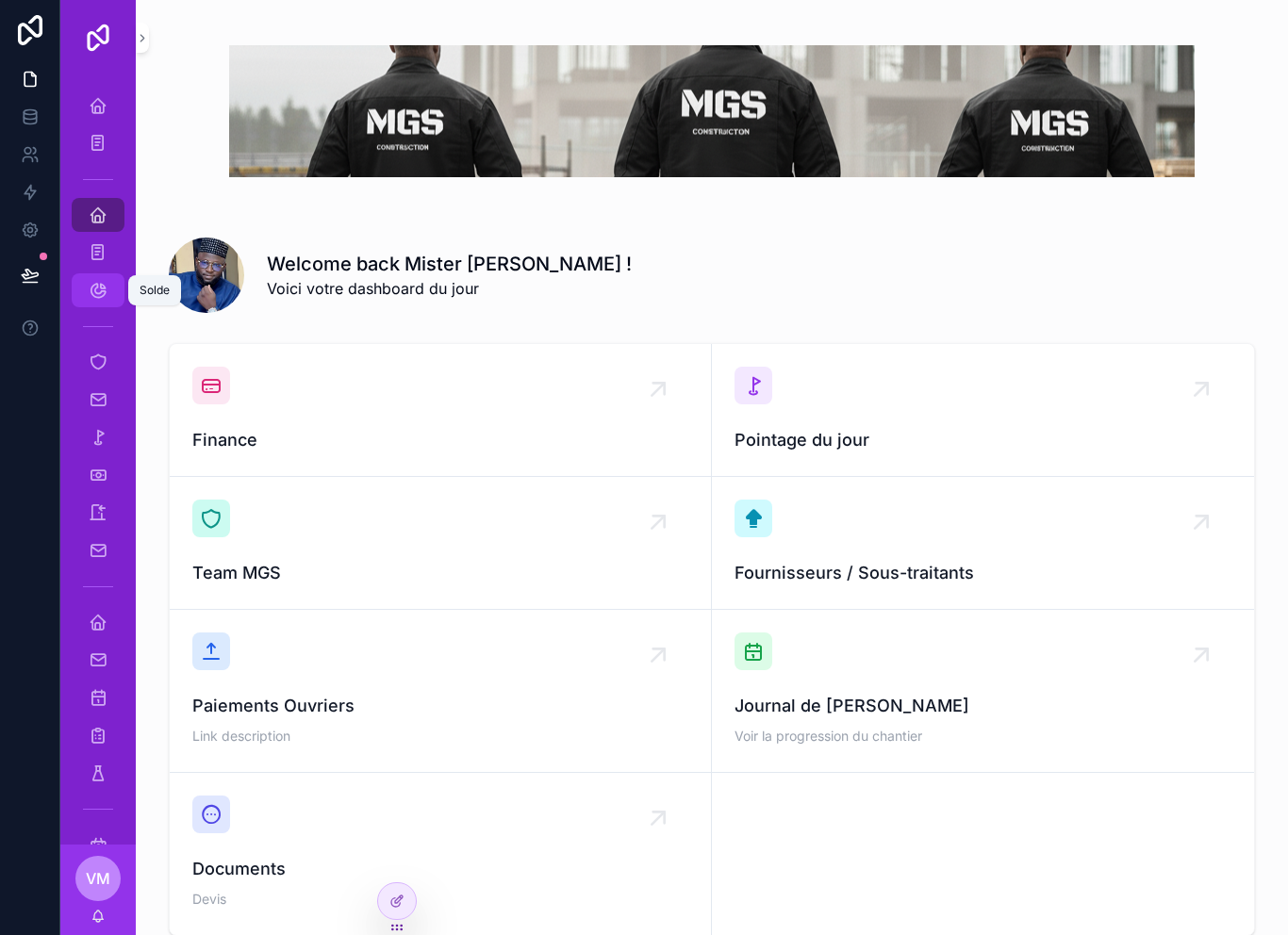
click at [92, 294] on icon "scrollable content" at bounding box center [98, 291] width 19 height 19
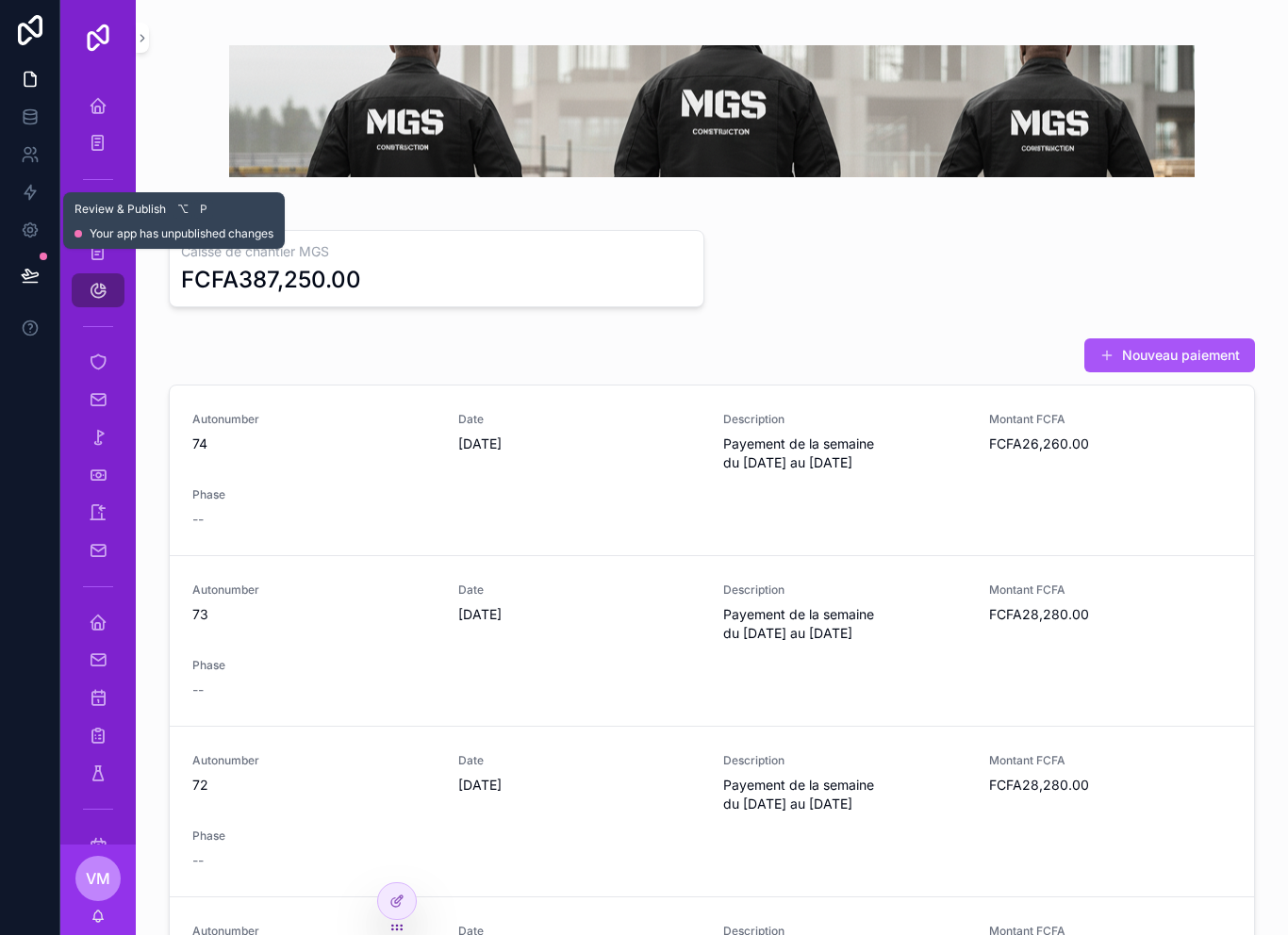
click at [41, 260] on button at bounding box center [30, 275] width 42 height 53
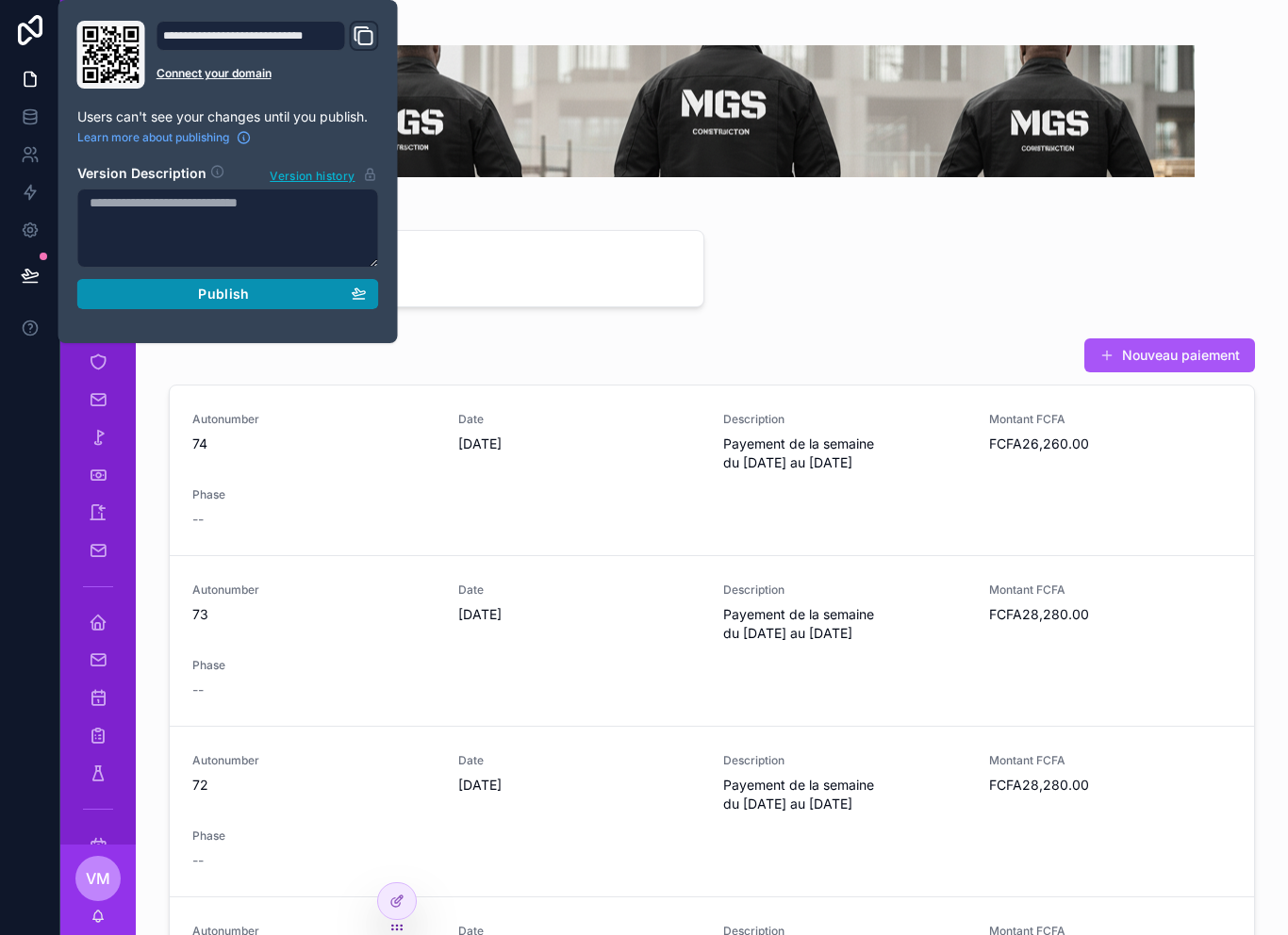
click at [128, 306] on button "Publish" at bounding box center [228, 294] width 302 height 30
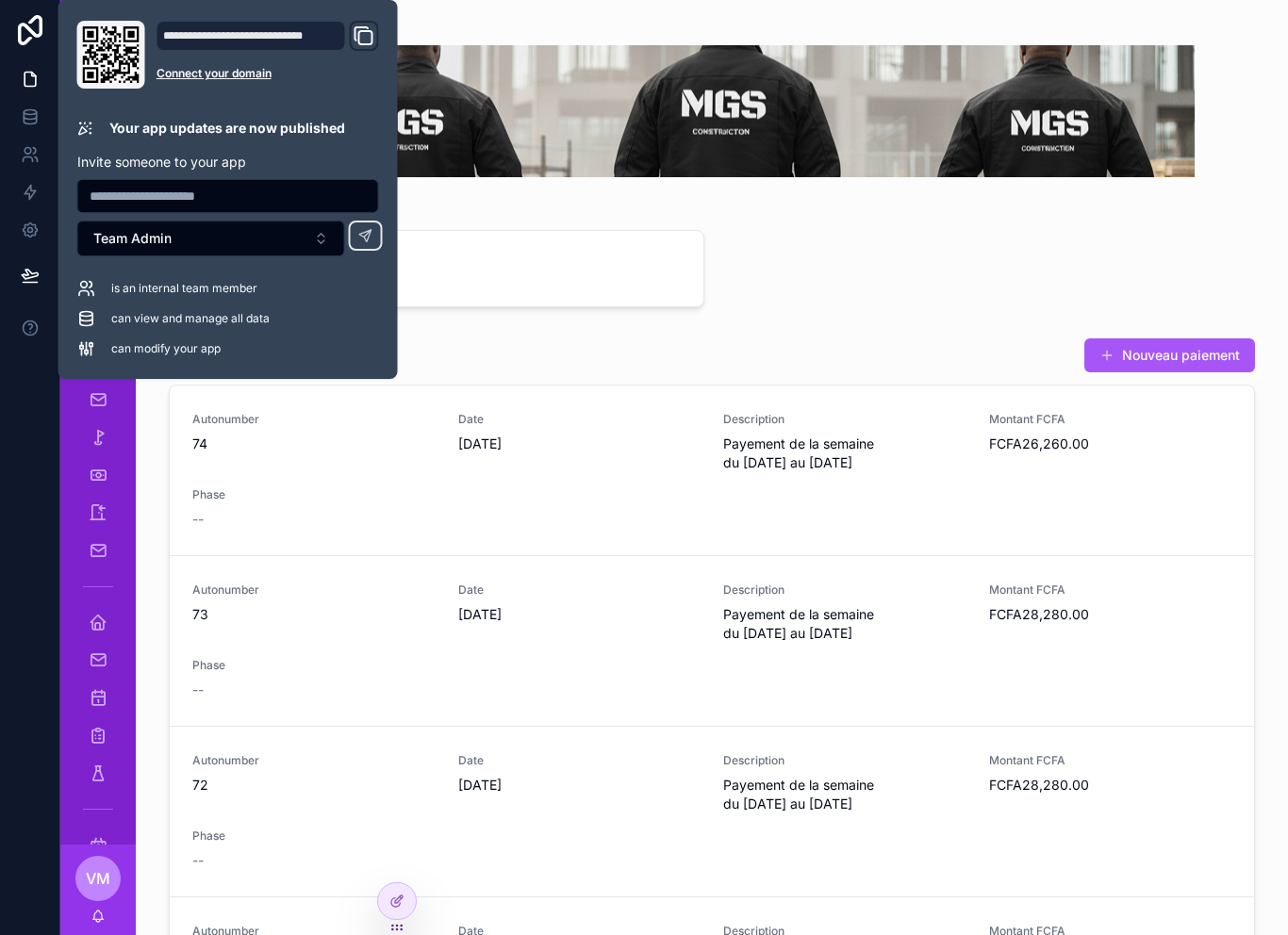
click at [21, 437] on div at bounding box center [30, 468] width 61 height 935
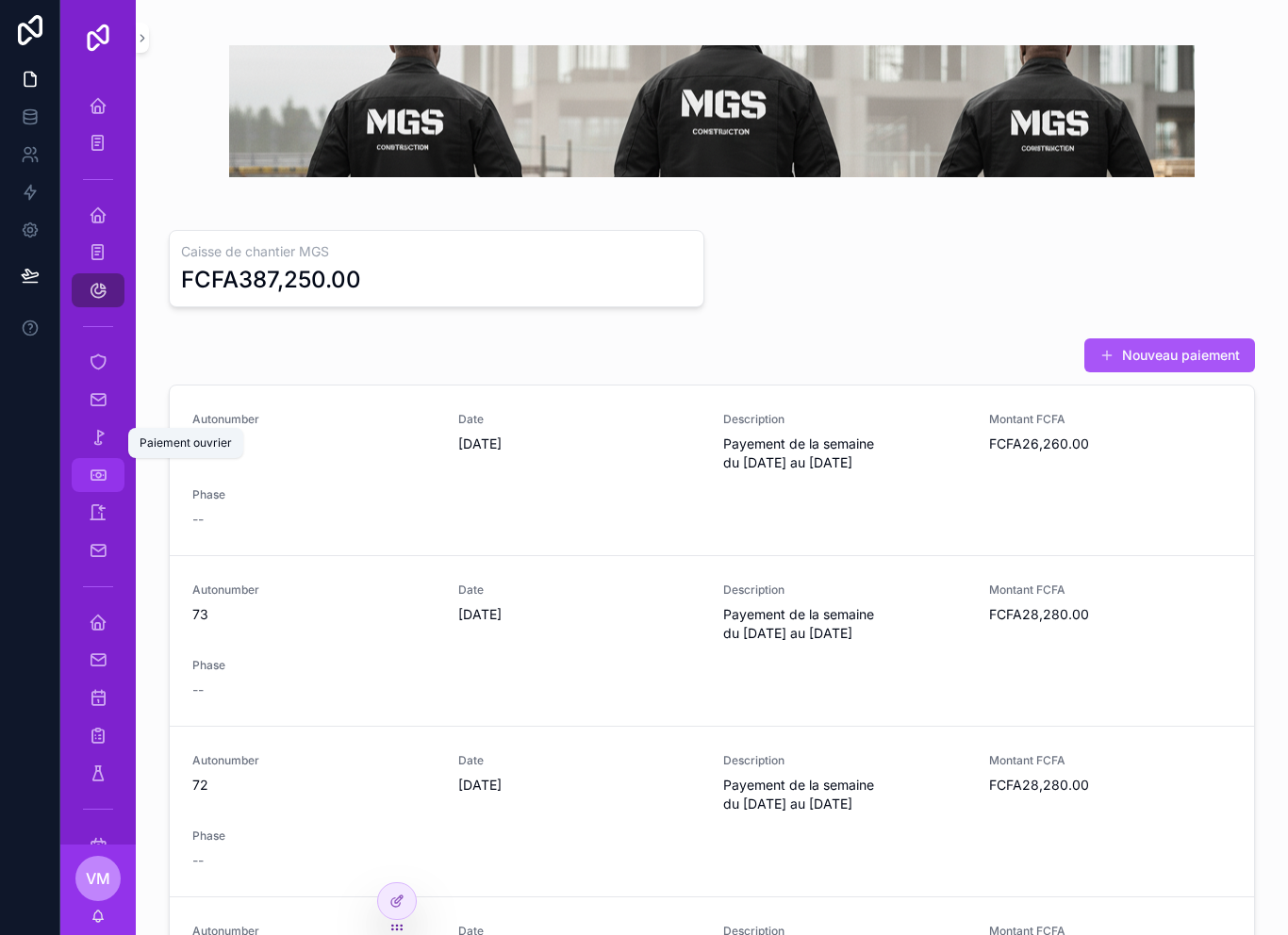
click at [105, 483] on icon "scrollable content" at bounding box center [98, 475] width 19 height 19
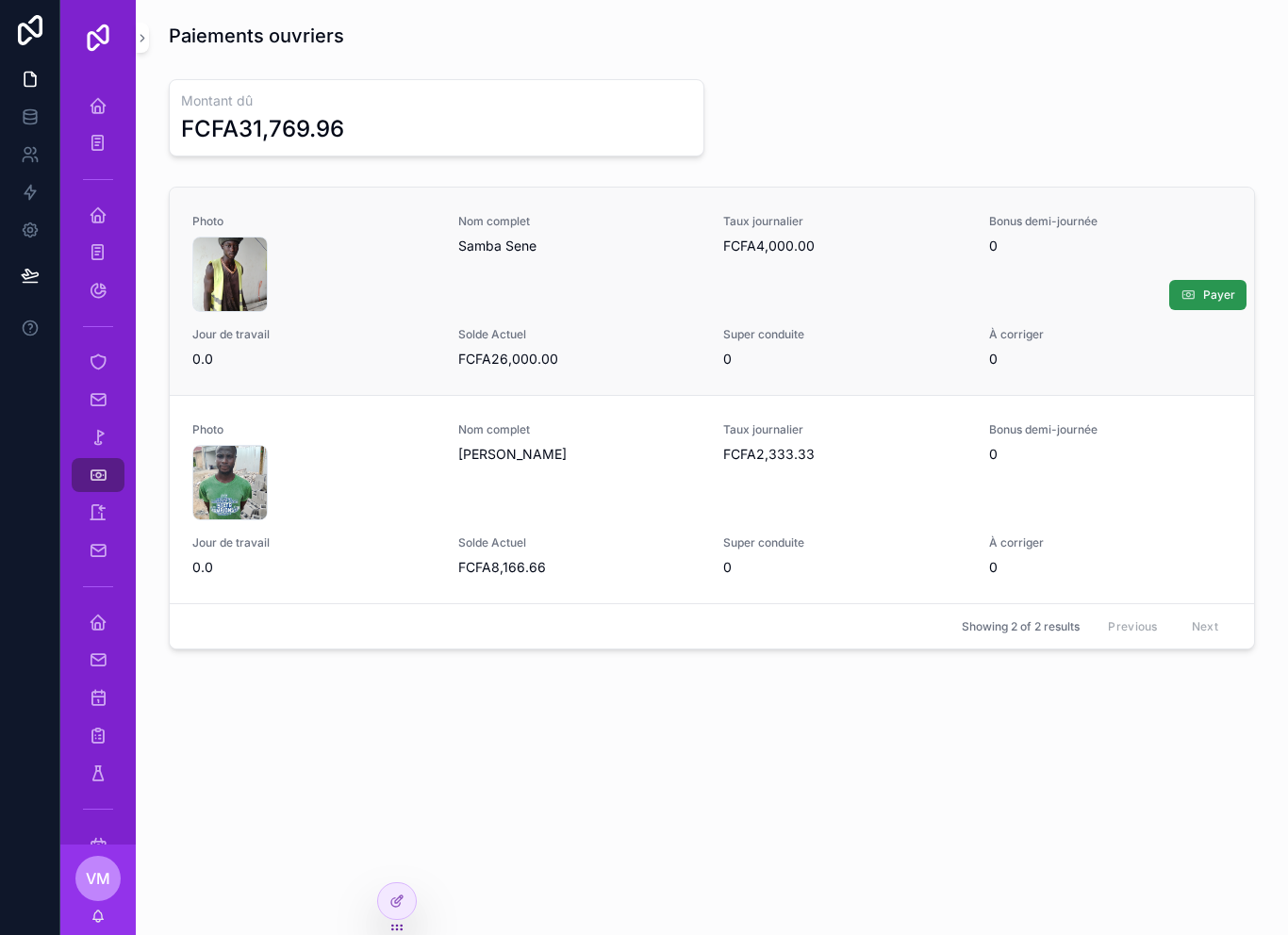
click at [1219, 290] on span "Payer" at bounding box center [1219, 295] width 32 height 15
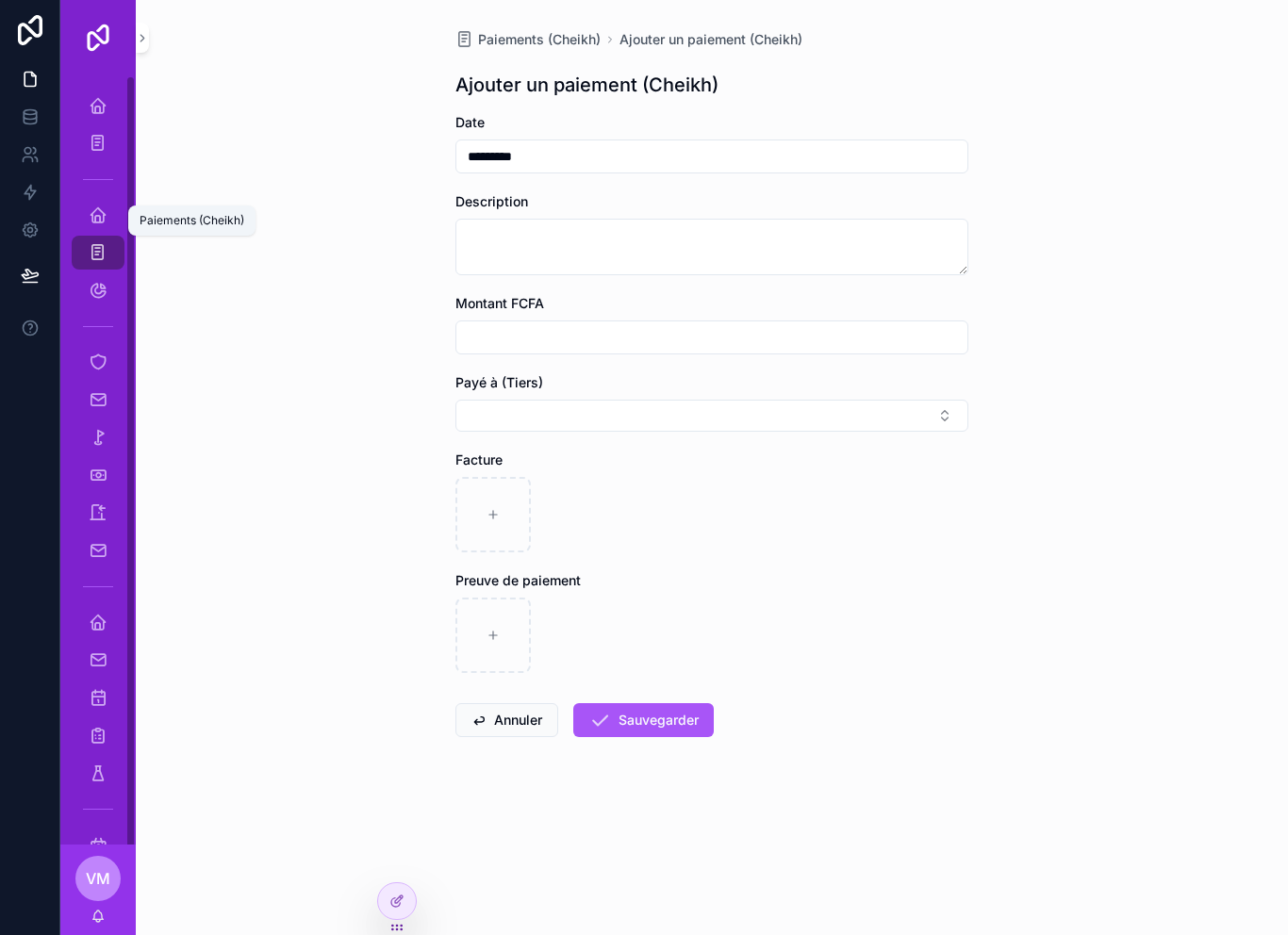
click at [92, 249] on icon "scrollable content" at bounding box center [97, 253] width 18 height 19
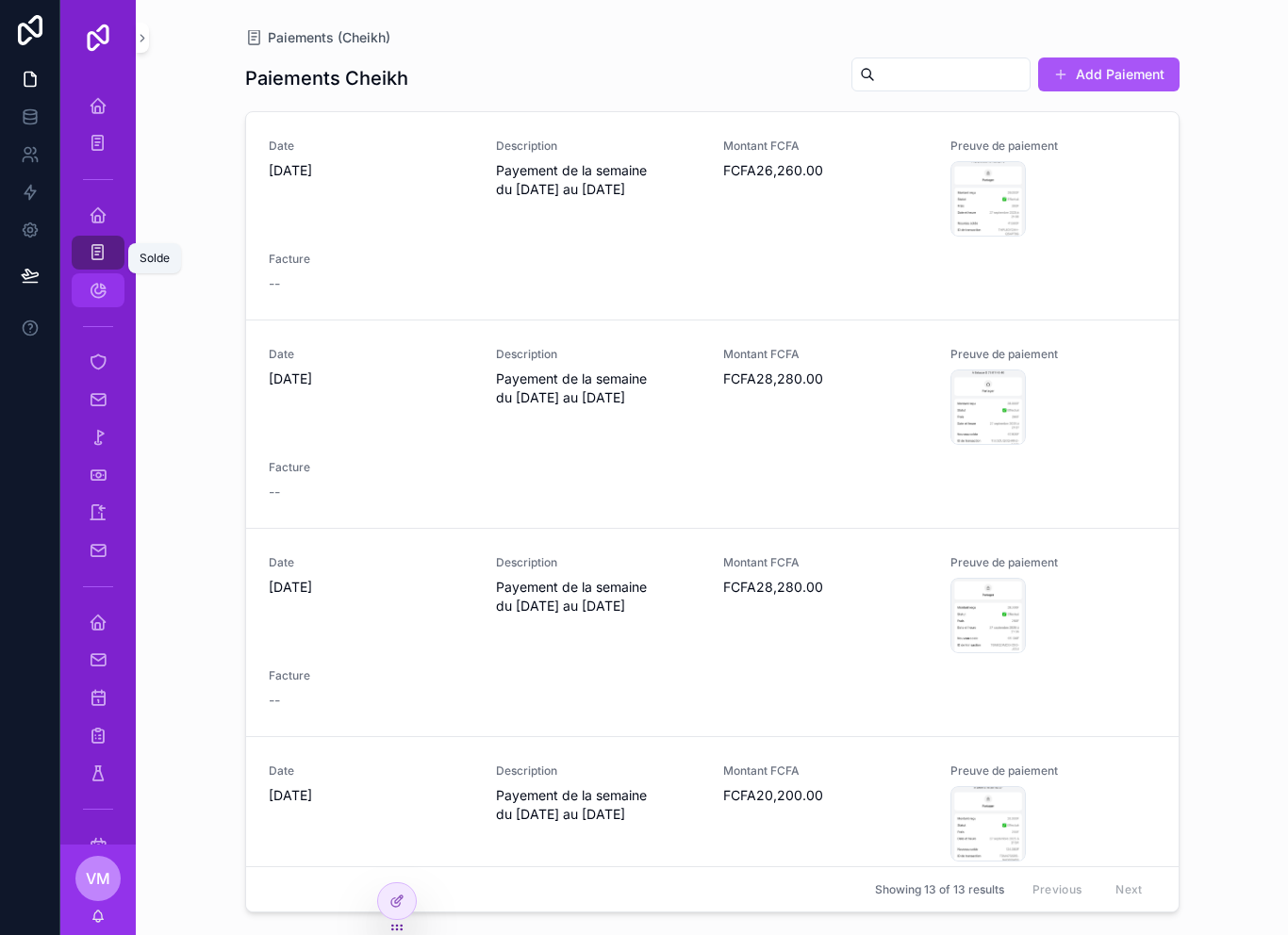
click at [108, 283] on div "Solde" at bounding box center [98, 291] width 30 height 30
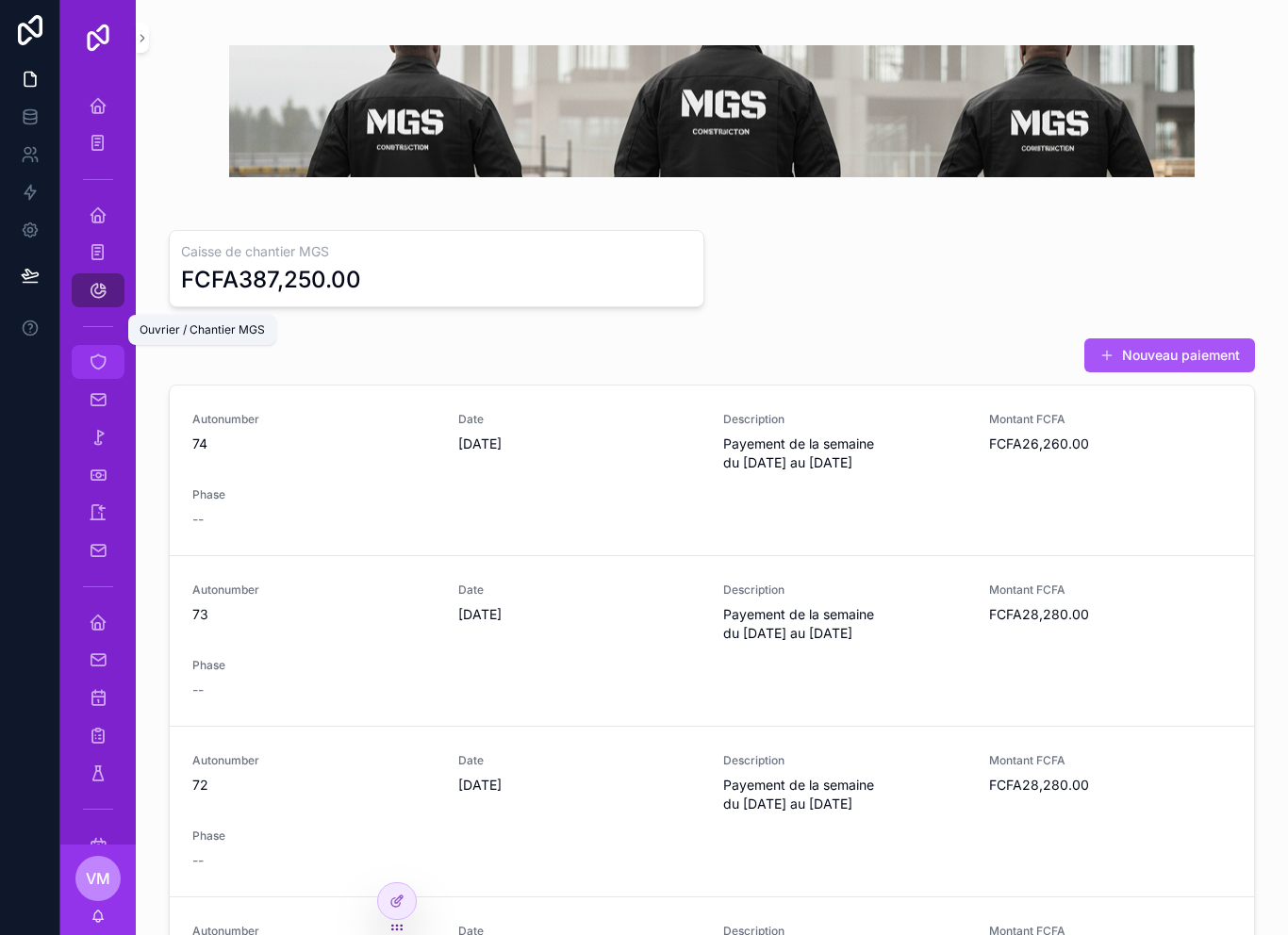
click at [103, 369] on icon "scrollable content" at bounding box center [98, 362] width 19 height 19
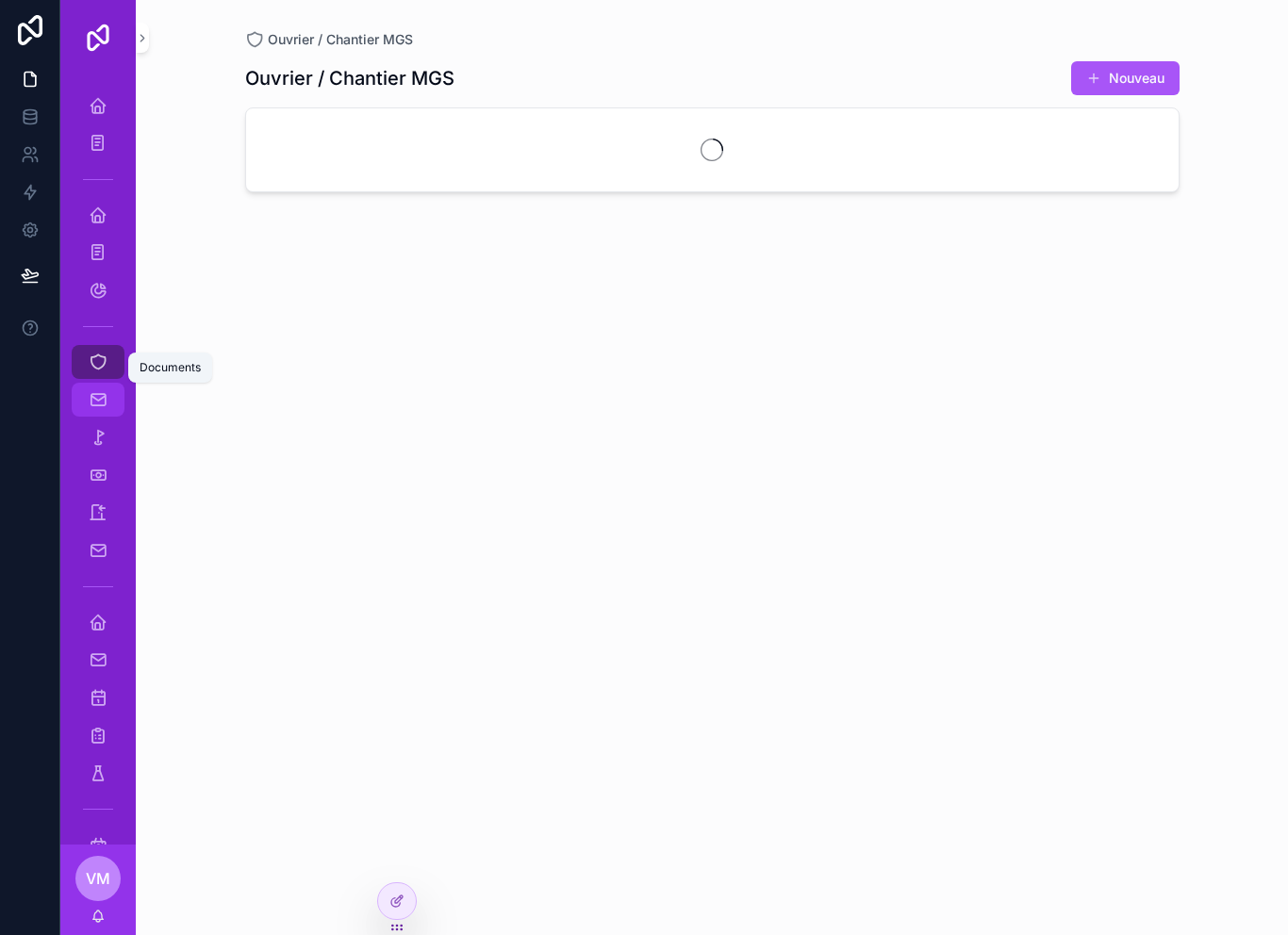
click at [98, 403] on icon "scrollable content" at bounding box center [98, 399] width 19 height 19
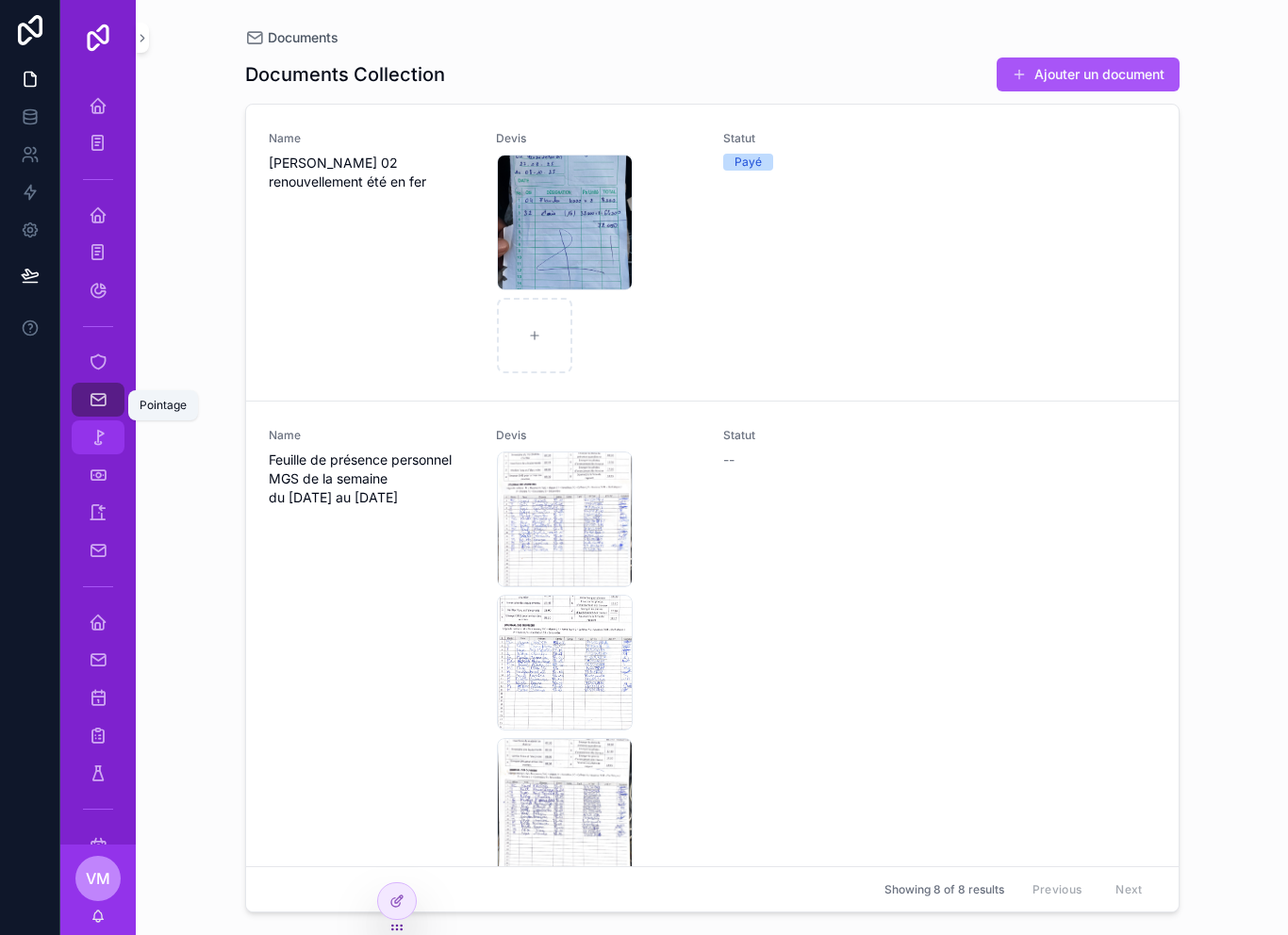
click at [96, 452] on link "Pointage" at bounding box center [98, 437] width 53 height 34
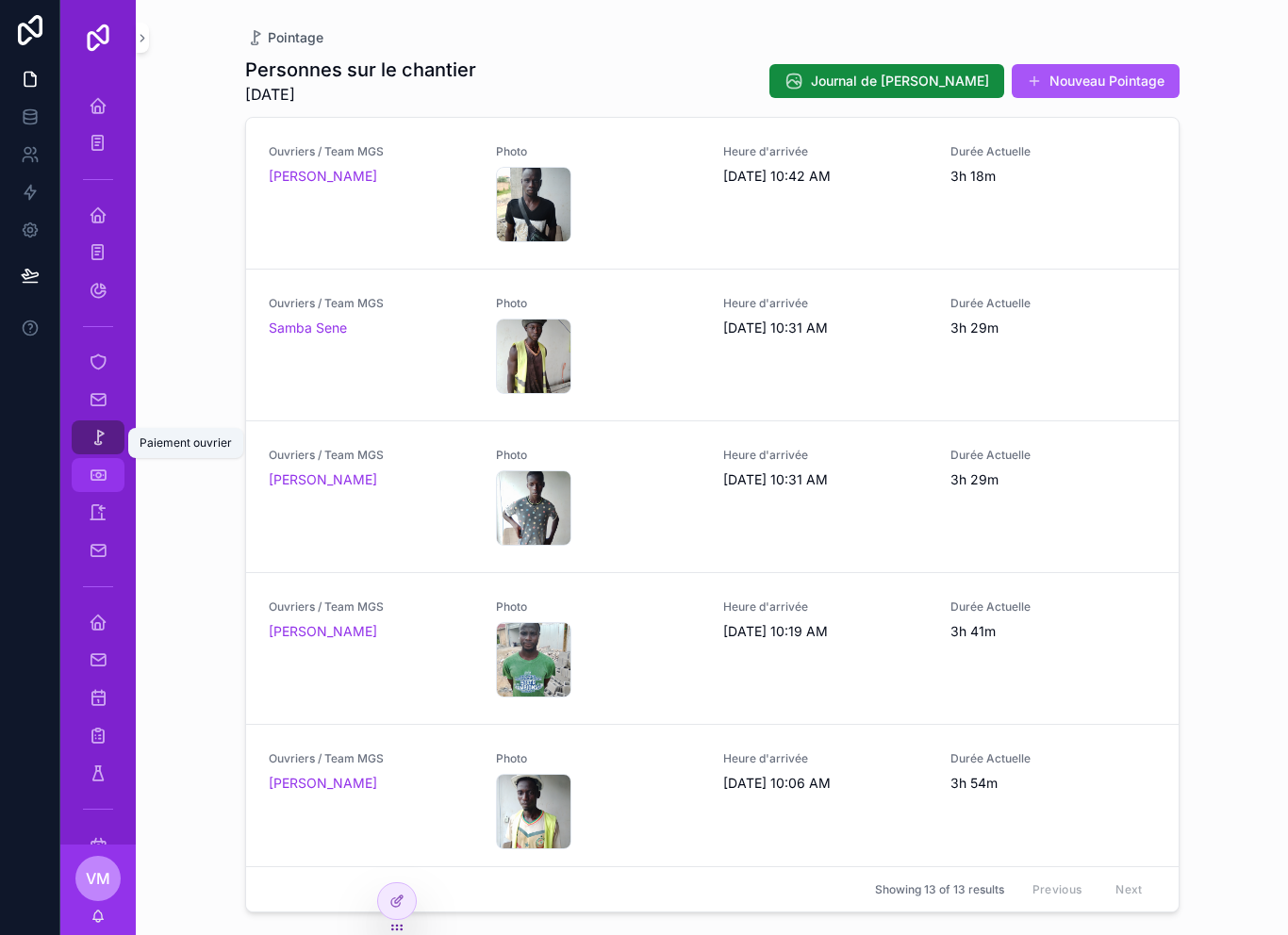
click at [100, 486] on div "Paiement ouvrier" at bounding box center [98, 475] width 30 height 30
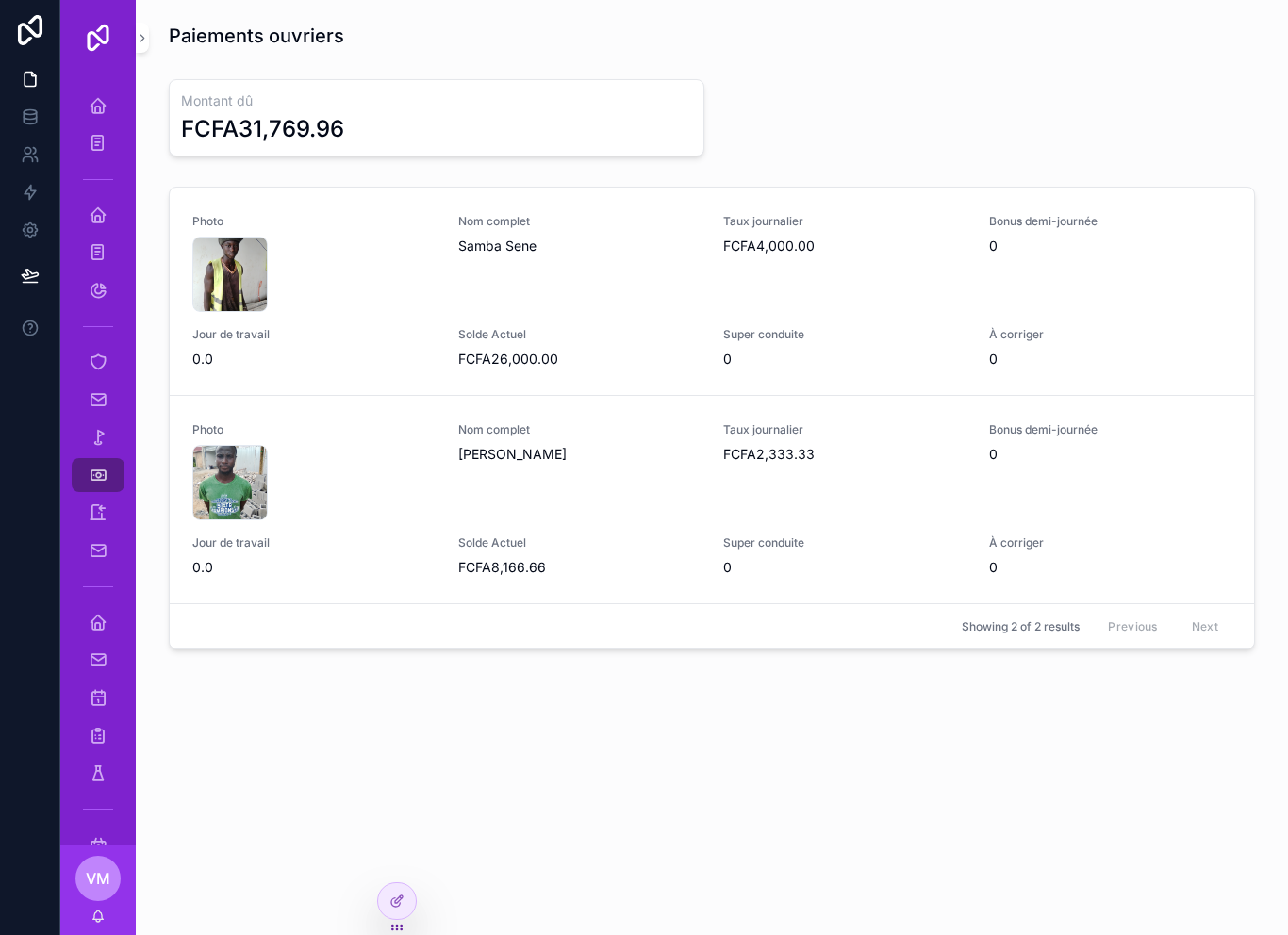
click at [279, 716] on div "Paiements ouvriers Montant dû FCFA31,769.96 Photo 17585337715873029376533780084…" at bounding box center [711, 393] width 1152 height 785
click at [97, 439] on icon "scrollable content" at bounding box center [98, 437] width 19 height 19
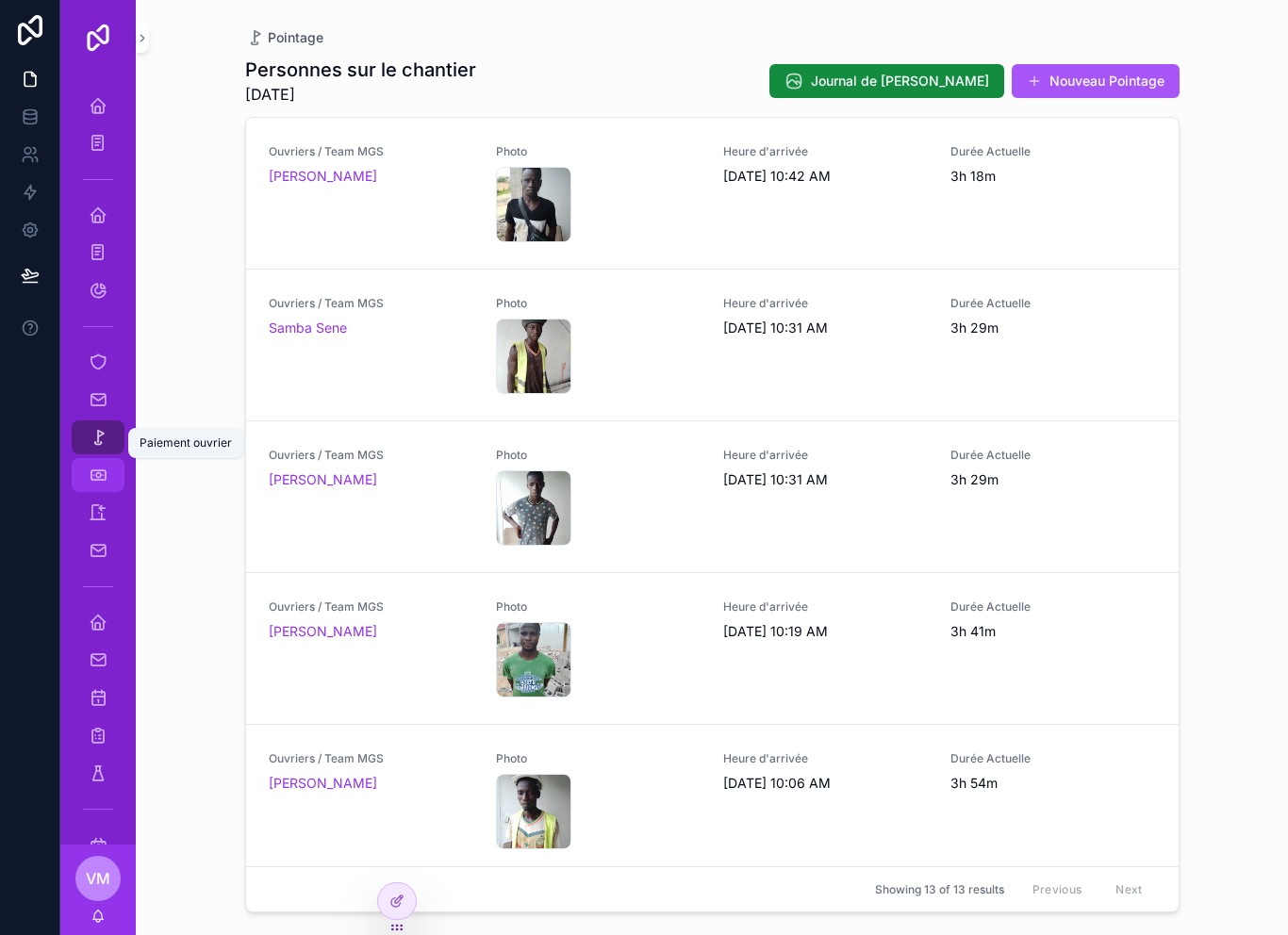
click at [95, 480] on icon "scrollable content" at bounding box center [98, 475] width 19 height 19
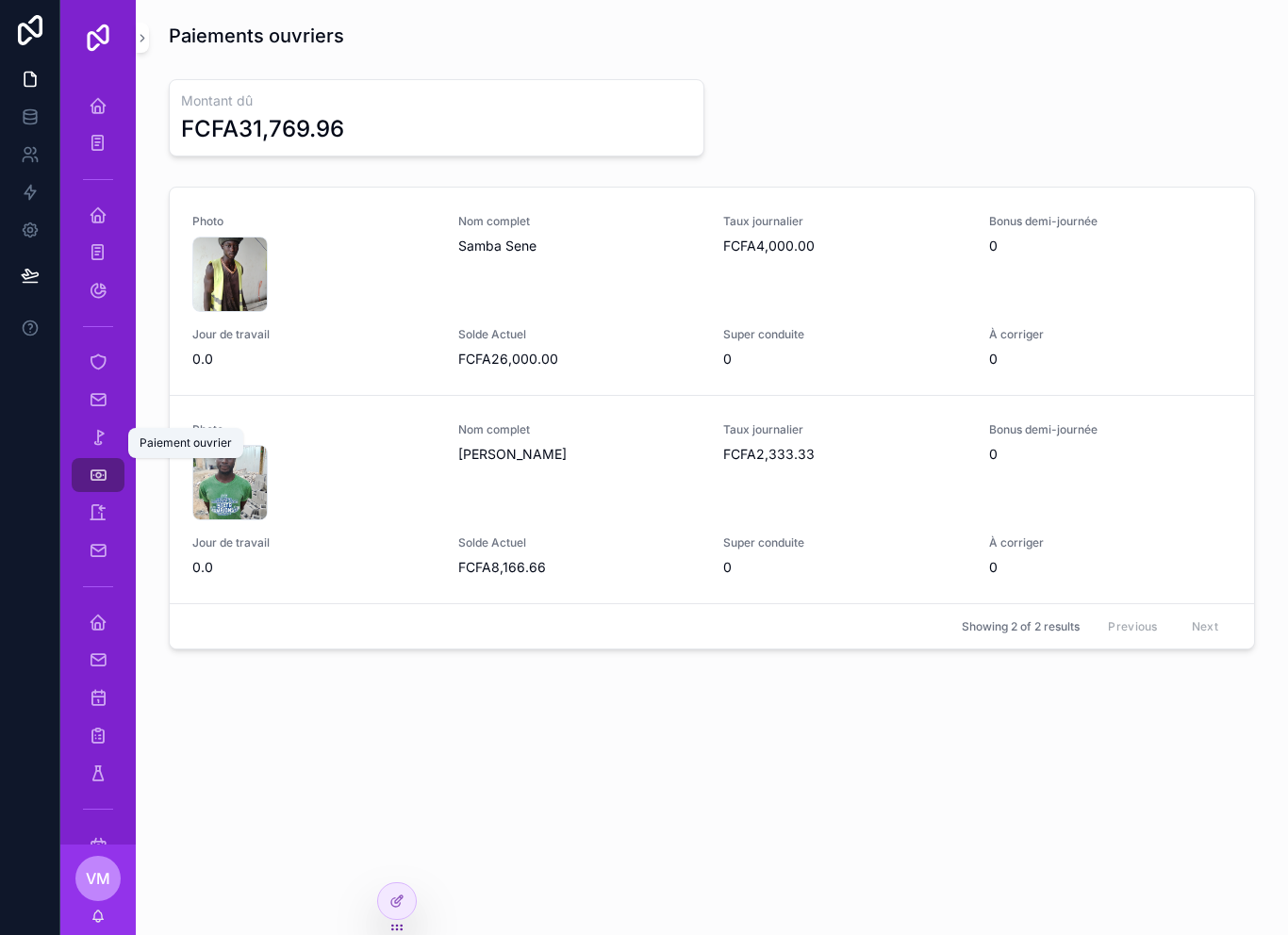
click at [246, 746] on div "Paiements ouvriers Montant dû FCFA31,769.96 Photo 17585337715873029376533780084…" at bounding box center [711, 393] width 1152 height 785
click at [95, 219] on icon "scrollable content" at bounding box center [98, 215] width 19 height 19
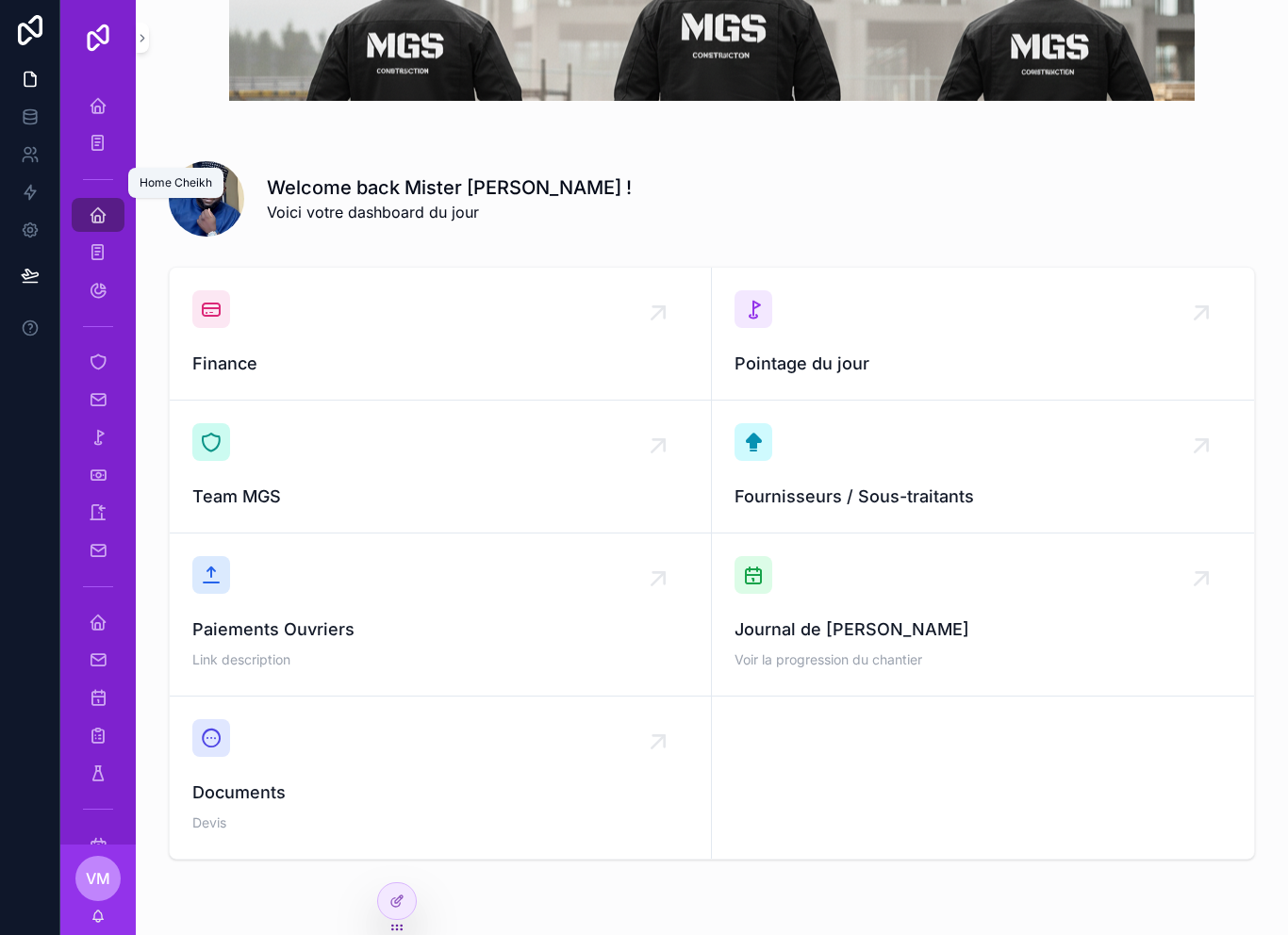
scroll to position [78, 0]
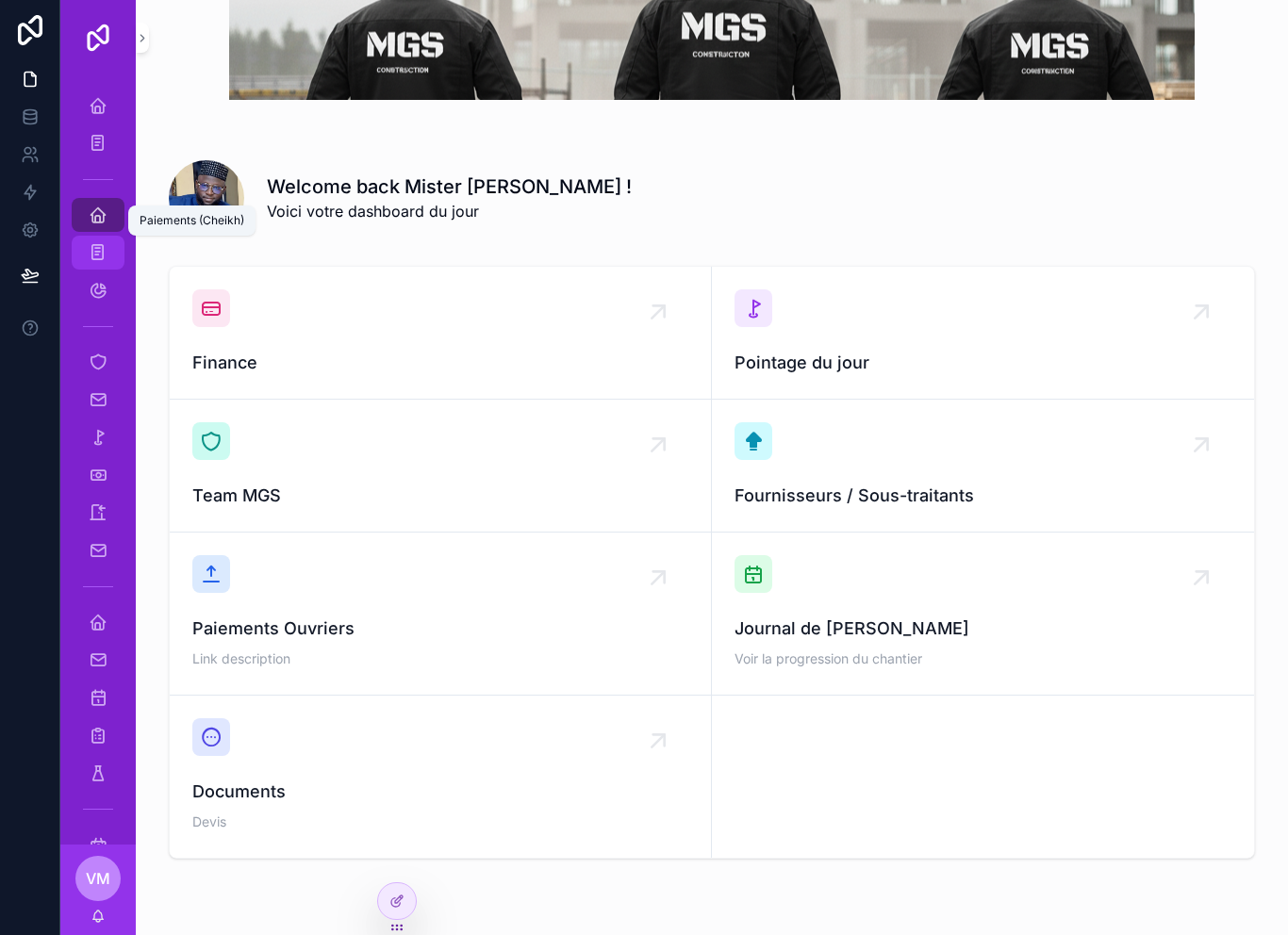
click at [101, 258] on icon "scrollable content" at bounding box center [97, 253] width 18 height 19
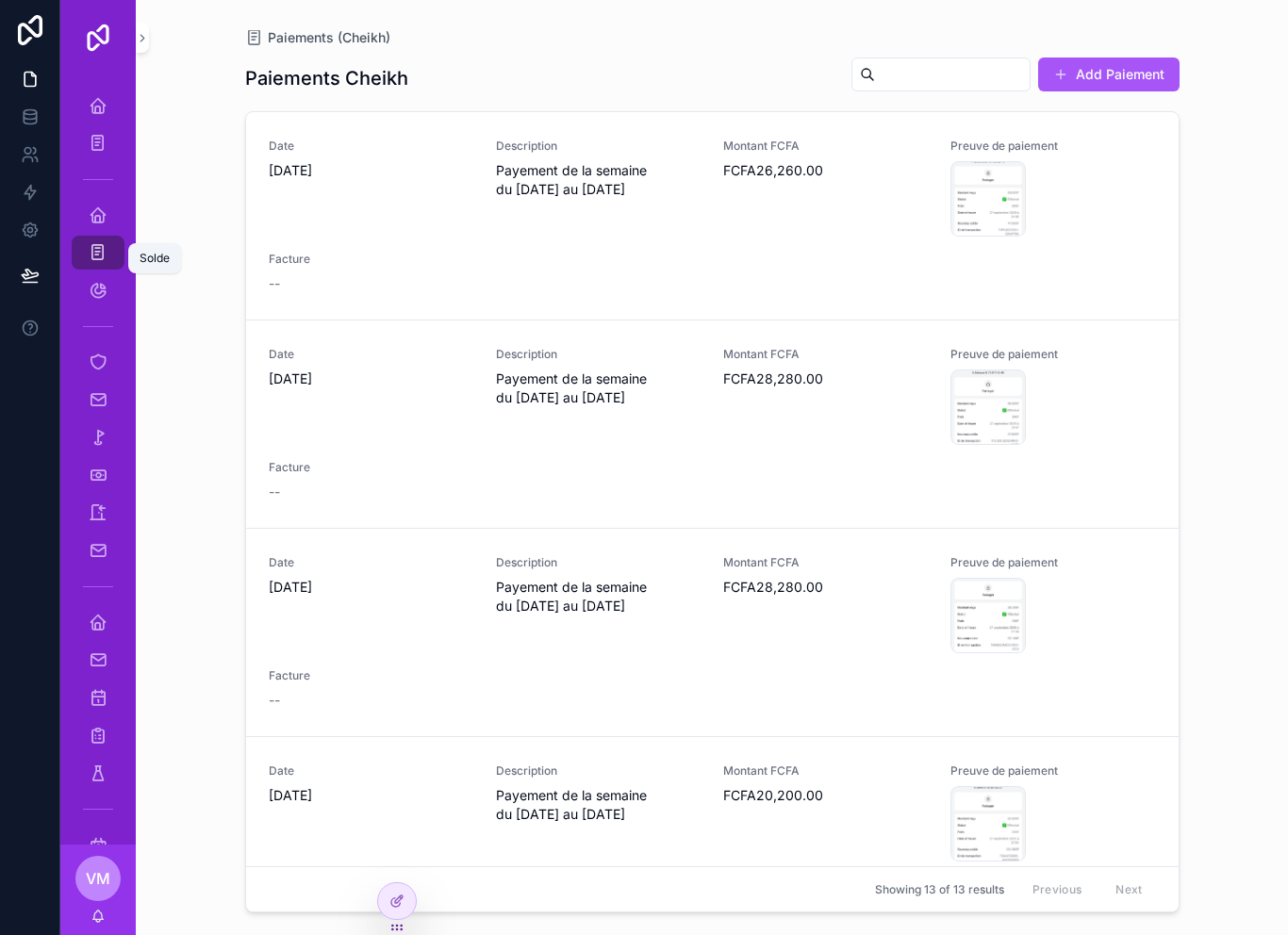
click at [97, 317] on div "scrollable content" at bounding box center [98, 326] width 53 height 30
click at [97, 300] on span "scrollable content" at bounding box center [98, 291] width 19 height 19
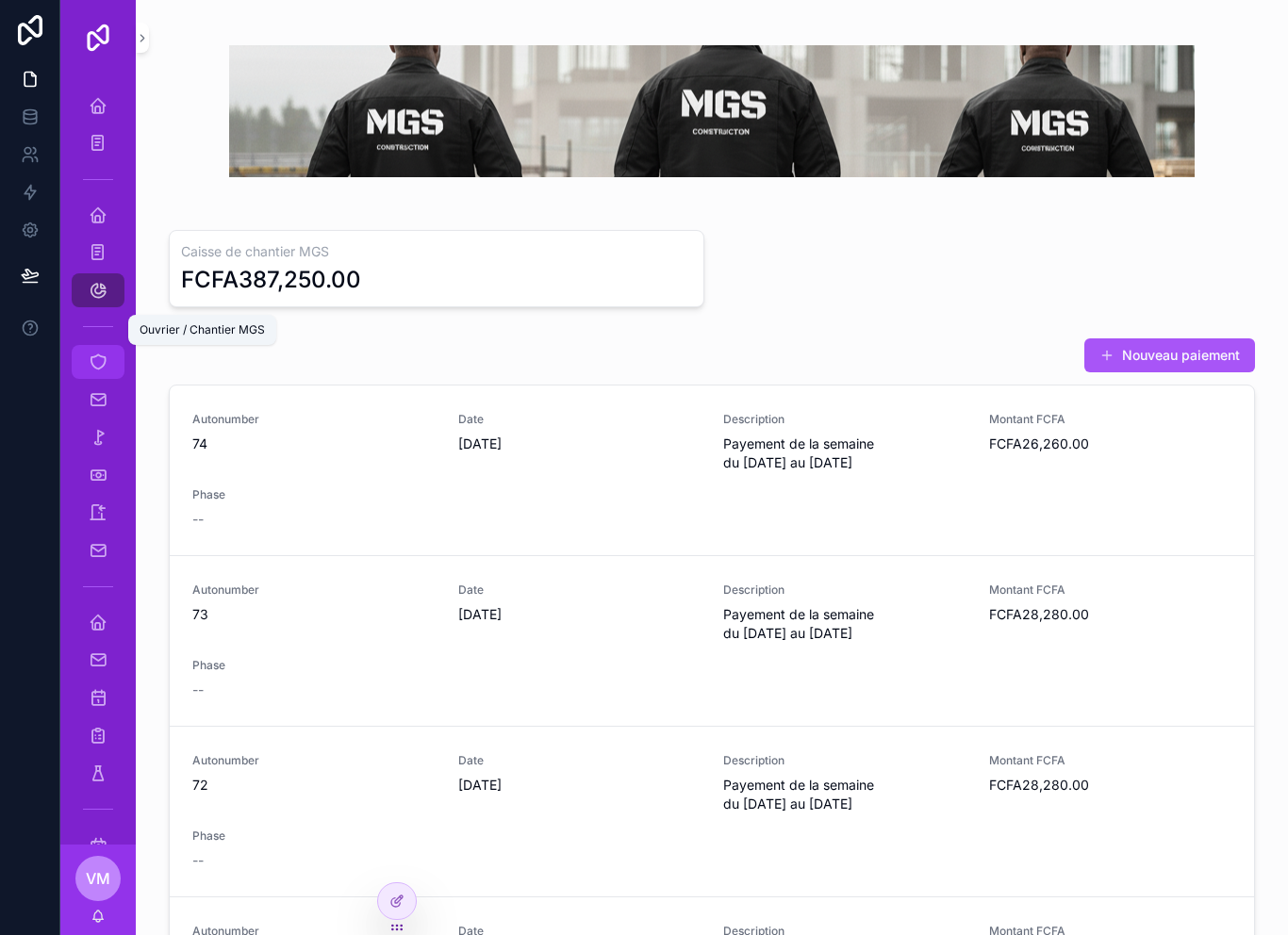
click at [84, 373] on div "Ouvrier / Chantier MGS" at bounding box center [98, 362] width 30 height 30
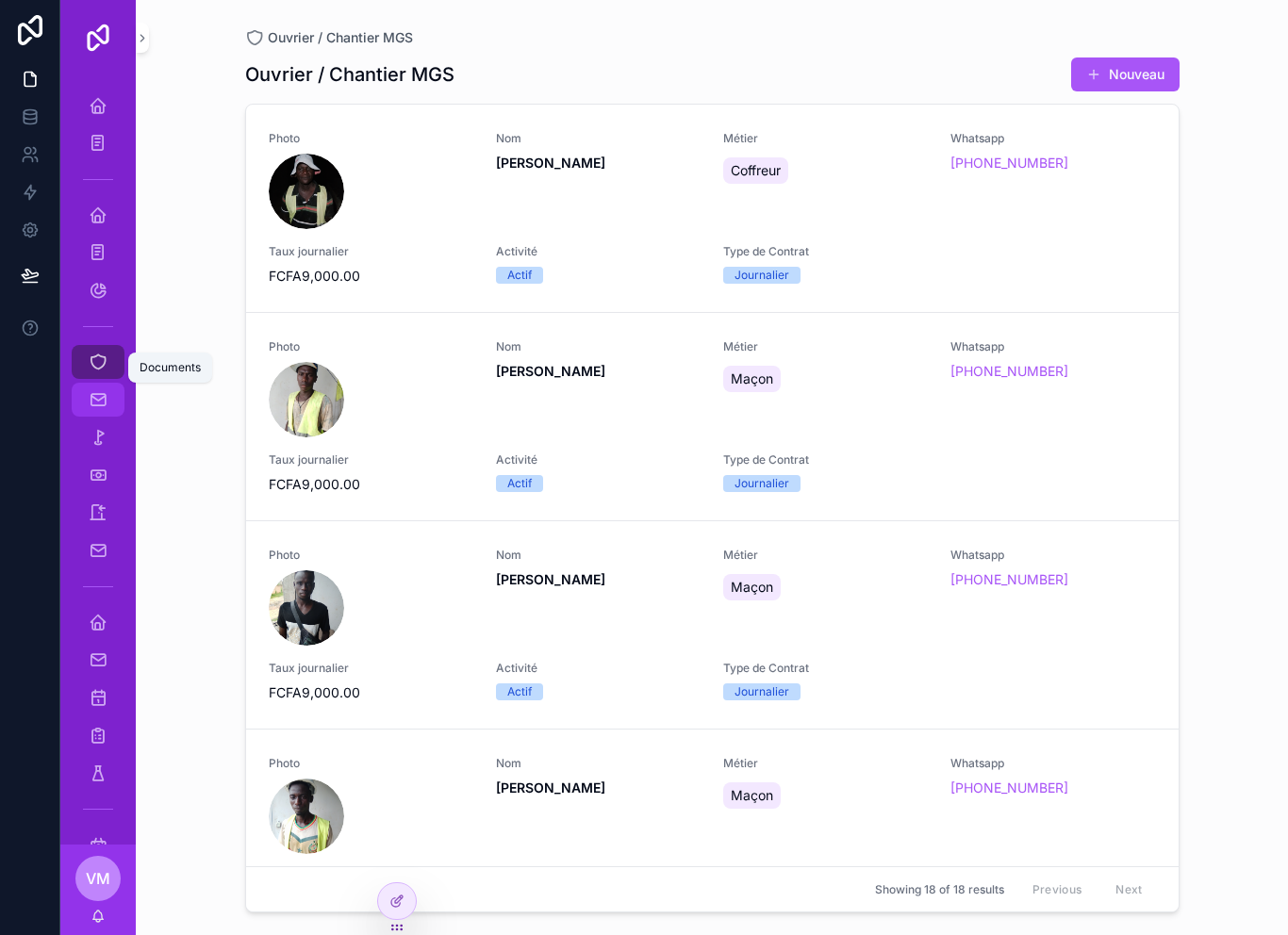
click at [96, 398] on icon "scrollable content" at bounding box center [98, 399] width 19 height 19
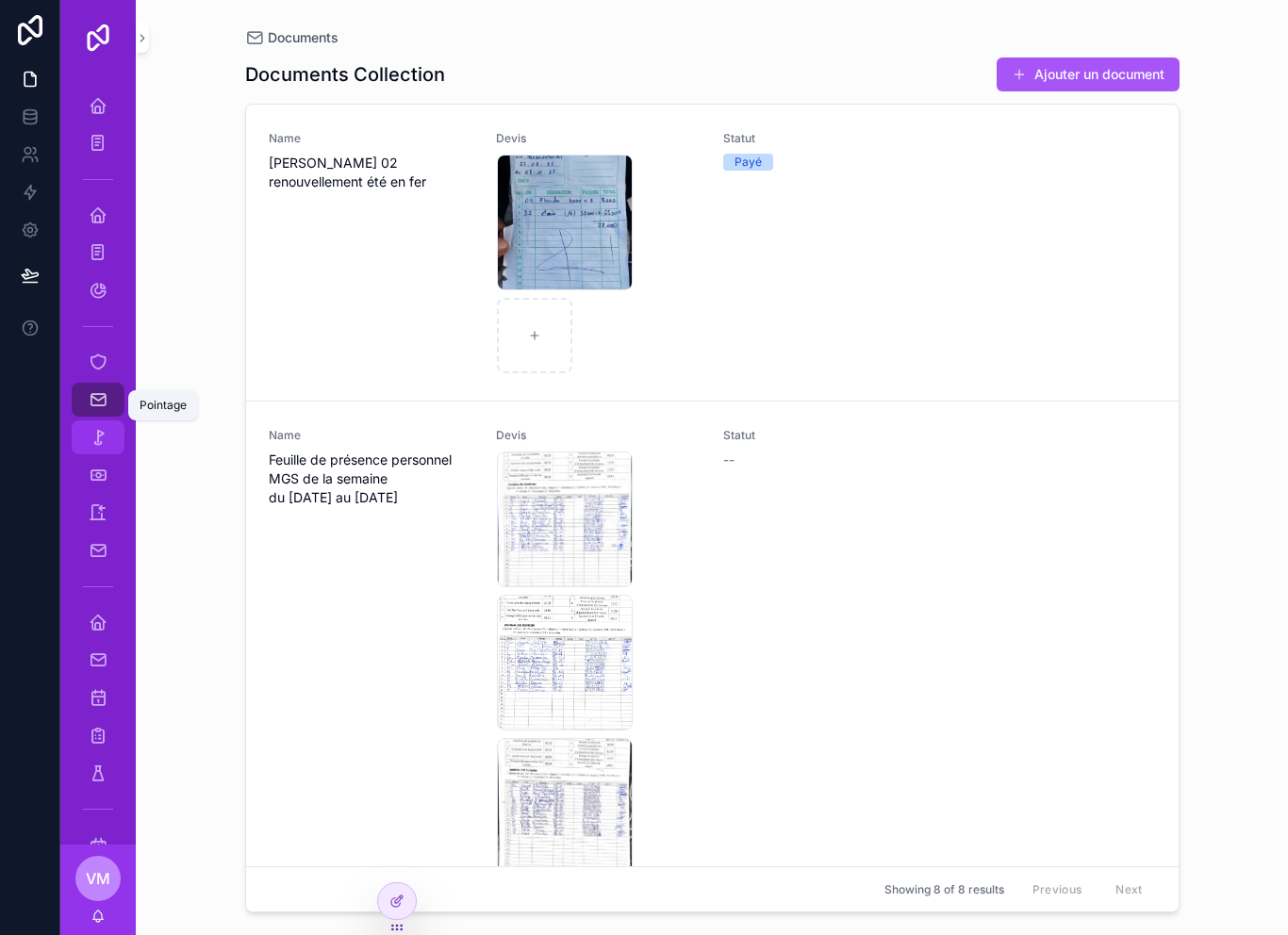
click at [102, 449] on div "Pointage" at bounding box center [98, 437] width 30 height 30
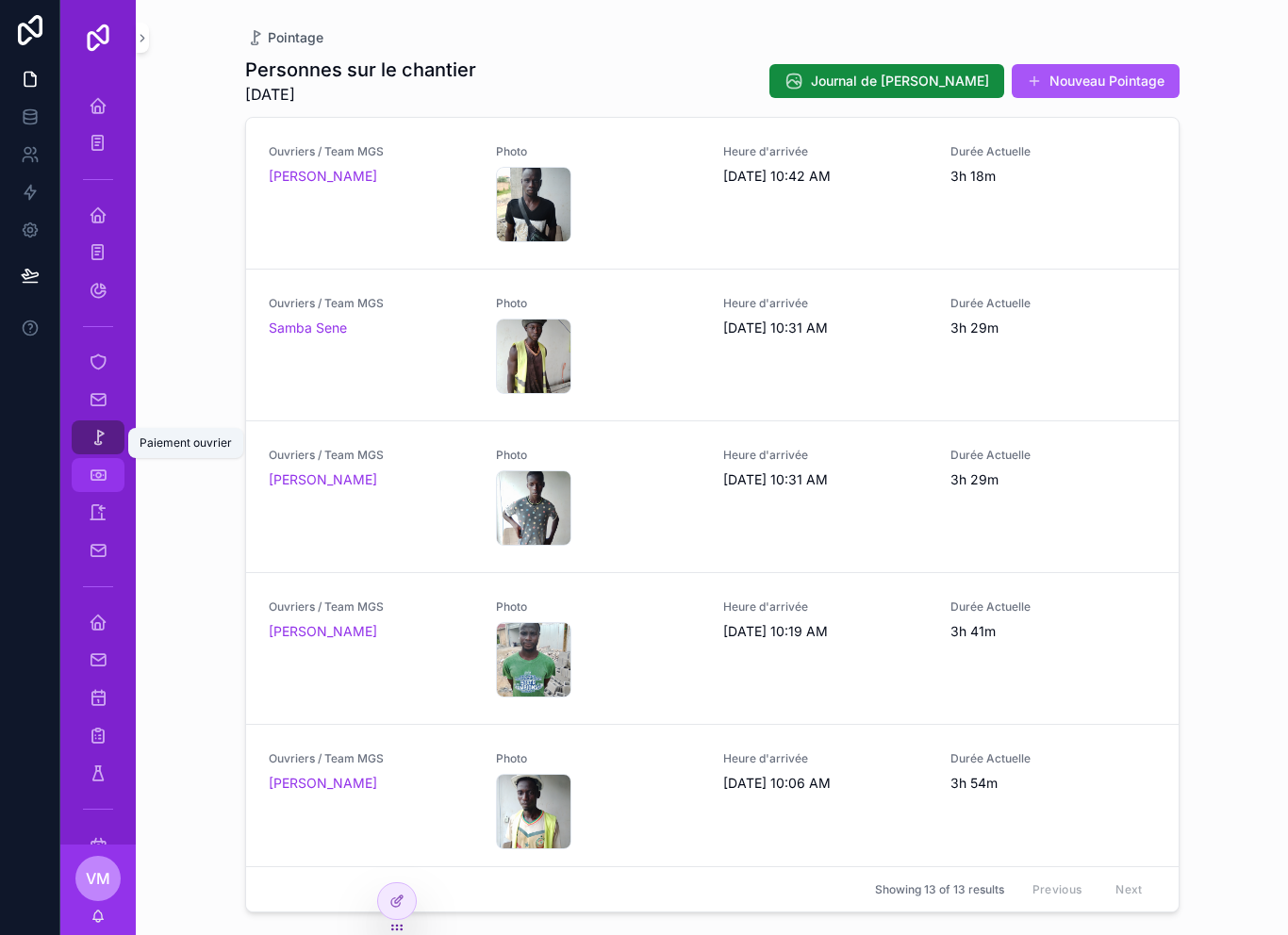
click at [95, 486] on div "Paiement ouvrier" at bounding box center [98, 475] width 30 height 30
click at [95, 485] on div "Paiement ouvrier" at bounding box center [98, 475] width 30 height 30
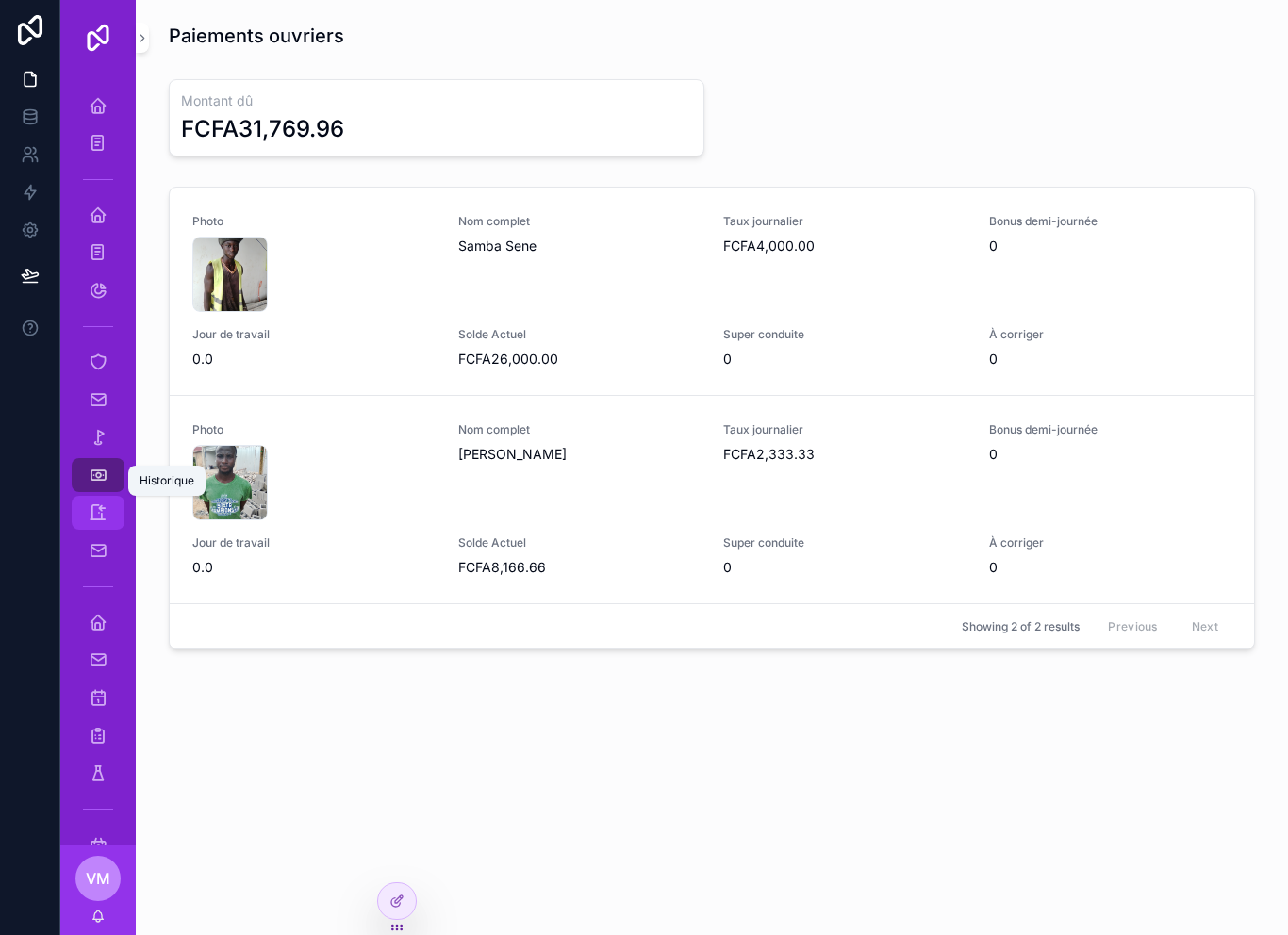
click at [94, 522] on span "scrollable content" at bounding box center [98, 513] width 19 height 19
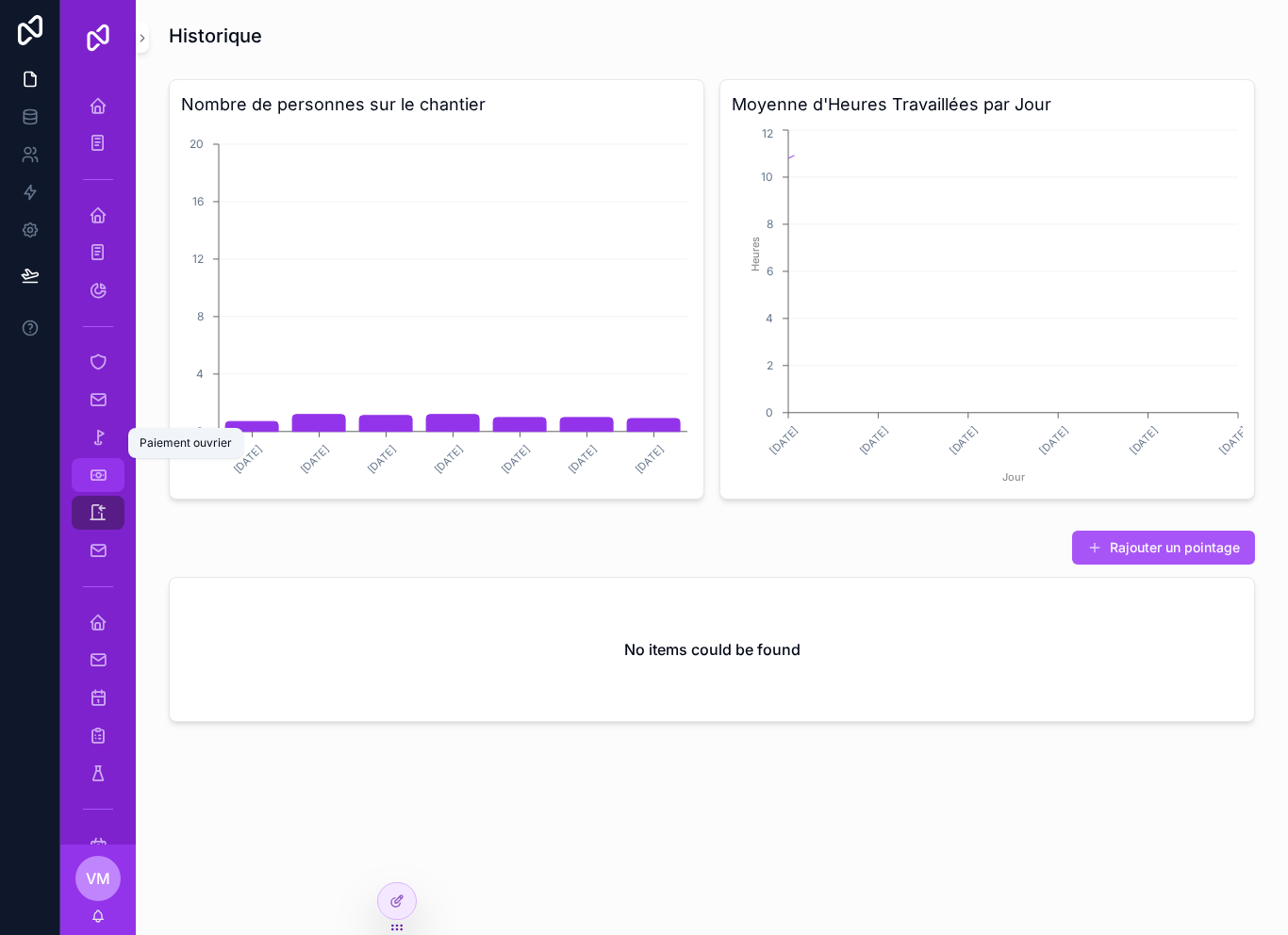
click at [101, 477] on icon "scrollable content" at bounding box center [98, 475] width 19 height 19
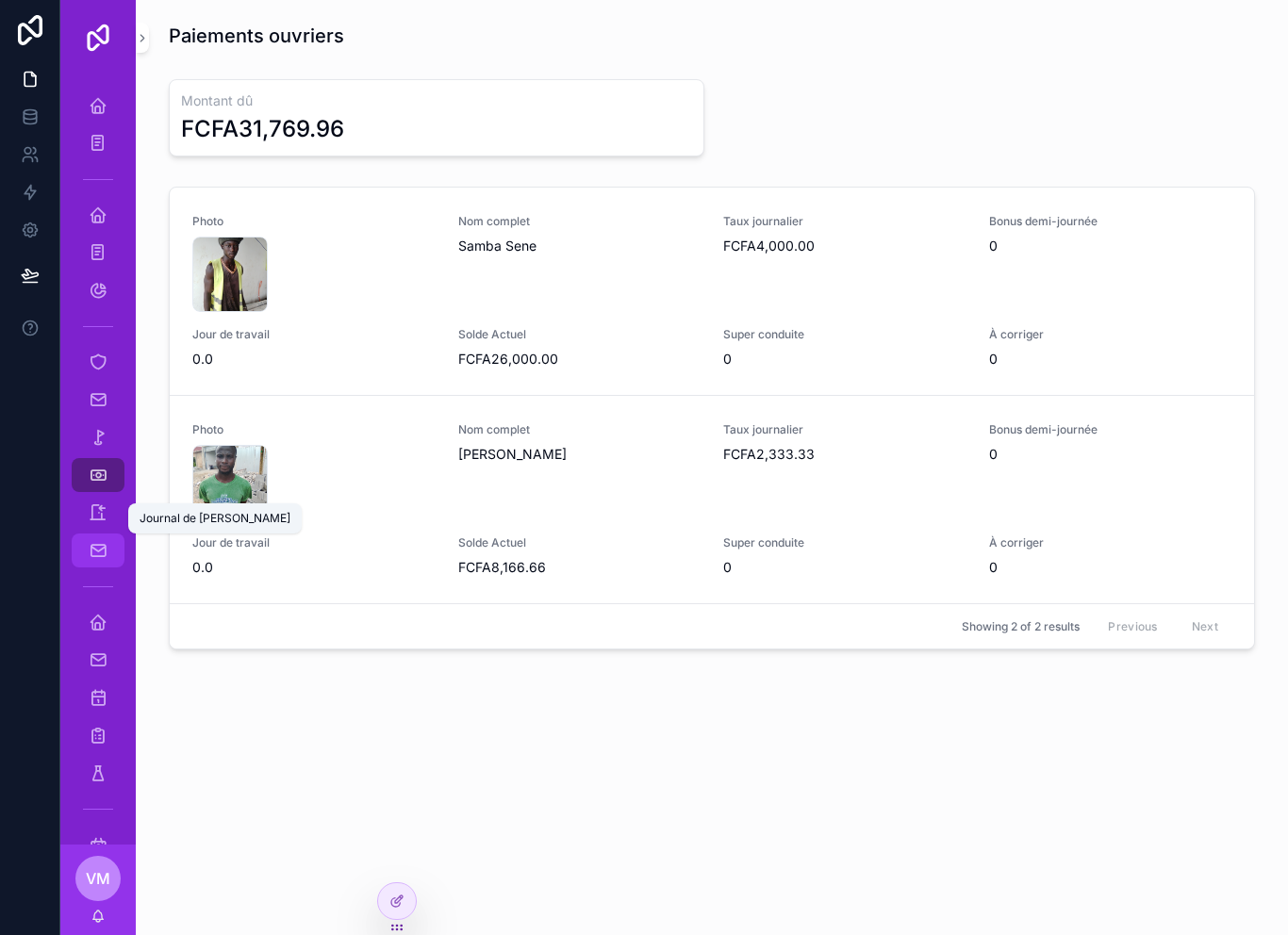
click at [100, 559] on icon "scrollable content" at bounding box center [98, 551] width 19 height 19
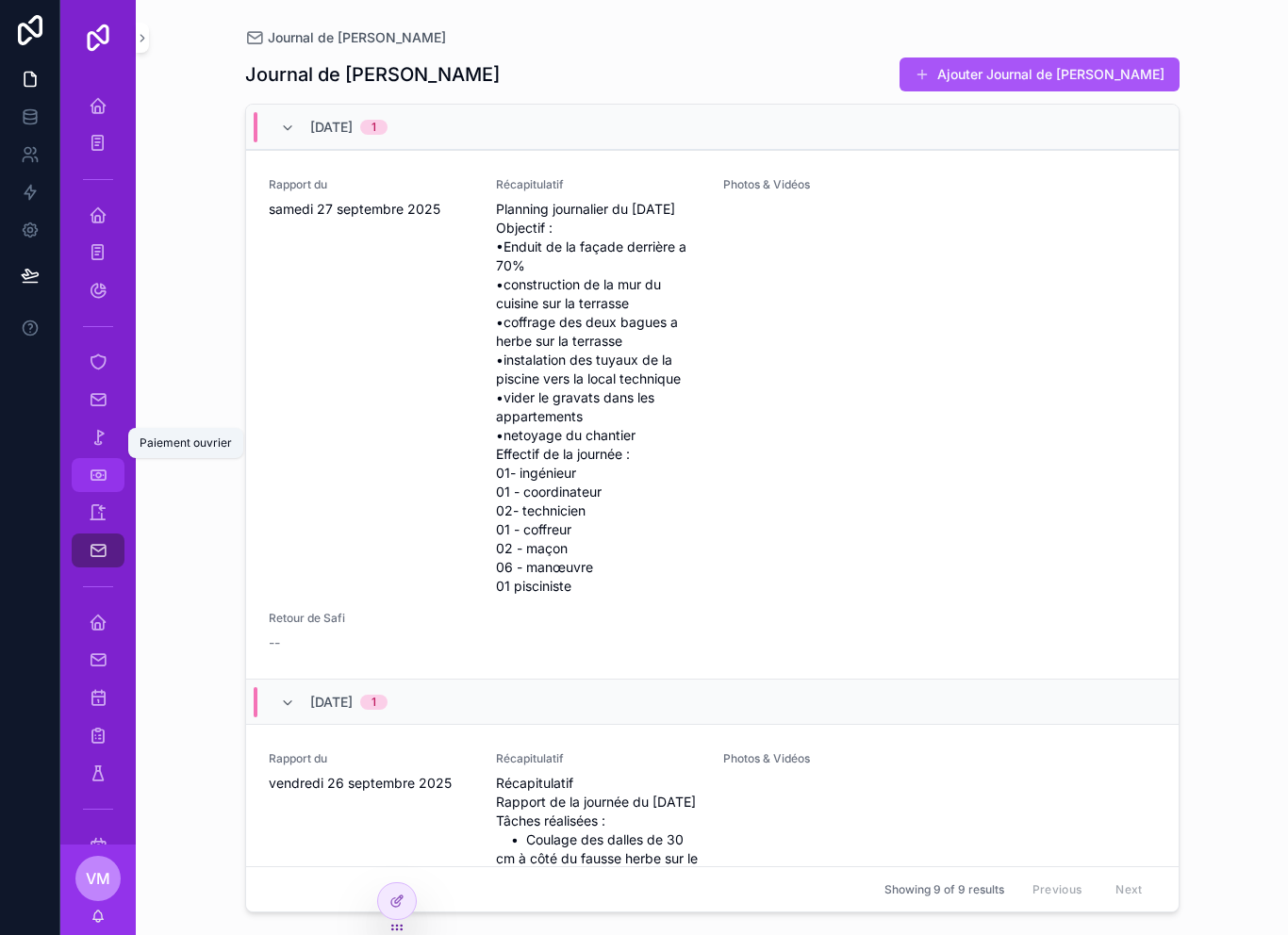
click at [103, 469] on icon "scrollable content" at bounding box center [98, 475] width 19 height 19
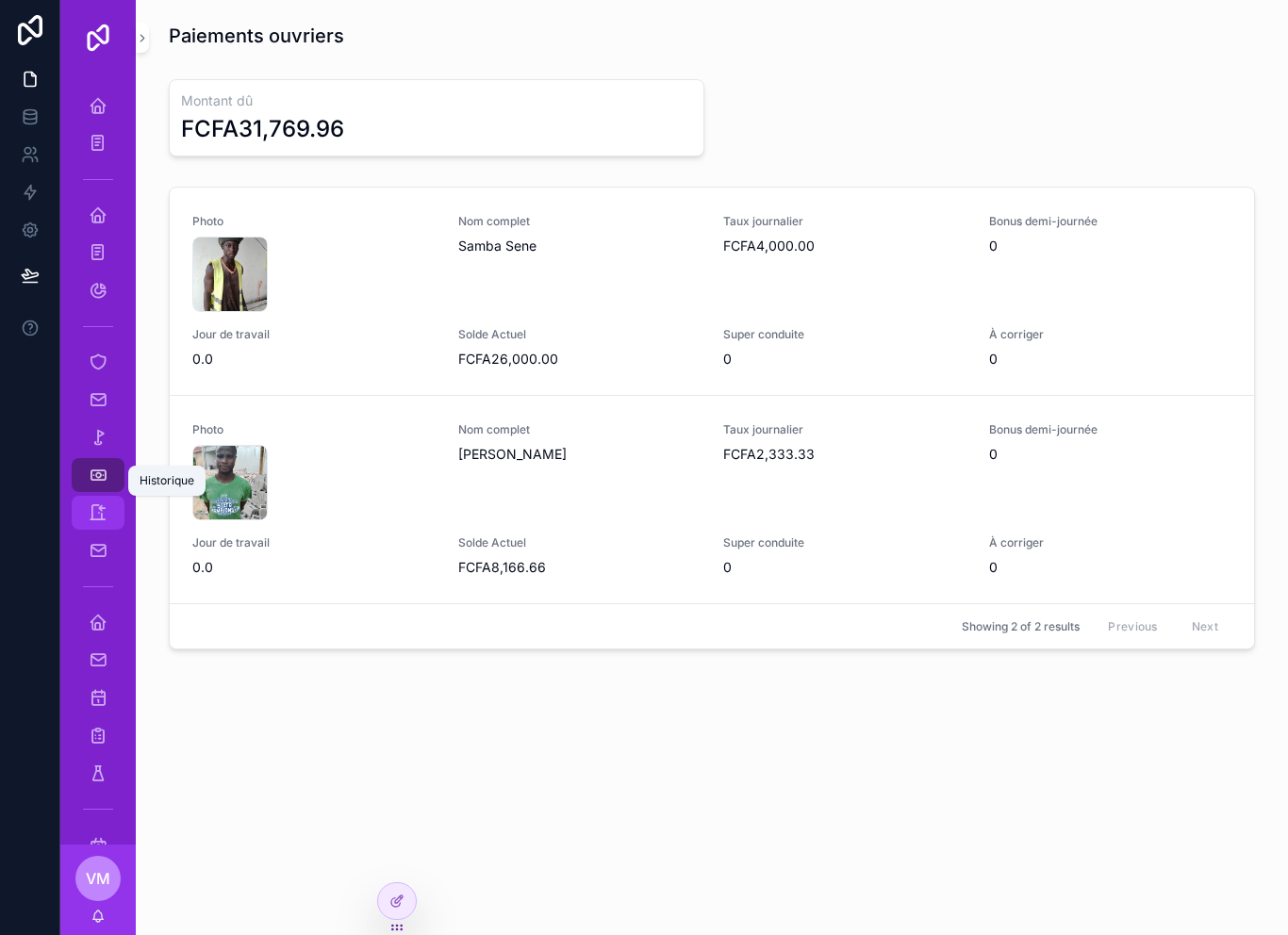
click at [97, 509] on icon "scrollable content" at bounding box center [98, 513] width 19 height 19
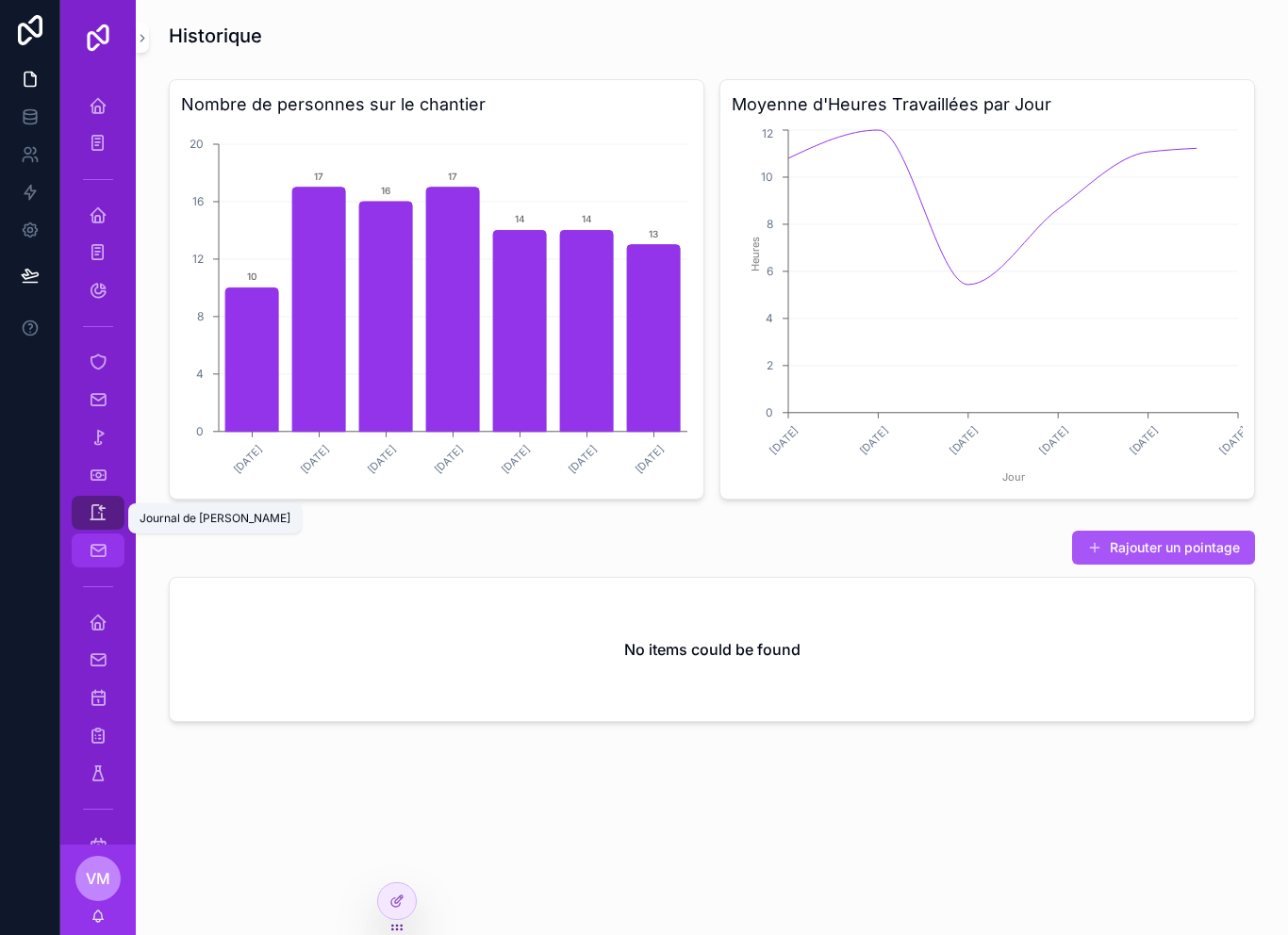
click at [102, 540] on div "Journal de [PERSON_NAME]" at bounding box center [98, 551] width 30 height 30
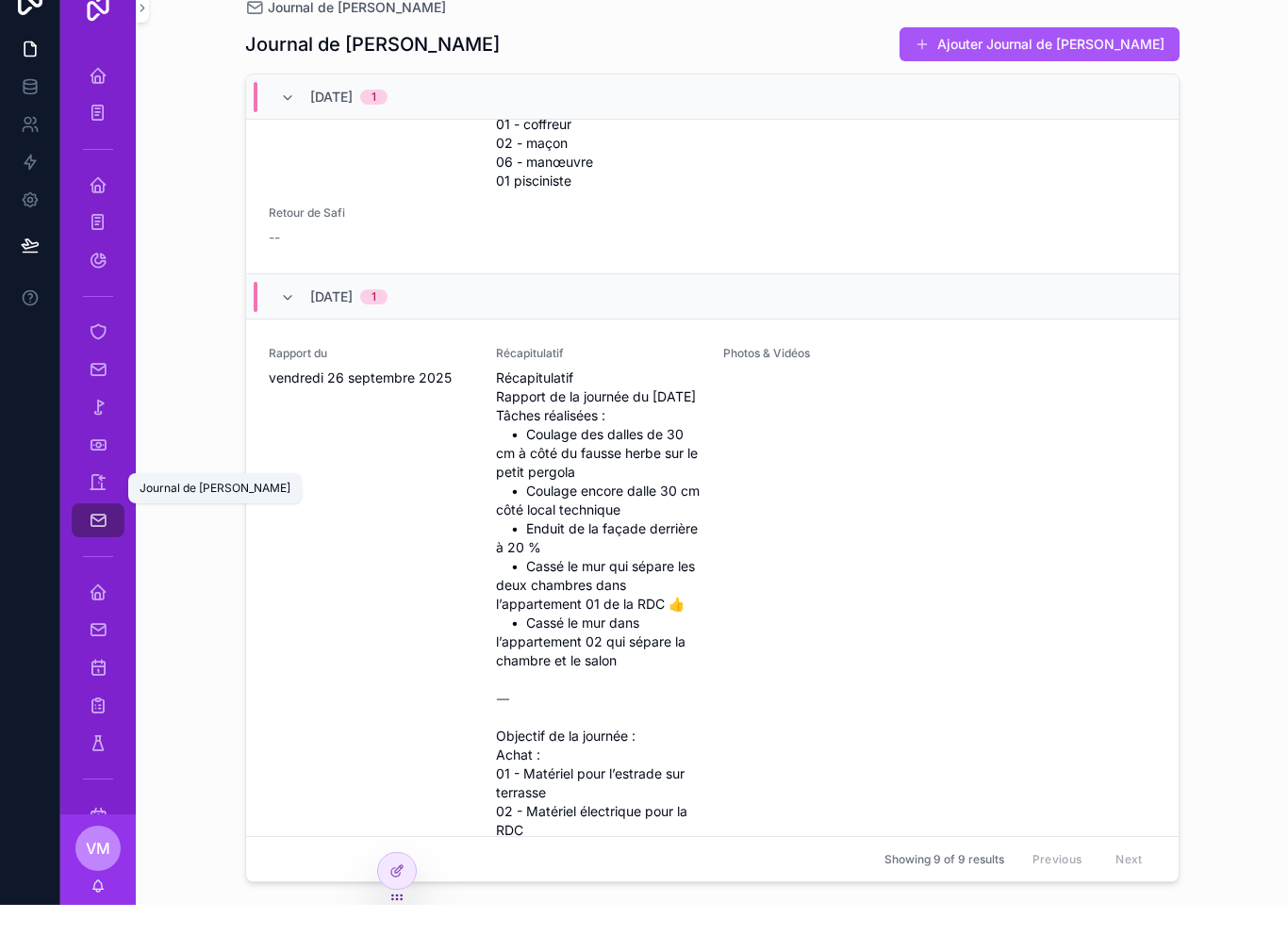
scroll to position [389, 0]
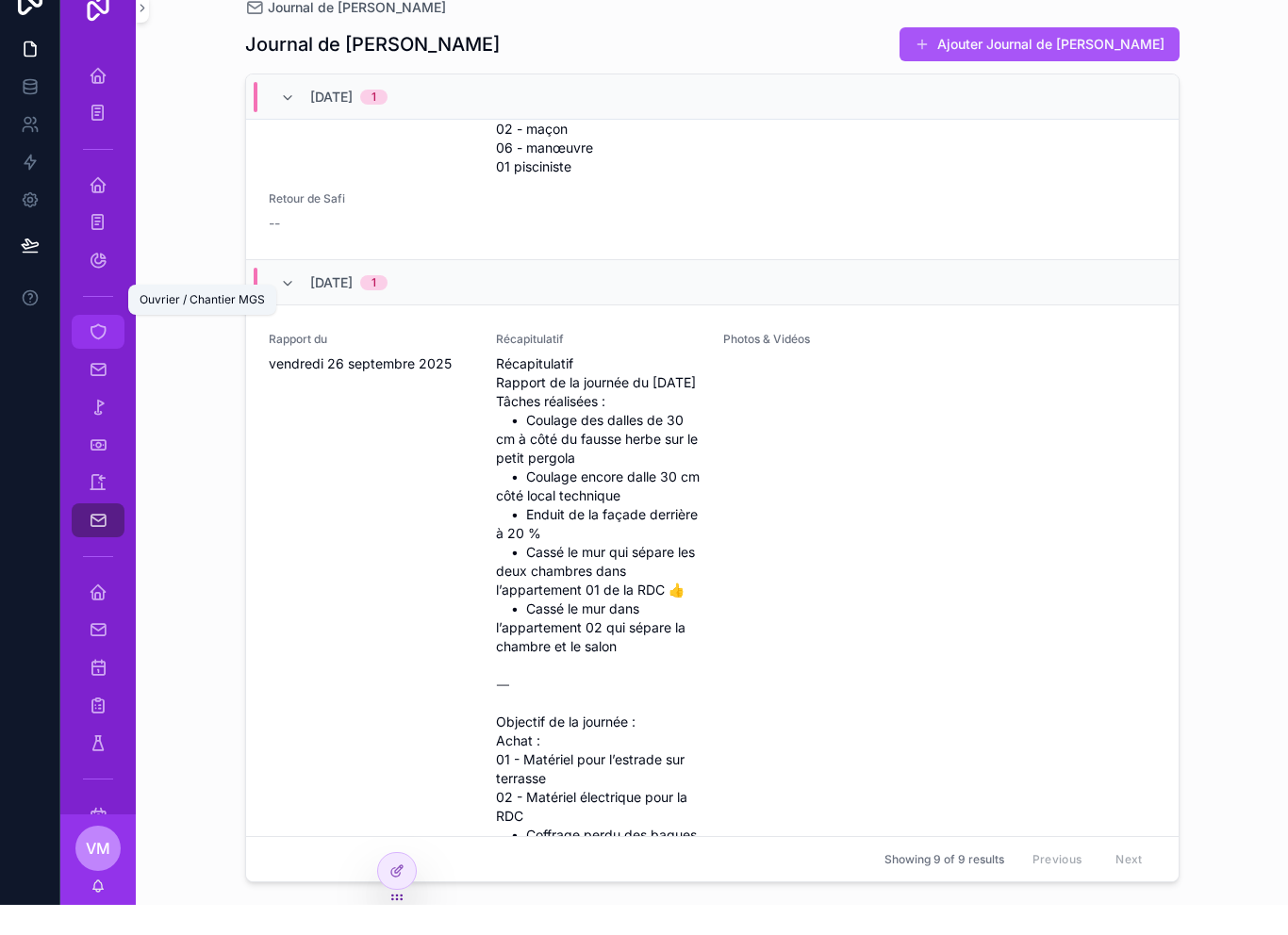
click at [94, 353] on icon "scrollable content" at bounding box center [98, 362] width 19 height 19
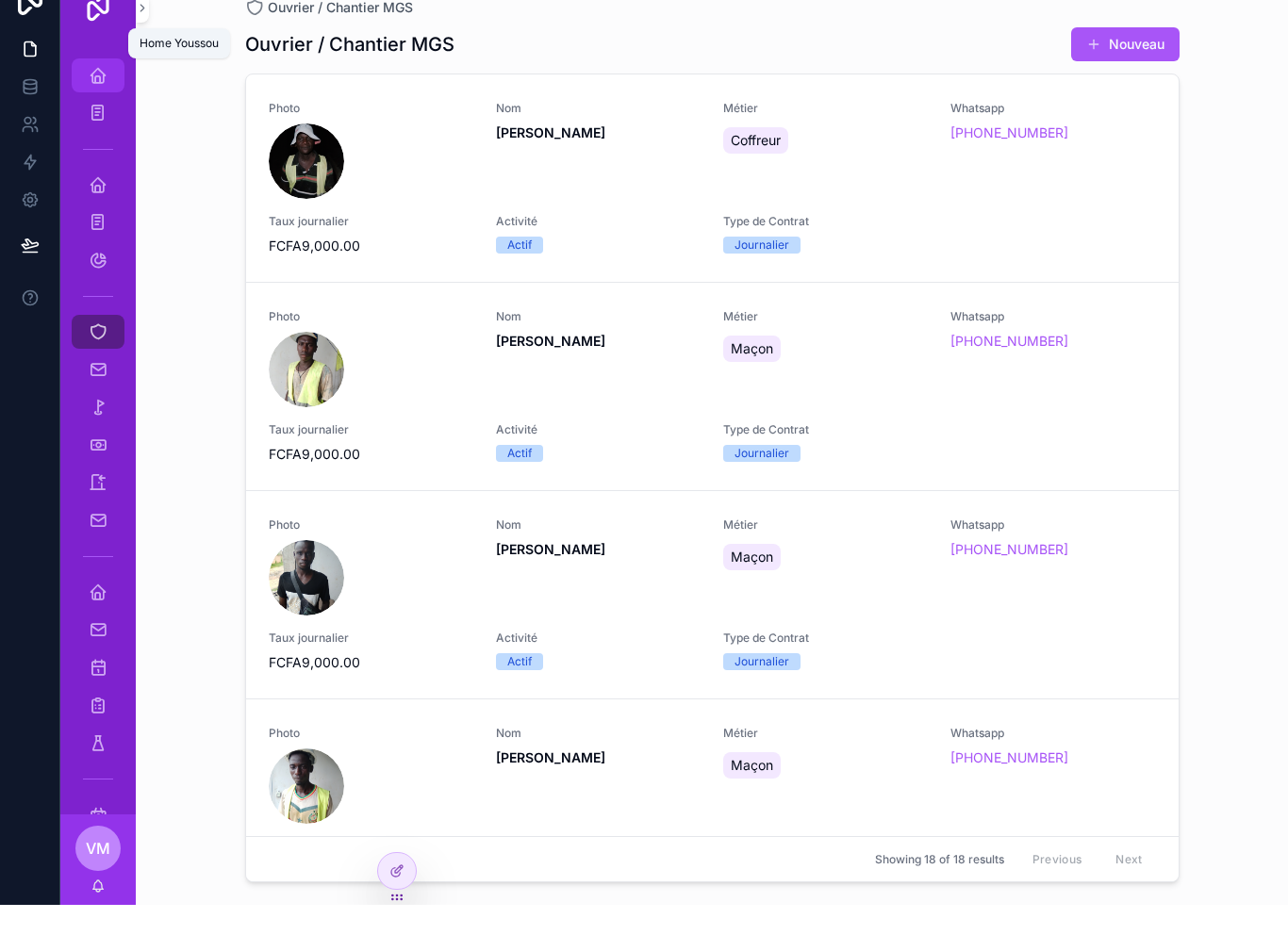
click at [95, 97] on span "scrollable content" at bounding box center [98, 106] width 19 height 19
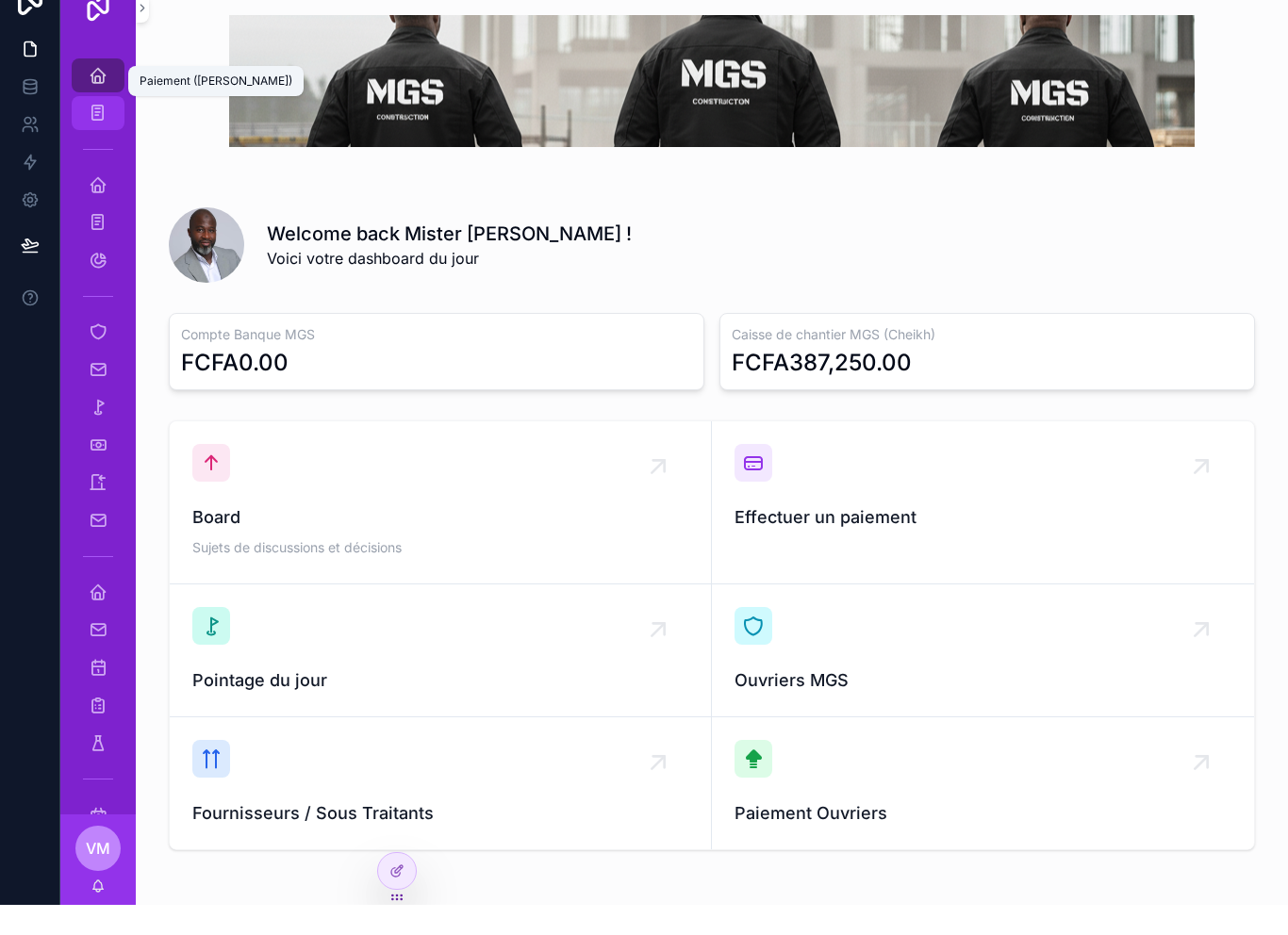
click at [95, 128] on div "Paiement ([PERSON_NAME])" at bounding box center [98, 143] width 30 height 30
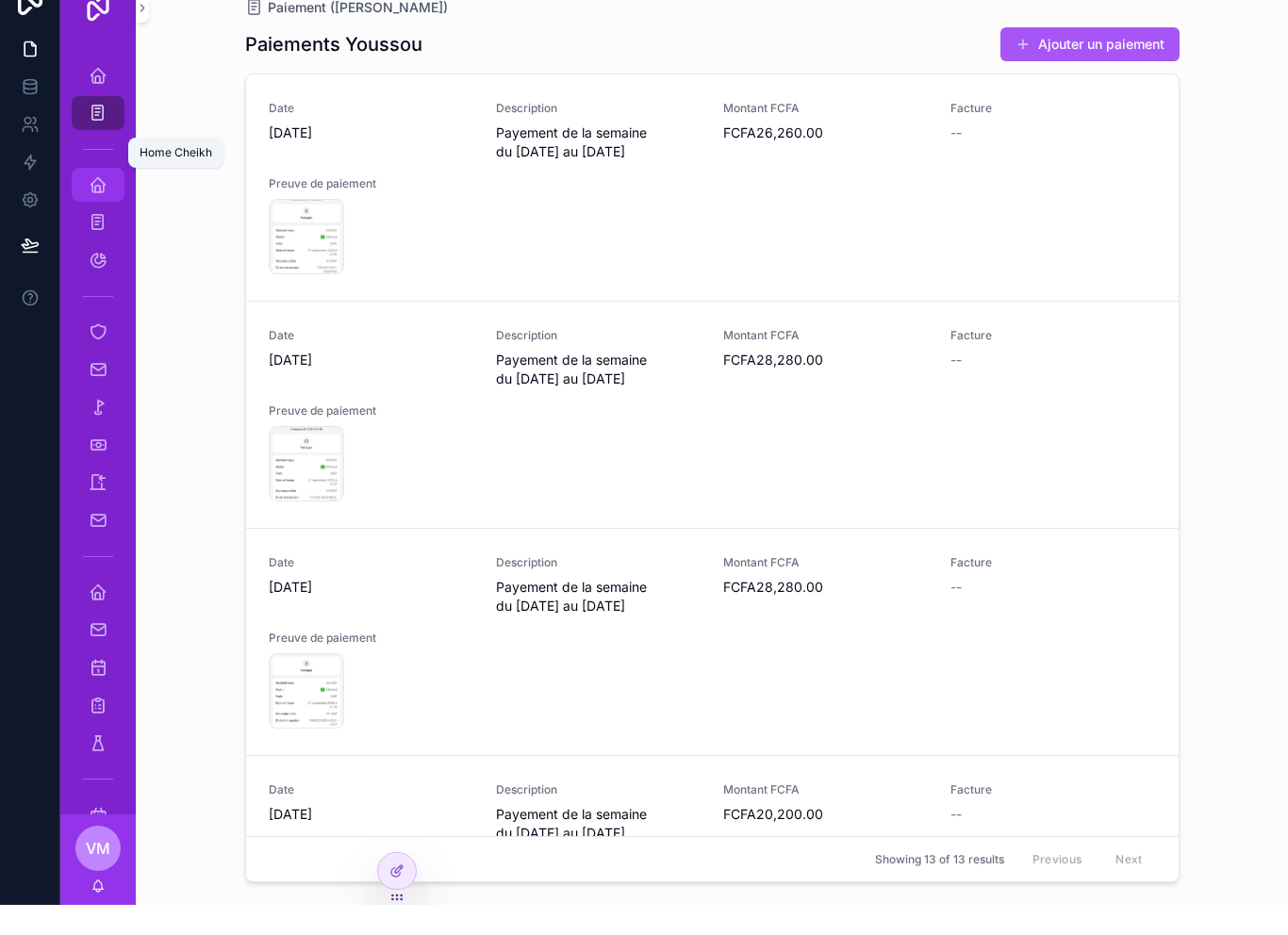
click at [96, 205] on icon "scrollable content" at bounding box center [98, 215] width 19 height 19
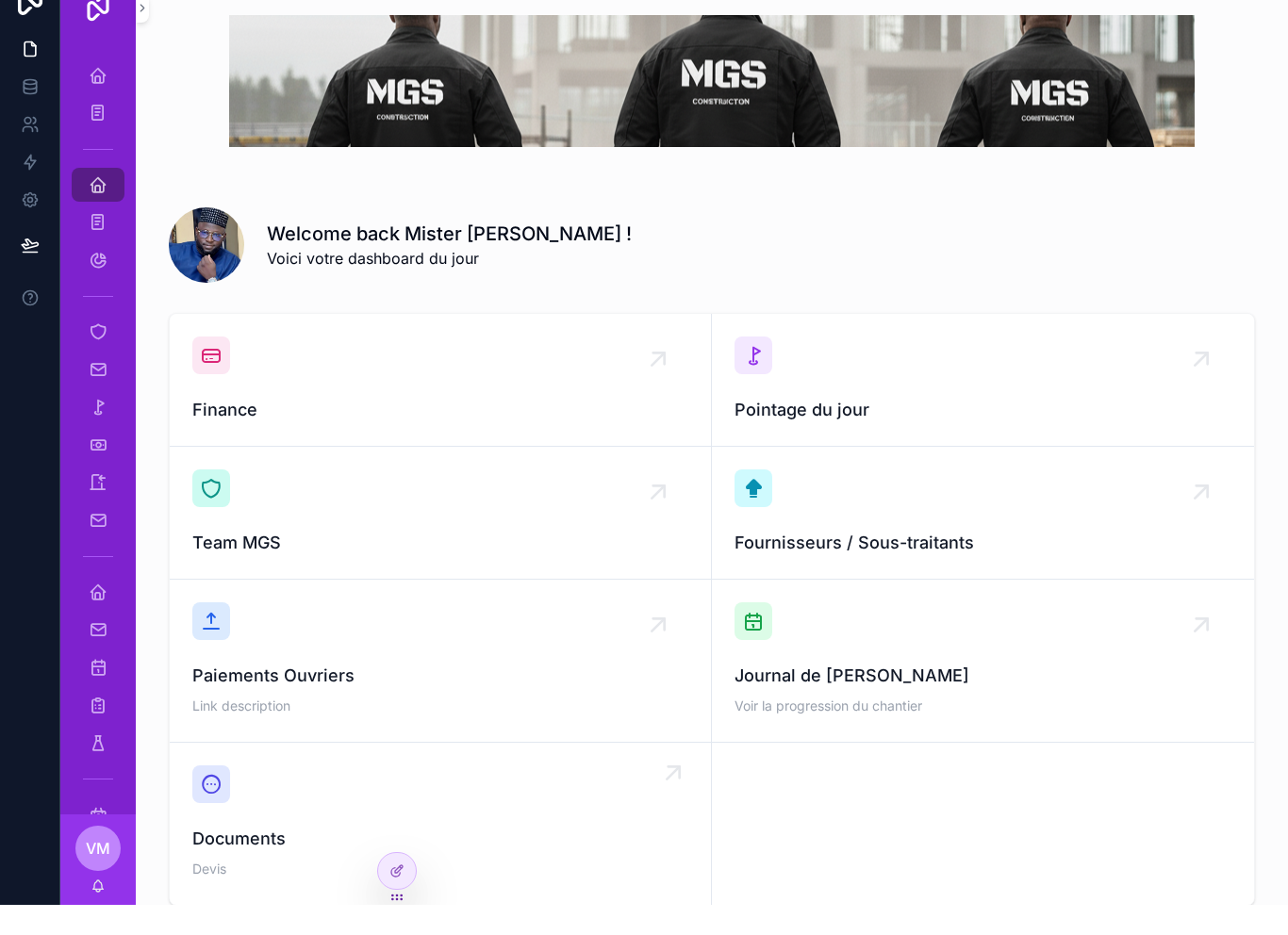
click at [232, 814] on div "Documents Devis" at bounding box center [440, 855] width 496 height 117
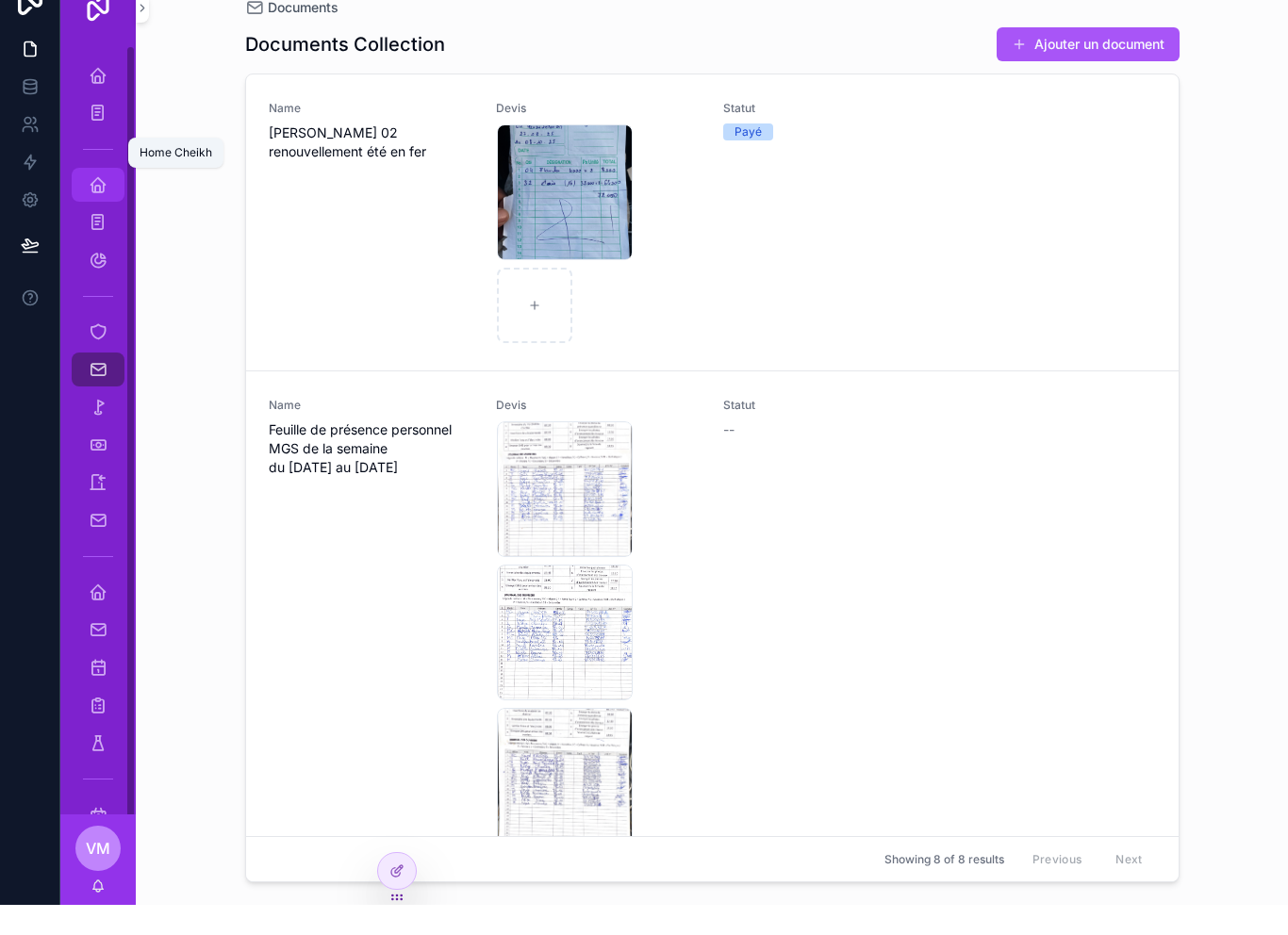
click at [97, 205] on icon "scrollable content" at bounding box center [98, 215] width 19 height 19
